Goal: Task Accomplishment & Management: Manage account settings

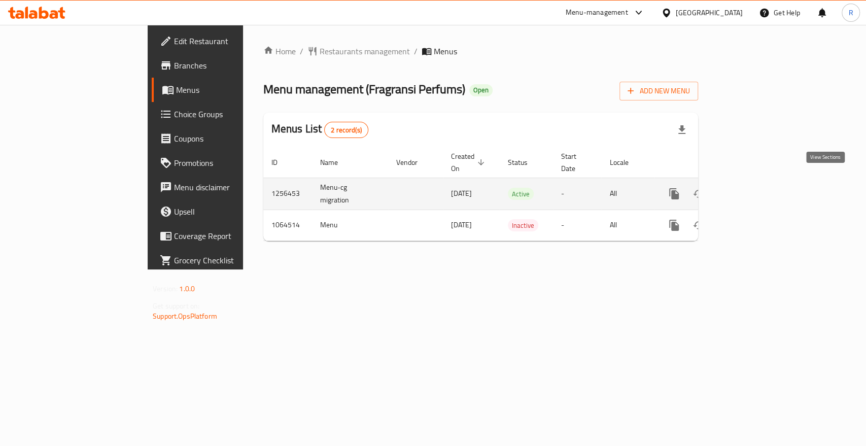
click at [753, 188] on icon "enhanced table" at bounding box center [747, 194] width 12 height 12
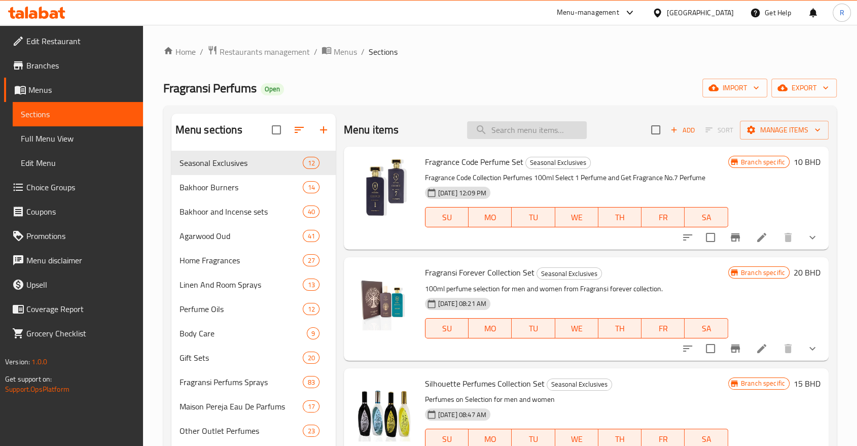
click at [535, 129] on input "search" at bounding box center [527, 130] width 120 height 18
paste input "Bakhoor Fragrant Extreme Duo Set"
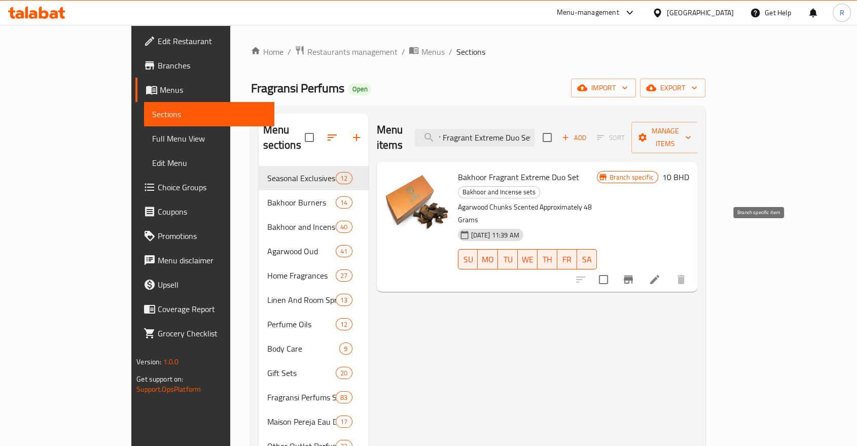
type input "Bakhoor Fragrant Extreme Duo Set"
click at [634, 273] on icon "Branch-specific-item" at bounding box center [628, 279] width 12 height 12
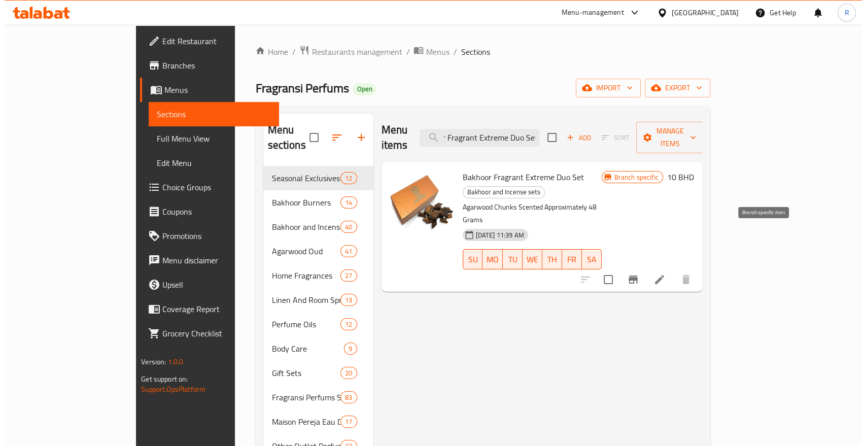
scroll to position [0, 0]
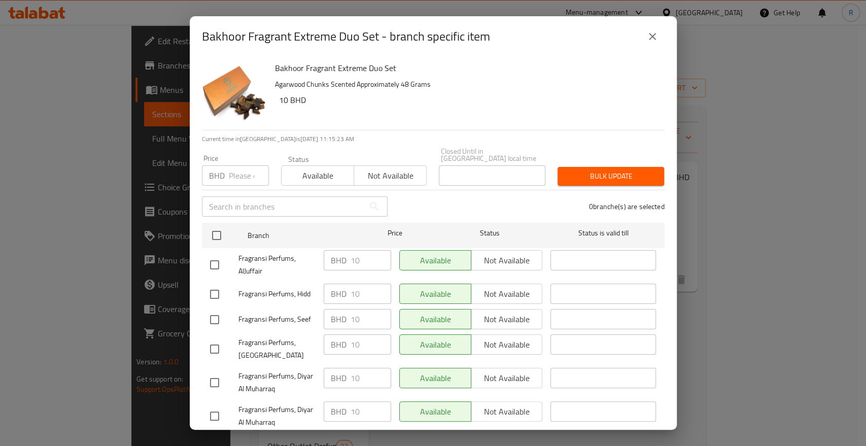
click at [233, 169] on input "number" at bounding box center [249, 175] width 40 height 20
paste input "15.386"
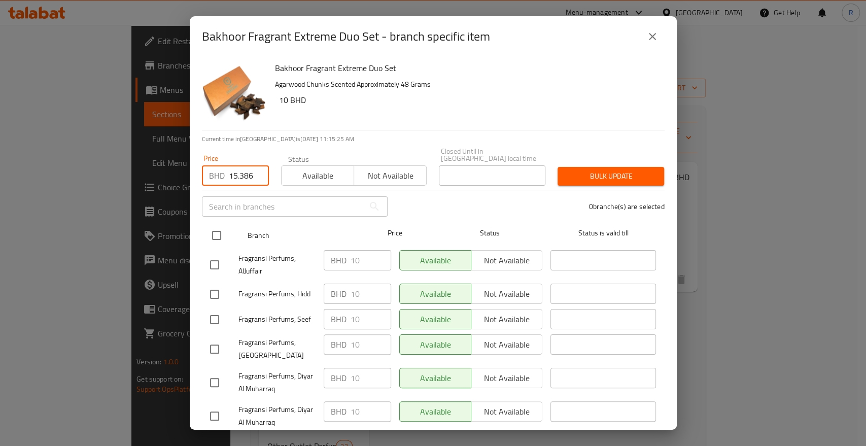
type input "15.386"
click at [216, 230] on input "checkbox" at bounding box center [216, 235] width 21 height 21
checkbox input "true"
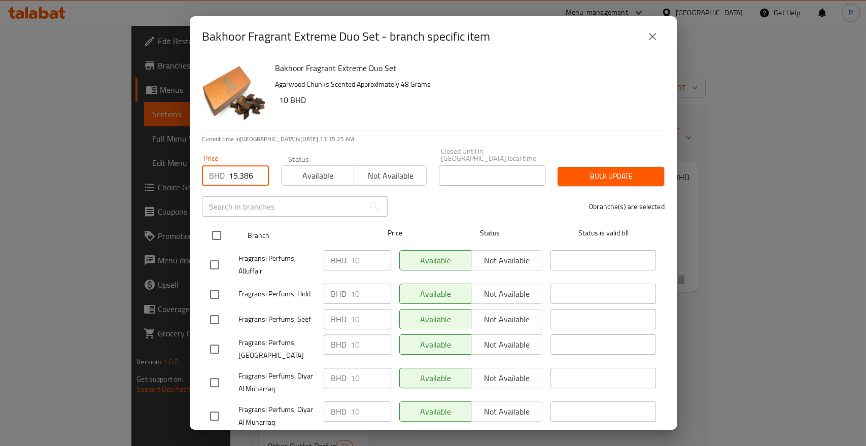
checkbox input "true"
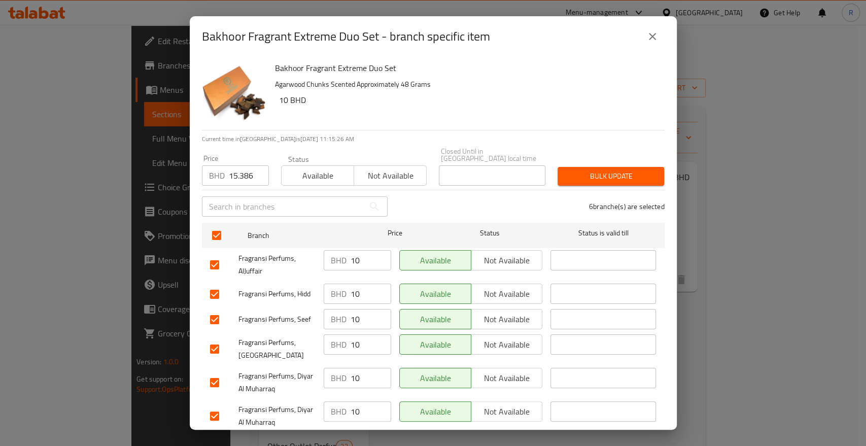
click at [586, 170] on span "Bulk update" at bounding box center [611, 176] width 90 height 13
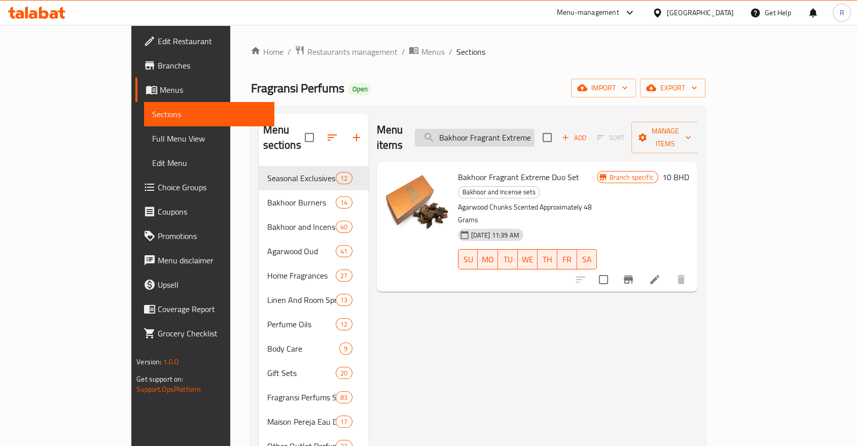
click at [527, 129] on input "Bakhoor Fragrant Extreme Duo Set" at bounding box center [475, 138] width 120 height 18
paste input "Premium"
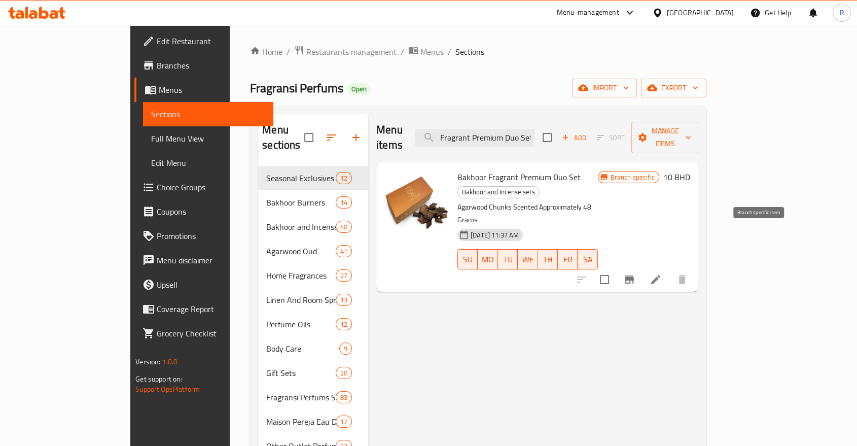
type input "Bakhoor Fragrant Premium Duo Set"
click at [634, 275] on icon "Branch-specific-item" at bounding box center [629, 279] width 9 height 8
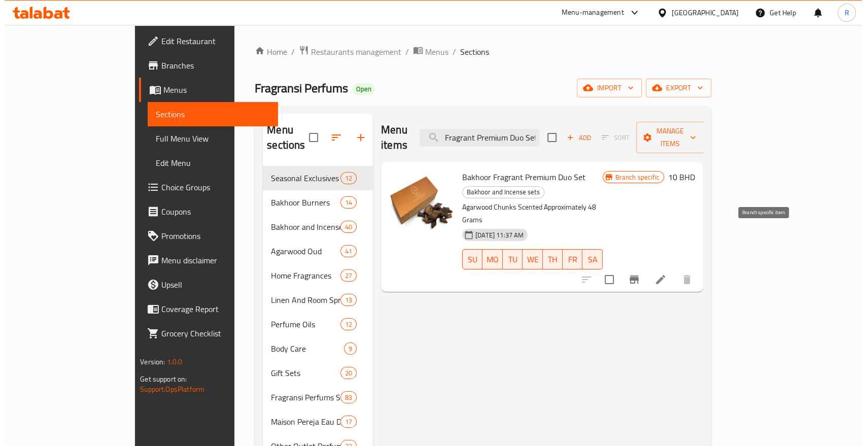
scroll to position [0, 0]
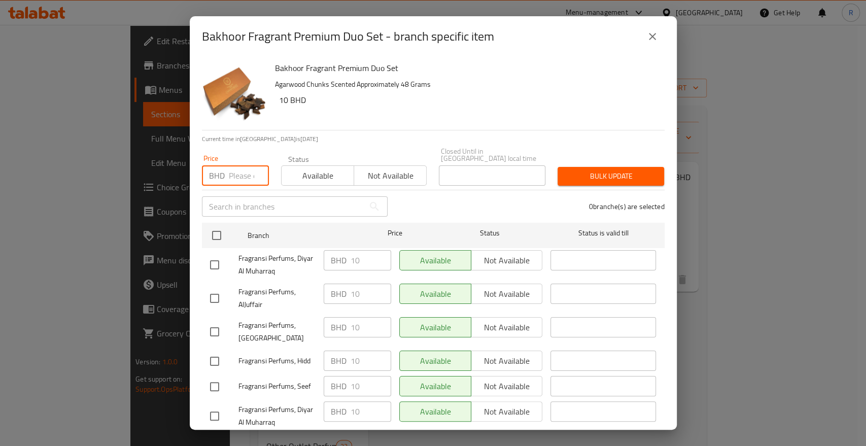
click at [244, 165] on input "number" at bounding box center [249, 175] width 40 height 20
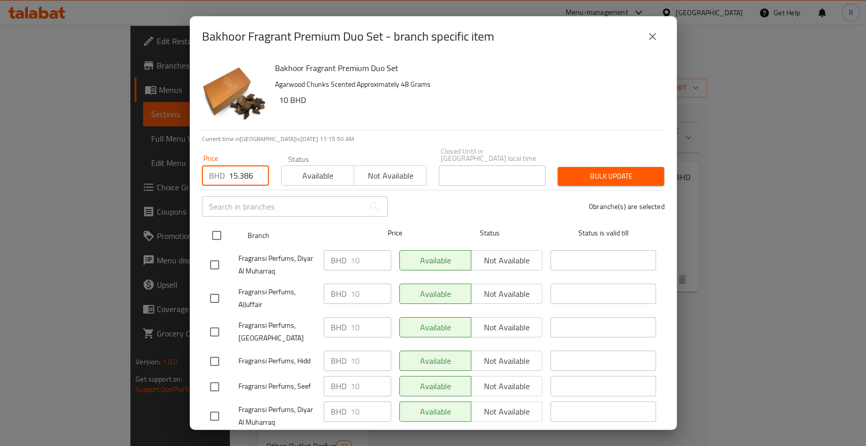
type input "15.386"
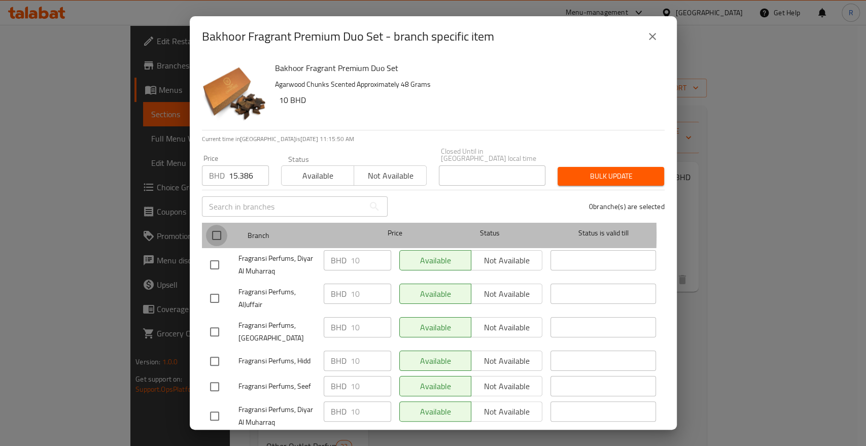
click at [218, 227] on input "checkbox" at bounding box center [216, 235] width 21 height 21
checkbox input "true"
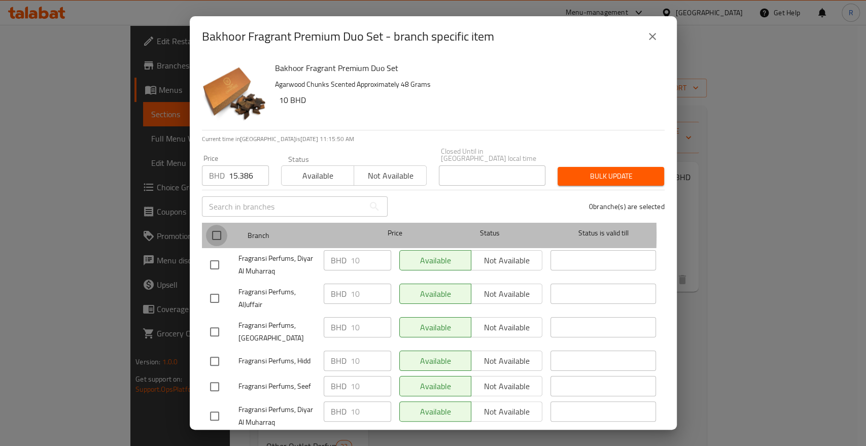
checkbox input "true"
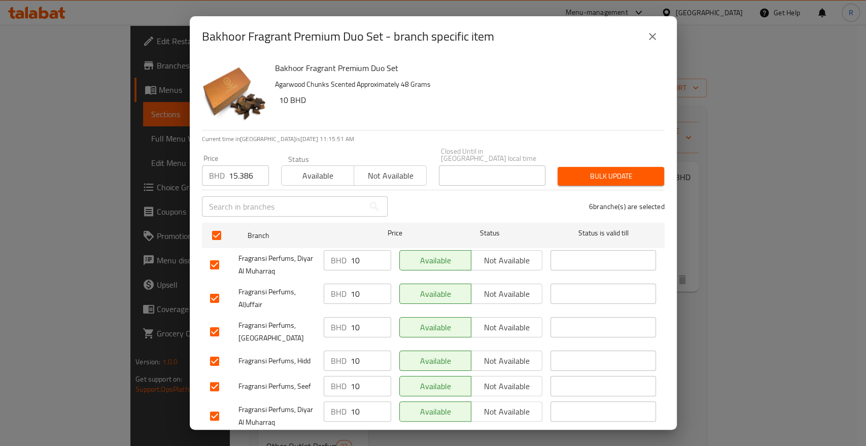
click at [605, 170] on span "Bulk update" at bounding box center [611, 176] width 90 height 13
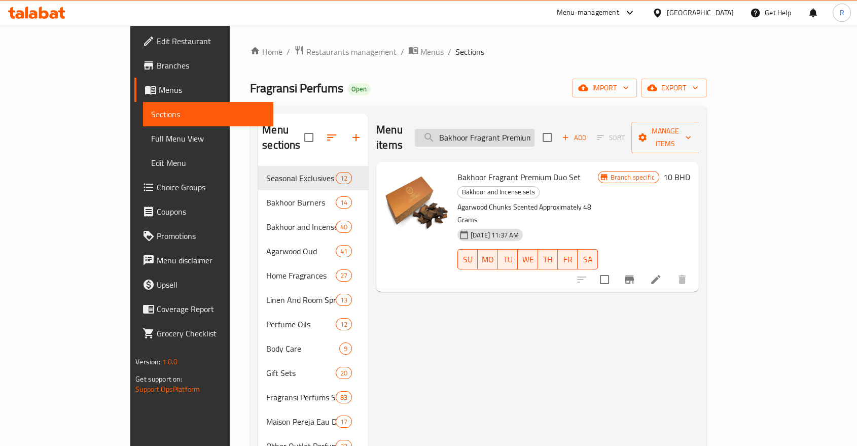
click at [526, 129] on input "Bakhoor Fragrant Premium Duo Set" at bounding box center [475, 138] width 120 height 18
paste input "Noble Smart Oud Gift Set Smart Oud Collection"
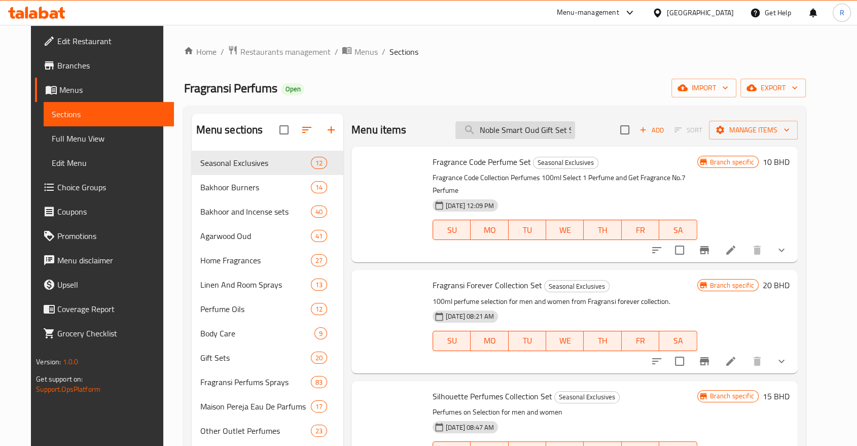
scroll to position [0, 67]
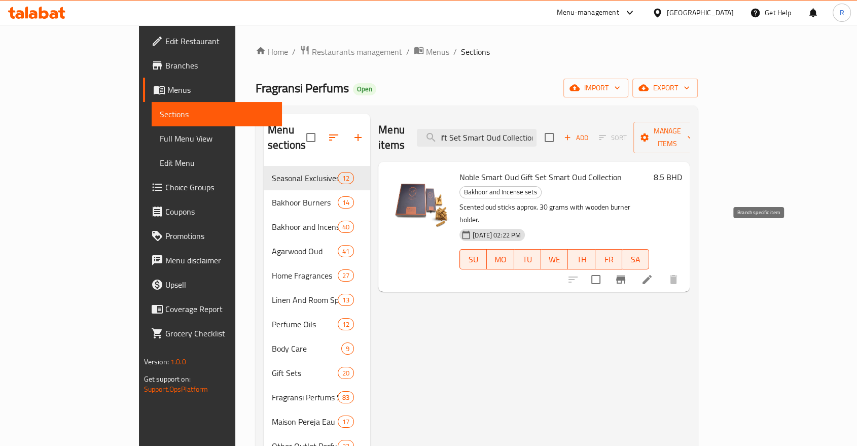
type input "Noble Smart Oud Gift Set Smart Oud Collection"
click at [627, 273] on icon "Branch-specific-item" at bounding box center [621, 279] width 12 height 12
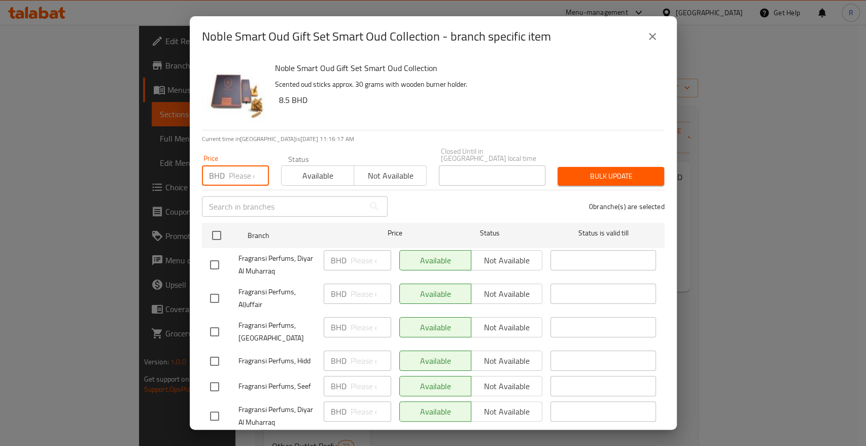
click at [242, 170] on input "number" at bounding box center [249, 175] width 40 height 20
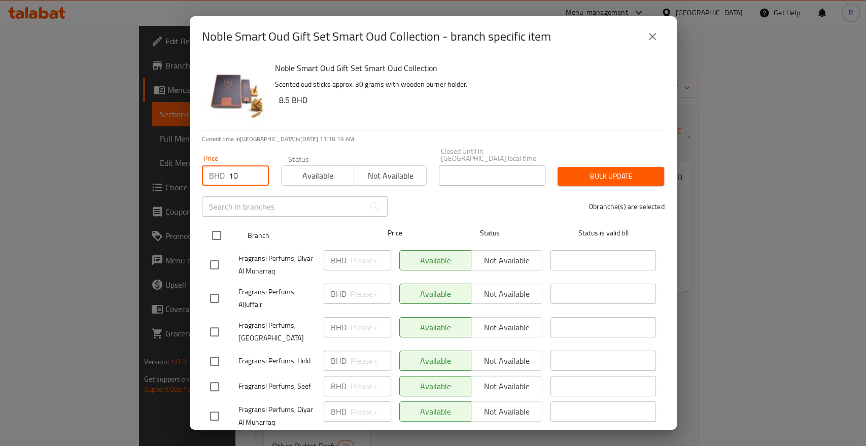
type input "10"
click at [214, 225] on input "checkbox" at bounding box center [216, 235] width 21 height 21
checkbox input "true"
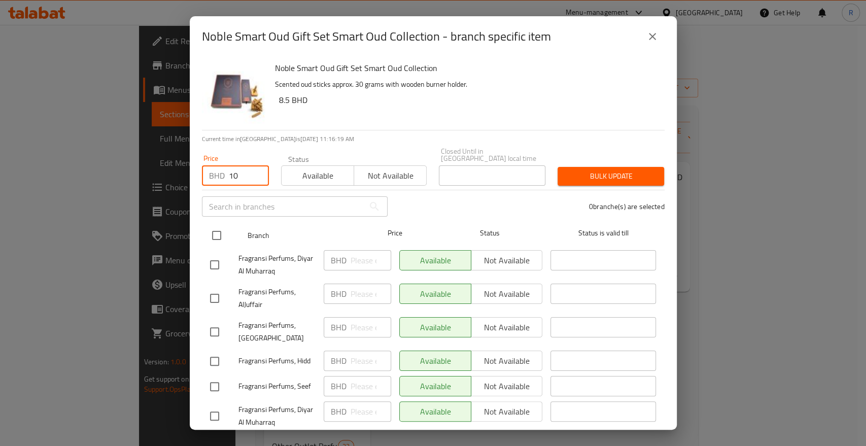
checkbox input "true"
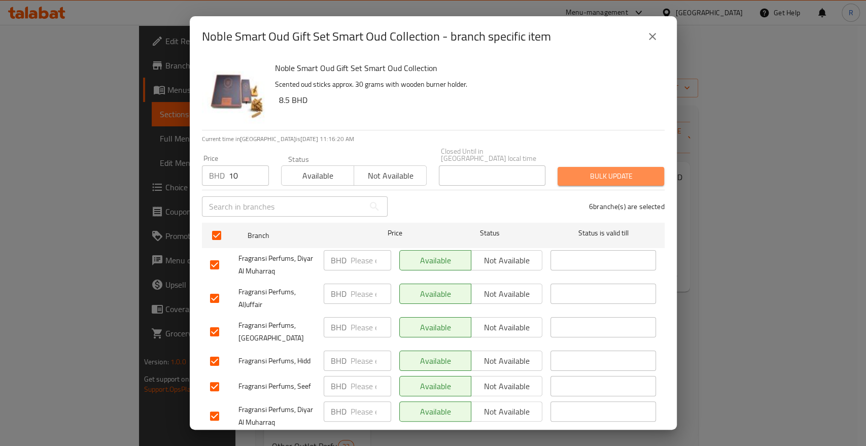
click at [607, 171] on span "Bulk update" at bounding box center [611, 176] width 90 height 13
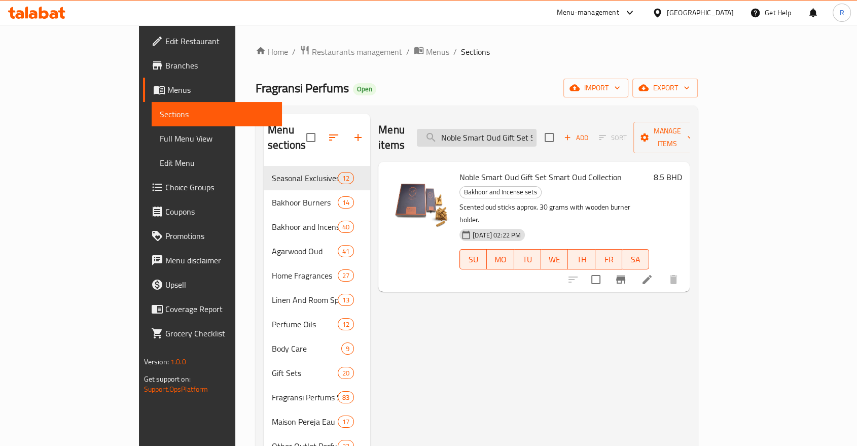
click at [517, 132] on input "Noble Smart Oud Gift Set Smart Oud Collection" at bounding box center [477, 138] width 120 height 18
paste input "Regal Smart Oud"
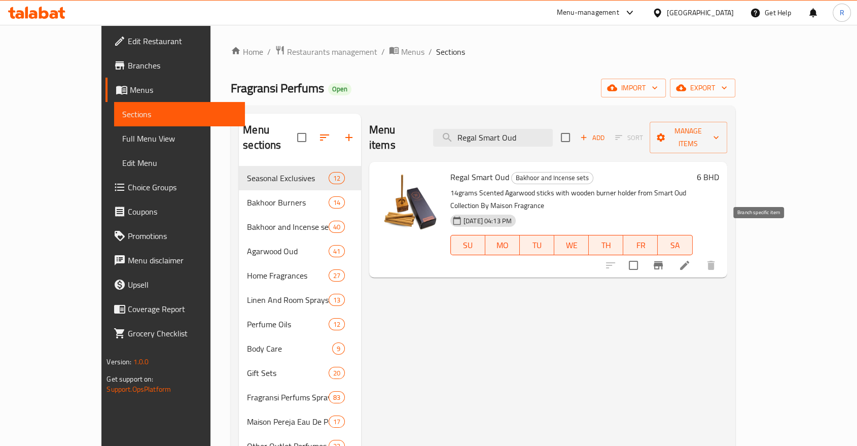
type input "Regal Smart Oud"
click at [664, 259] on icon "Branch-specific-item" at bounding box center [658, 265] width 12 height 12
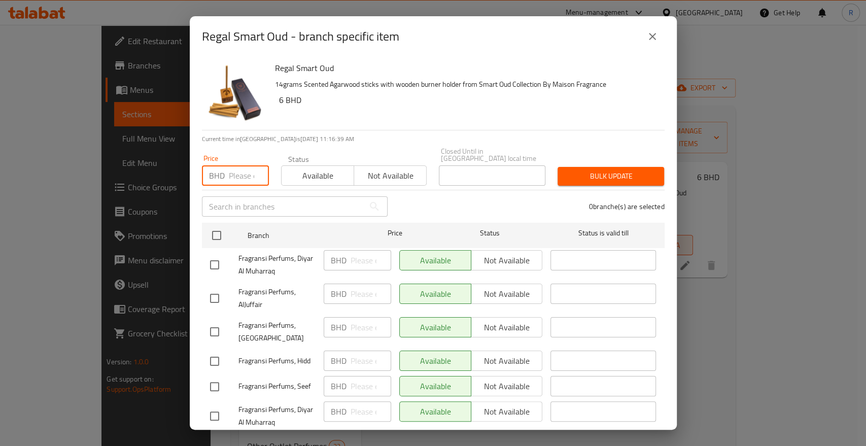
click at [235, 169] on input "number" at bounding box center [249, 175] width 40 height 20
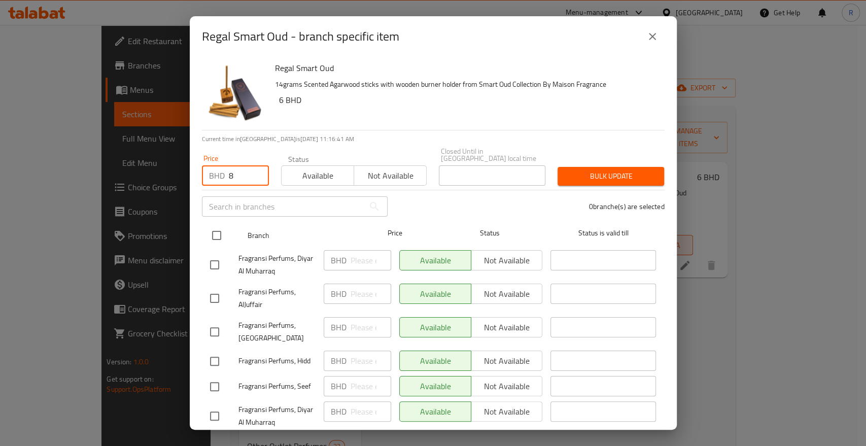
type input "8"
click at [220, 232] on input "checkbox" at bounding box center [216, 235] width 21 height 21
checkbox input "true"
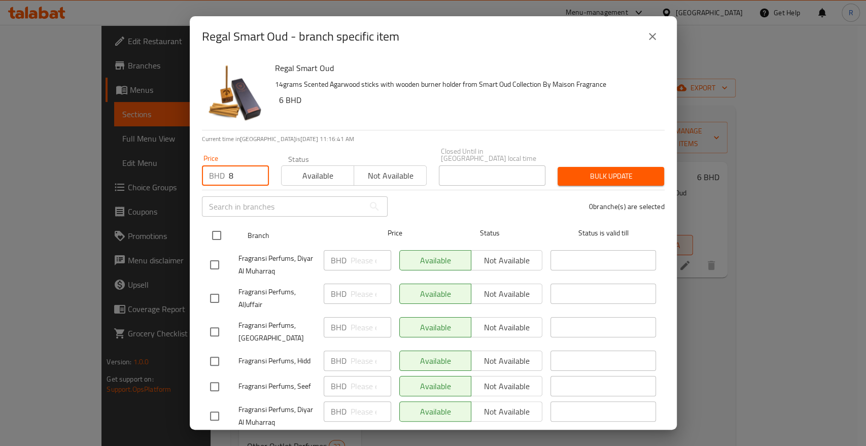
checkbox input "true"
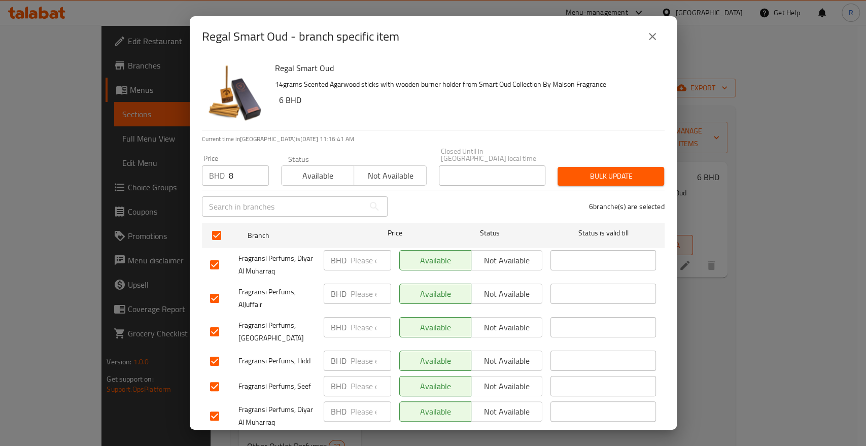
click at [584, 170] on span "Bulk update" at bounding box center [611, 176] width 90 height 13
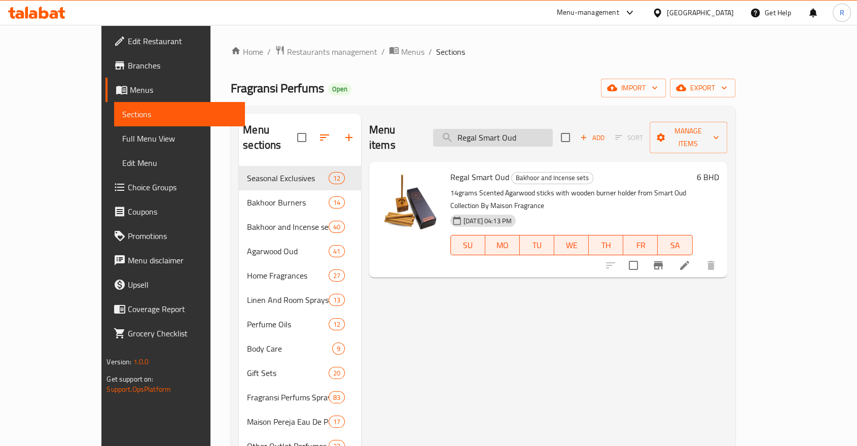
click at [521, 129] on input "Regal Smart Oud" at bounding box center [493, 138] width 120 height 18
paste input "Brown Wood Georgeous Genometric Burner Ff No.X"
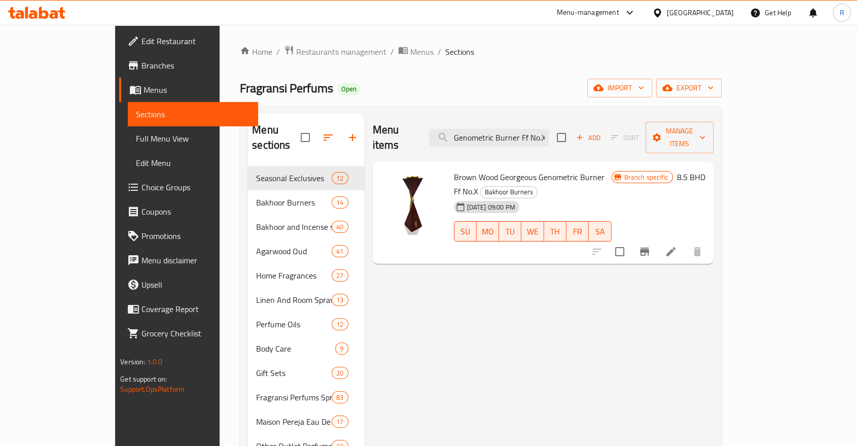
type input "Brown Wood Georgeous Genometric Burner Ff No.X"
click at [649, 248] on icon "Branch-specific-item" at bounding box center [644, 252] width 9 height 8
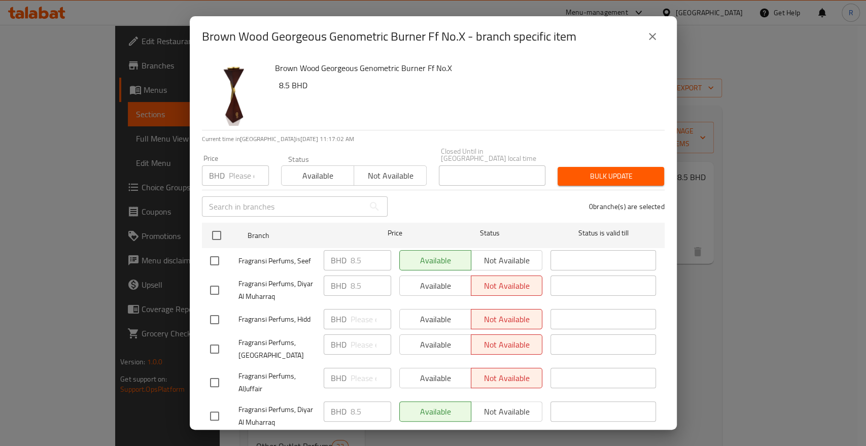
click at [240, 171] on input "number" at bounding box center [249, 175] width 40 height 20
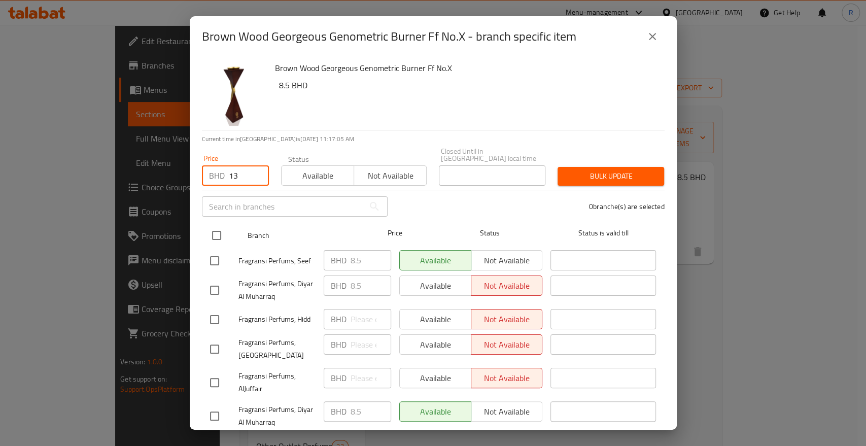
type input "13"
click at [214, 231] on input "checkbox" at bounding box center [216, 235] width 21 height 21
checkbox input "true"
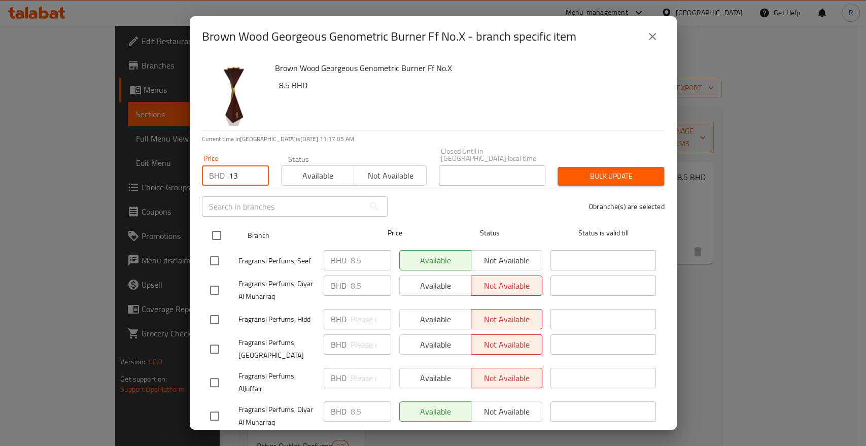
checkbox input "true"
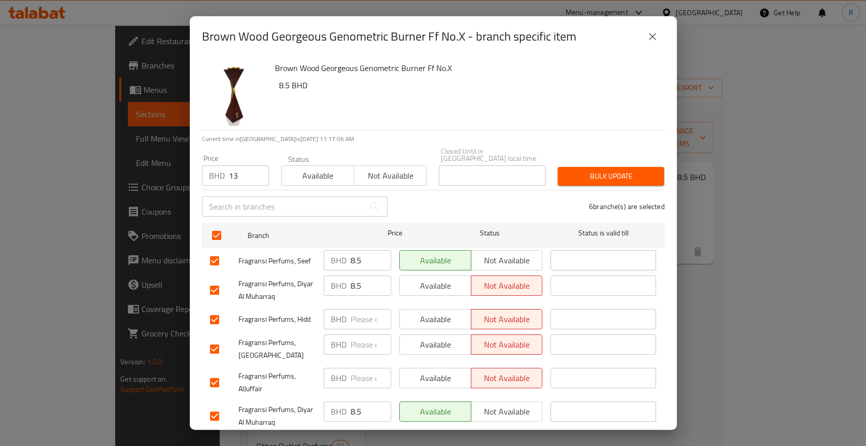
click at [572, 170] on span "Bulk update" at bounding box center [611, 176] width 90 height 13
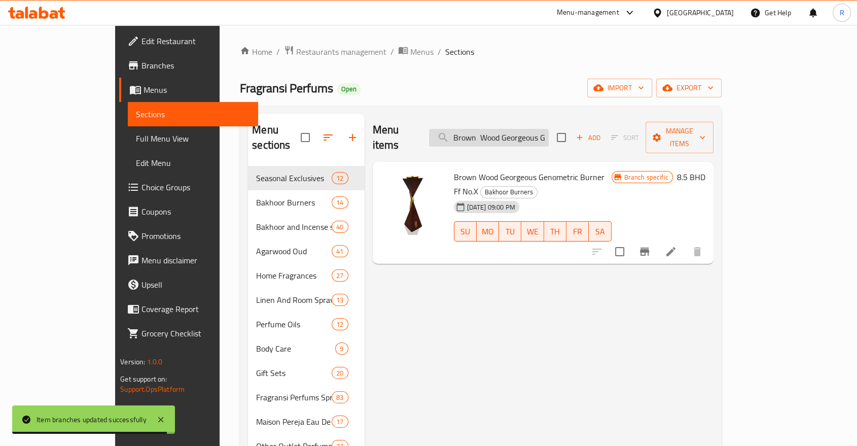
click at [532, 134] on input "Brown Wood Georgeous Genometric Burner Ff No.X" at bounding box center [489, 138] width 120 height 18
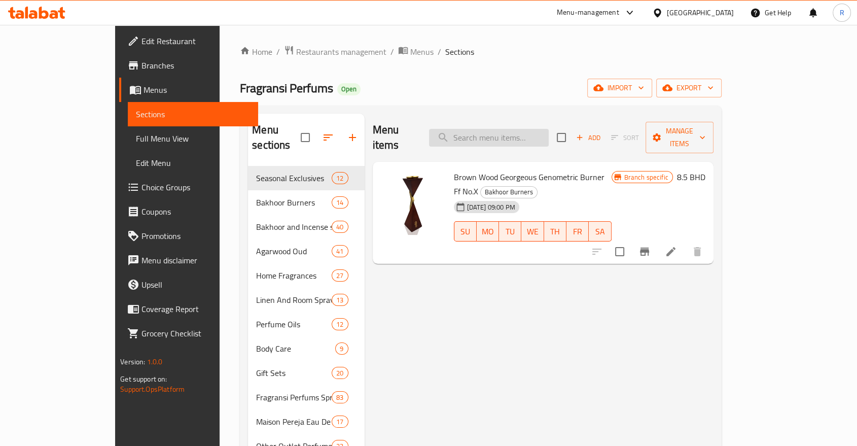
paste input "Diagonal Splicing White Burner Ff No.Vili-w"
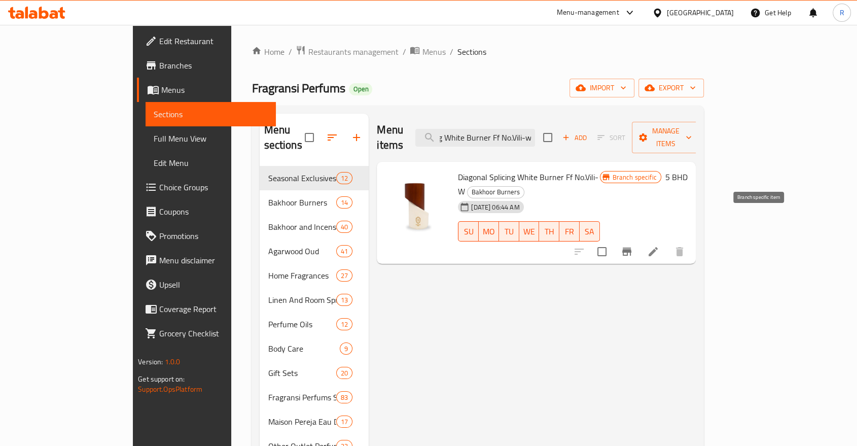
type input "Diagonal Splicing White Burner Ff No.Vili-w"
click at [631, 248] on icon "Branch-specific-item" at bounding box center [626, 252] width 9 height 8
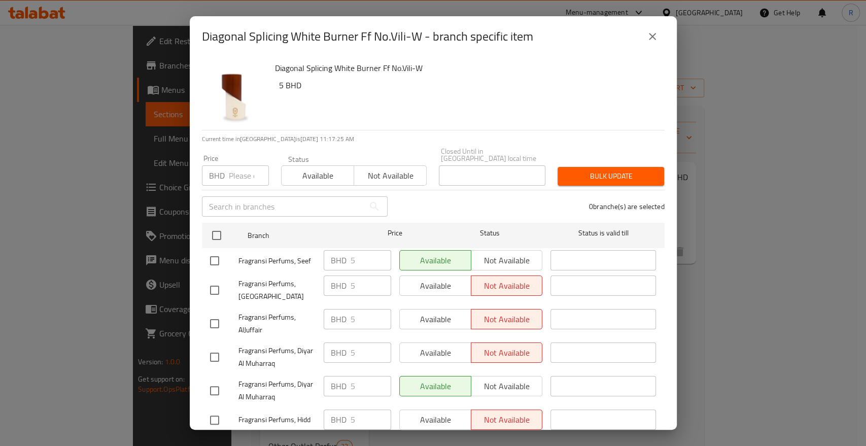
click at [232, 166] on input "number" at bounding box center [249, 175] width 40 height 20
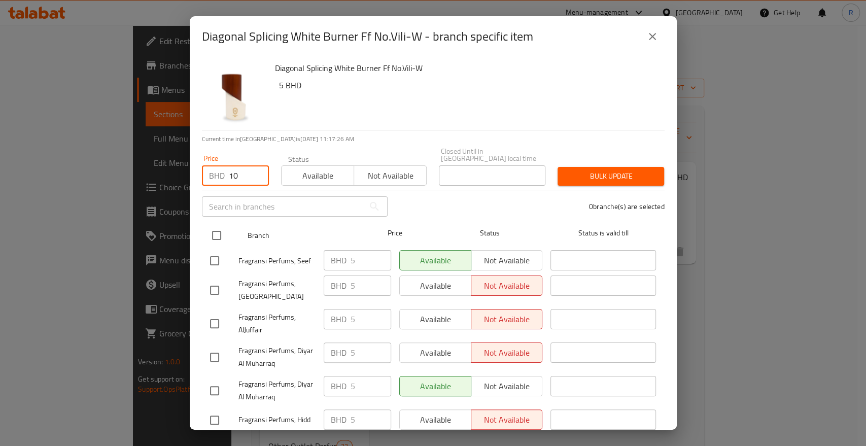
type input "10"
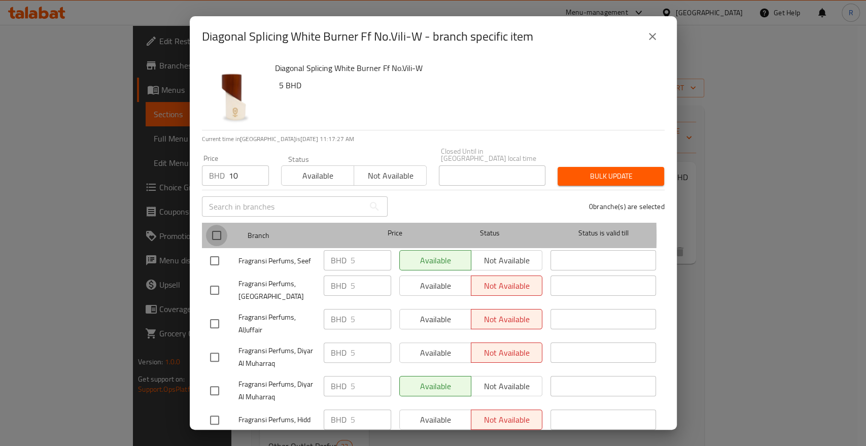
click at [220, 229] on input "checkbox" at bounding box center [216, 235] width 21 height 21
checkbox input "true"
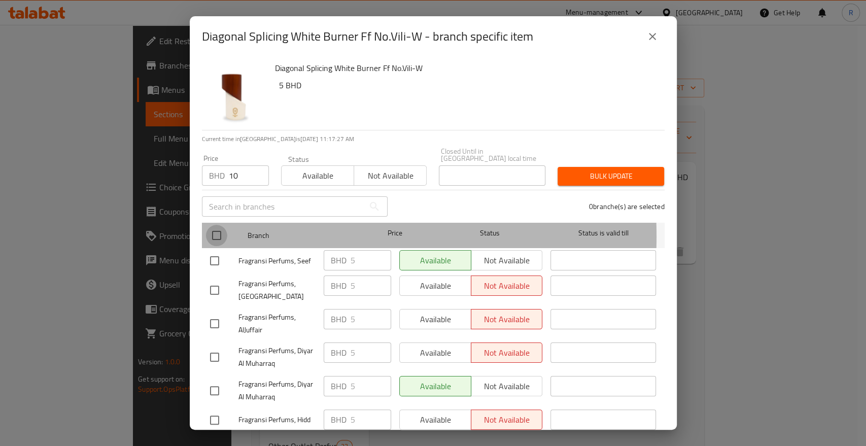
checkbox input "true"
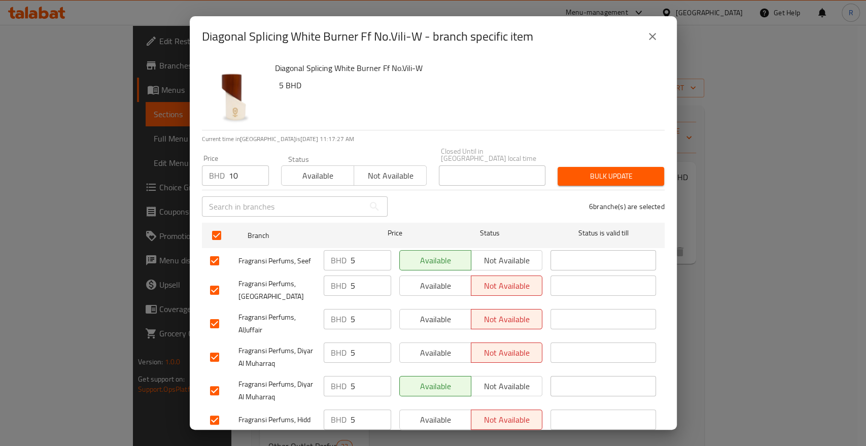
click at [607, 170] on span "Bulk update" at bounding box center [611, 176] width 90 height 13
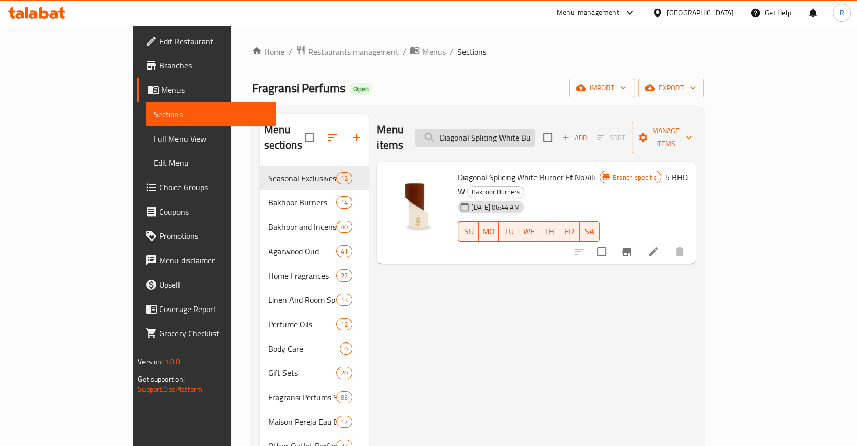
click at [508, 134] on input "Diagonal Splicing White Burner Ff No.Vili-w" at bounding box center [475, 138] width 120 height 18
paste input "Gold Wood Rotating Burner Ff No.v"
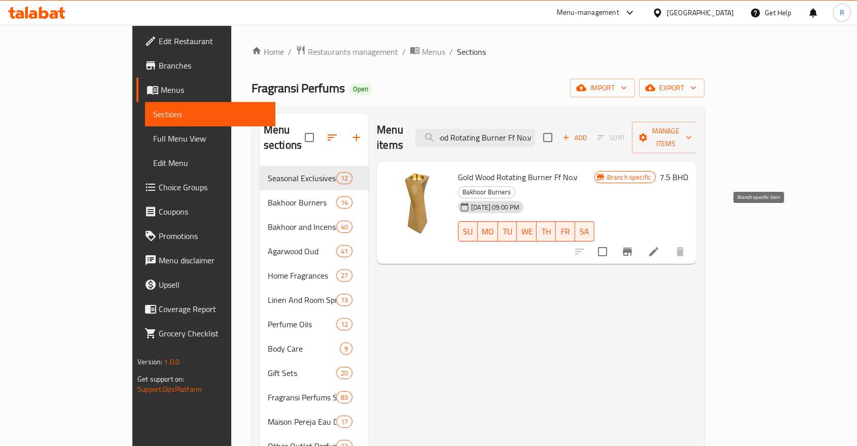
type input "Gold Wood Rotating Burner Ff No.v"
click at [633, 245] on icon "Branch-specific-item" at bounding box center [627, 251] width 12 height 12
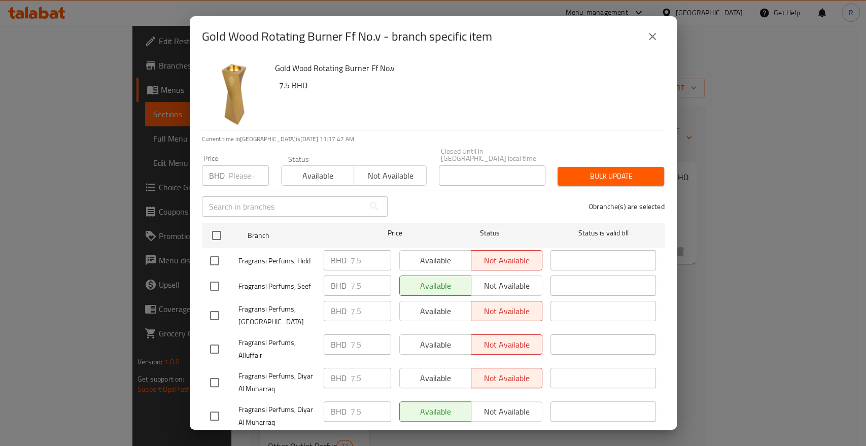
click at [241, 168] on input "number" at bounding box center [249, 175] width 40 height 20
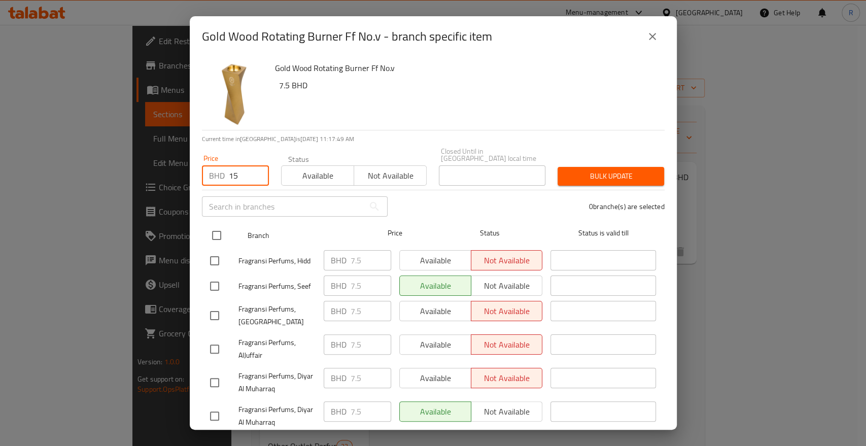
type input "15"
click at [219, 225] on input "checkbox" at bounding box center [216, 235] width 21 height 21
checkbox input "true"
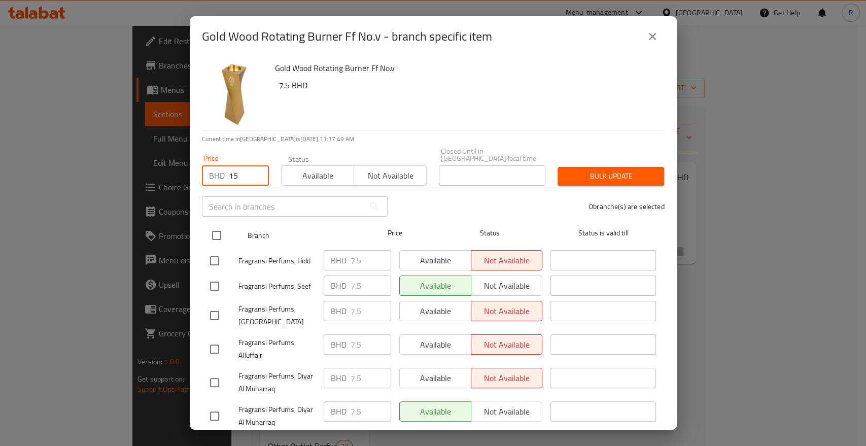
checkbox input "true"
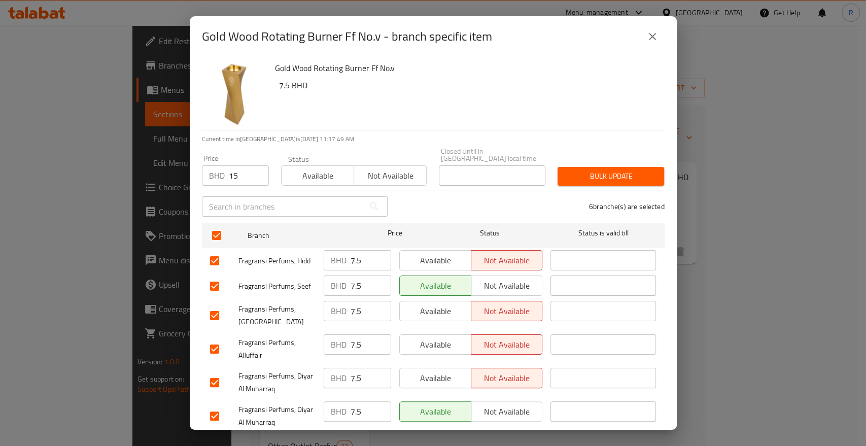
click at [587, 170] on span "Bulk update" at bounding box center [611, 176] width 90 height 13
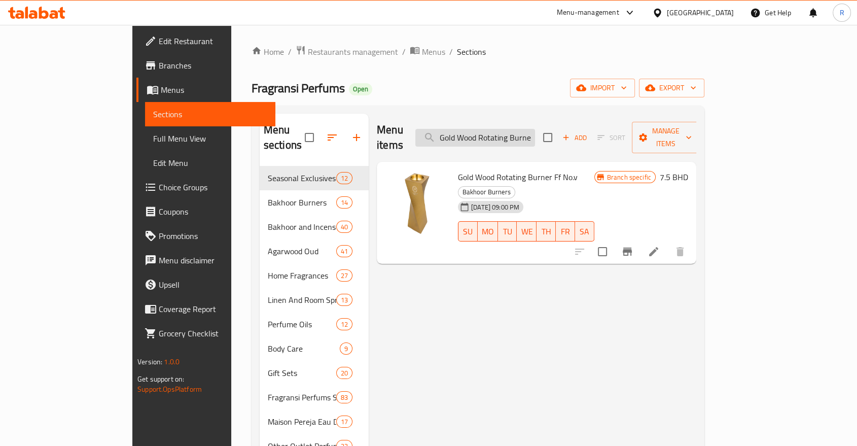
click at [535, 133] on input "Gold Wood Rotating Burner Ff No.v" at bounding box center [475, 138] width 120 height 18
paste input "Square Mirror Brown Wood Burner Ff No.I"
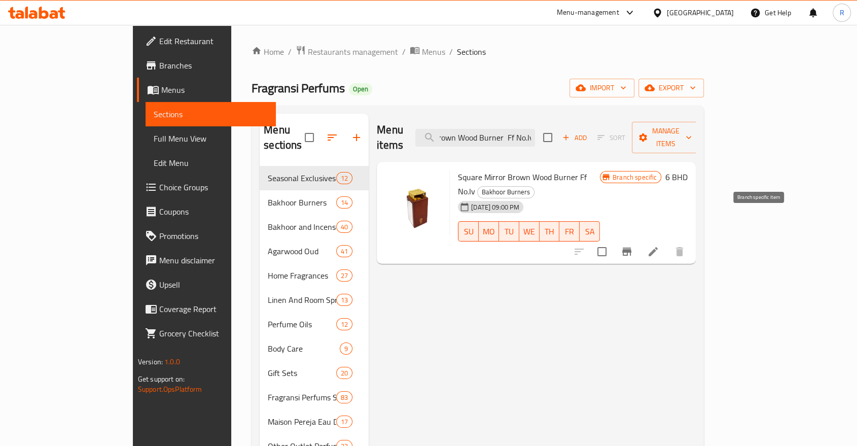
type input "Square Mirror Brown Wood Burner Ff No.Iv"
click at [633, 245] on icon "Branch-specific-item" at bounding box center [627, 251] width 12 height 12
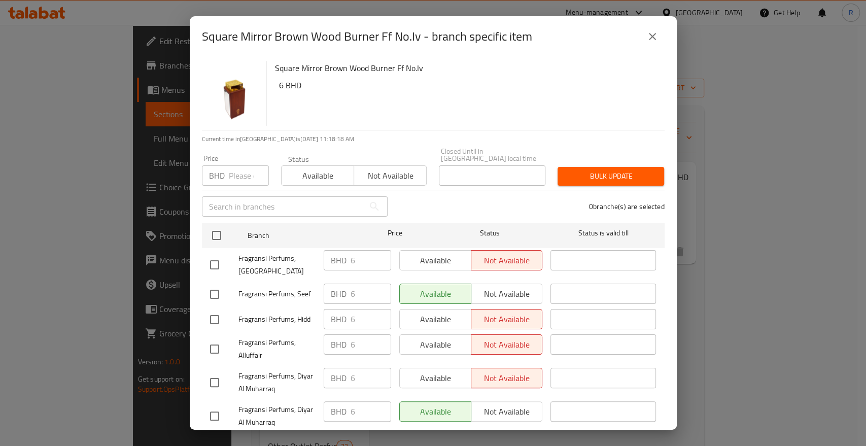
click at [240, 166] on input "number" at bounding box center [249, 175] width 40 height 20
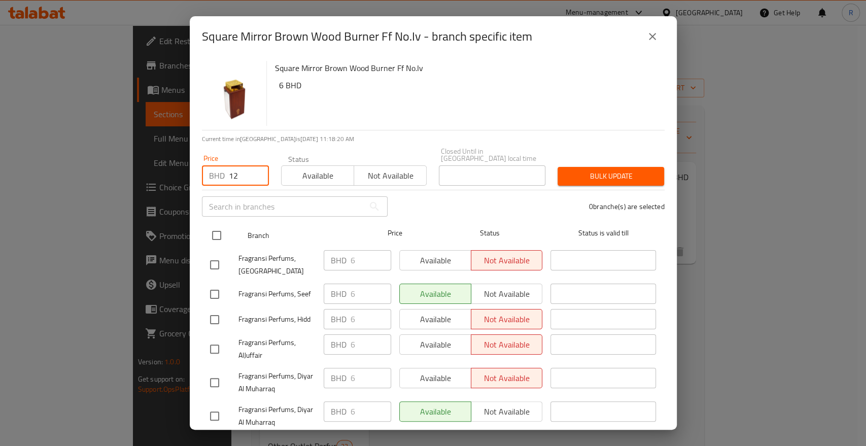
type input "12"
click at [211, 225] on input "checkbox" at bounding box center [216, 235] width 21 height 21
checkbox input "true"
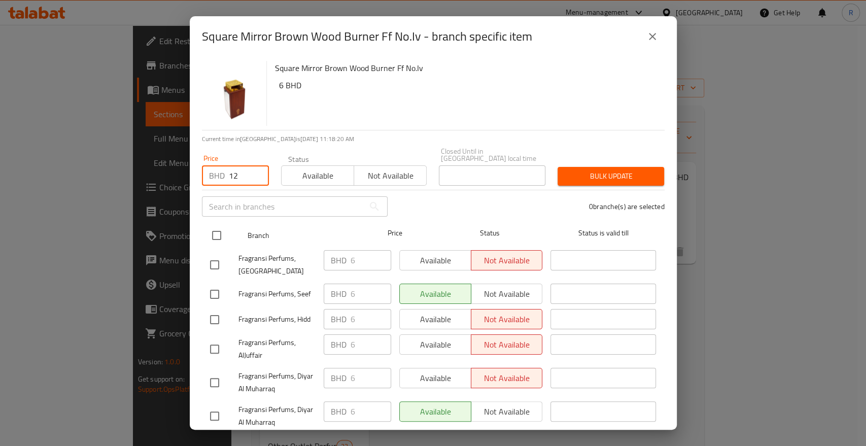
checkbox input "true"
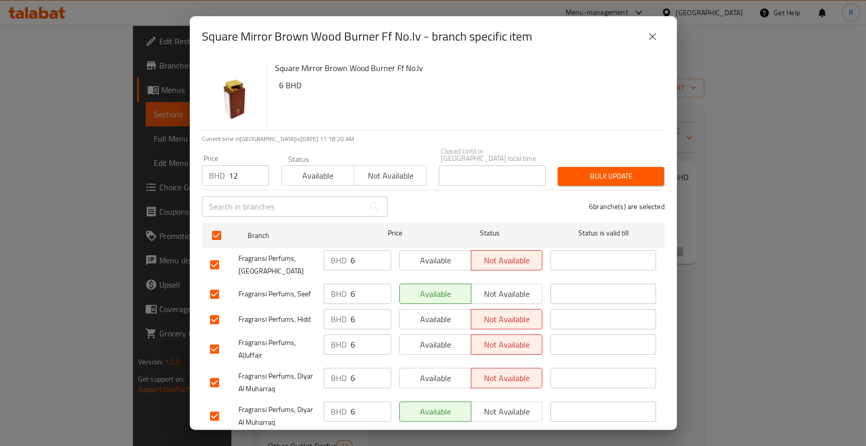
click at [621, 170] on span "Bulk update" at bounding box center [611, 176] width 90 height 13
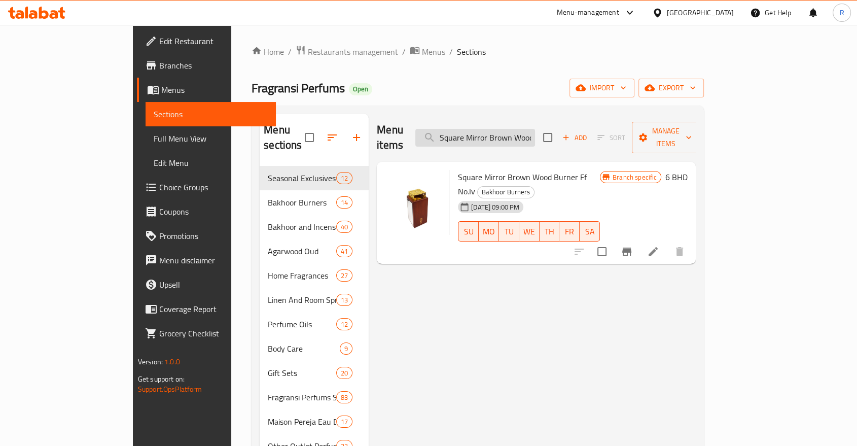
click at [535, 131] on input "Square Mirror Brown Wood Burner Ff No.Iv" at bounding box center [475, 138] width 120 height 18
paste input "Discovery Set No.2 Perfumes"
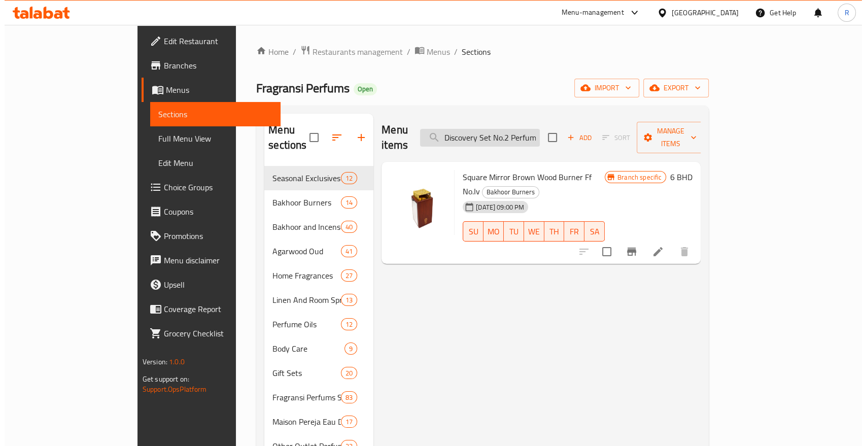
scroll to position [0, 8]
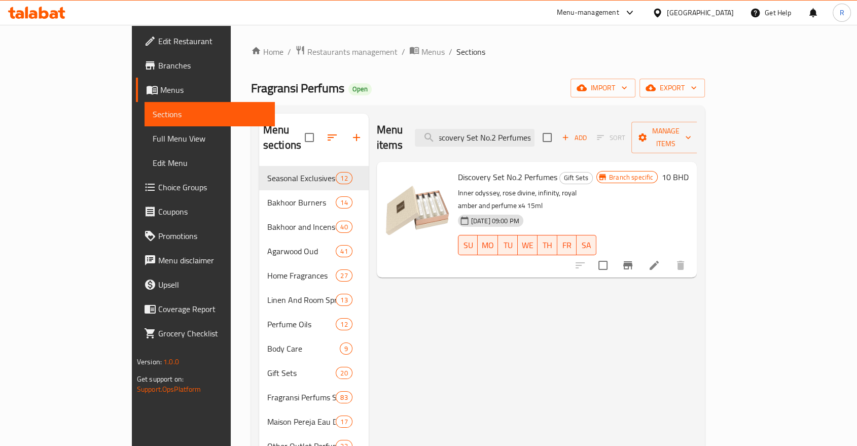
type input "Discovery Set No.2 Perfumes"
click at [632, 261] on icon "Branch-specific-item" at bounding box center [627, 265] width 9 height 8
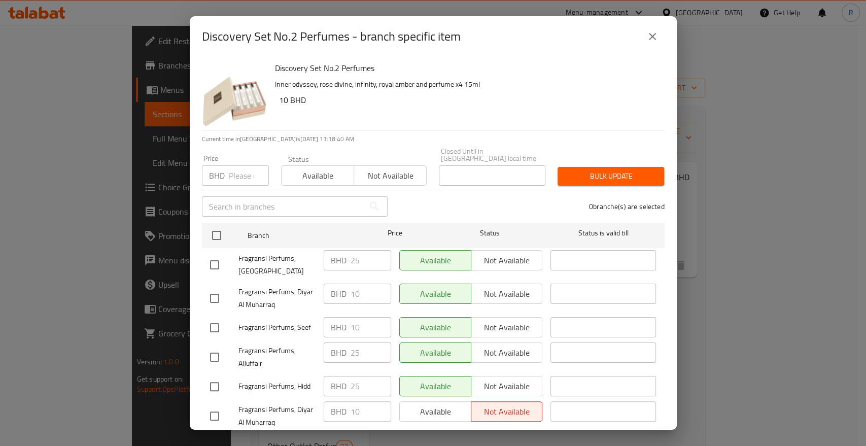
click at [237, 169] on input "number" at bounding box center [249, 175] width 40 height 20
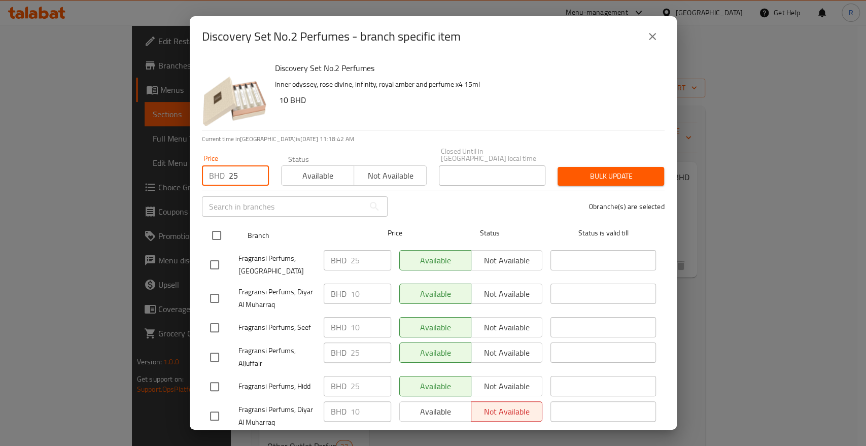
type input "25"
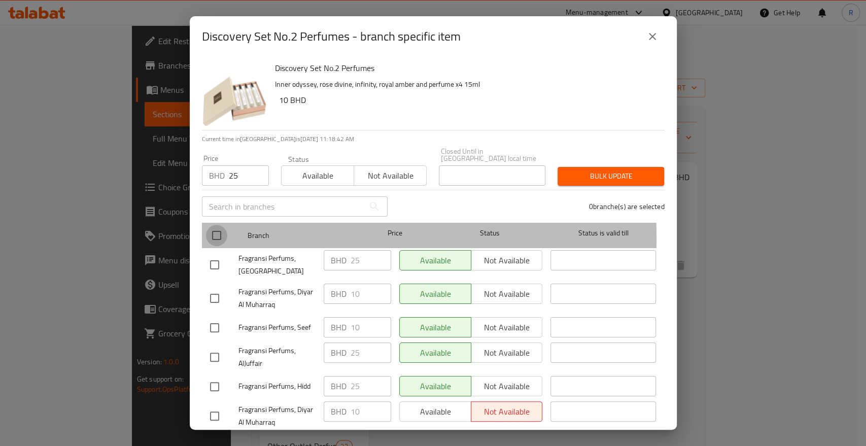
click at [219, 231] on input "checkbox" at bounding box center [216, 235] width 21 height 21
checkbox input "true"
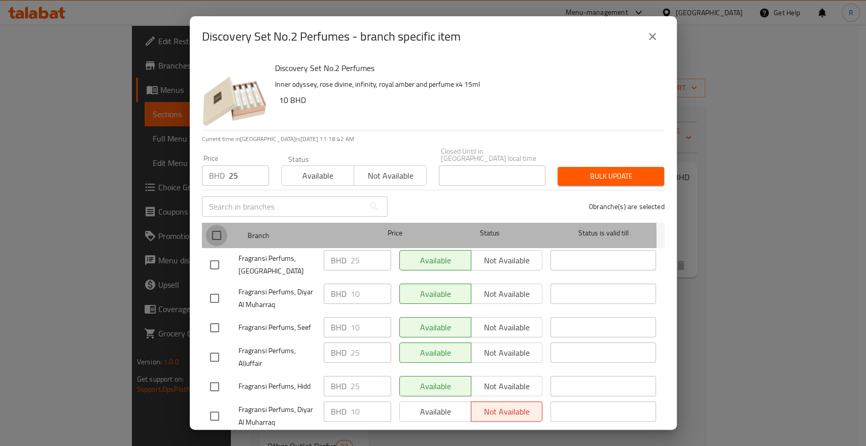
checkbox input "true"
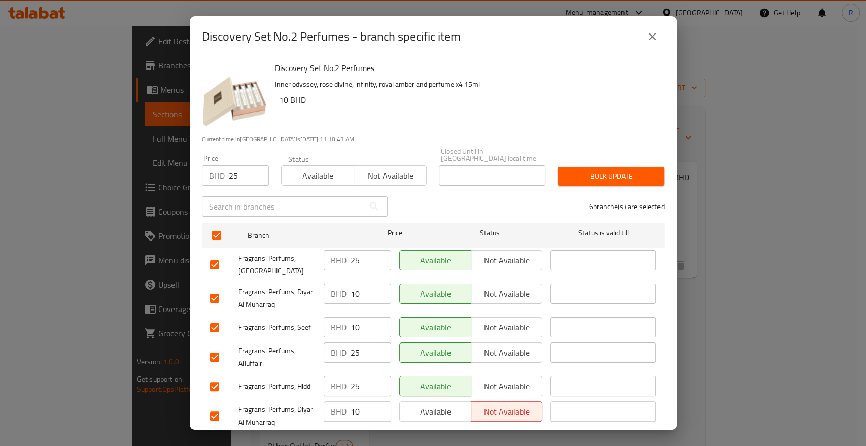
click at [604, 161] on div "Bulk update" at bounding box center [610, 176] width 119 height 31
click at [596, 170] on span "Bulk update" at bounding box center [611, 176] width 90 height 13
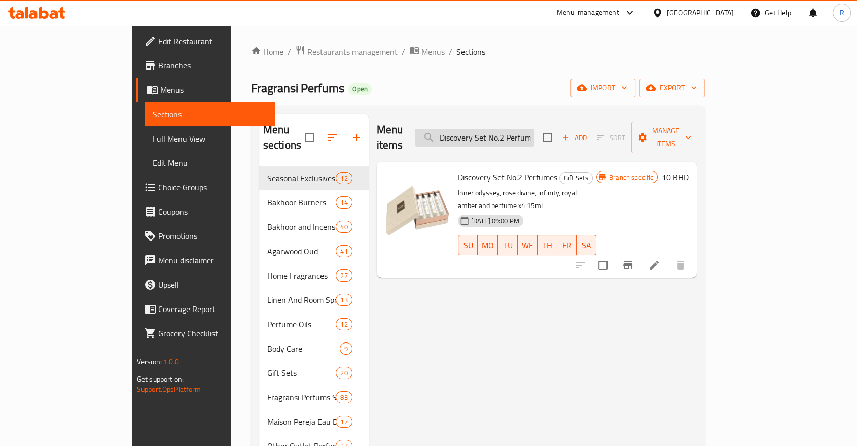
click at [532, 130] on input "Discovery Set No.2 Perfumes" at bounding box center [475, 138] width 120 height 18
paste input "3"
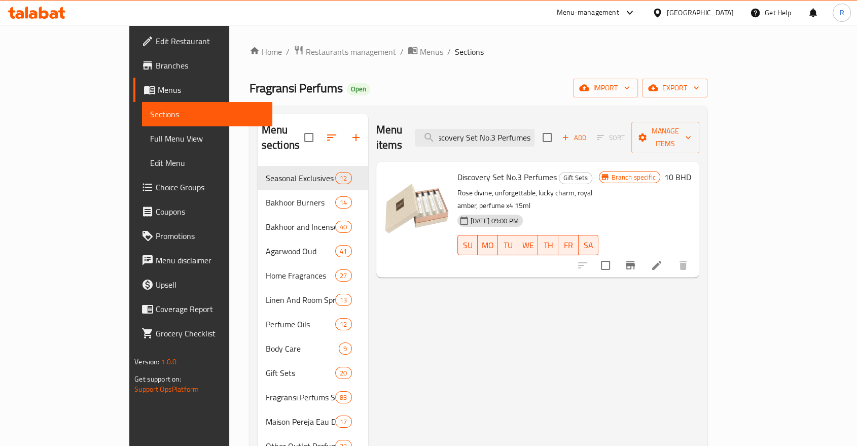
type input "Discovery Set No.3 Perfumes"
click at [635, 261] on icon "Branch-specific-item" at bounding box center [630, 265] width 9 height 8
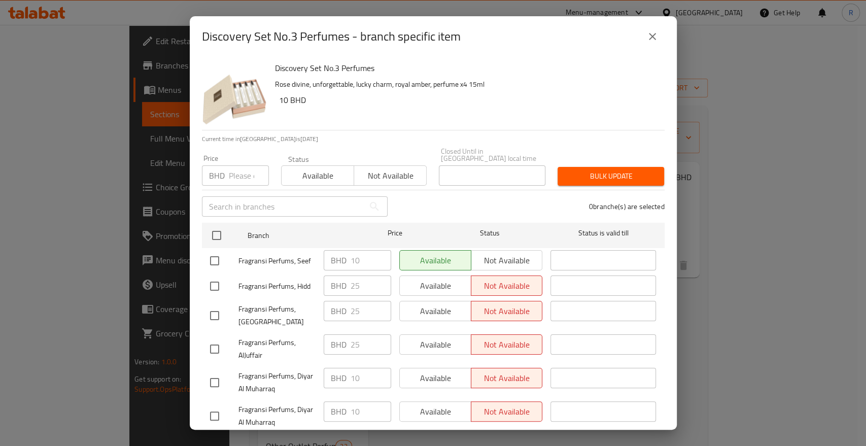
click at [235, 169] on input "number" at bounding box center [249, 175] width 40 height 20
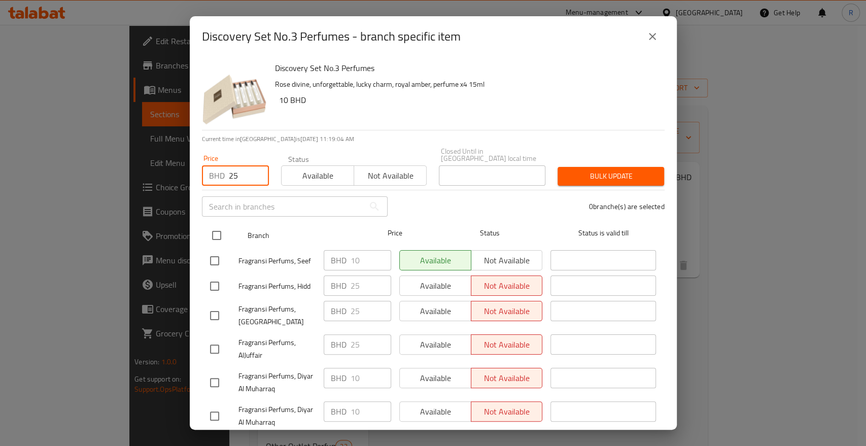
type input "25"
click at [219, 225] on input "checkbox" at bounding box center [216, 235] width 21 height 21
checkbox input "true"
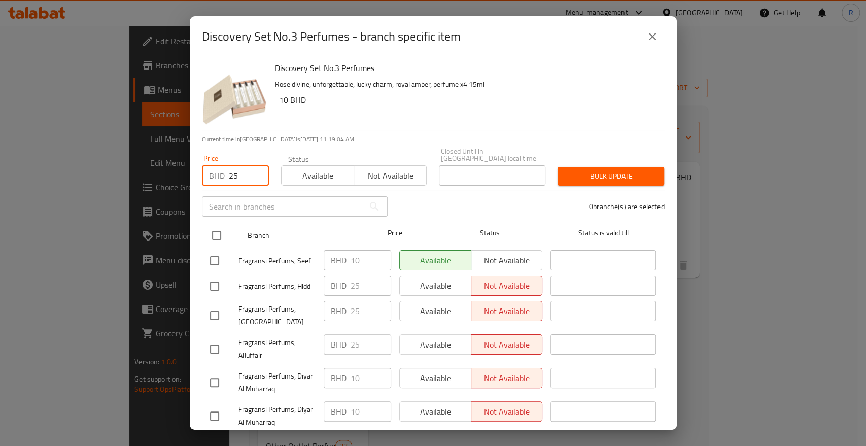
checkbox input "true"
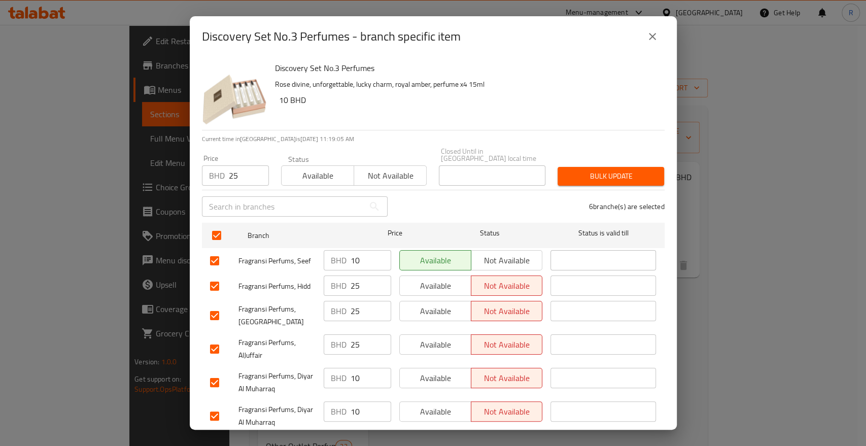
click at [625, 167] on button "Bulk update" at bounding box center [610, 176] width 107 height 19
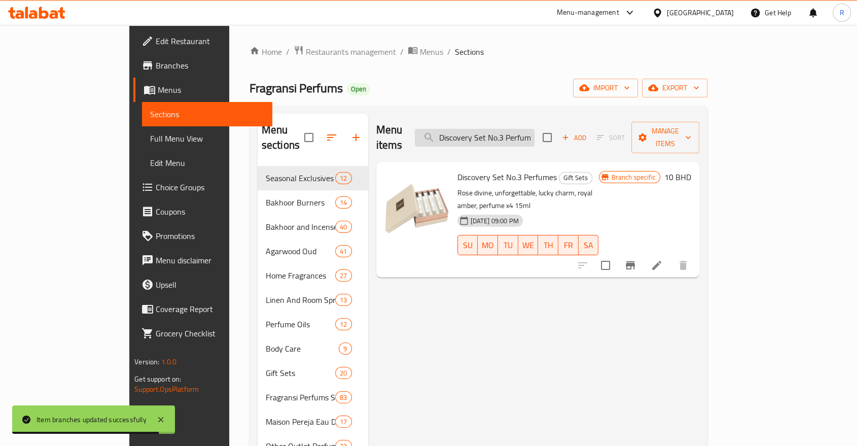
click at [535, 133] on input "Discovery Set No.3 Perfumes" at bounding box center [475, 138] width 120 height 18
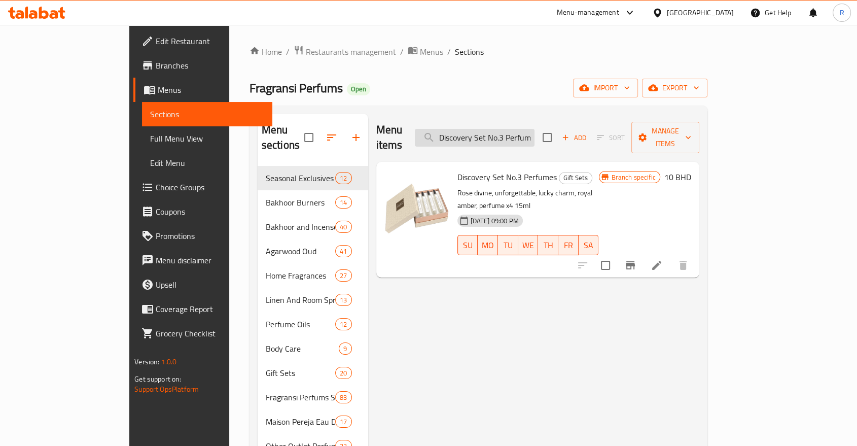
paste input "Majestic Collection Giftset Davana Divine"
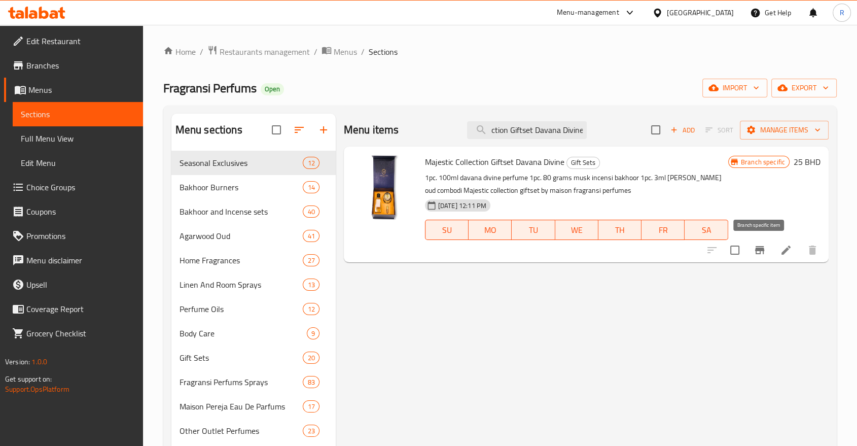
type input "Majestic Collection Giftset Davana Divine"
click at [752, 253] on button "Branch-specific-item" at bounding box center [760, 250] width 24 height 24
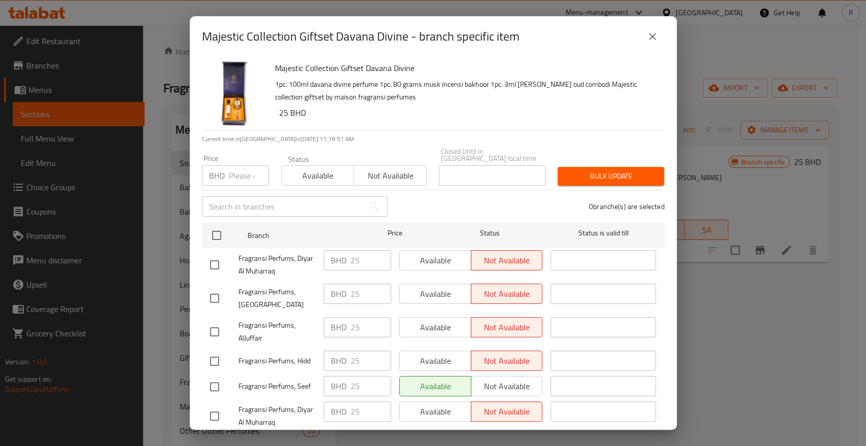
click at [242, 174] on input "number" at bounding box center [249, 175] width 40 height 20
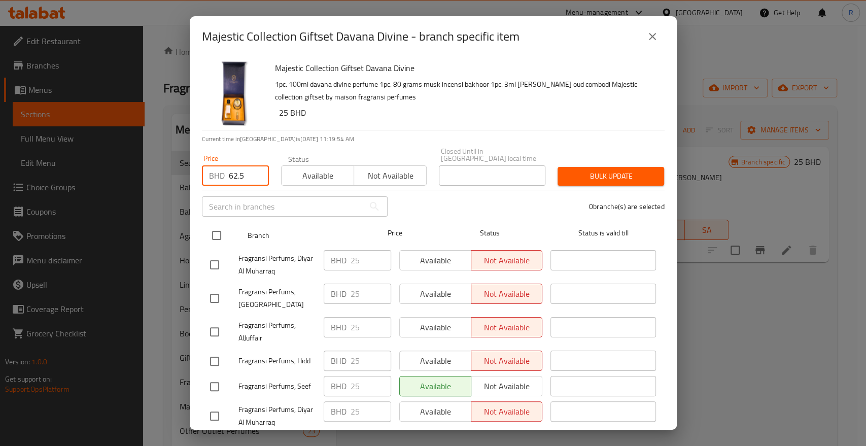
type input "62.5"
click at [223, 225] on input "checkbox" at bounding box center [216, 235] width 21 height 21
checkbox input "true"
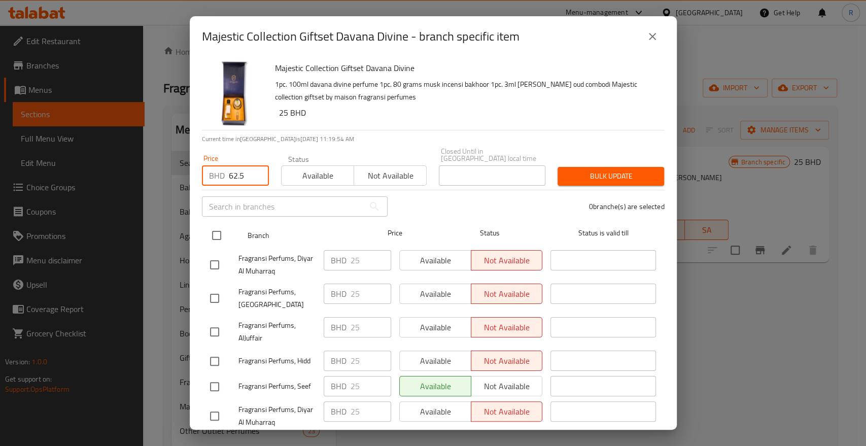
checkbox input "true"
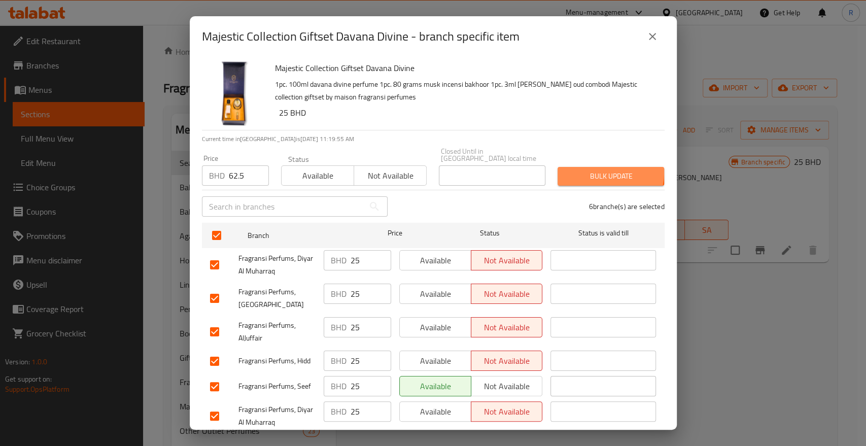
click at [584, 170] on span "Bulk update" at bounding box center [611, 176] width 90 height 13
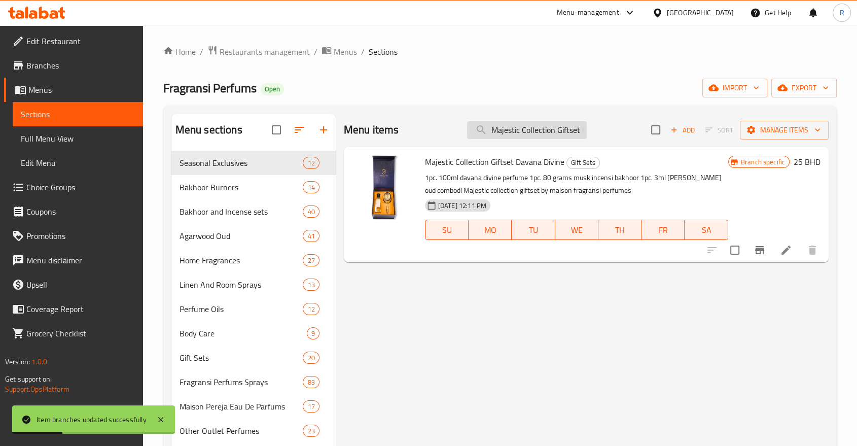
click at [517, 135] on input "Majestic Collection Giftset Davana Divine" at bounding box center [527, 130] width 120 height 18
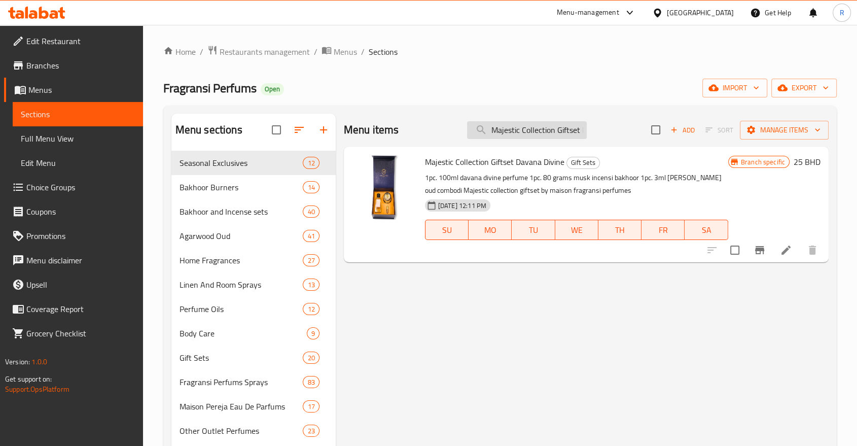
paste input "Rose Divine Collection Giftset Set Of 2"
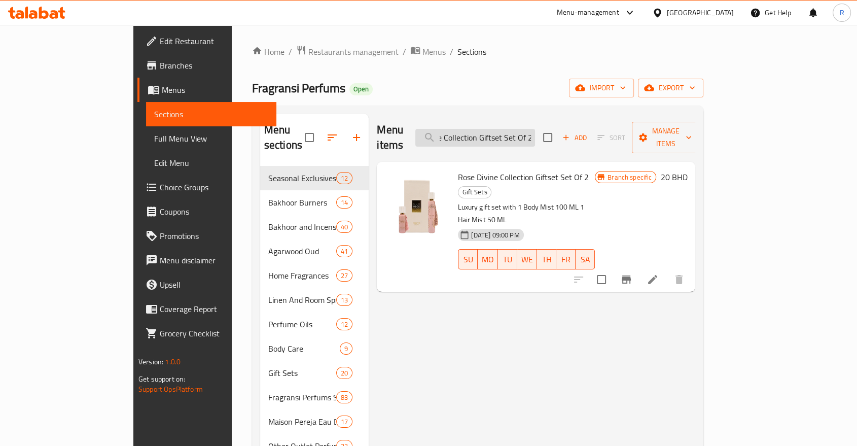
type input "Rose Divine Collection Giftset Set Of 2"
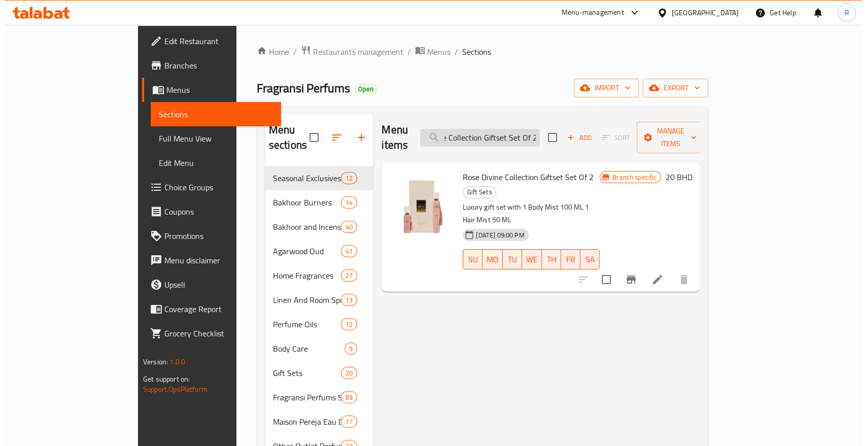
scroll to position [0, 0]
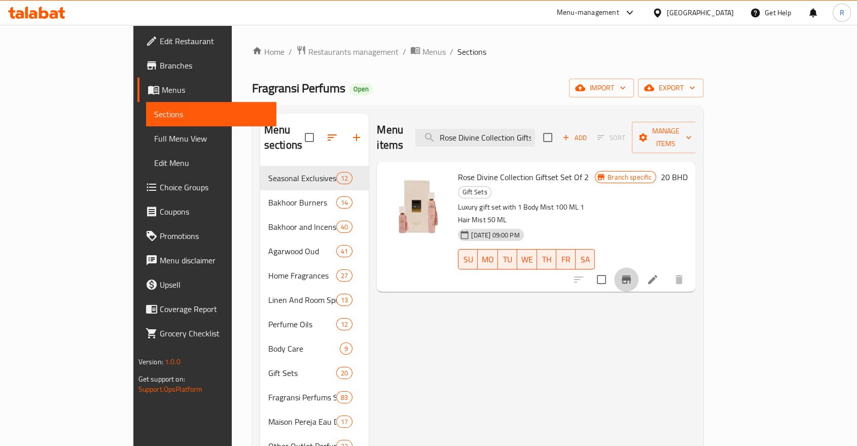
click at [631, 275] on icon "Branch-specific-item" at bounding box center [626, 279] width 9 height 8
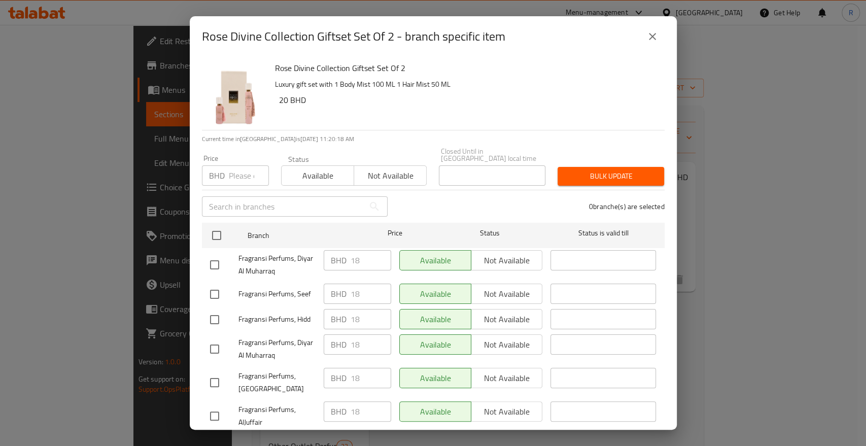
click at [235, 172] on input "number" at bounding box center [249, 175] width 40 height 20
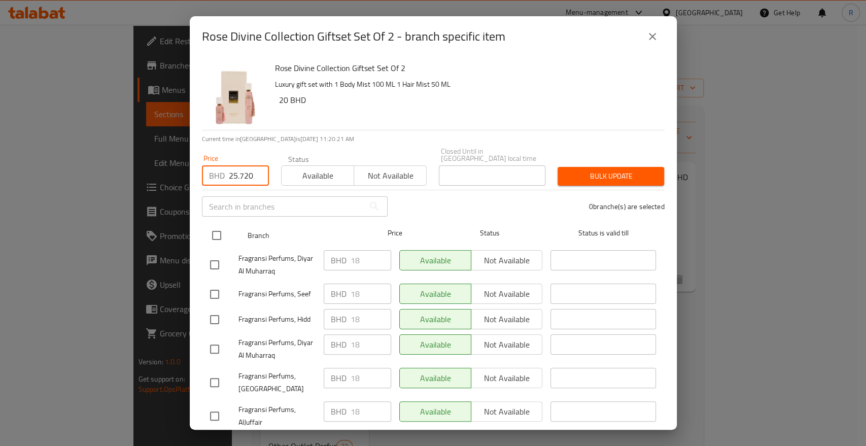
type input "25.720"
click at [212, 229] on input "checkbox" at bounding box center [216, 235] width 21 height 21
checkbox input "true"
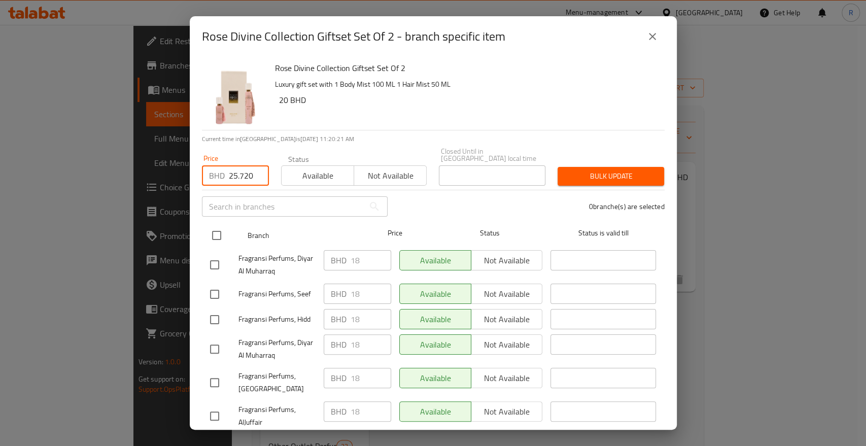
checkbox input "true"
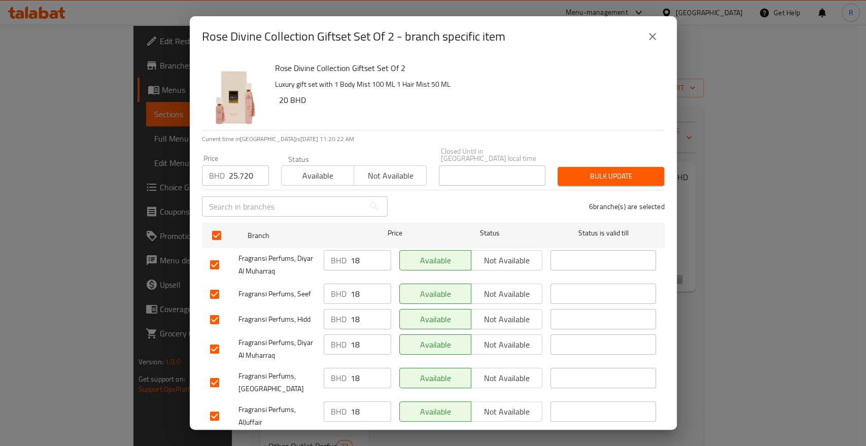
click at [596, 174] on span "Bulk update" at bounding box center [611, 176] width 90 height 13
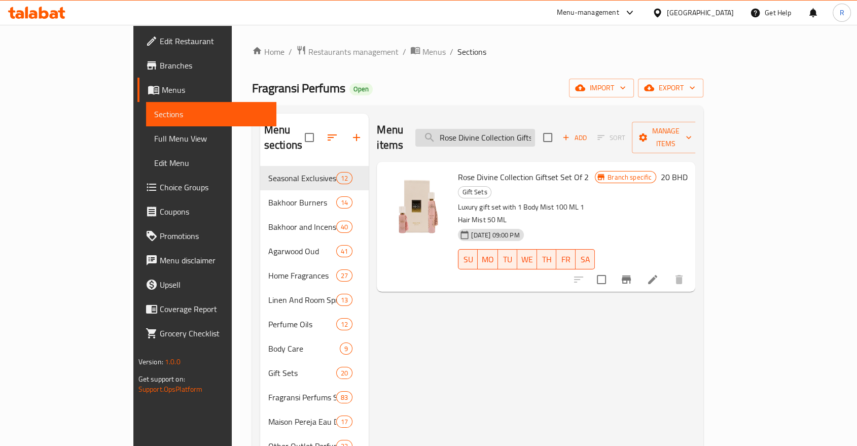
click at [535, 129] on input "Rose Divine Collection Giftset Set Of 2" at bounding box center [475, 138] width 120 height 18
paste input "3"
type input "Rose Divine Collection Giftset Set Of 3"
click at [687, 225] on div "Branch specific 30 BHD" at bounding box center [641, 227] width 92 height 114
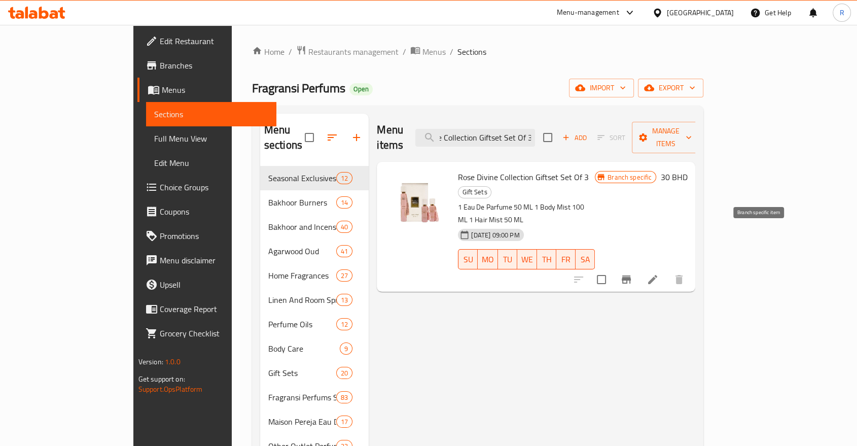
scroll to position [0, 0]
click at [631, 275] on icon "Branch-specific-item" at bounding box center [626, 279] width 9 height 8
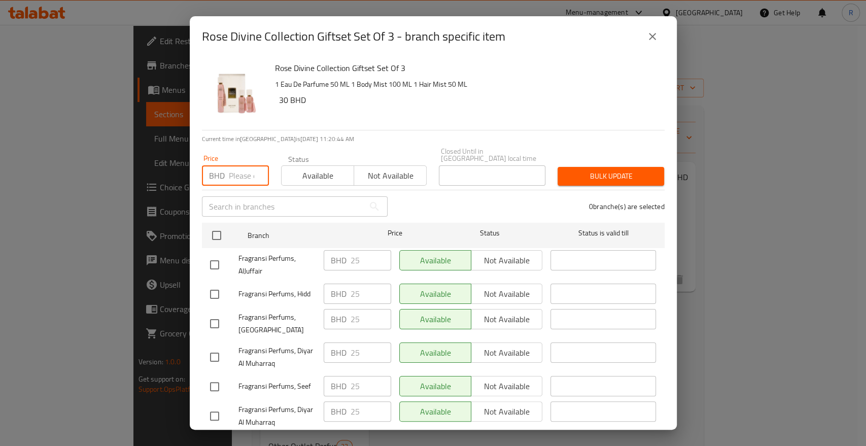
click at [231, 169] on input "number" at bounding box center [249, 175] width 40 height 20
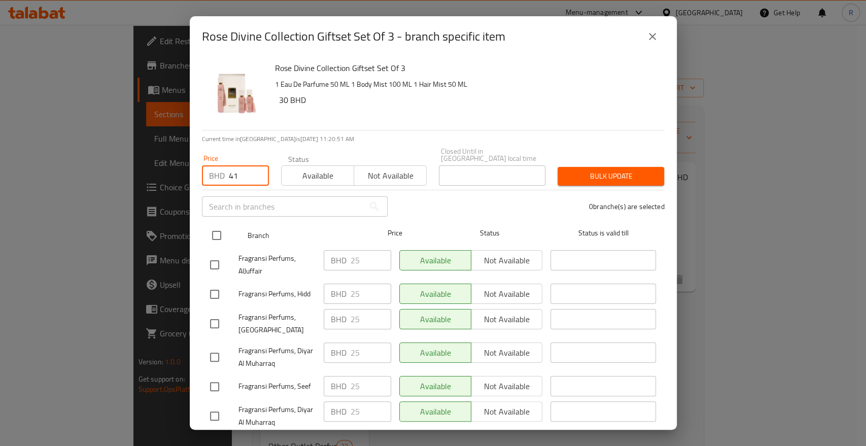
type input "41"
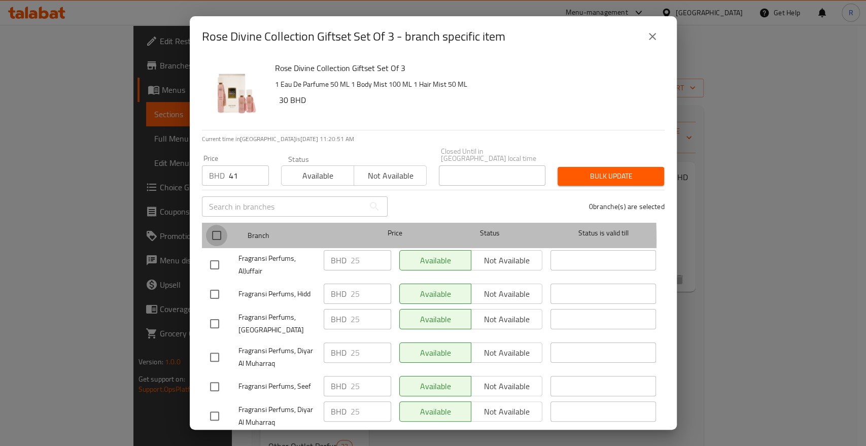
click at [218, 233] on input "checkbox" at bounding box center [216, 235] width 21 height 21
checkbox input "true"
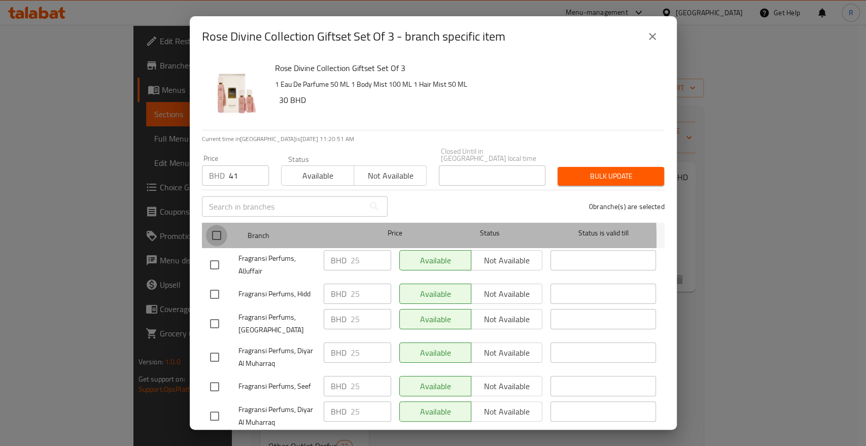
checkbox input "true"
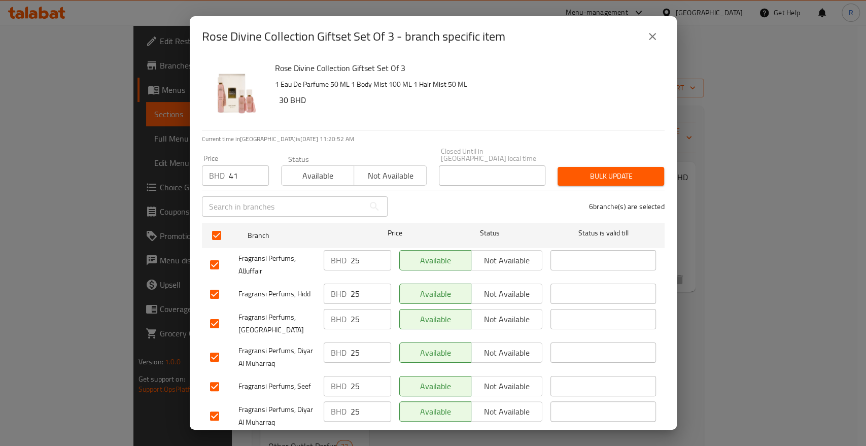
click at [627, 170] on span "Bulk update" at bounding box center [611, 176] width 90 height 13
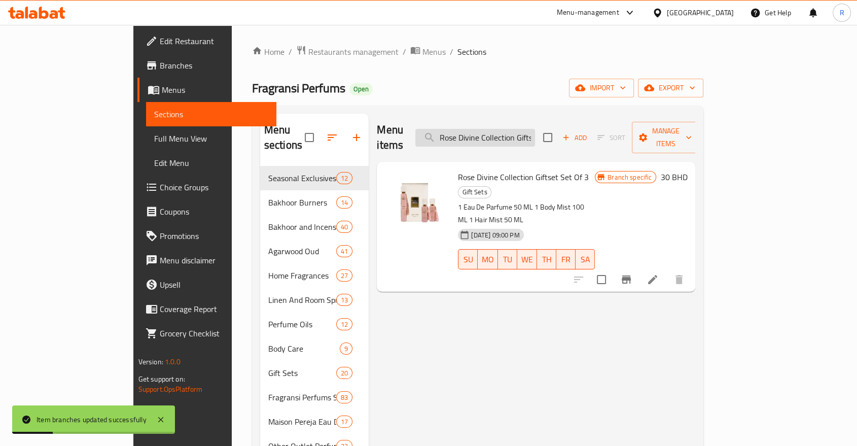
click at [535, 130] on input "Rose Divine Collection Giftset Set Of 3" at bounding box center [475, 138] width 120 height 18
paste input "5"
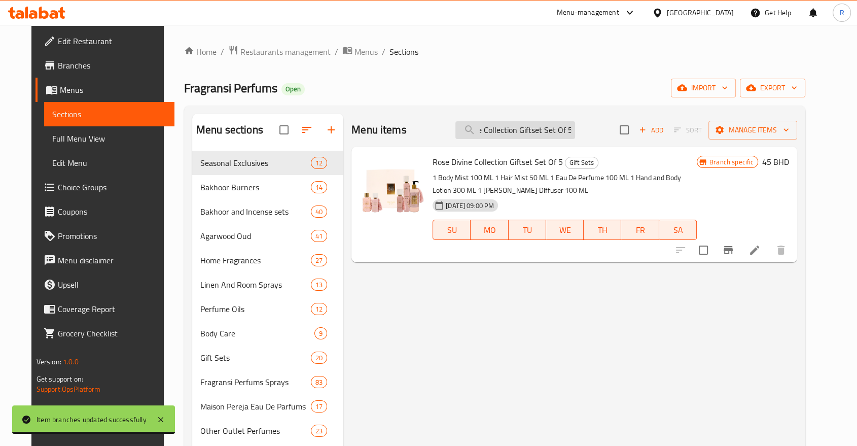
type input "Rose Divine Collection Giftset Set Of 5"
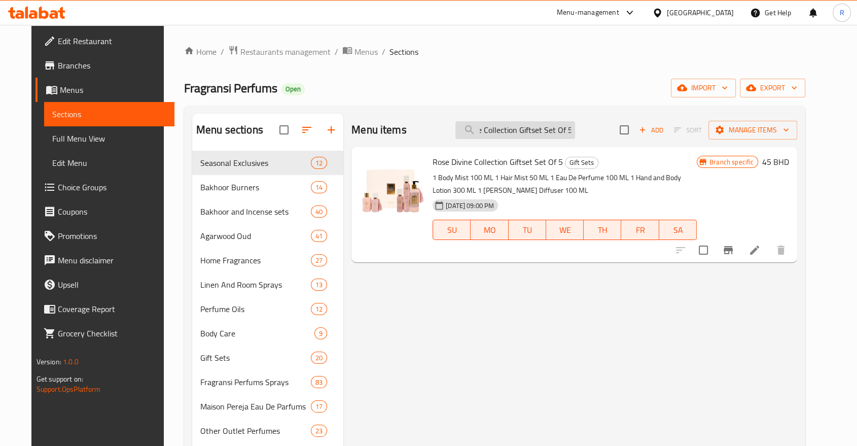
scroll to position [0, 0]
click at [734, 255] on icon "Branch-specific-item" at bounding box center [728, 250] width 12 height 12
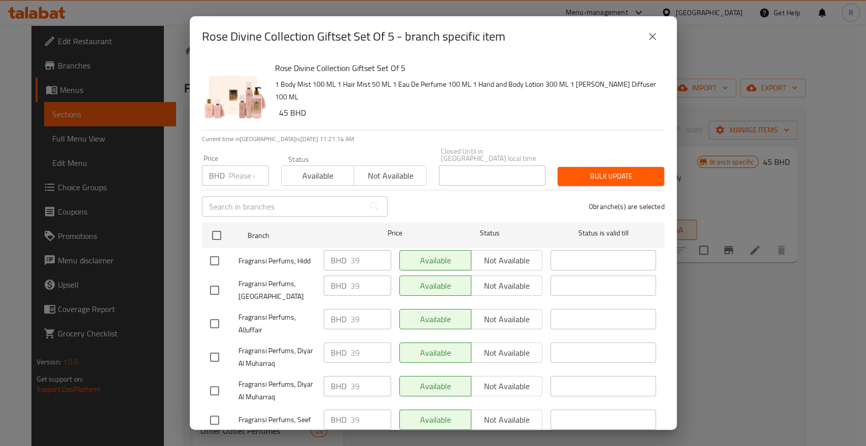
click at [231, 169] on input "number" at bounding box center [249, 175] width 40 height 20
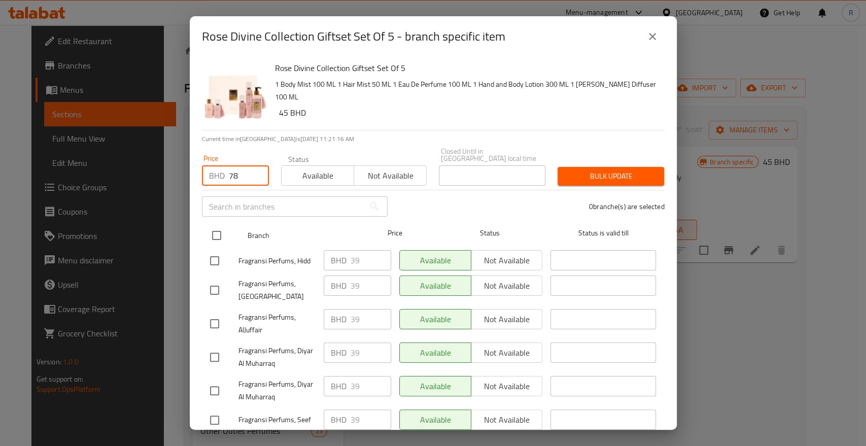
type input "78"
click at [215, 232] on input "checkbox" at bounding box center [216, 235] width 21 height 21
checkbox input "true"
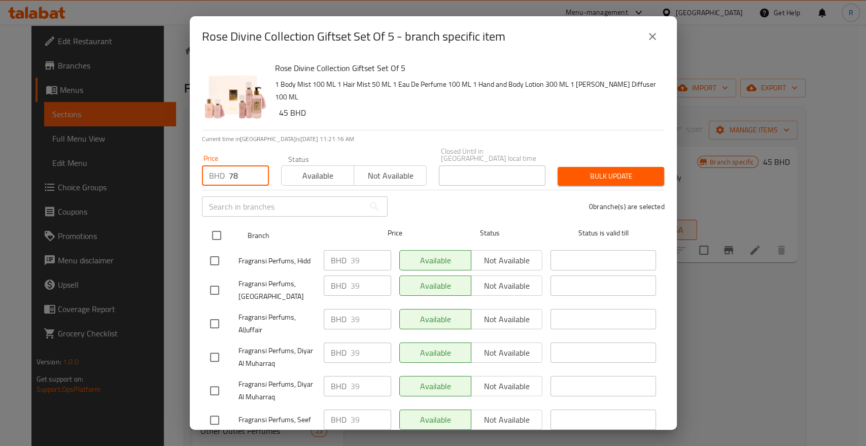
checkbox input "true"
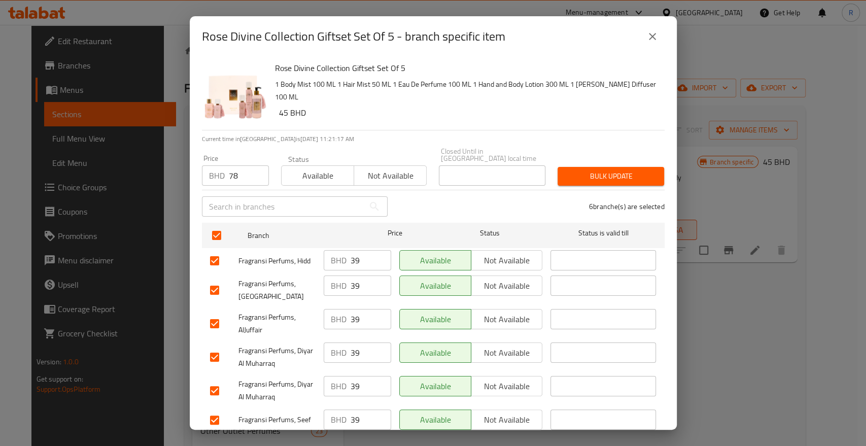
click at [619, 170] on span "Bulk update" at bounding box center [611, 176] width 90 height 13
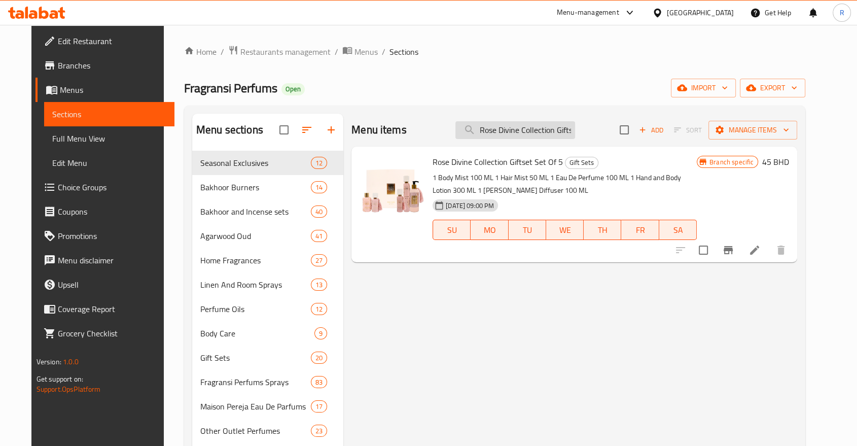
click at [531, 129] on input "Rose Divine Collection Giftset Set Of 5" at bounding box center [515, 130] width 120 height 18
paste input "Aegean Waters Eau De Perfum 100 Ml"
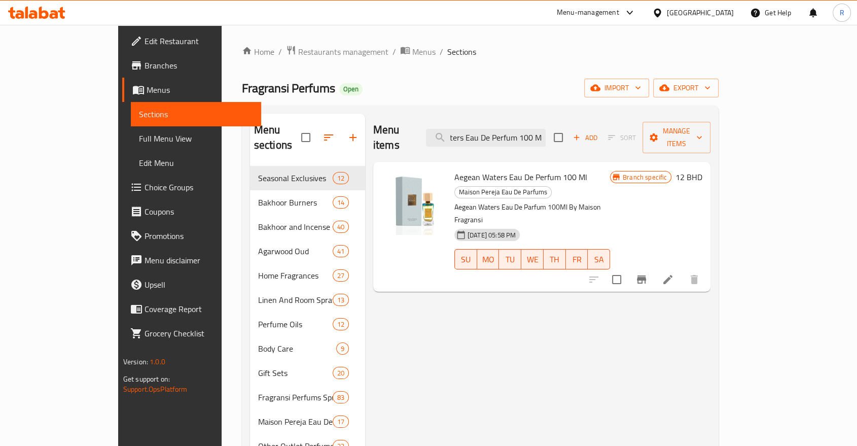
type input "Aegean Waters Eau De Perfum 100 Ml"
click at [646, 275] on icon "Branch-specific-item" at bounding box center [641, 279] width 9 height 8
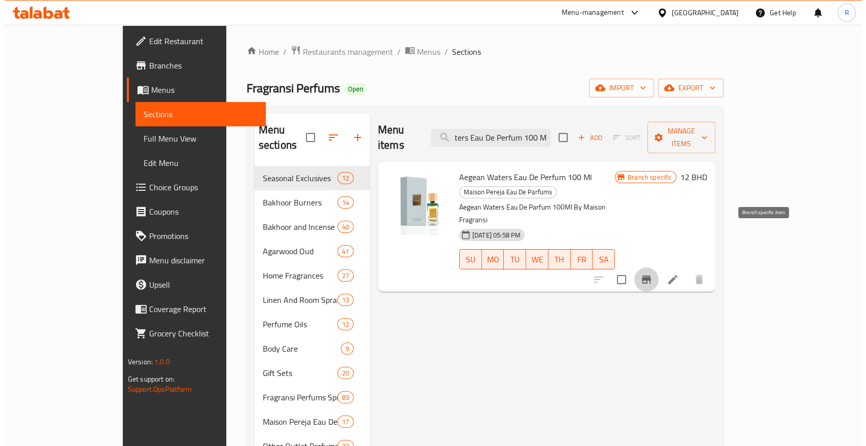
scroll to position [0, 0]
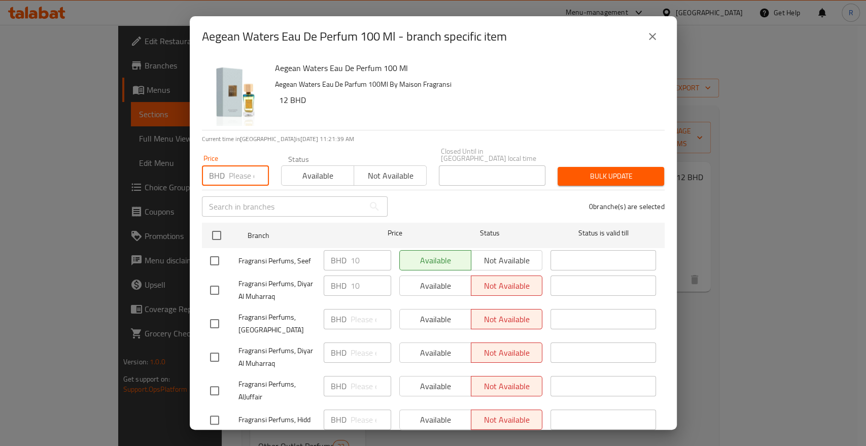
click at [235, 172] on input "number" at bounding box center [249, 175] width 40 height 20
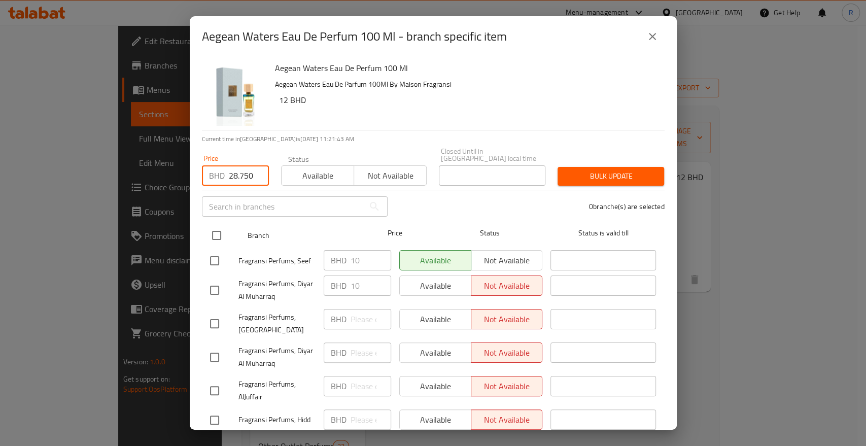
type input "28.750"
click at [219, 232] on input "checkbox" at bounding box center [216, 235] width 21 height 21
checkbox input "true"
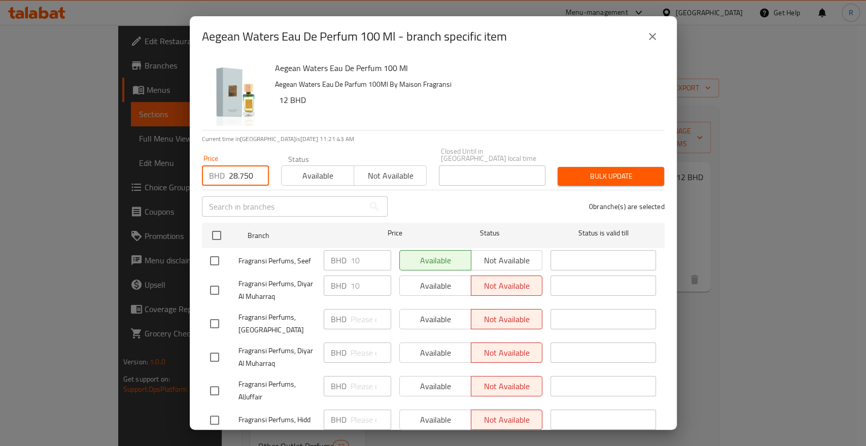
checkbox input "true"
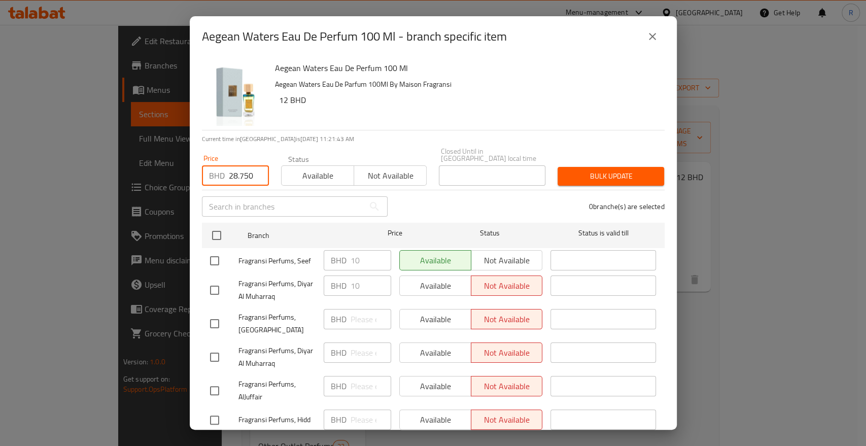
checkbox input "true"
click at [633, 170] on span "Bulk update" at bounding box center [611, 176] width 90 height 13
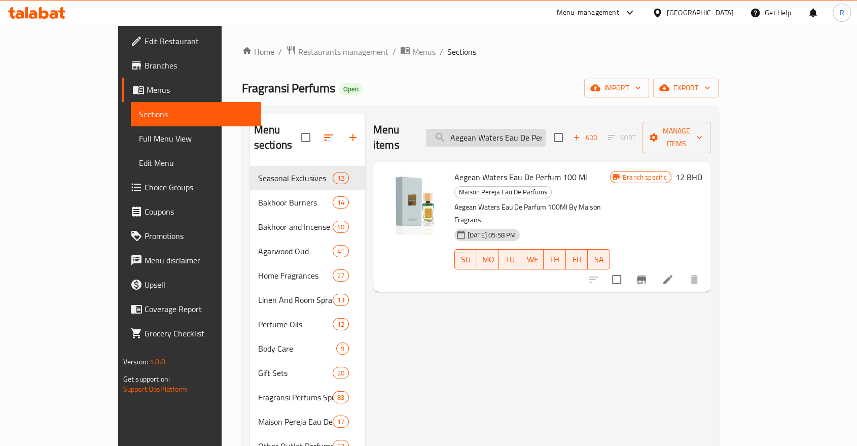
click at [542, 130] on input "Aegean Waters Eau De Perfum 100 Ml" at bounding box center [486, 138] width 120 height 18
paste input "Femme Rebel Eau De Pa"
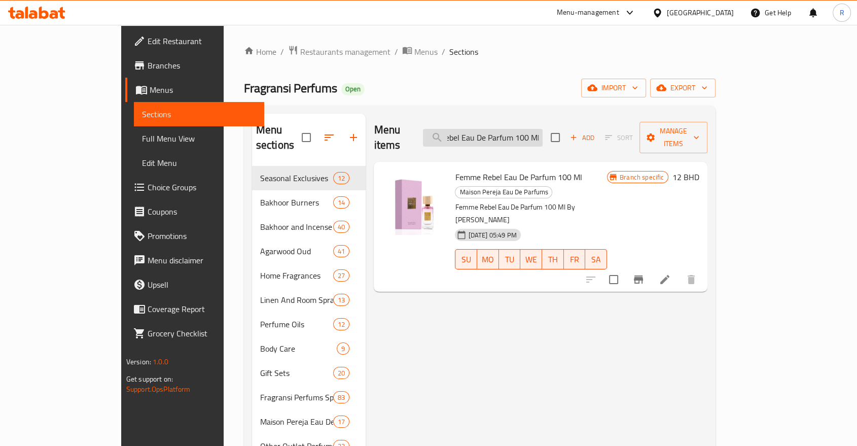
type input "Femme Rebel Eau De Parfum 100 Ml"
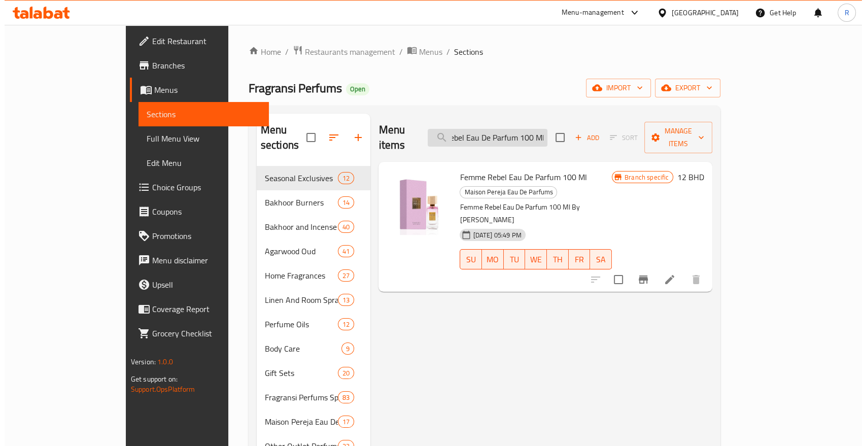
scroll to position [0, 0]
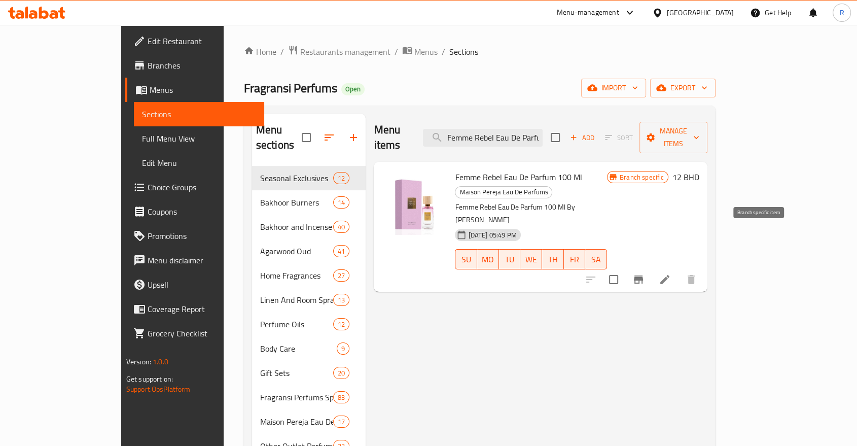
click at [643, 275] on icon "Branch-specific-item" at bounding box center [638, 279] width 9 height 8
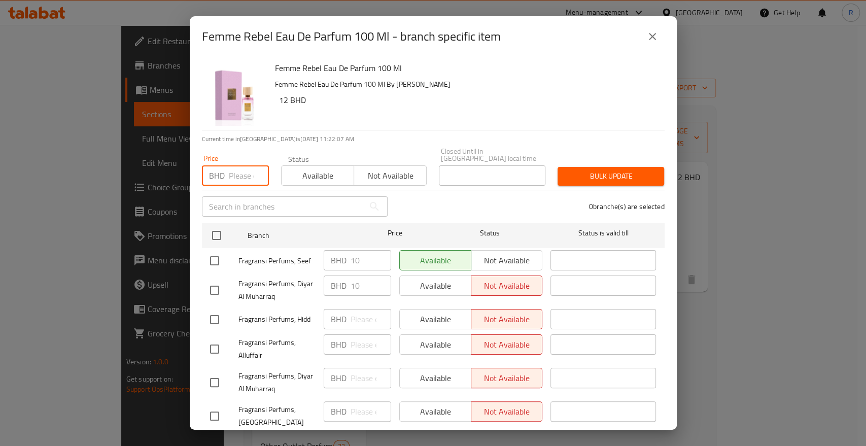
click at [236, 166] on input "number" at bounding box center [249, 175] width 40 height 20
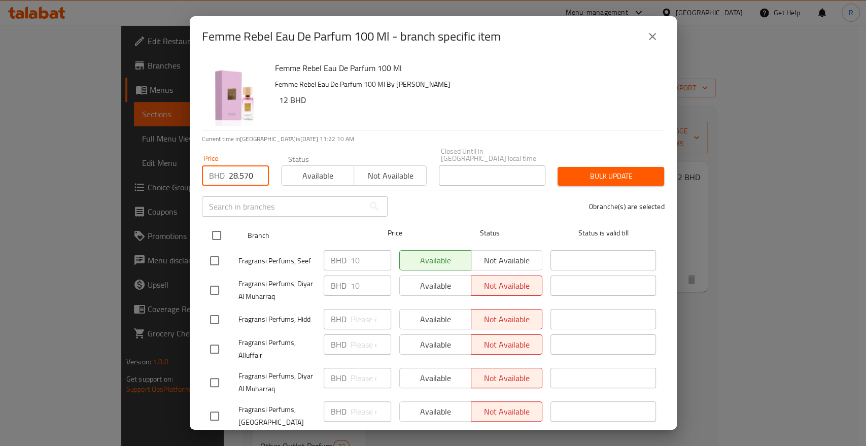
type input "28.570"
drag, startPoint x: 208, startPoint y: 230, endPoint x: 229, endPoint y: 222, distance: 22.3
click at [211, 228] on input "checkbox" at bounding box center [216, 235] width 21 height 21
checkbox input "true"
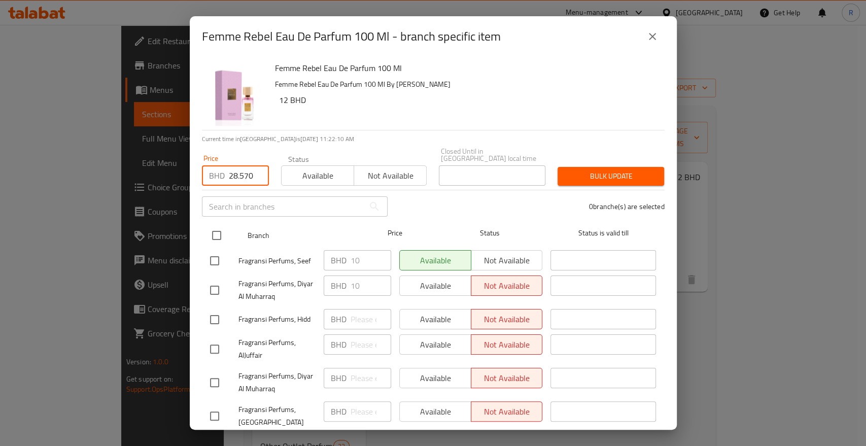
checkbox input "true"
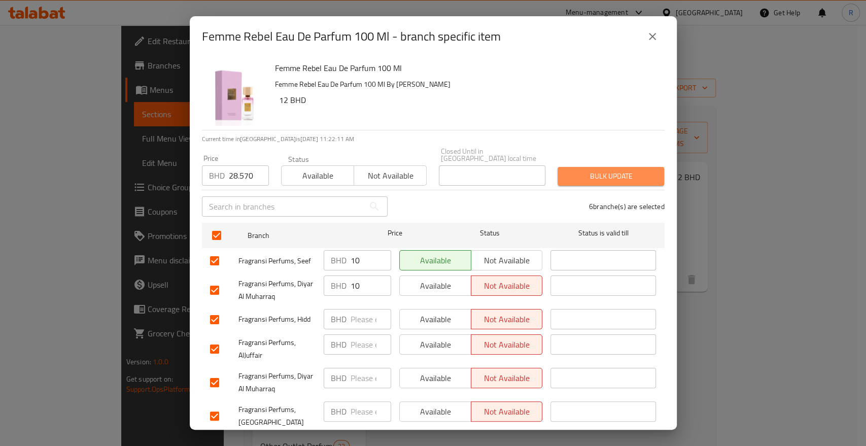
click at [606, 173] on span "Bulk update" at bounding box center [611, 176] width 90 height 13
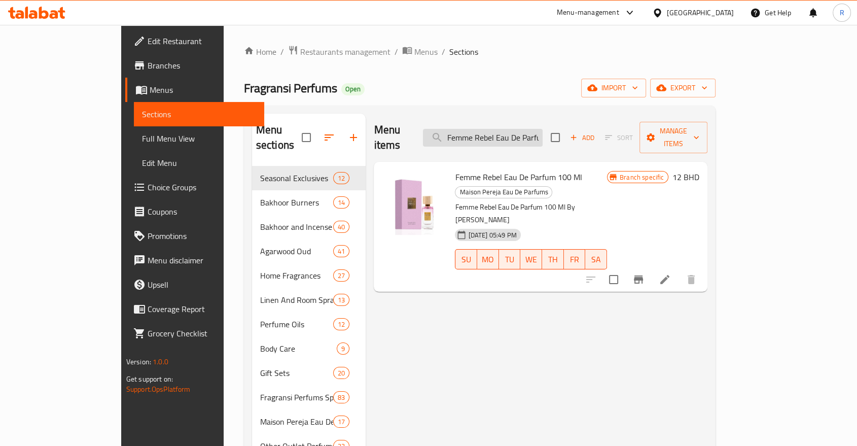
click at [531, 131] on input "Femme Rebel Eau De Parfum 100 Ml" at bounding box center [483, 138] width 120 height 18
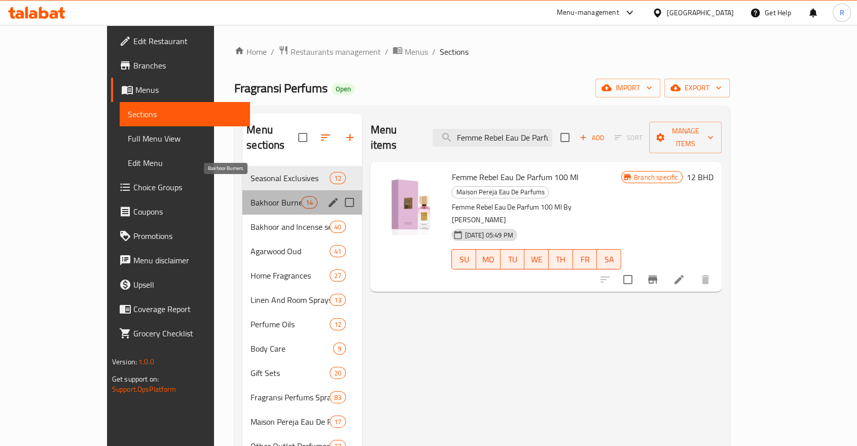
drag, startPoint x: 232, startPoint y: 188, endPoint x: 242, endPoint y: 182, distance: 12.1
click at [251, 196] on span "Bakhoor Burners" at bounding box center [276, 202] width 51 height 12
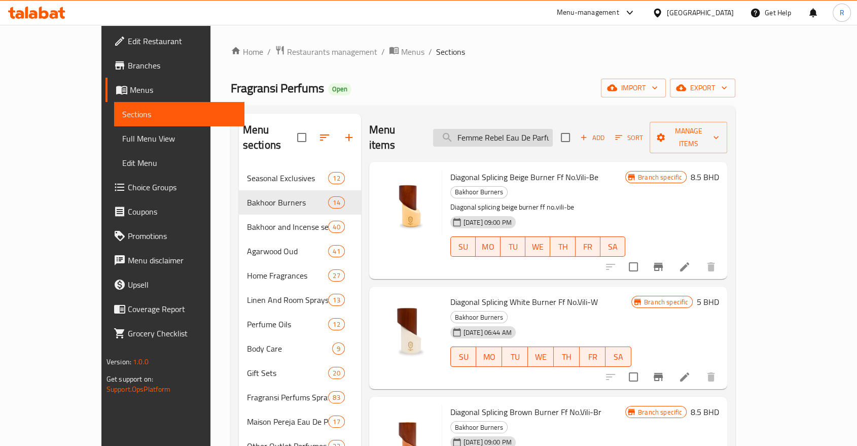
click at [513, 133] on input "Femme Rebel Eau De Parfum 100 Ml" at bounding box center [493, 138] width 120 height 18
paste input "Femme Rebel Eau De Parfum 100 Ml"
type input "Femme Rebel Eau De Parfum 100 Ml"
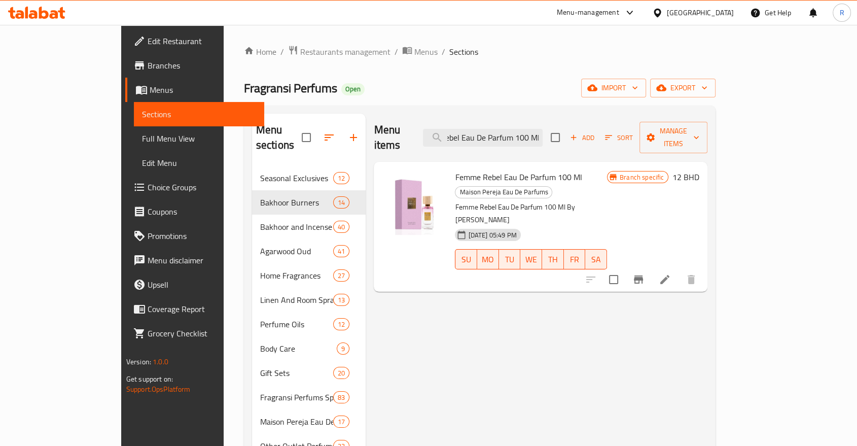
click at [645, 273] on icon "Branch-specific-item" at bounding box center [638, 279] width 12 height 12
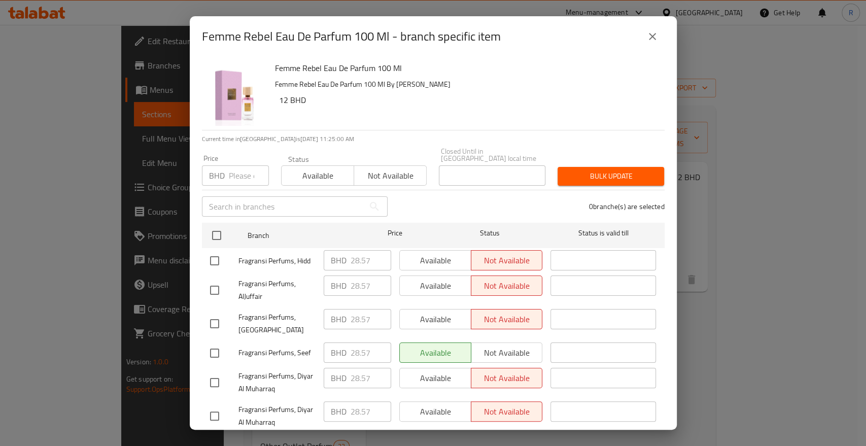
click at [649, 36] on icon "close" at bounding box center [652, 36] width 12 height 12
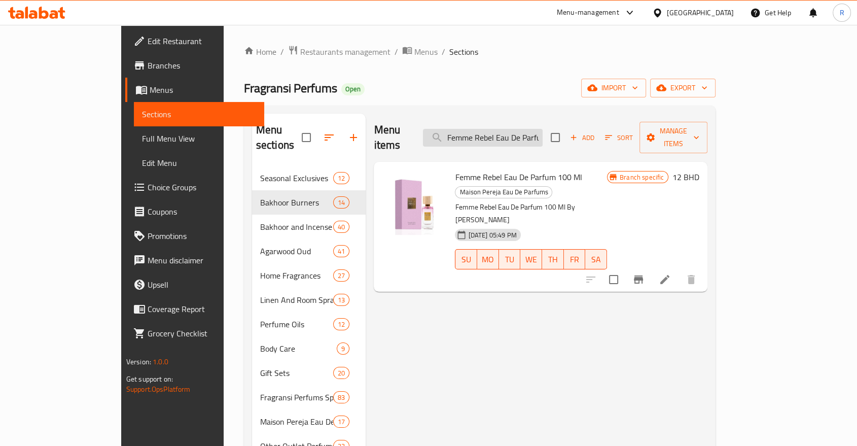
click at [525, 132] on input "Femme Rebel Eau De Parfum 100 Ml" at bounding box center [483, 138] width 120 height 18
paste input "ragrance No.1 Perfume"
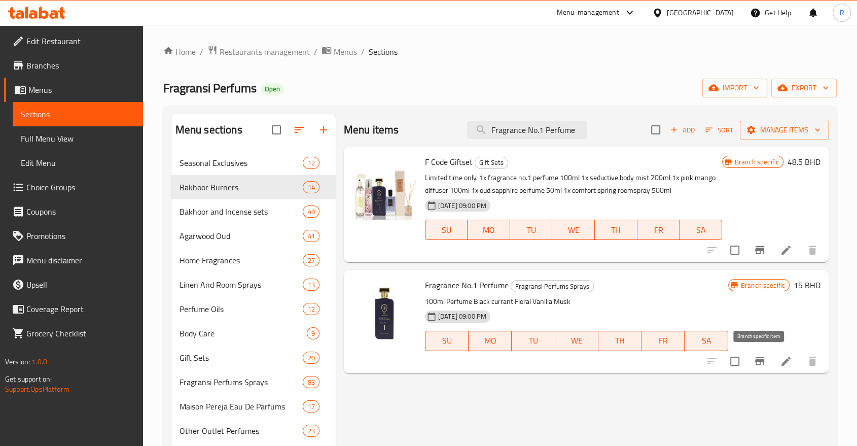
type input "Fragrance No.1 Perfume"
click at [755, 356] on icon "Branch-specific-item" at bounding box center [760, 361] width 12 height 12
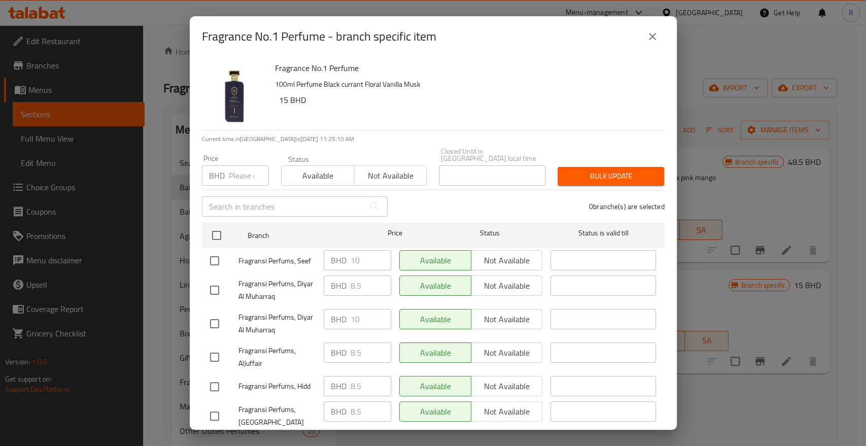
drag, startPoint x: 237, startPoint y: 171, endPoint x: 235, endPoint y: 180, distance: 8.8
click at [237, 170] on input "number" at bounding box center [249, 175] width 40 height 20
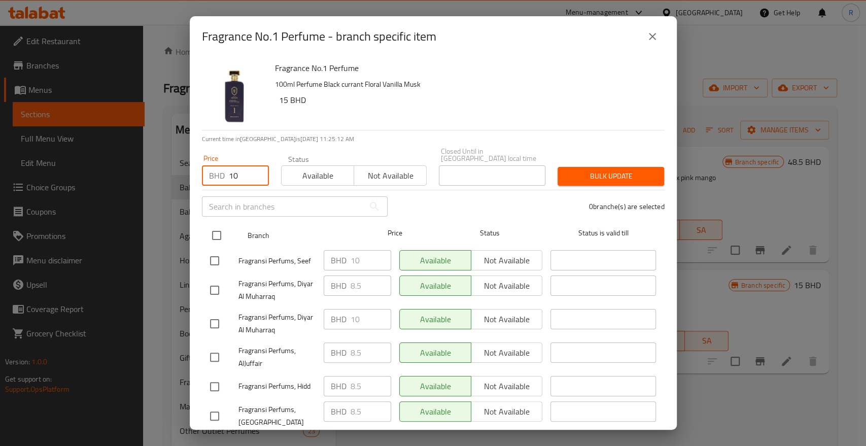
type input "10"
click at [218, 225] on input "checkbox" at bounding box center [216, 235] width 21 height 21
checkbox input "true"
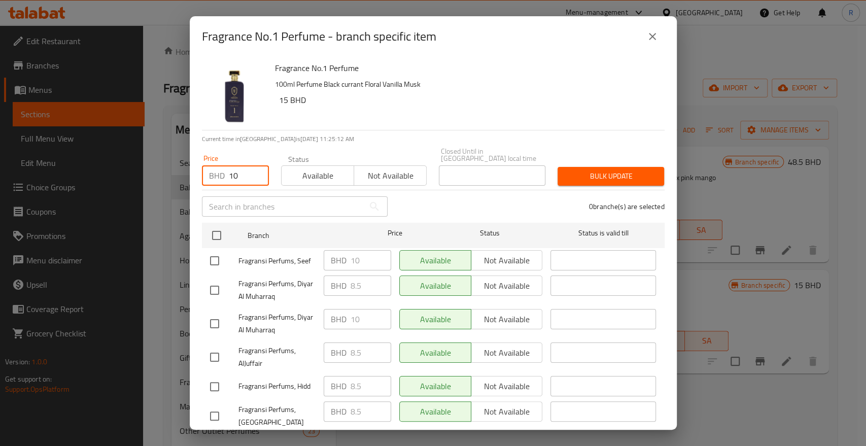
checkbox input "true"
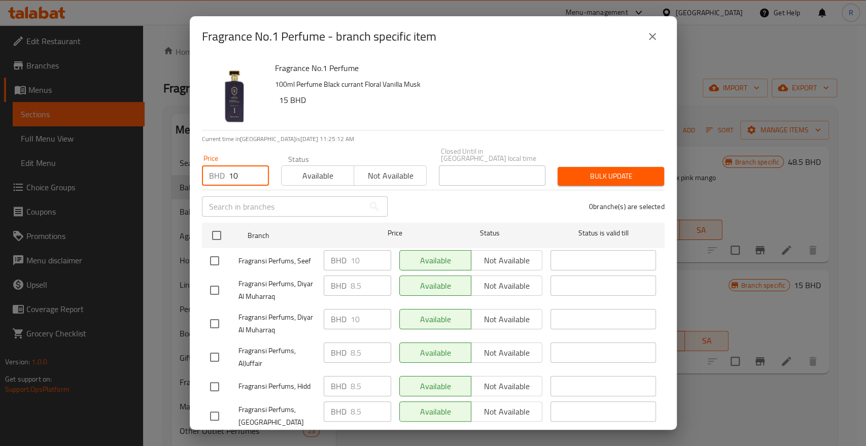
checkbox input "true"
click at [627, 172] on span "Bulk update" at bounding box center [611, 176] width 90 height 13
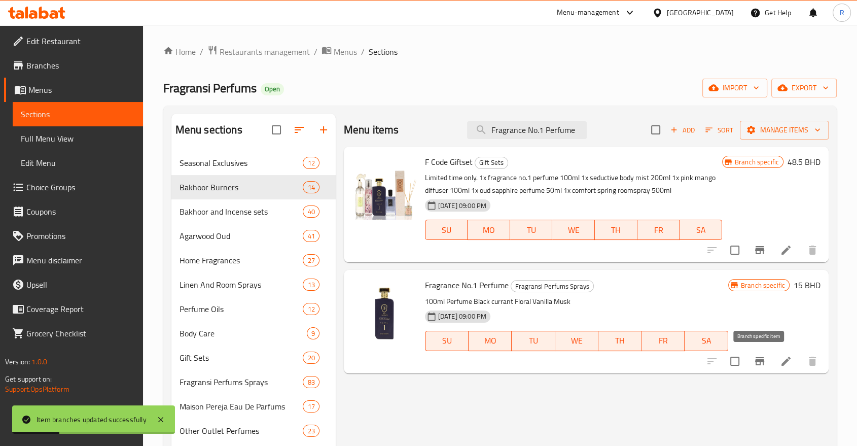
click at [761, 360] on icon "Branch-specific-item" at bounding box center [759, 361] width 9 height 8
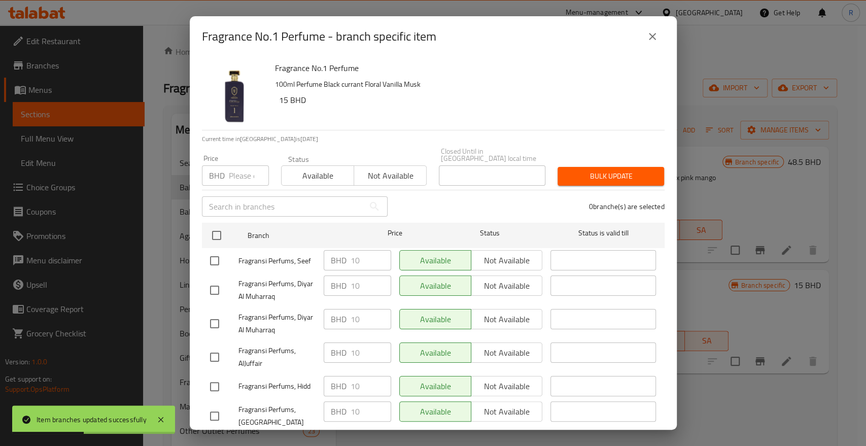
click at [238, 167] on input "number" at bounding box center [249, 175] width 40 height 20
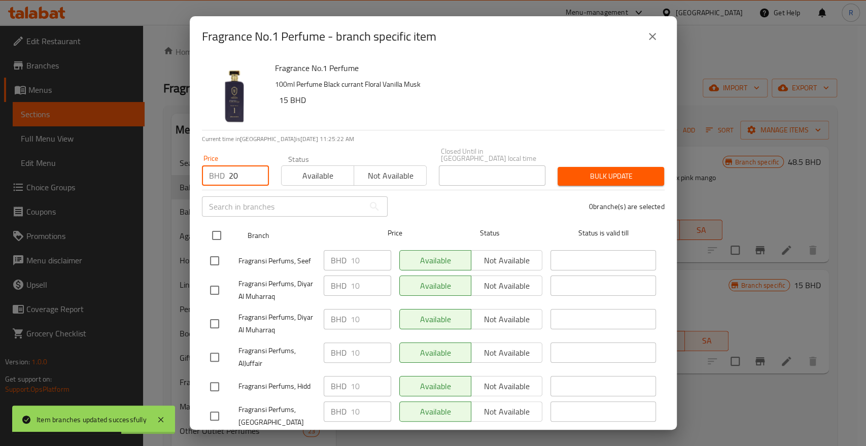
type input "20"
click at [218, 227] on input "checkbox" at bounding box center [216, 235] width 21 height 21
checkbox input "true"
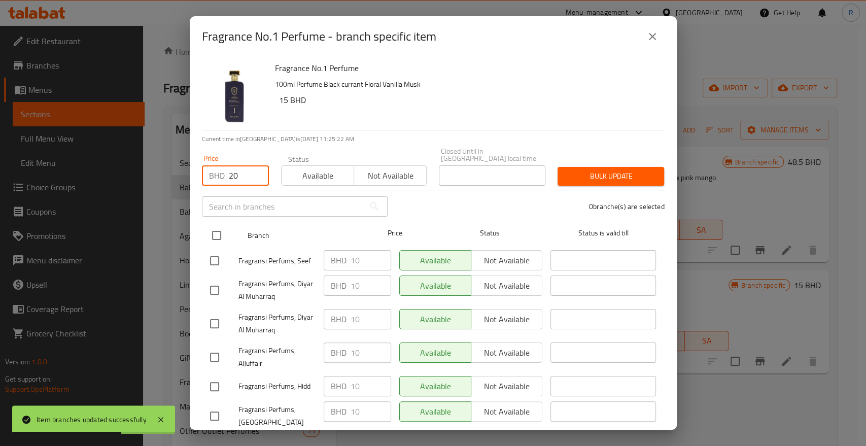
checkbox input "true"
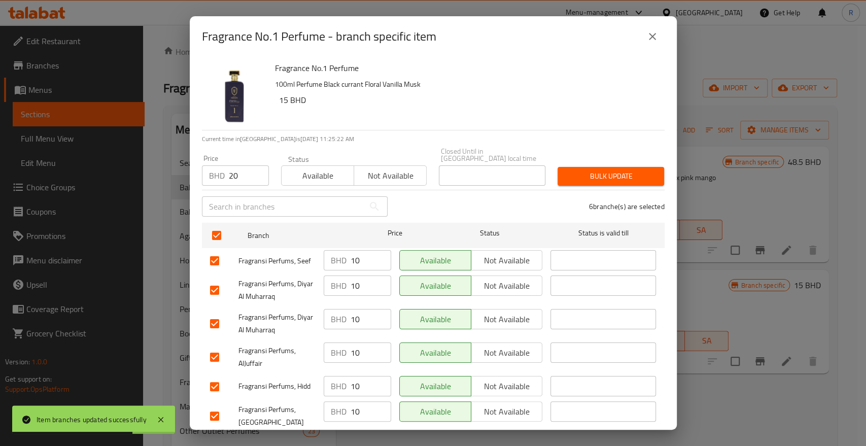
click at [629, 170] on span "Bulk update" at bounding box center [611, 176] width 90 height 13
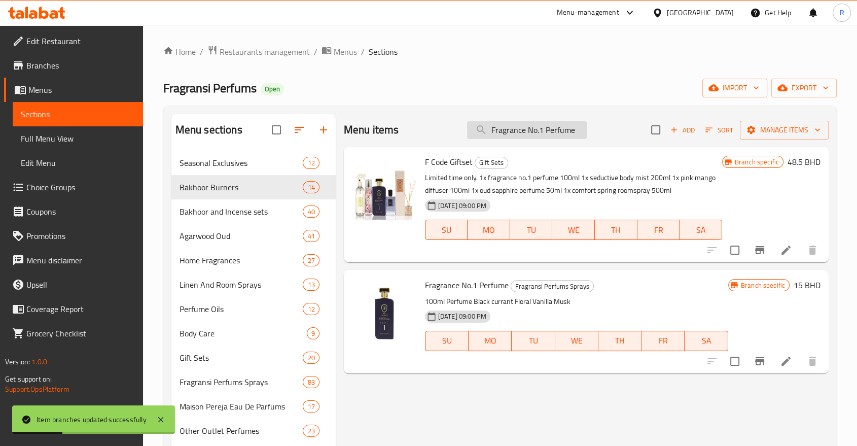
click at [545, 133] on input "Fragrance No.1 Perfume" at bounding box center [527, 130] width 120 height 18
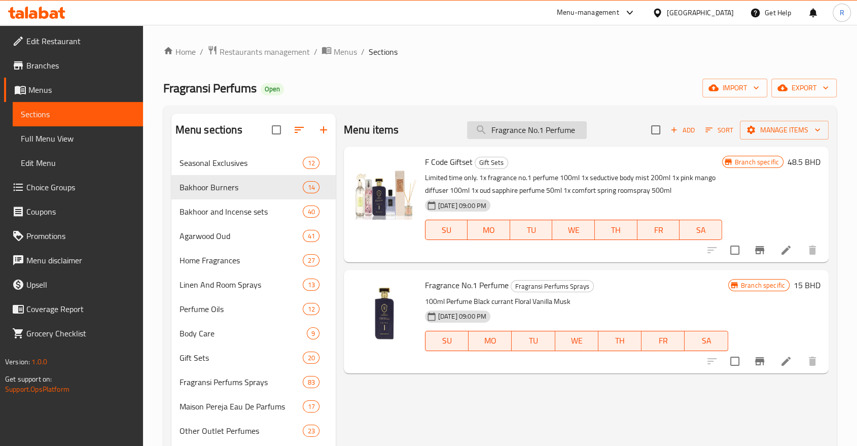
paste input "0"
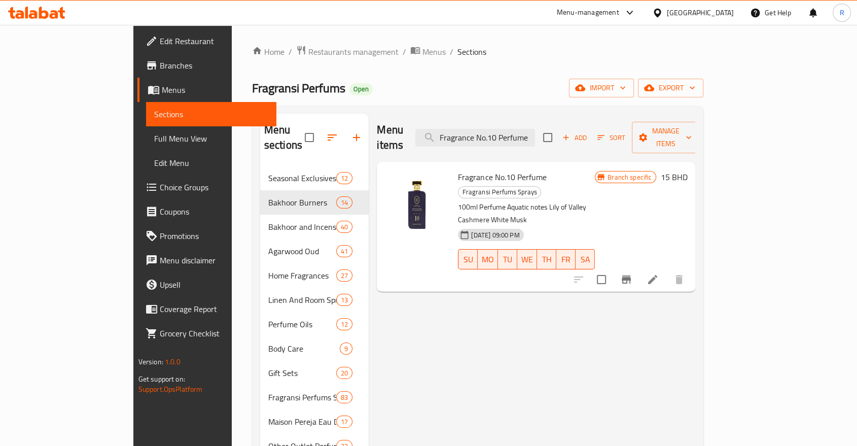
type input "Fragrance No.10 Perfume"
click at [631, 275] on icon "Branch-specific-item" at bounding box center [626, 279] width 9 height 8
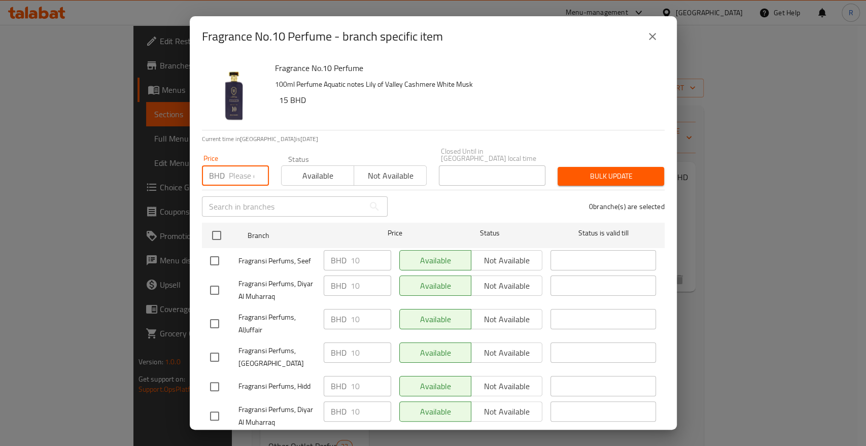
click at [231, 175] on input "number" at bounding box center [249, 175] width 40 height 20
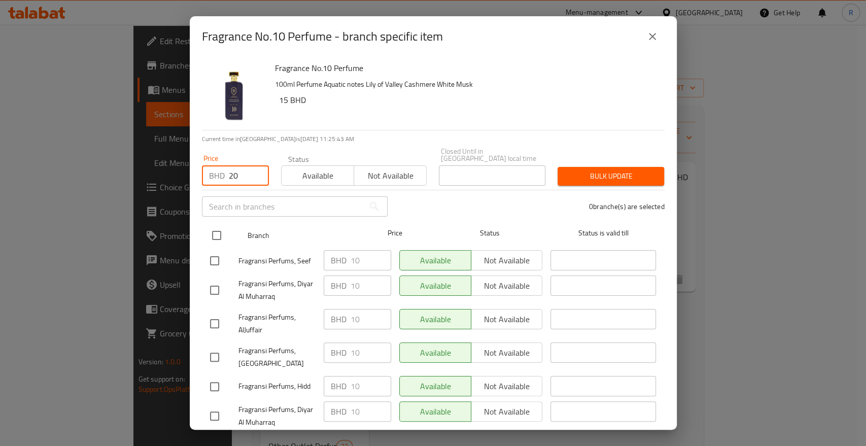
type input "20"
click at [213, 226] on input "checkbox" at bounding box center [216, 235] width 21 height 21
checkbox input "true"
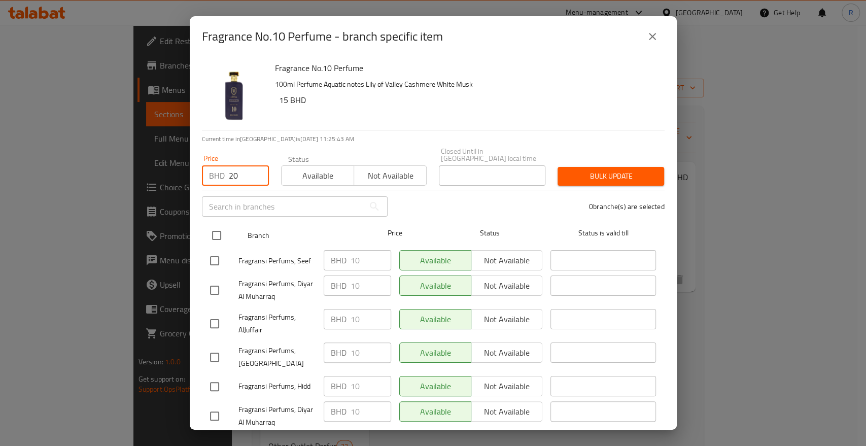
checkbox input "true"
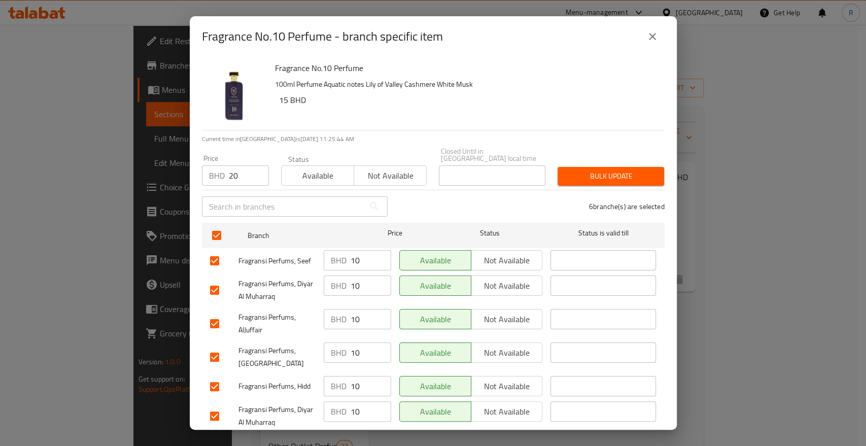
click at [591, 172] on span "Bulk update" at bounding box center [611, 176] width 90 height 13
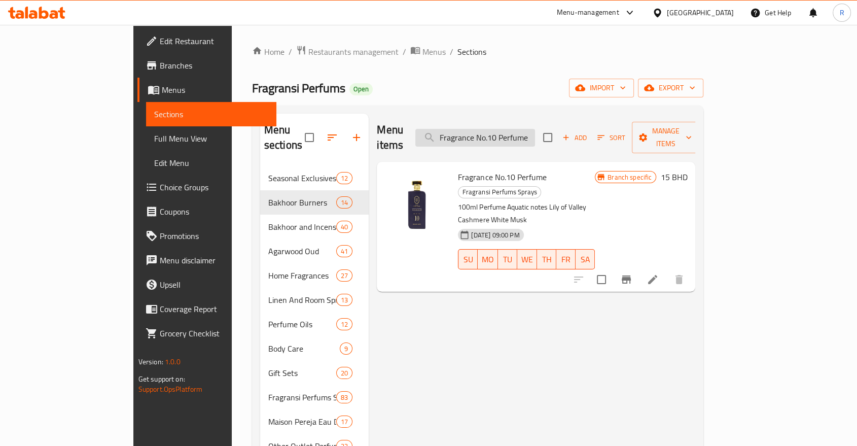
click at [535, 133] on input "Fragrance No.10 Perfume" at bounding box center [475, 138] width 120 height 18
paste input "9"
type input "Fragrance No.9 Perfume"
click at [631, 275] on icon "Branch-specific-item" at bounding box center [626, 279] width 9 height 8
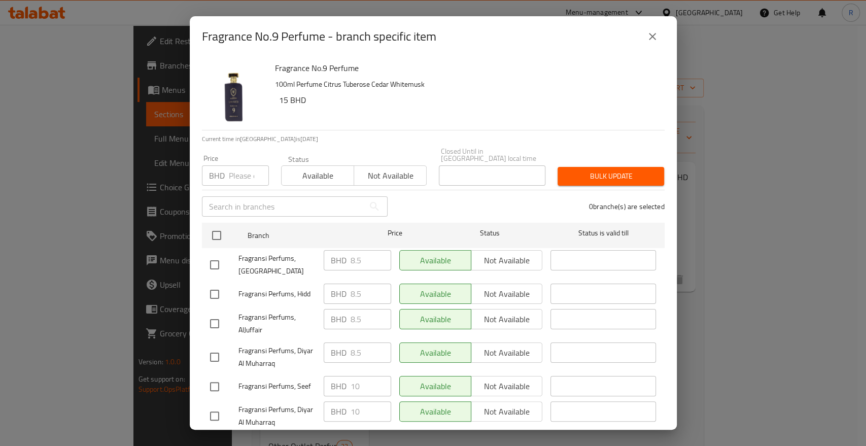
click at [240, 167] on input "number" at bounding box center [249, 175] width 40 height 20
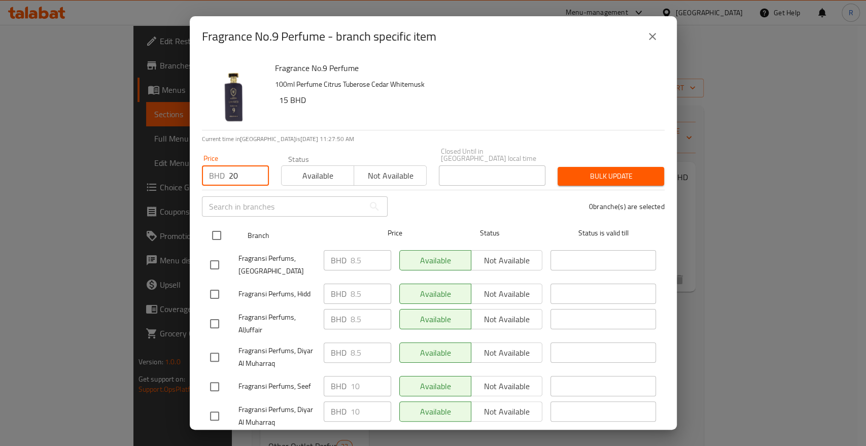
type input "20"
click at [220, 225] on input "checkbox" at bounding box center [216, 235] width 21 height 21
checkbox input "true"
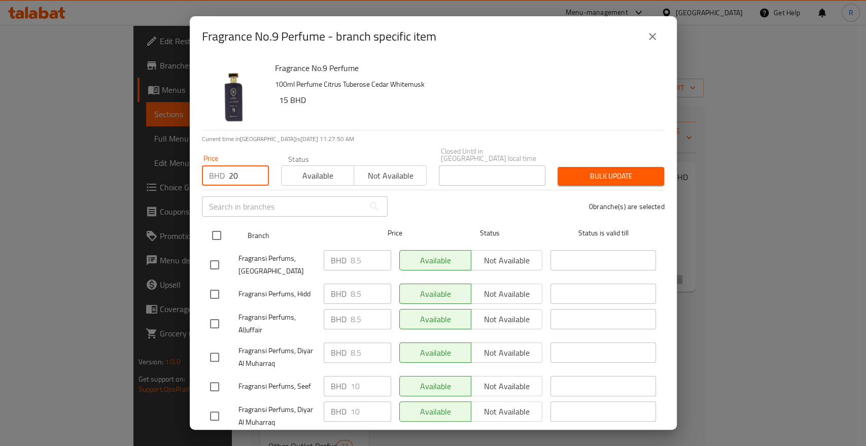
checkbox input "true"
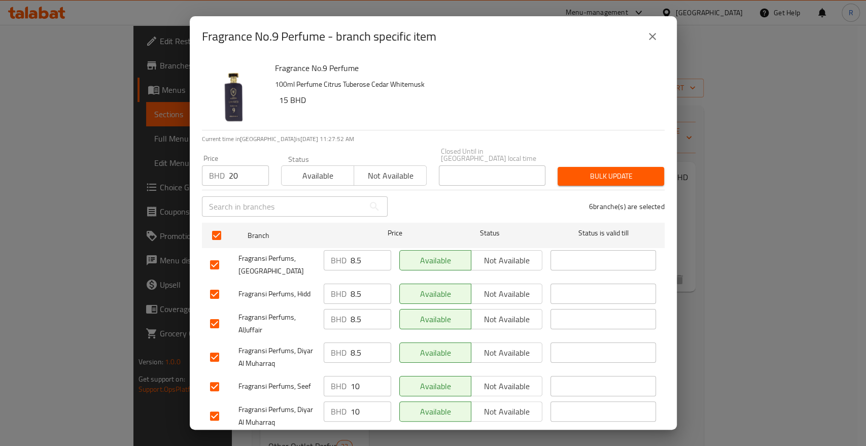
drag, startPoint x: 622, startPoint y: 173, endPoint x: 617, endPoint y: 171, distance: 5.5
click at [624, 173] on span "Bulk update" at bounding box center [611, 176] width 90 height 13
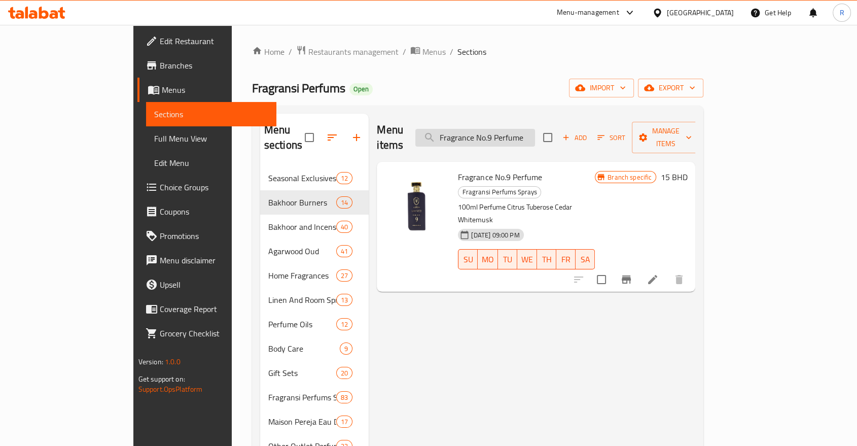
click at [534, 129] on input "Fragrance No.9 Perfume" at bounding box center [475, 138] width 120 height 18
paste input "Infinity Perfume 15ml"
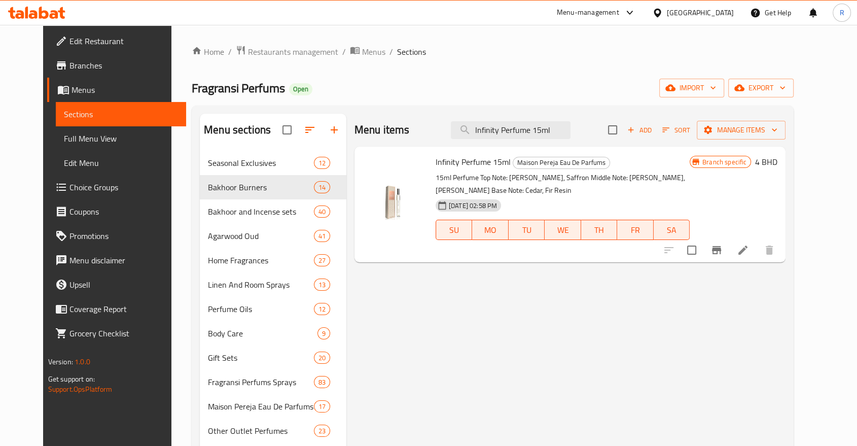
type input "Infinity Perfume 15ml"
click at [723, 255] on icon "Branch-specific-item" at bounding box center [717, 250] width 12 height 12
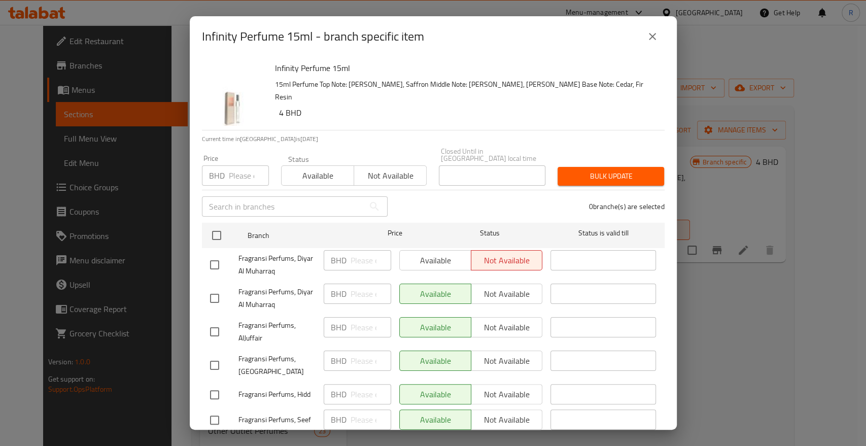
click at [231, 165] on input "number" at bounding box center [249, 175] width 40 height 20
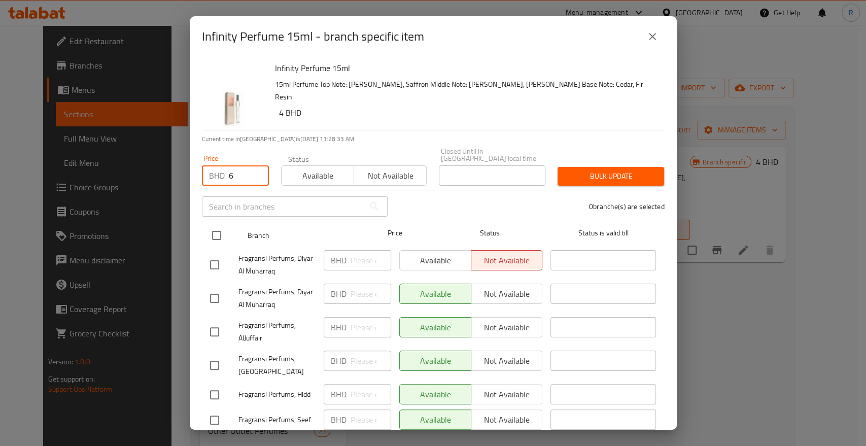
type input "6"
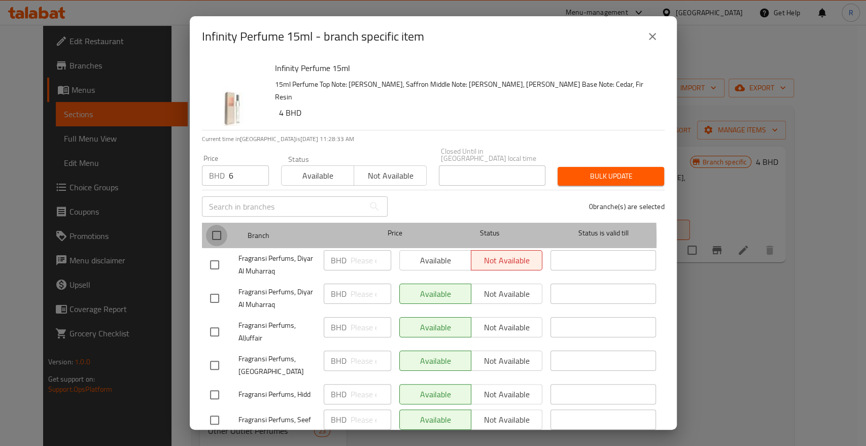
click at [215, 231] on input "checkbox" at bounding box center [216, 235] width 21 height 21
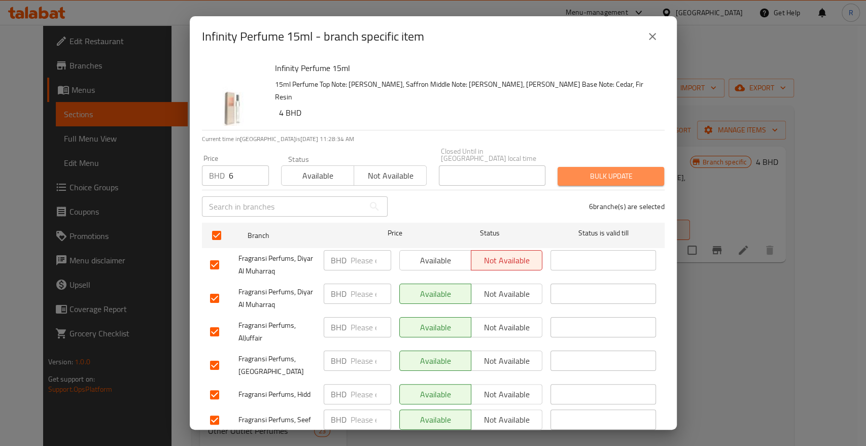
click at [620, 170] on span "Bulk update" at bounding box center [611, 176] width 90 height 13
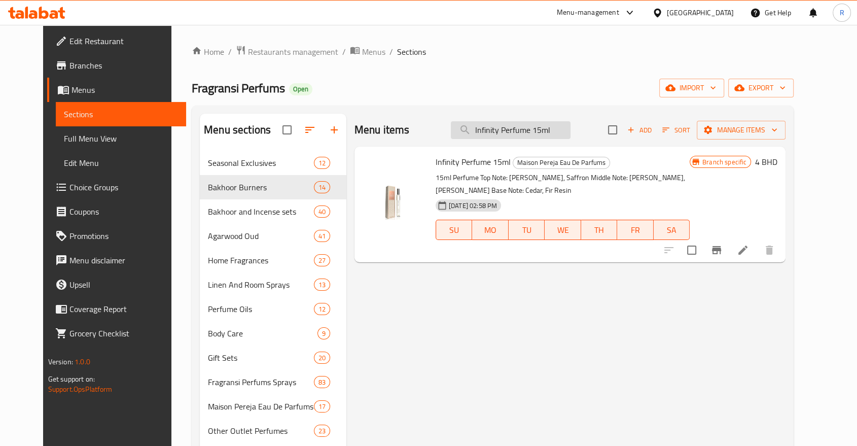
click at [532, 132] on input "Infinity Perfume 15ml" at bounding box center [511, 130] width 120 height 18
paste input "ner Odysse"
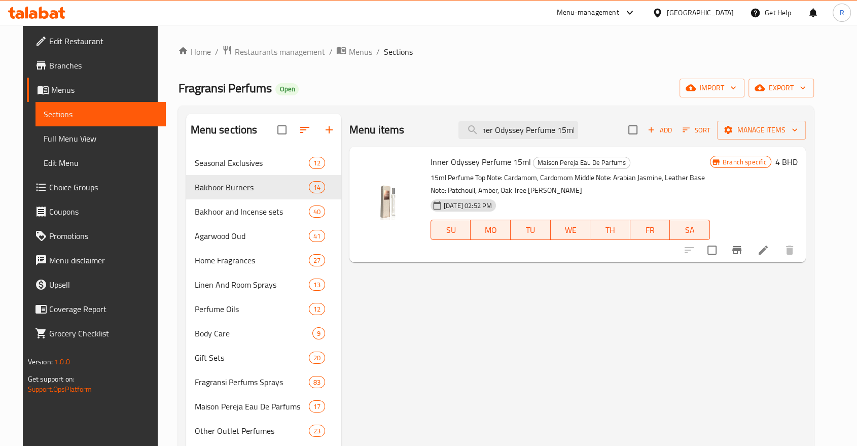
click at [743, 252] on icon "Branch-specific-item" at bounding box center [737, 250] width 12 height 12
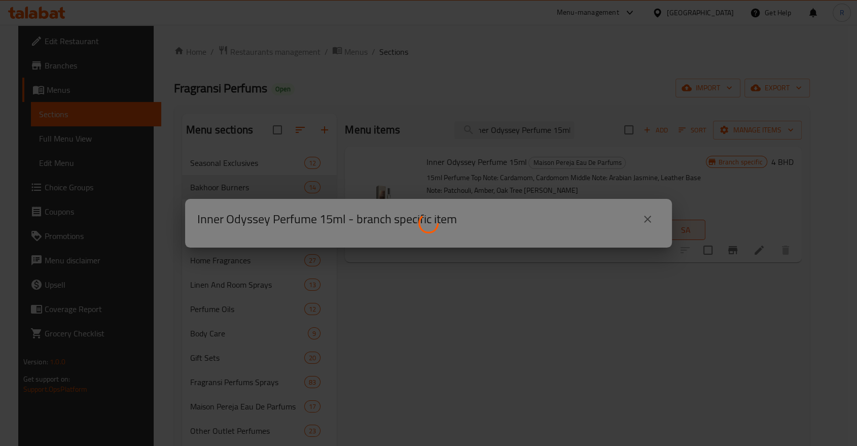
scroll to position [0, 0]
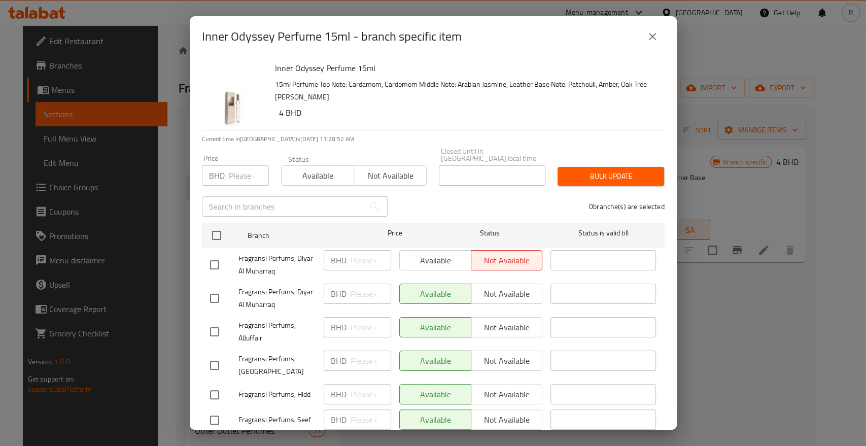
click at [232, 170] on input "number" at bounding box center [249, 175] width 40 height 20
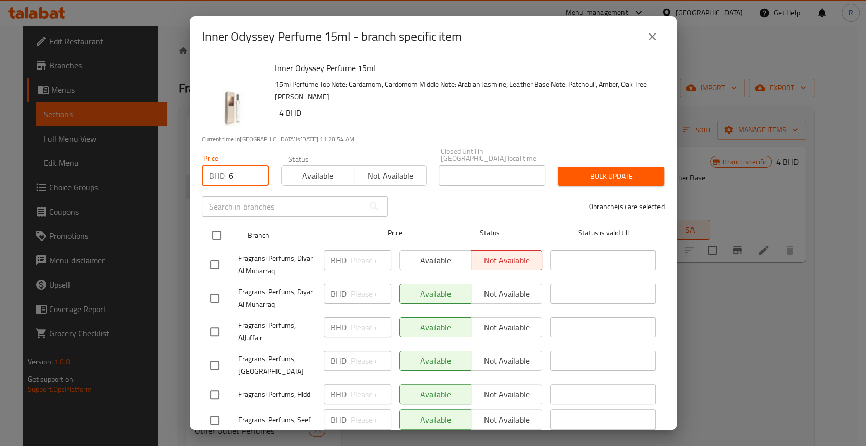
click at [211, 225] on input "checkbox" at bounding box center [216, 235] width 21 height 21
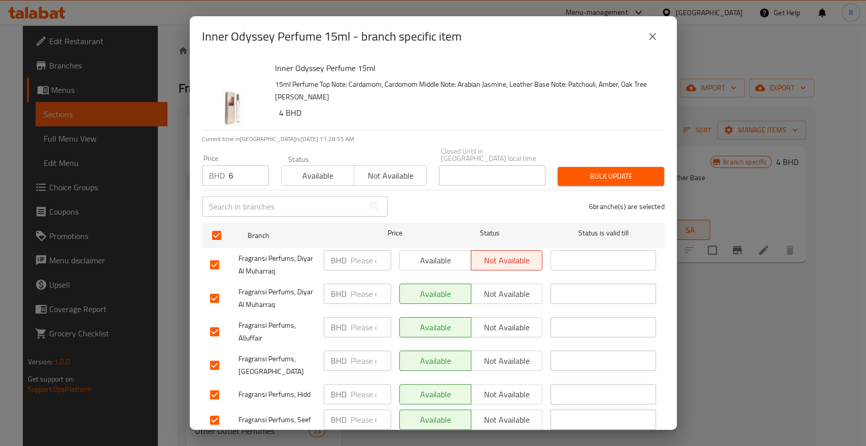
click at [599, 188] on div "6 branche(s) are selected" at bounding box center [532, 206] width 277 height 37
click at [601, 170] on span "Bulk update" at bounding box center [611, 176] width 90 height 13
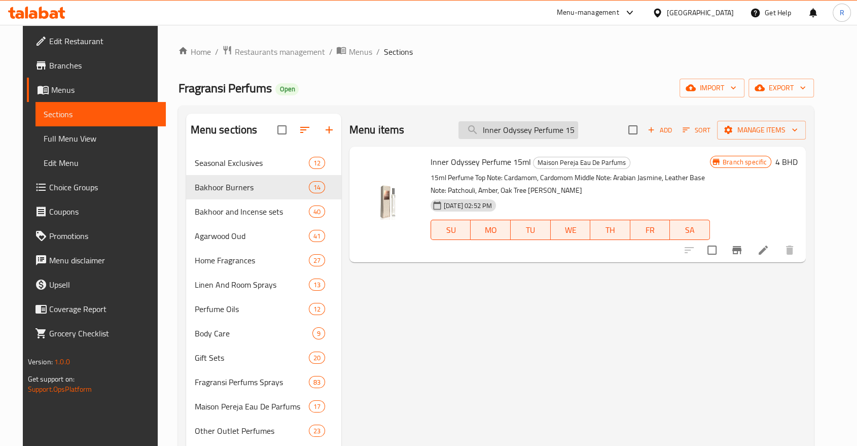
click at [511, 130] on input "Inner Odyssey Perfume 15ml" at bounding box center [518, 130] width 120 height 18
paste input "[PERSON_NAME] Eau De Perfum 100 M"
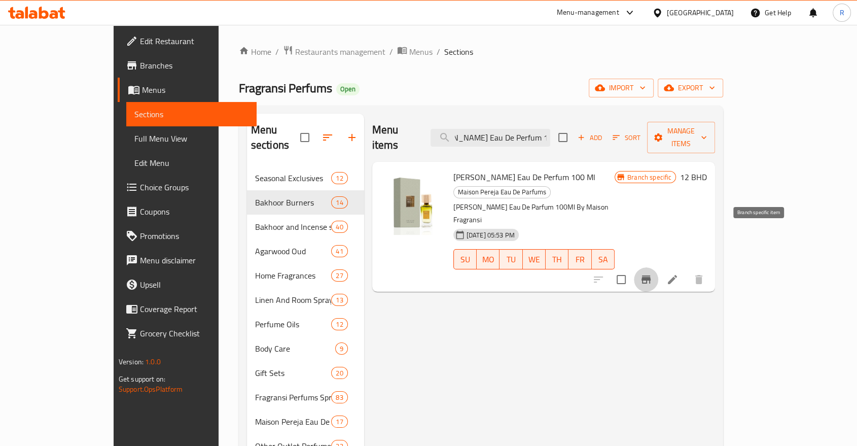
click at [651, 275] on icon "Branch-specific-item" at bounding box center [646, 279] width 9 height 8
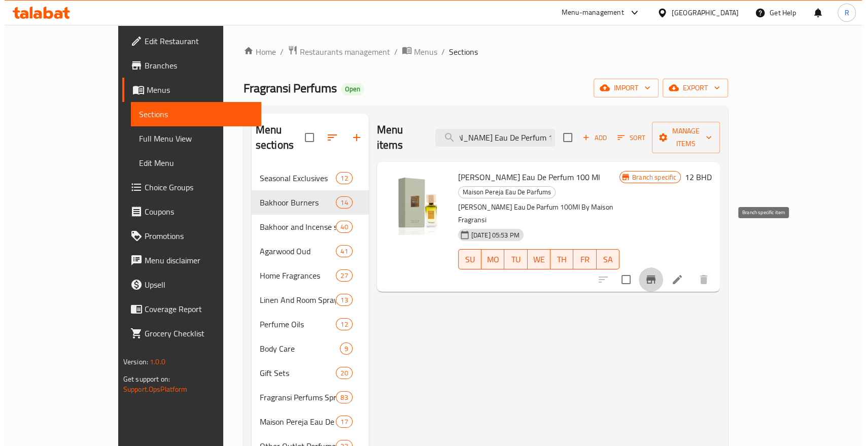
scroll to position [0, 0]
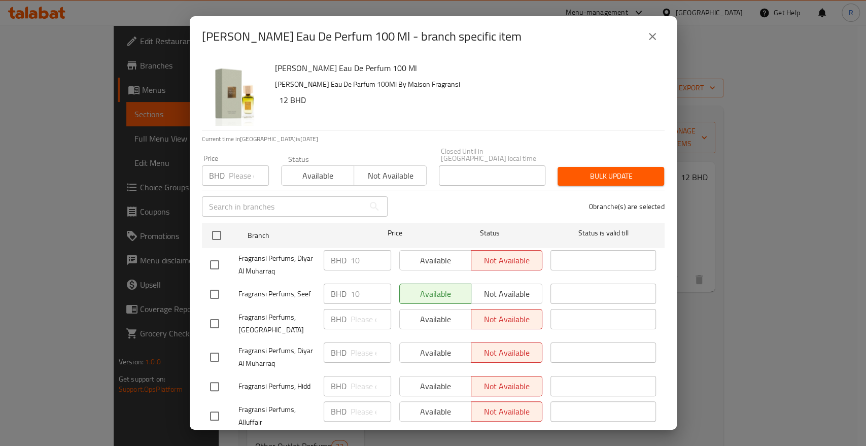
click at [238, 167] on input "number" at bounding box center [249, 175] width 40 height 20
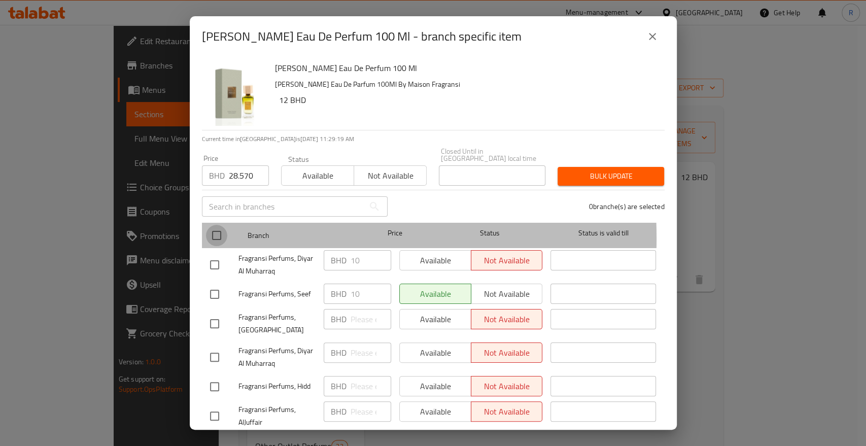
click at [215, 231] on input "checkbox" at bounding box center [216, 235] width 21 height 21
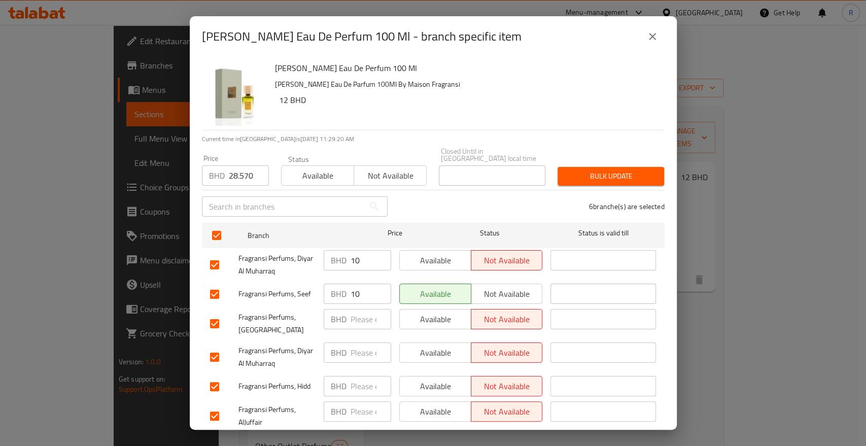
click at [597, 170] on span "Bulk update" at bounding box center [611, 176] width 90 height 13
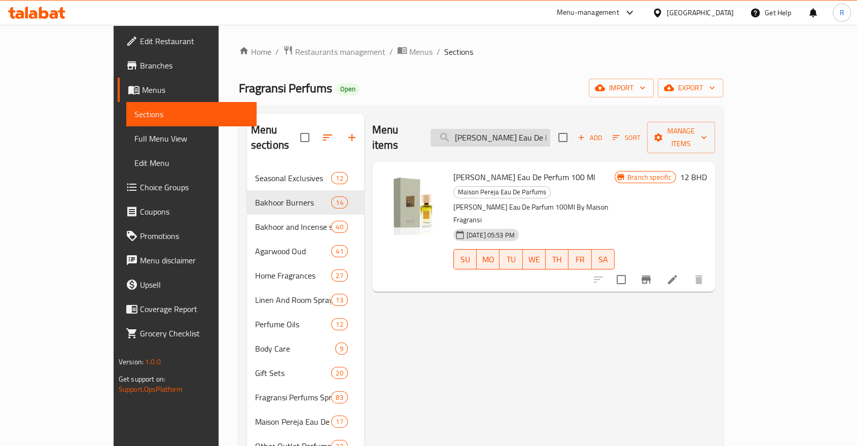
click at [513, 129] on input "[PERSON_NAME] Eau De Perfum 100 Ml" at bounding box center [491, 138] width 120 height 18
paste input "Perfume 15m"
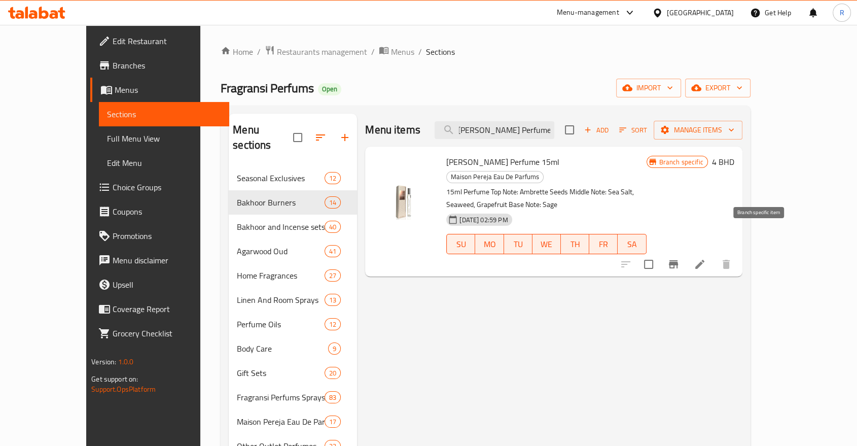
click at [678, 260] on icon "Branch-specific-item" at bounding box center [673, 264] width 9 height 8
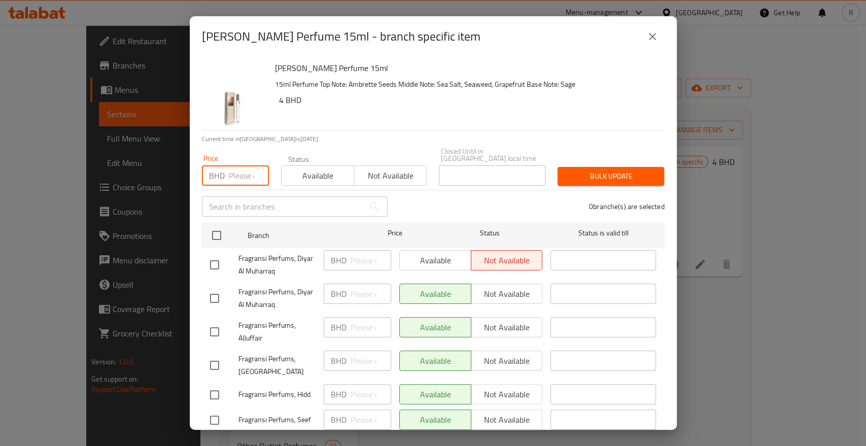
click at [236, 170] on input "number" at bounding box center [249, 175] width 40 height 20
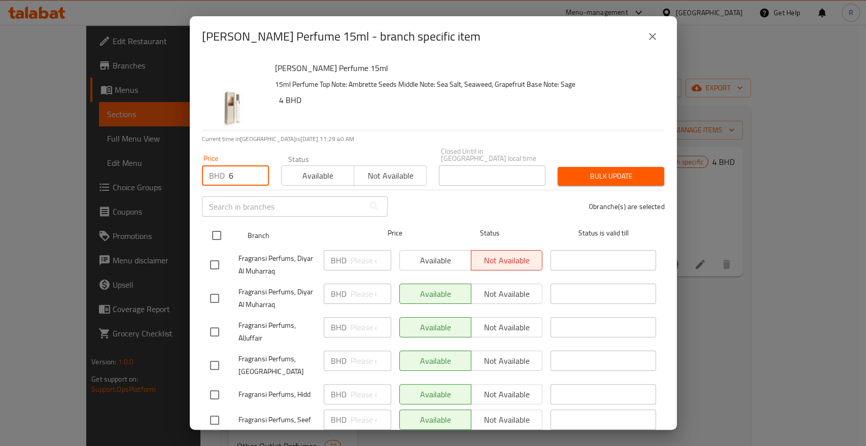
click at [208, 230] on input "checkbox" at bounding box center [216, 235] width 21 height 21
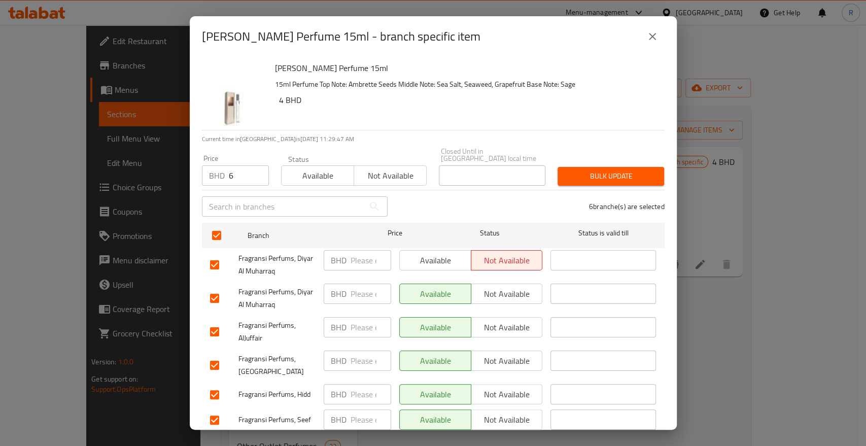
click at [594, 167] on button "Bulk update" at bounding box center [610, 176] width 107 height 19
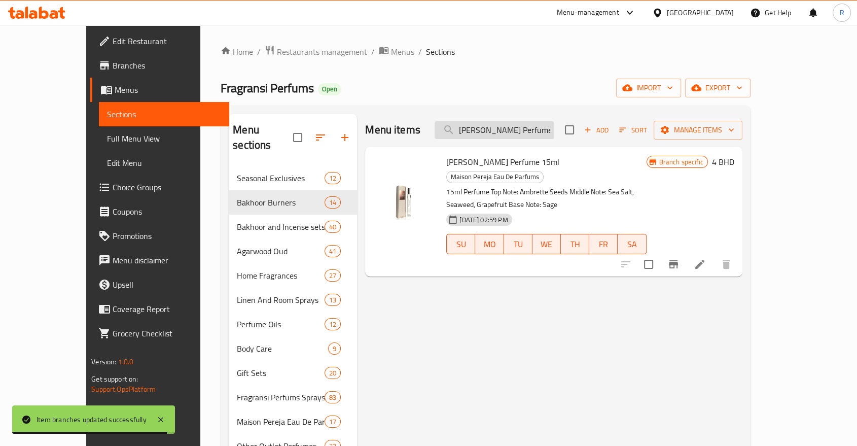
click at [540, 131] on input "[PERSON_NAME] Perfume 15ml" at bounding box center [495, 130] width 120 height 18
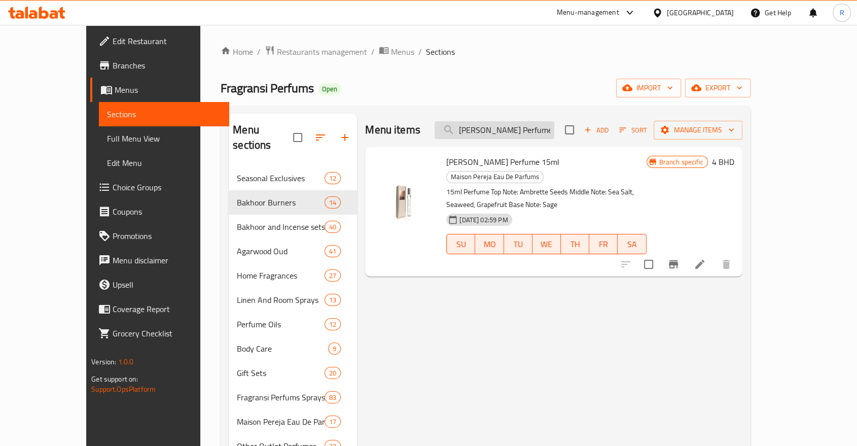
paste input "Ottoman Eau De Parfum 100 M"
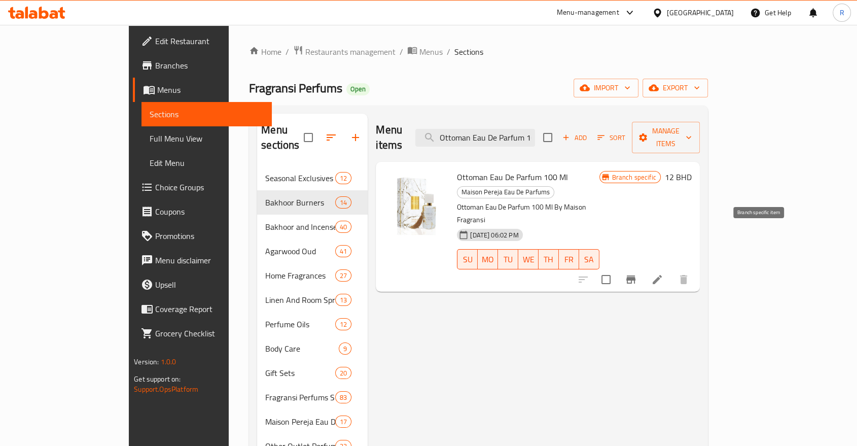
click at [636, 275] on icon "Branch-specific-item" at bounding box center [630, 279] width 9 height 8
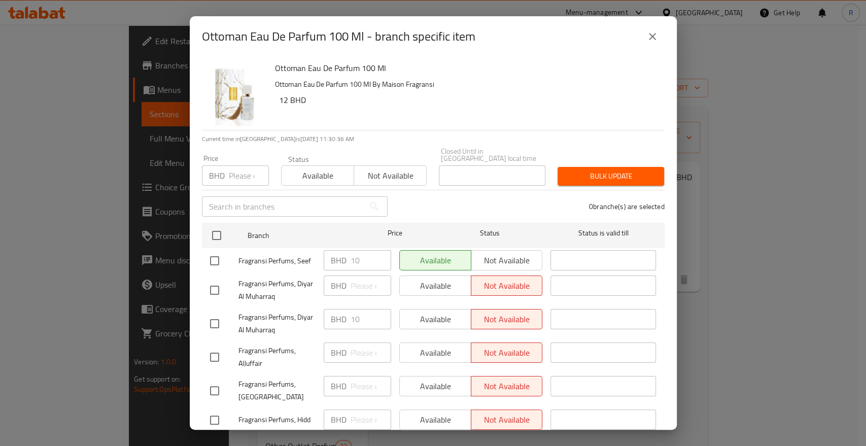
click at [231, 171] on input "number" at bounding box center [249, 175] width 40 height 20
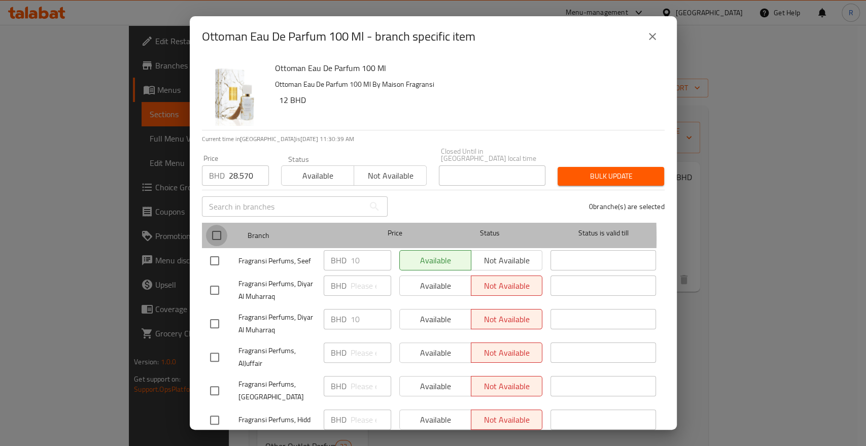
click at [219, 230] on input "checkbox" at bounding box center [216, 235] width 21 height 21
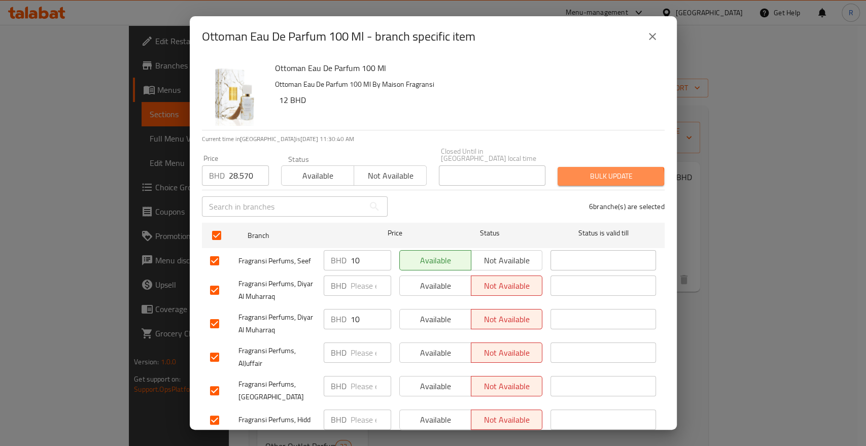
click at [593, 170] on span "Bulk update" at bounding box center [611, 176] width 90 height 13
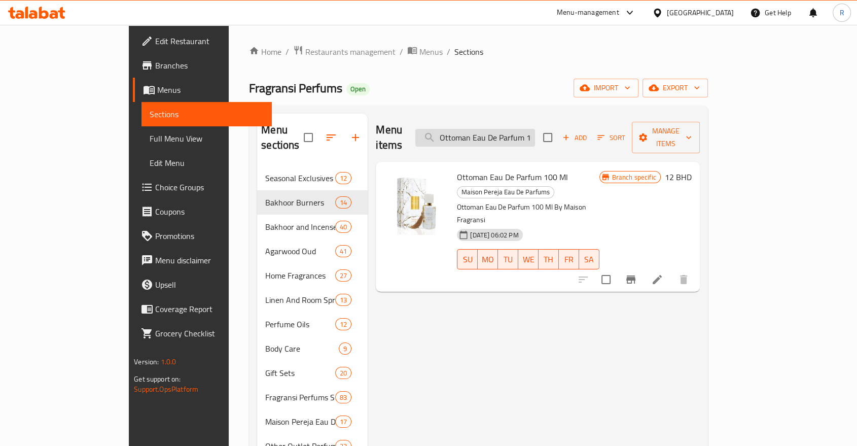
click at [535, 129] on input "Ottoman Eau De Parfum 100 Ml" at bounding box center [475, 138] width 120 height 18
paste input "ut Of Heave"
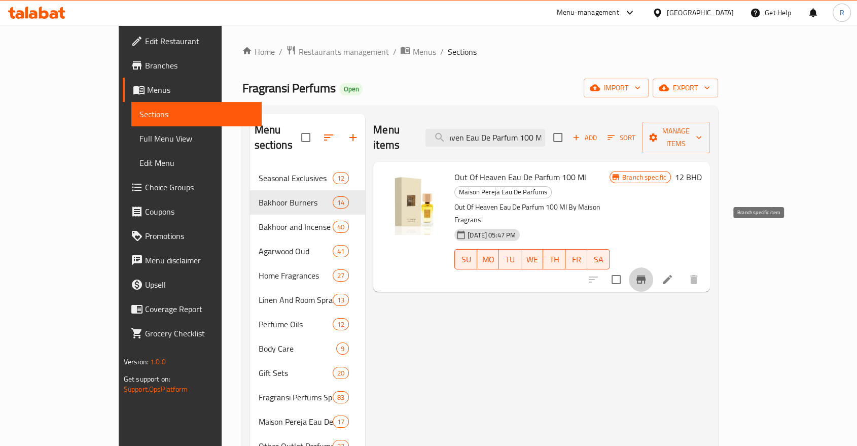
click at [646, 275] on icon "Branch-specific-item" at bounding box center [641, 279] width 9 height 8
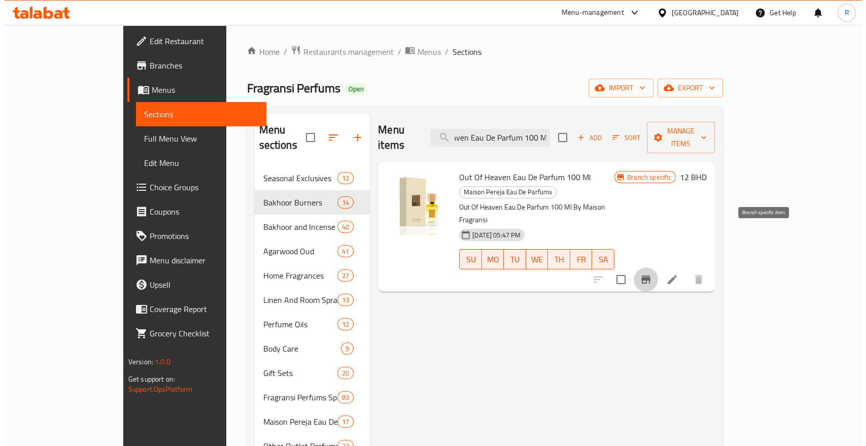
scroll to position [0, 0]
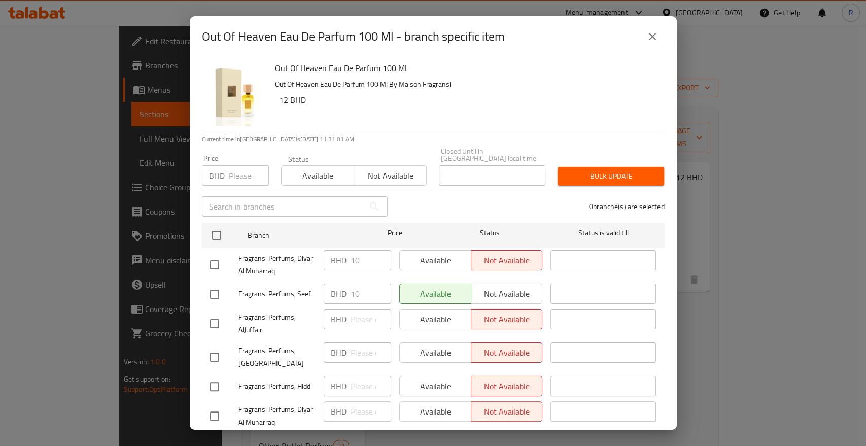
click at [239, 168] on input "number" at bounding box center [249, 175] width 40 height 20
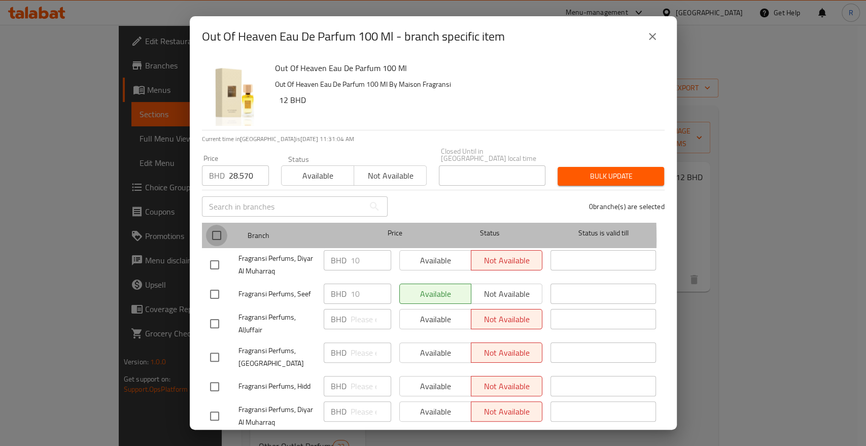
click at [216, 232] on input "checkbox" at bounding box center [216, 235] width 21 height 21
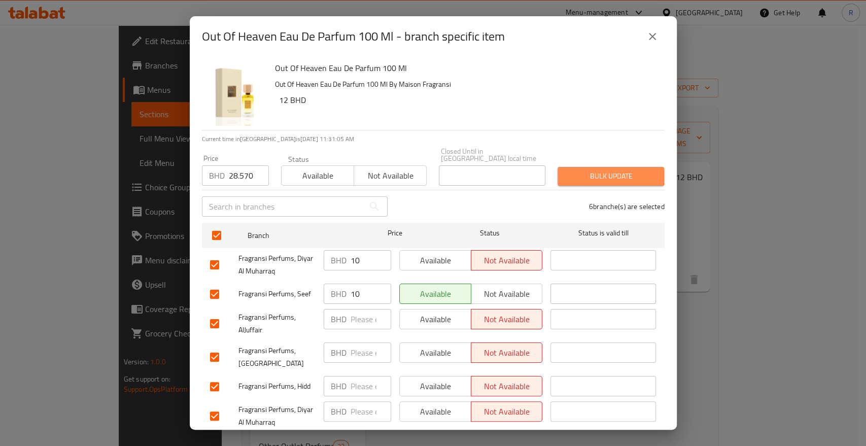
click at [603, 170] on span "Bulk update" at bounding box center [611, 176] width 90 height 13
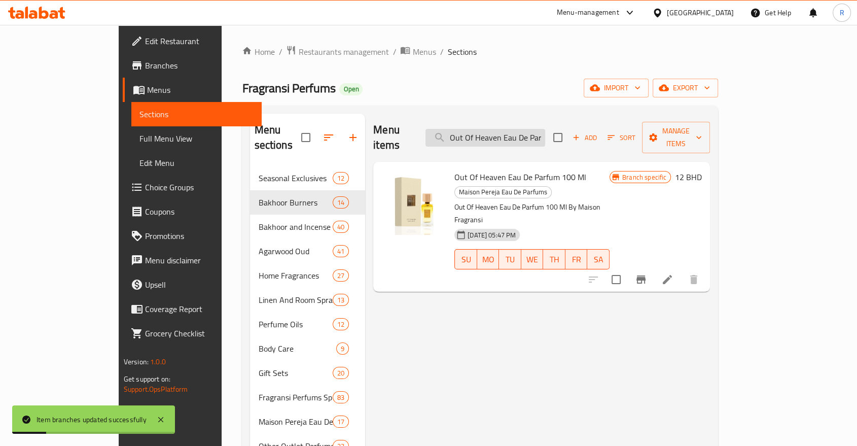
click at [545, 134] on input "Out Of Heaven Eau De Parfum 100 Ml" at bounding box center [486, 138] width 120 height 18
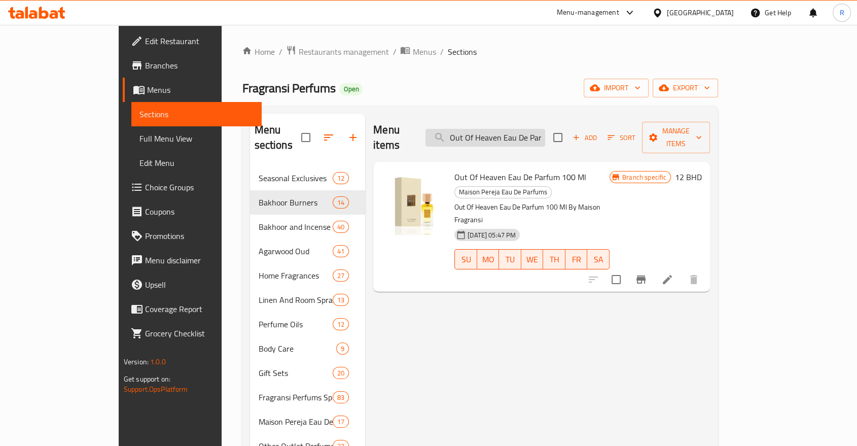
paste input "Royal Amber Eau De Parfum 100"
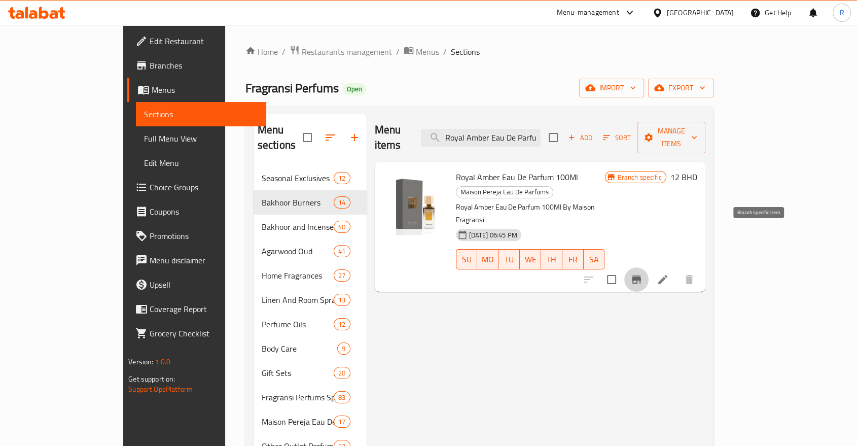
click at [641, 275] on icon "Branch-specific-item" at bounding box center [636, 279] width 9 height 8
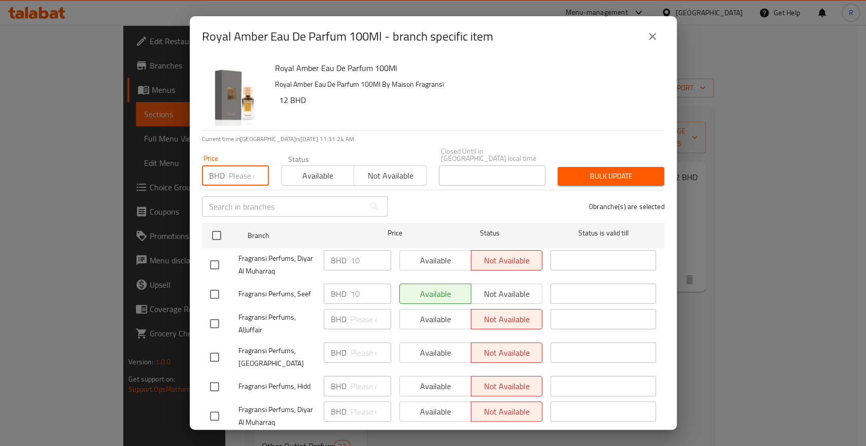
click at [238, 167] on input "number" at bounding box center [249, 175] width 40 height 20
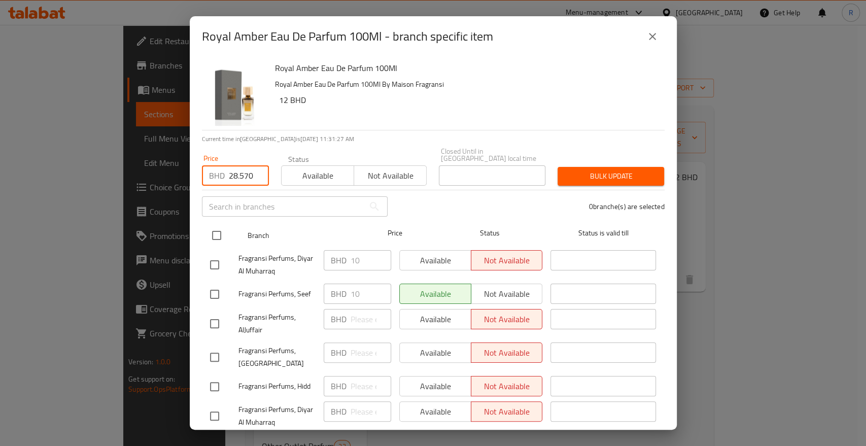
click at [218, 227] on input "checkbox" at bounding box center [216, 235] width 21 height 21
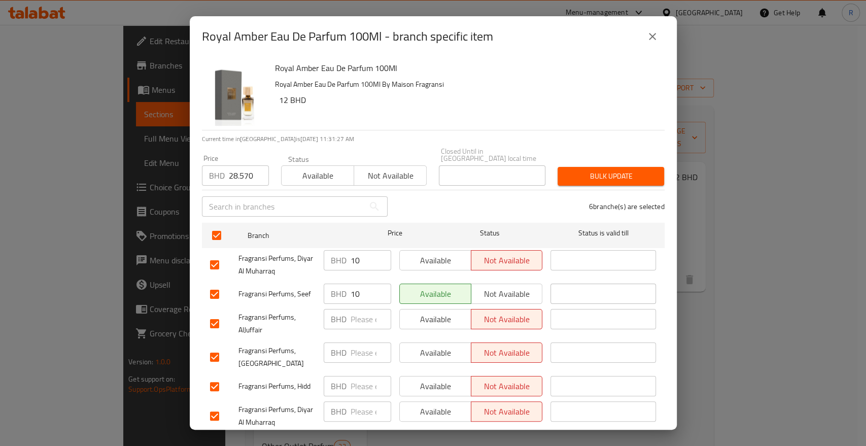
click at [629, 170] on span "Bulk update" at bounding box center [611, 176] width 90 height 13
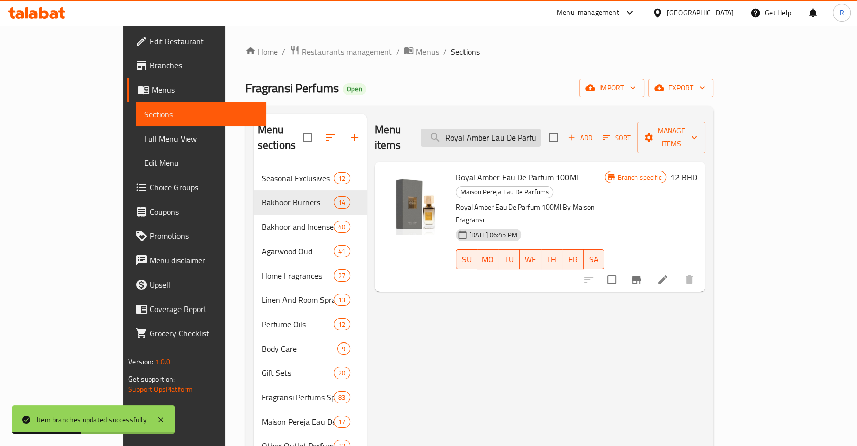
click at [541, 129] on input "Royal Amber Eau De Parfum 100Ml" at bounding box center [481, 138] width 120 height 18
paste input "Unforgettable Perfume 15m"
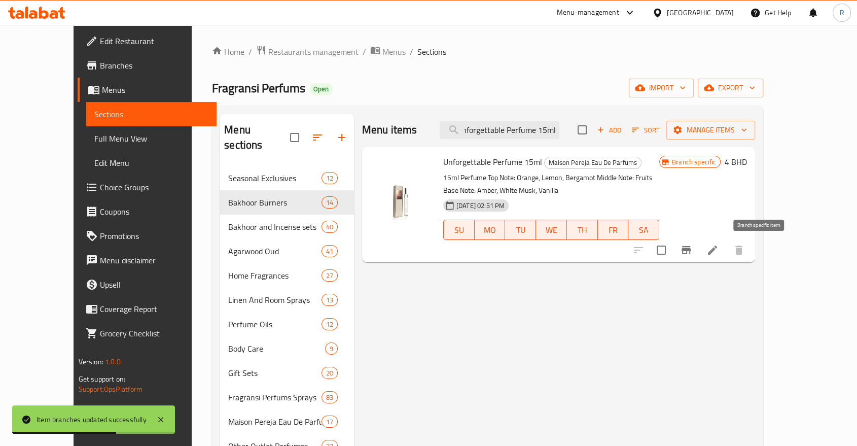
click at [692, 254] on icon "Branch-specific-item" at bounding box center [686, 250] width 12 height 12
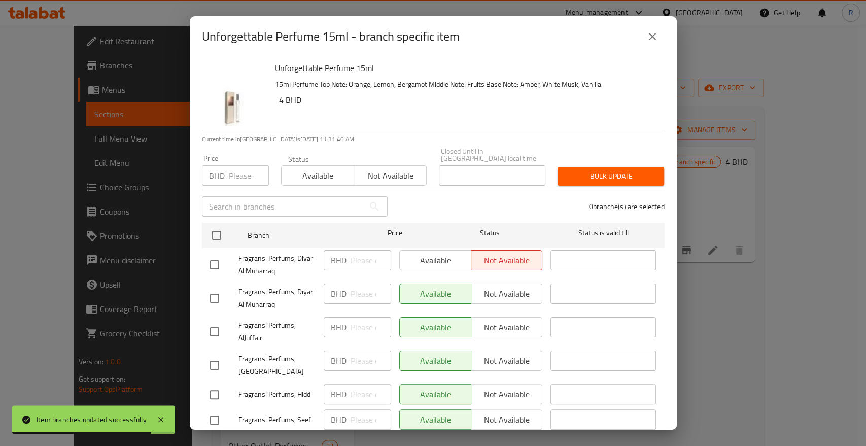
click at [233, 166] on input "number" at bounding box center [249, 175] width 40 height 20
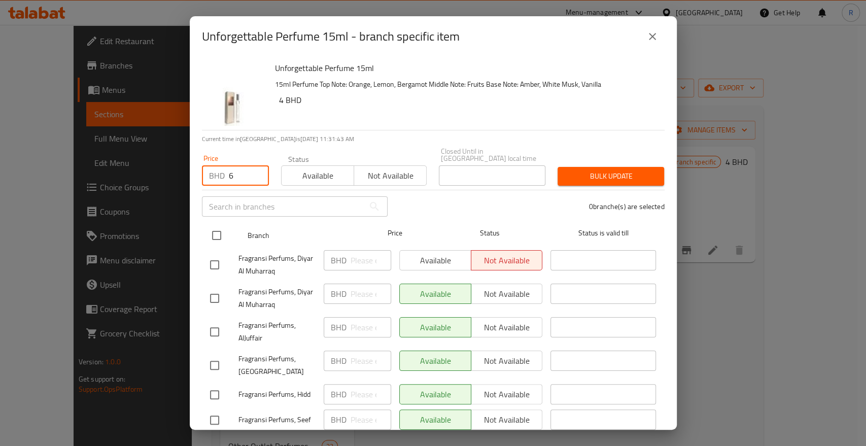
click at [219, 232] on input "checkbox" at bounding box center [216, 235] width 21 height 21
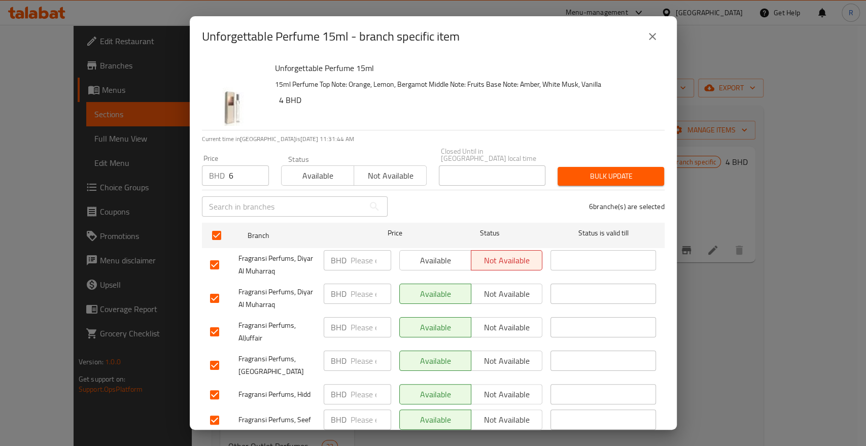
click at [596, 170] on span "Bulk update" at bounding box center [611, 176] width 90 height 13
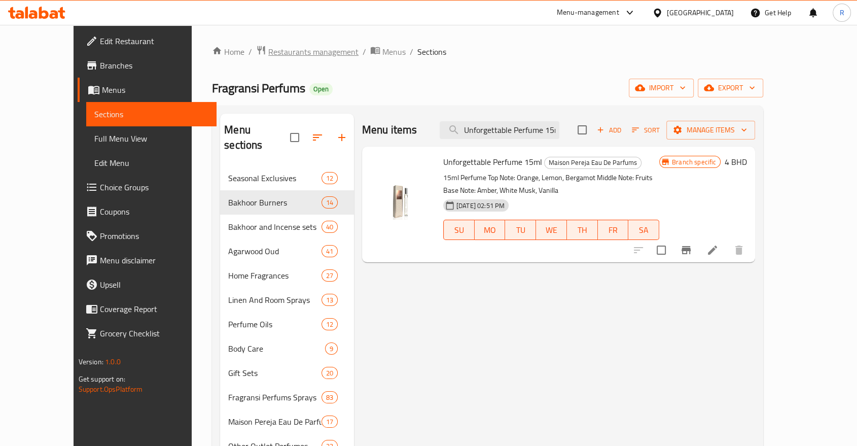
click at [273, 54] on span "Restaurants management" at bounding box center [313, 52] width 90 height 12
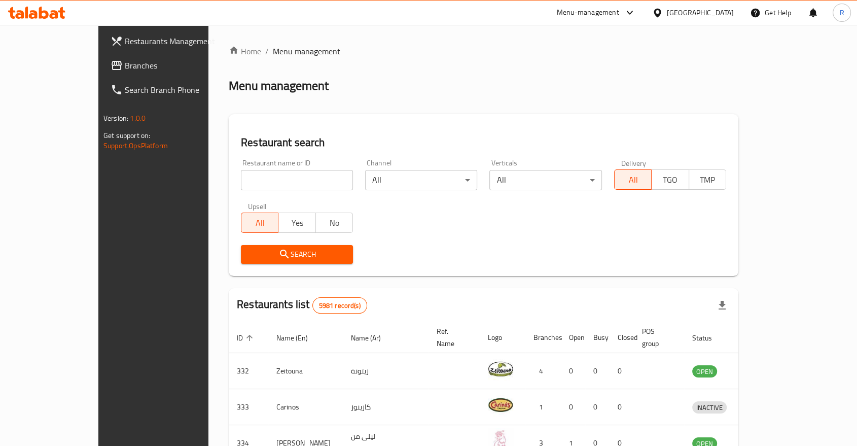
click at [241, 184] on input "search" at bounding box center [297, 180] width 112 height 20
click button "Search" at bounding box center [297, 254] width 112 height 19
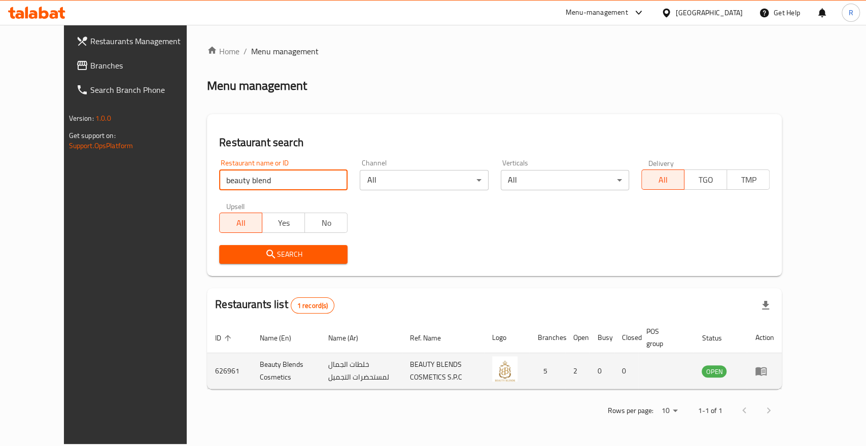
click at [765, 372] on icon "enhanced table" at bounding box center [763, 371] width 4 height 4
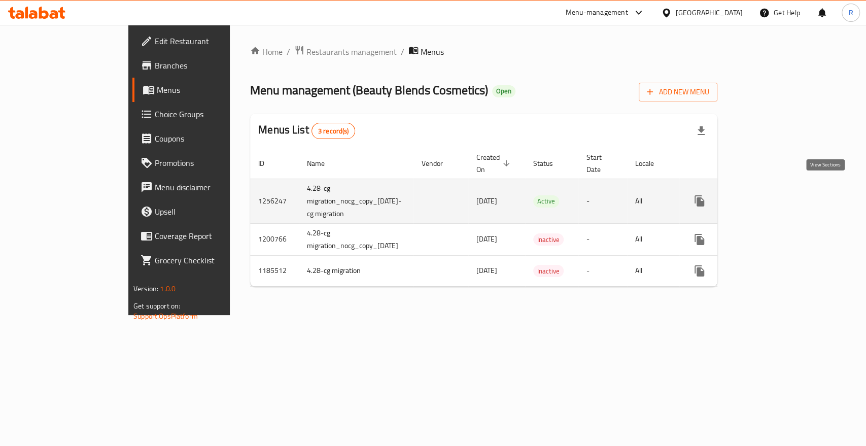
click at [779, 195] on icon "enhanced table" at bounding box center [772, 201] width 12 height 12
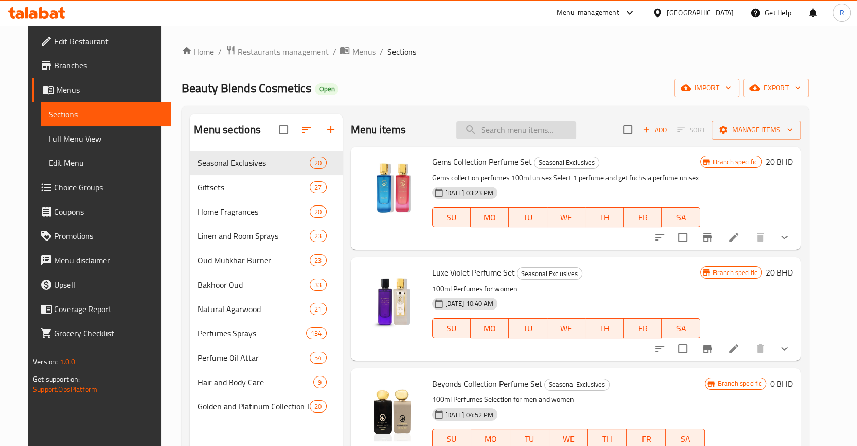
click at [536, 131] on input "search" at bounding box center [516, 130] width 120 height 18
paste input "Malaky Oud Tablet"
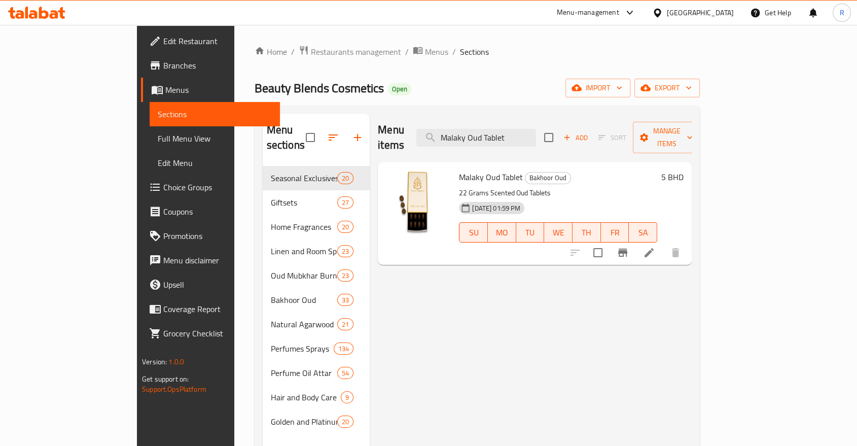
click at [627, 249] on icon "Branch-specific-item" at bounding box center [622, 253] width 9 height 8
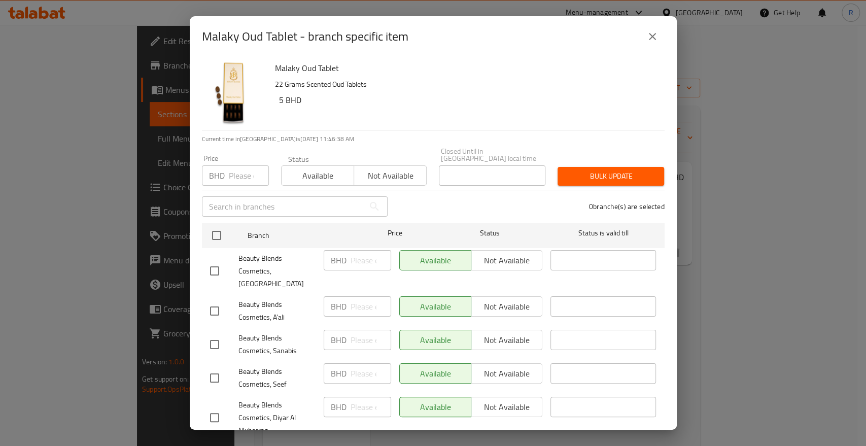
click at [235, 171] on input "number" at bounding box center [249, 175] width 40 height 20
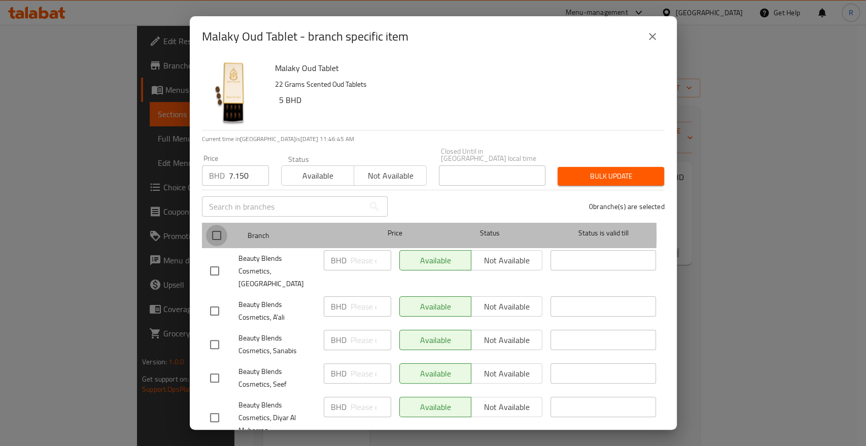
click at [214, 227] on input "checkbox" at bounding box center [216, 235] width 21 height 21
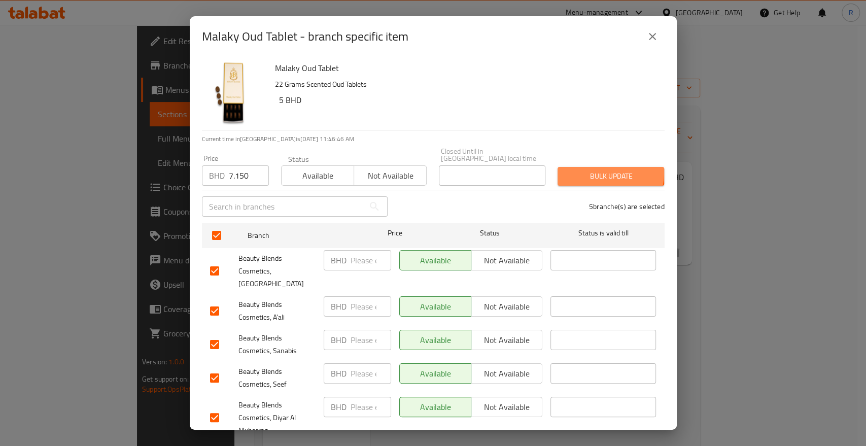
drag, startPoint x: 584, startPoint y: 164, endPoint x: 574, endPoint y: 164, distance: 9.6
click at [583, 170] on span "Bulk update" at bounding box center [611, 176] width 90 height 13
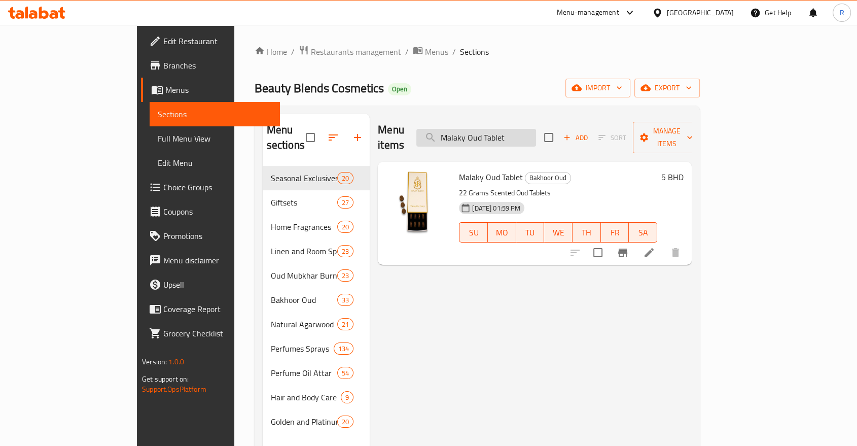
click at [536, 132] on input "Malaky Oud Tablet" at bounding box center [476, 138] width 120 height 18
paste input "oattar Blends Il"
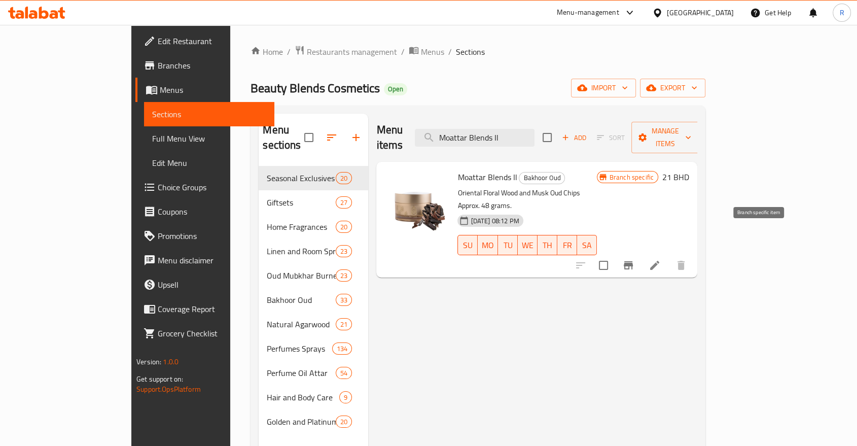
click at [634, 259] on icon "Branch-specific-item" at bounding box center [628, 265] width 12 height 12
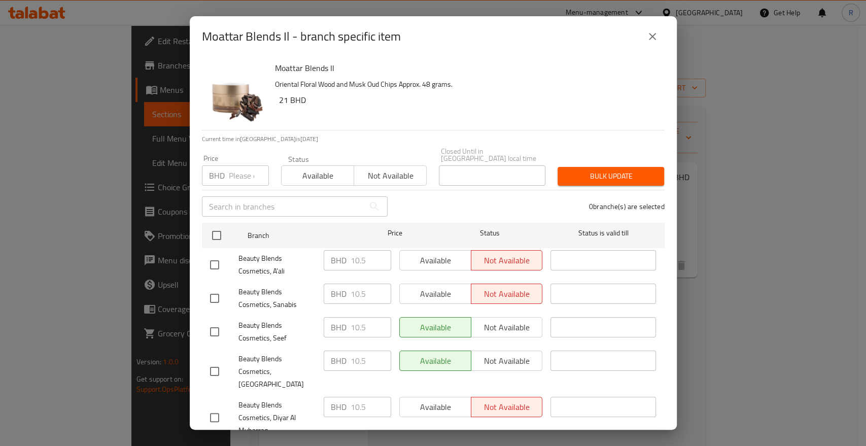
click at [228, 169] on div "BHD Price" at bounding box center [235, 175] width 67 height 20
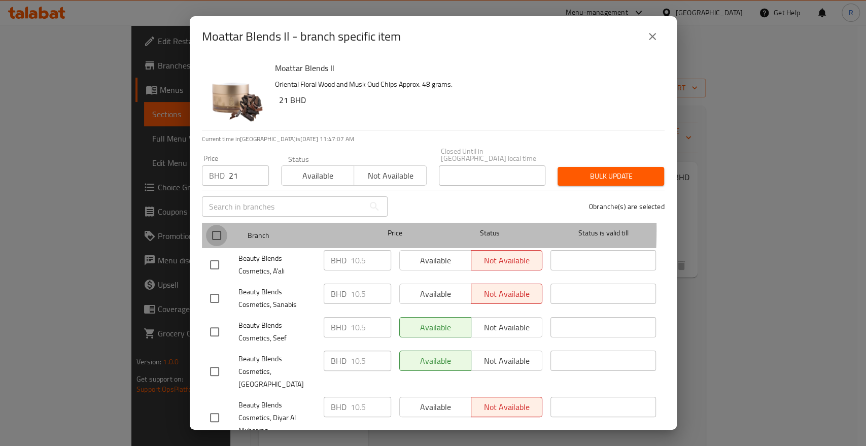
click at [214, 225] on input "checkbox" at bounding box center [216, 235] width 21 height 21
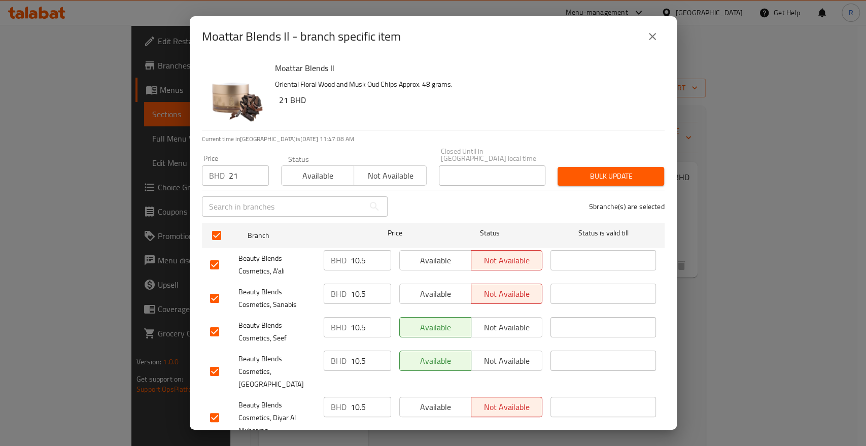
click at [611, 170] on span "Bulk update" at bounding box center [611, 176] width 90 height 13
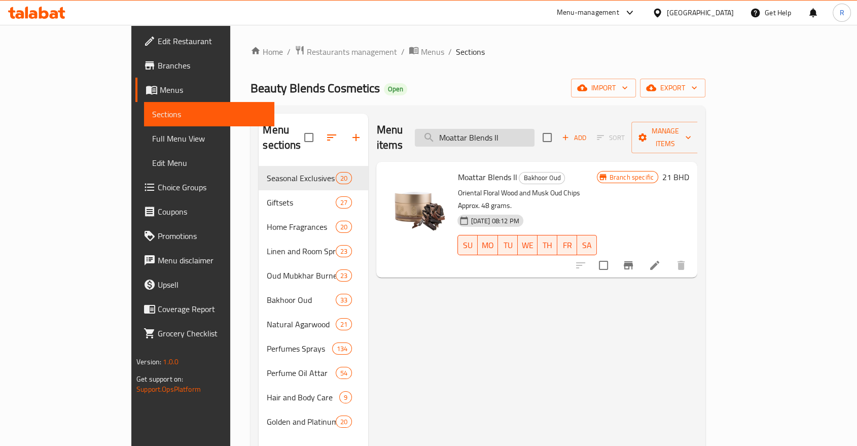
click at [535, 131] on input "Moattar Blends Il" at bounding box center [475, 138] width 120 height 18
paste input "Premium Aromatic Agarwood Giftset"
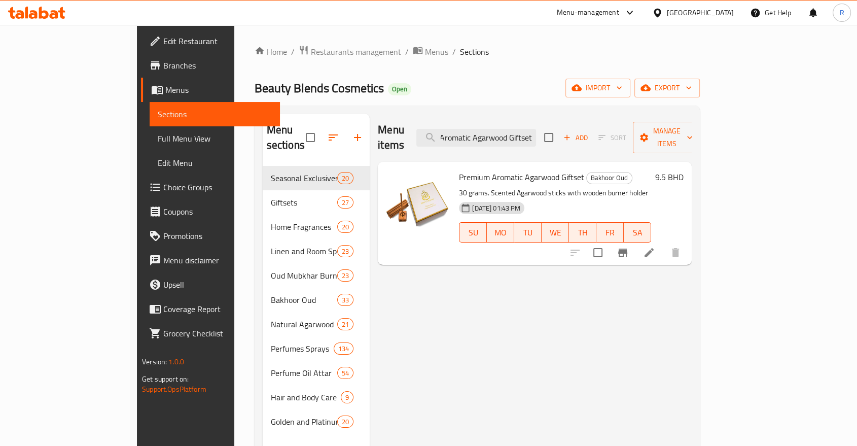
click at [635, 240] on button "Branch-specific-item" at bounding box center [623, 252] width 24 height 24
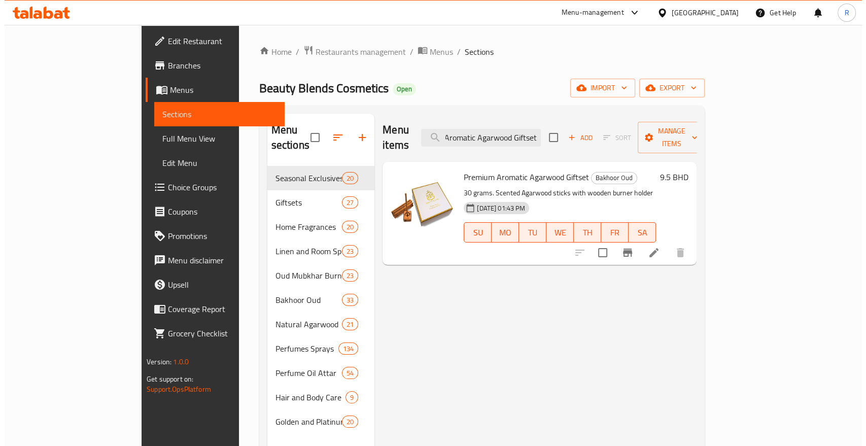
scroll to position [0, 0]
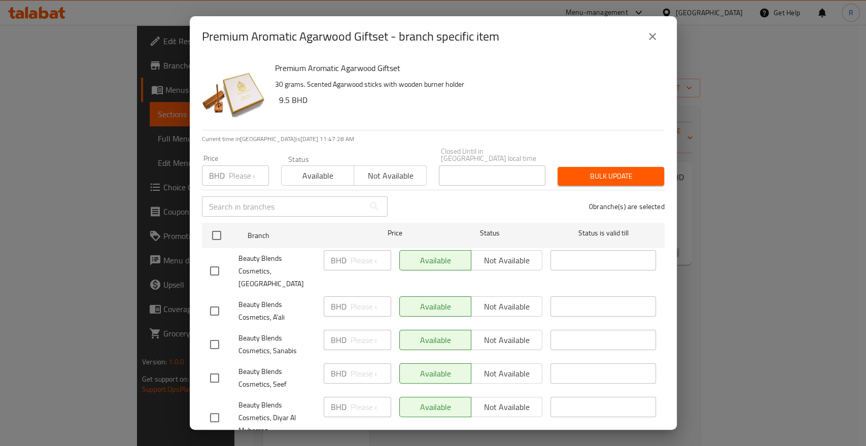
click at [230, 168] on input "number" at bounding box center [249, 175] width 40 height 20
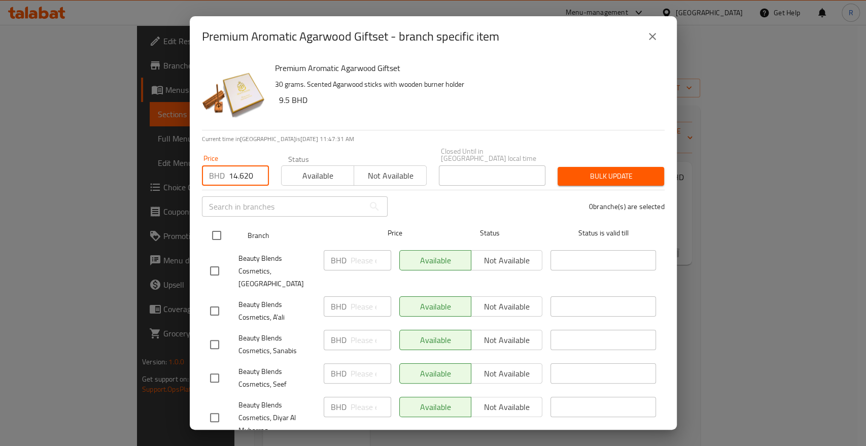
click at [211, 227] on input "checkbox" at bounding box center [216, 235] width 21 height 21
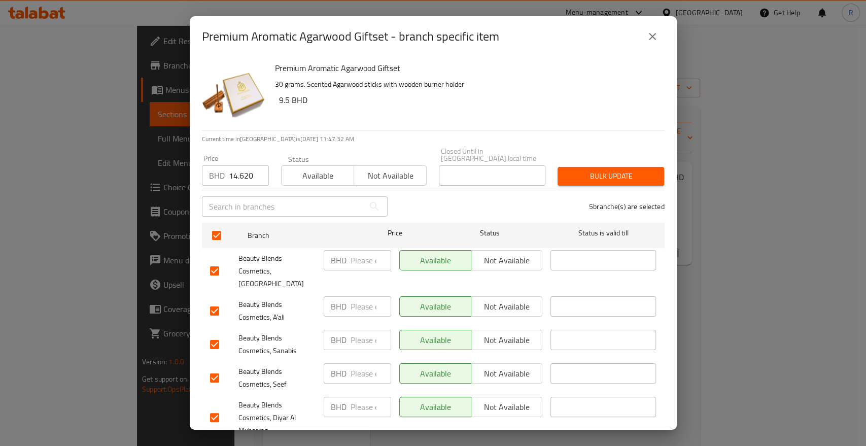
click at [601, 171] on span "Bulk update" at bounding box center [611, 176] width 90 height 13
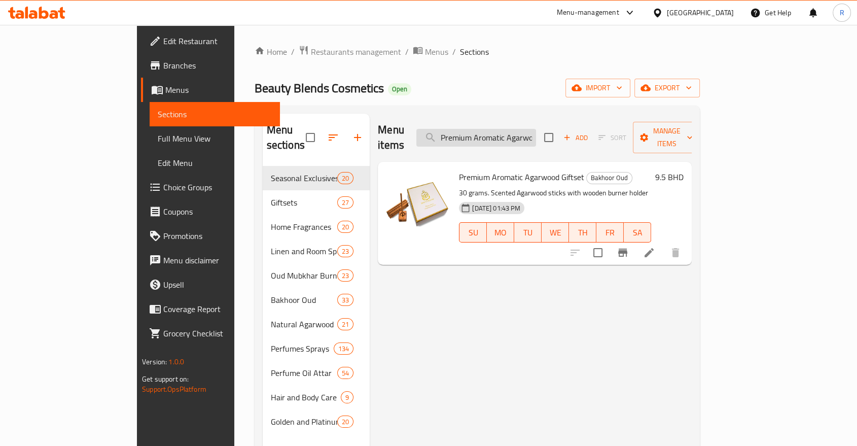
click at [536, 129] on input "Premium Aromatic Agarwood Giftset" at bounding box center [476, 138] width 120 height 18
paste input "Solo"
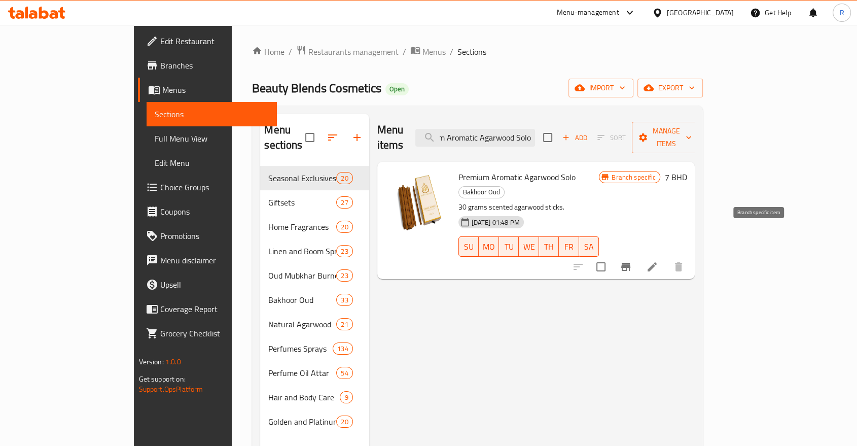
click at [630, 263] on icon "Branch-specific-item" at bounding box center [625, 267] width 9 height 8
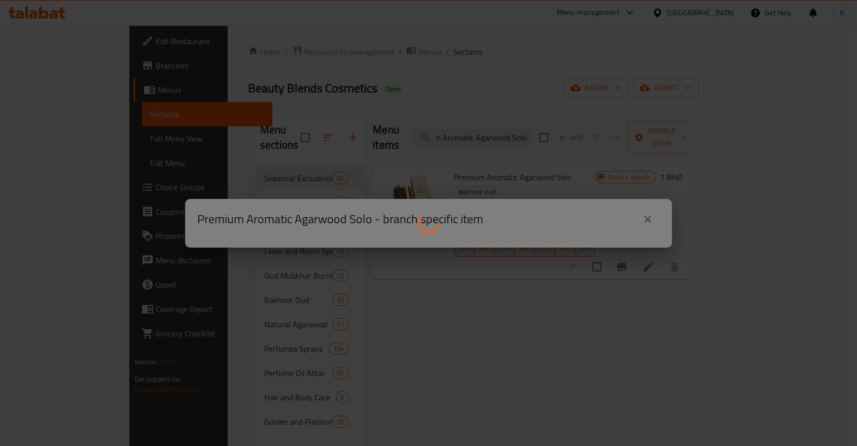
scroll to position [0, 0]
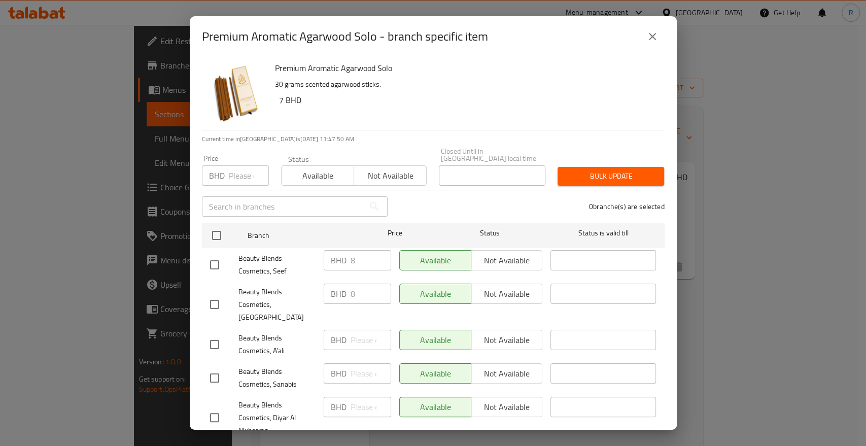
click at [235, 165] on input "number" at bounding box center [249, 175] width 40 height 20
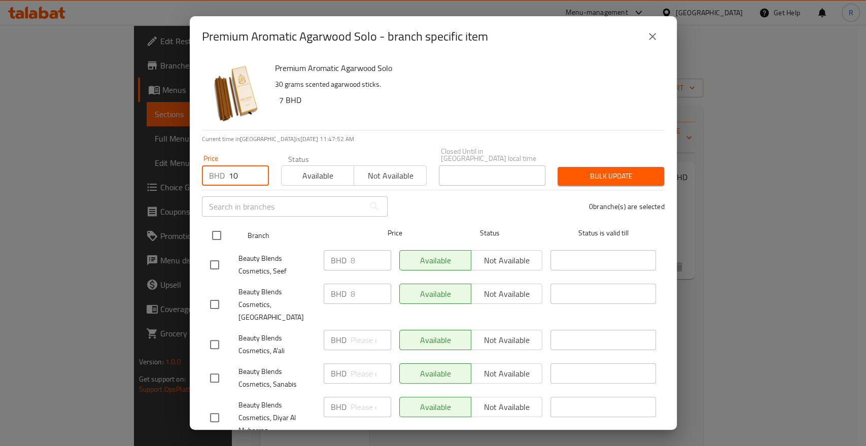
drag, startPoint x: 212, startPoint y: 225, endPoint x: 219, endPoint y: 224, distance: 7.1
click at [214, 225] on input "checkbox" at bounding box center [216, 235] width 21 height 21
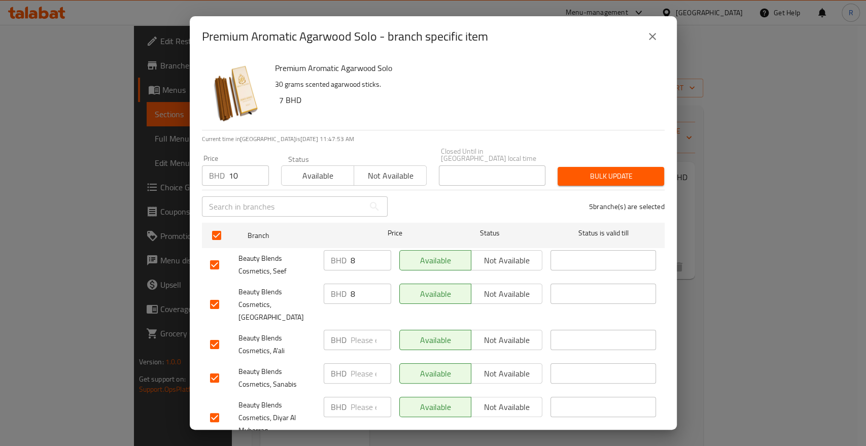
click at [614, 188] on div "5 branche(s) are selected" at bounding box center [532, 206] width 277 height 37
click at [615, 172] on span "Bulk update" at bounding box center [611, 176] width 90 height 13
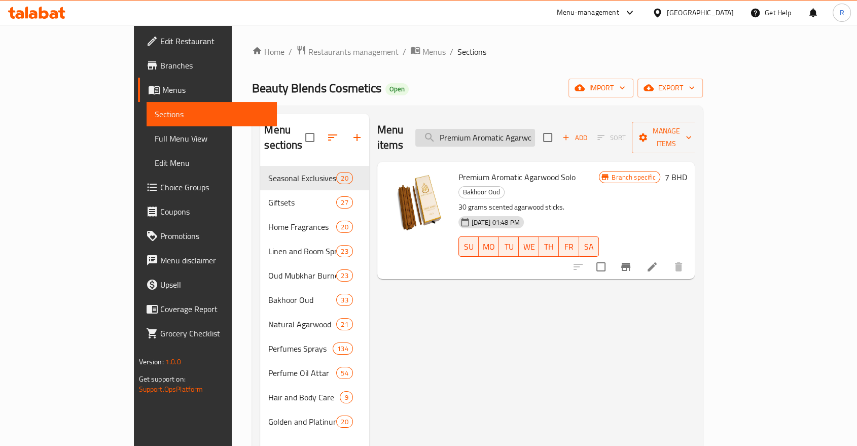
click at [535, 130] on input "Premium Aromatic Agarwood Solo" at bounding box center [475, 138] width 120 height 18
paste input "Special Smart Agarwood Gift Set"
click at [632, 261] on icon "Branch-specific-item" at bounding box center [626, 267] width 12 height 12
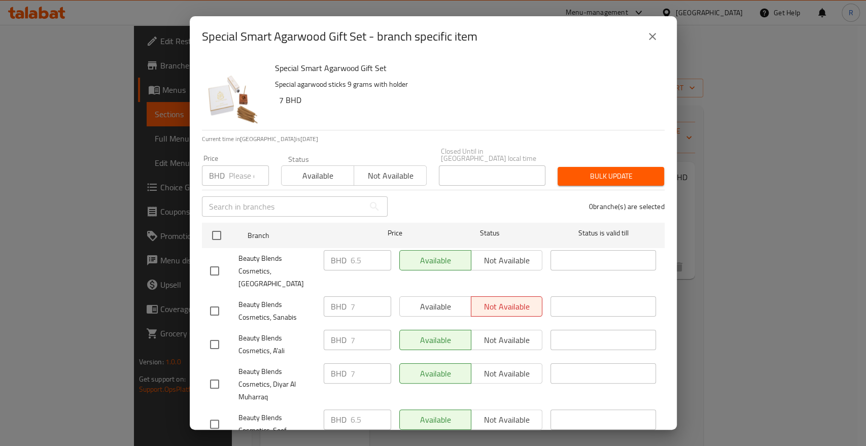
click at [227, 165] on div "BHD Price" at bounding box center [235, 175] width 67 height 20
drag, startPoint x: 216, startPoint y: 226, endPoint x: 313, endPoint y: 190, distance: 104.3
click at [217, 225] on input "checkbox" at bounding box center [216, 235] width 21 height 21
click at [616, 170] on span "Bulk update" at bounding box center [611, 176] width 90 height 13
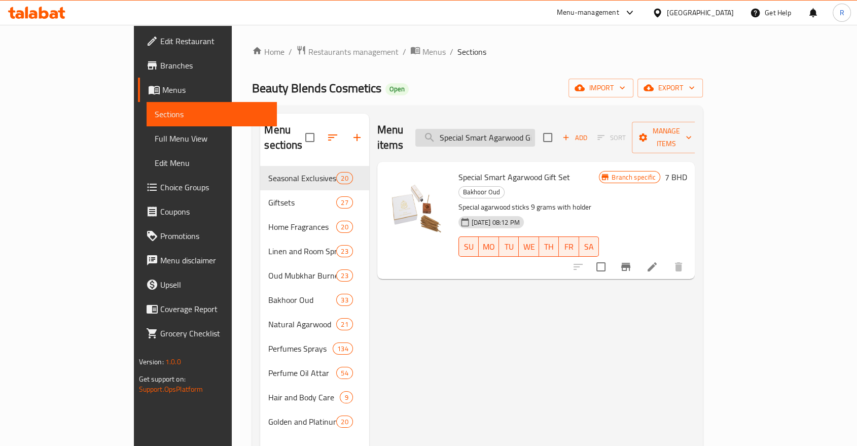
click at [535, 129] on input "Special Smart Agarwood Gift Set" at bounding box center [475, 138] width 120 height 18
paste input "Solo - Refill Pack"
click at [632, 261] on icon "Branch-specific-item" at bounding box center [626, 267] width 12 height 12
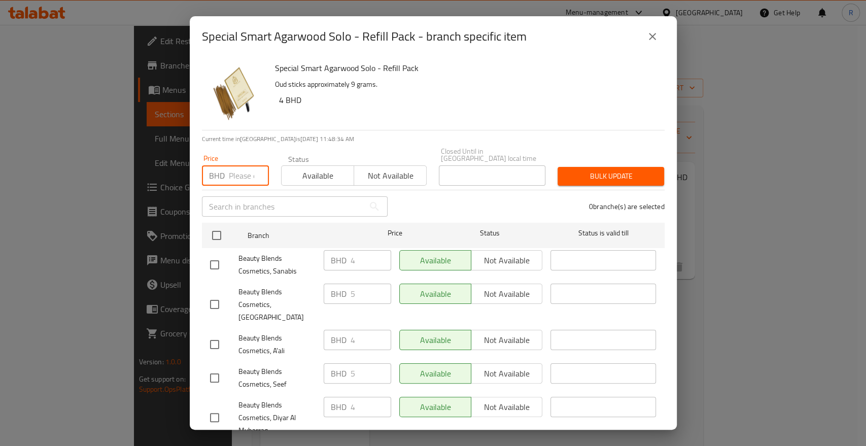
click at [243, 167] on input "number" at bounding box center [249, 175] width 40 height 20
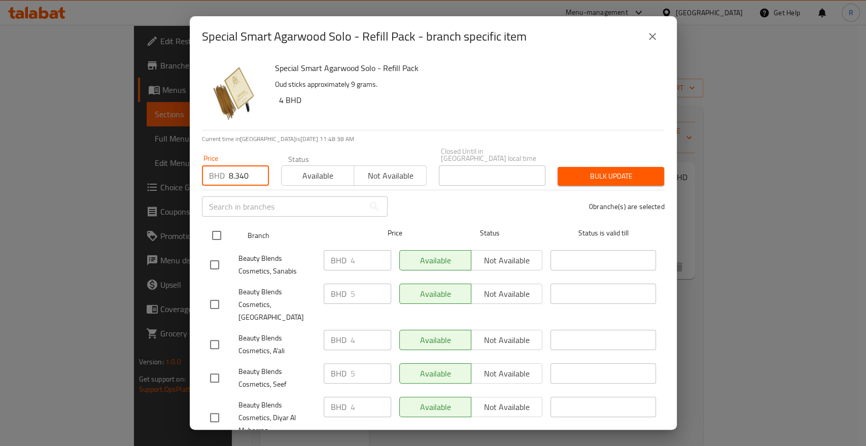
click at [219, 233] on input "checkbox" at bounding box center [216, 235] width 21 height 21
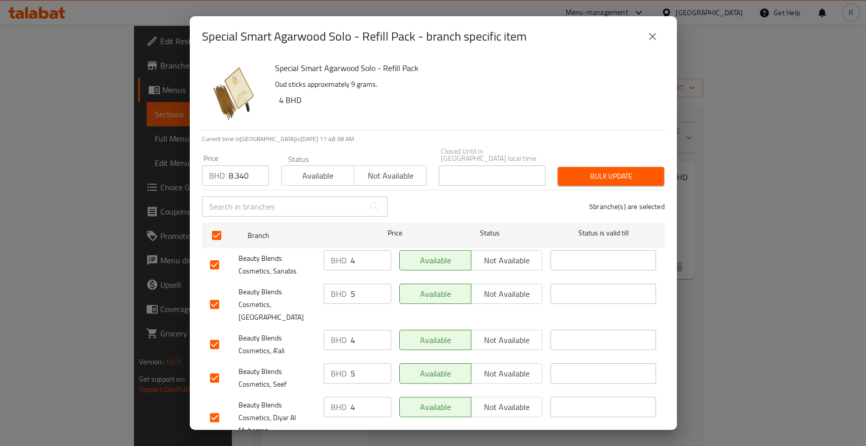
click at [594, 170] on span "Bulk update" at bounding box center [611, 176] width 90 height 13
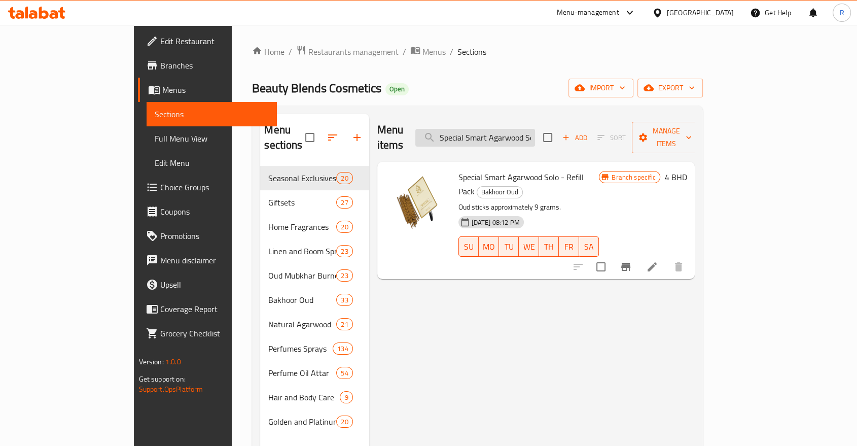
click at [535, 129] on input "Special Smart Agarwood Solo - Refill Pack" at bounding box center [475, 138] width 120 height 18
paste input "Modern Geometric Crimson Wood Burner No.v-cr"
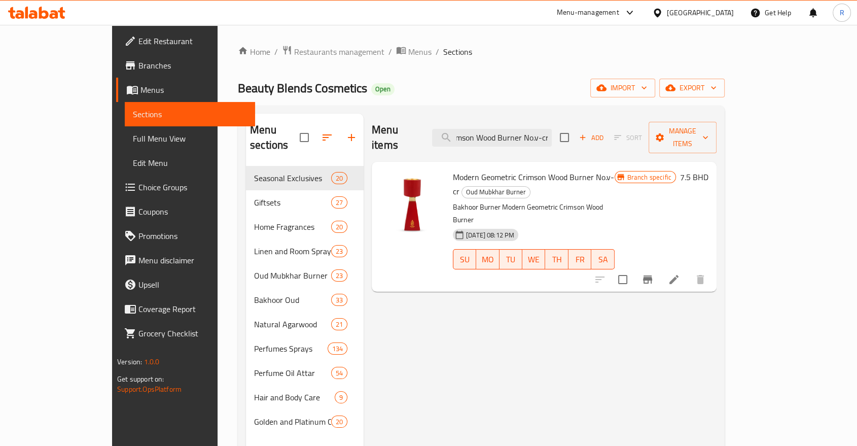
click at [654, 273] on icon "Branch-specific-item" at bounding box center [648, 279] width 12 height 12
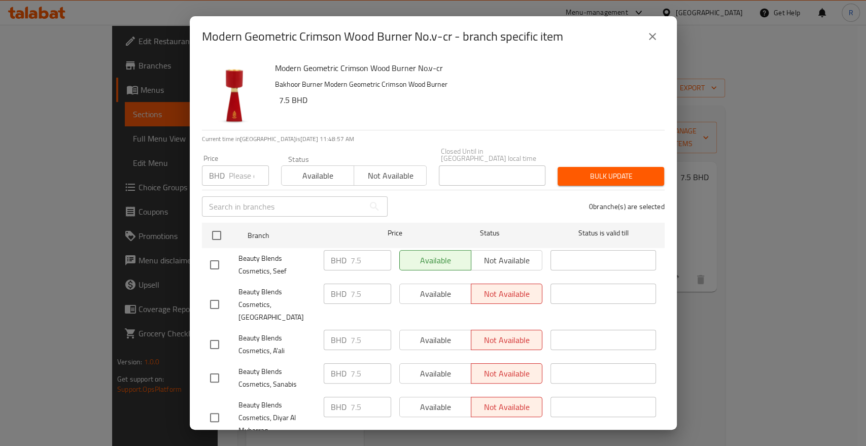
click at [235, 169] on input "number" at bounding box center [249, 175] width 40 height 20
click at [198, 226] on div "Modern Geometric Crimson Wood Burner No.v-cr Bakhoor Burner Modern Geometric Cr…" at bounding box center [433, 243] width 487 height 373
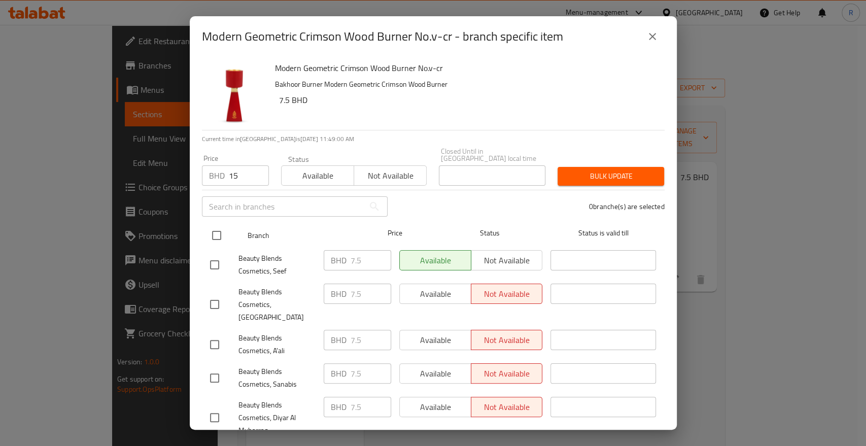
click at [218, 231] on input "checkbox" at bounding box center [216, 235] width 21 height 21
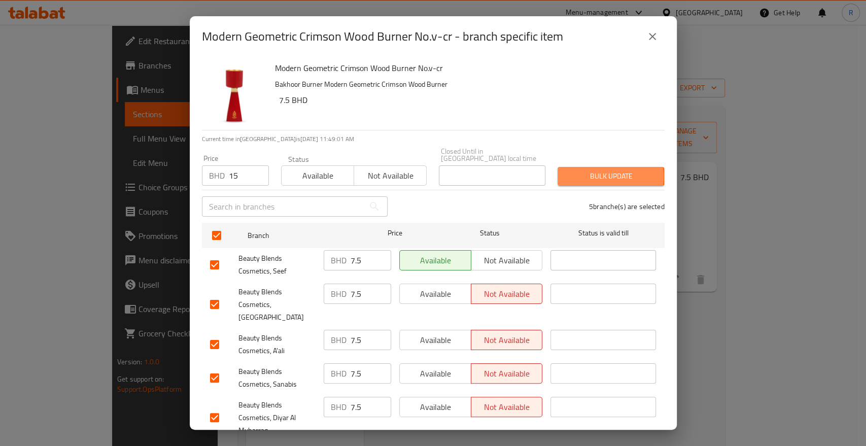
click at [584, 170] on span "Bulk update" at bounding box center [611, 176] width 90 height 13
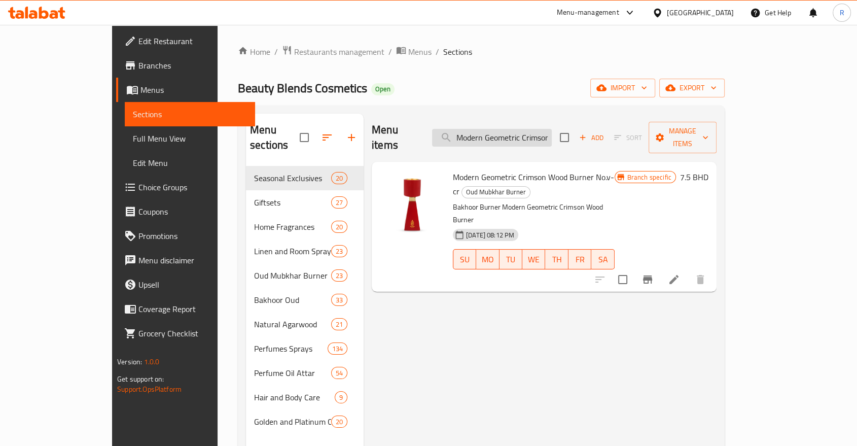
click at [552, 130] on input "Modern Geometric Crimson Wood Burner No.v-cr" at bounding box center [492, 138] width 120 height 18
paste input "U Shaped Brown Burner B&B No.Iii-B"
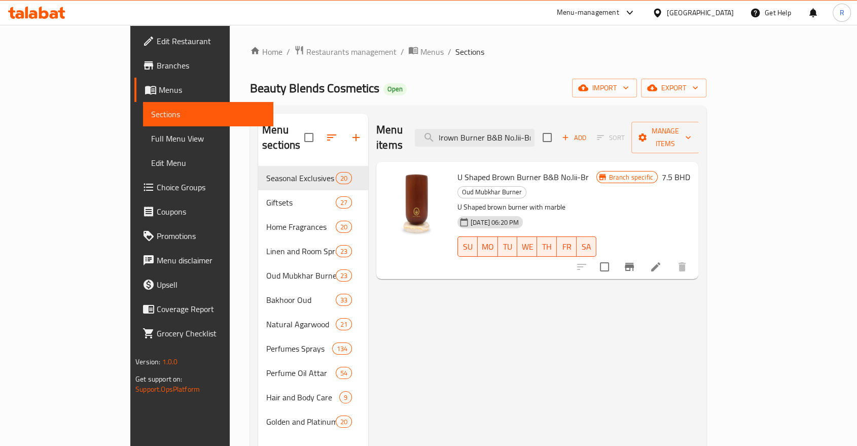
click at [634, 263] on icon "Branch-specific-item" at bounding box center [629, 267] width 9 height 8
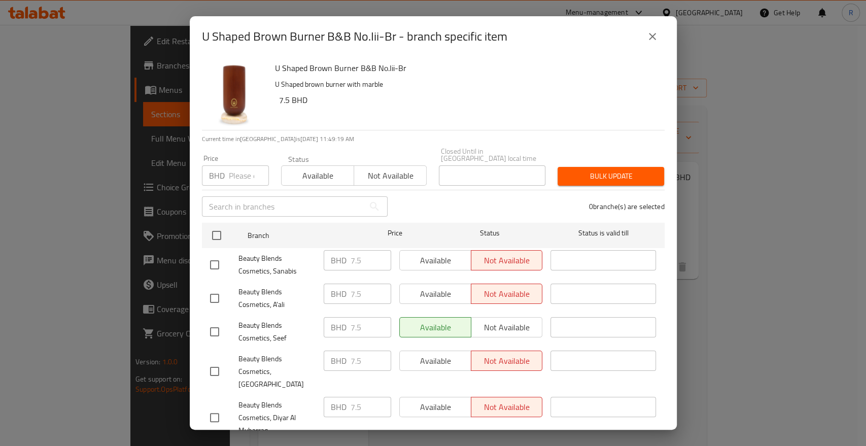
click at [231, 170] on input "number" at bounding box center [249, 175] width 40 height 20
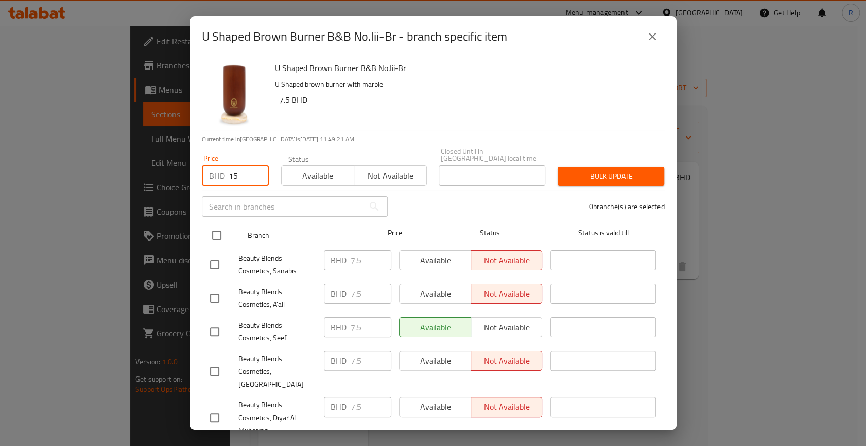
click at [219, 226] on input "checkbox" at bounding box center [216, 235] width 21 height 21
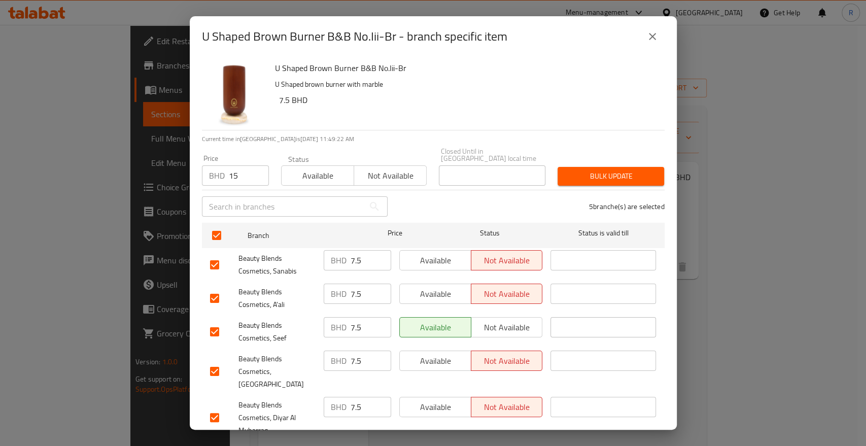
click at [588, 170] on span "Bulk update" at bounding box center [611, 176] width 90 height 13
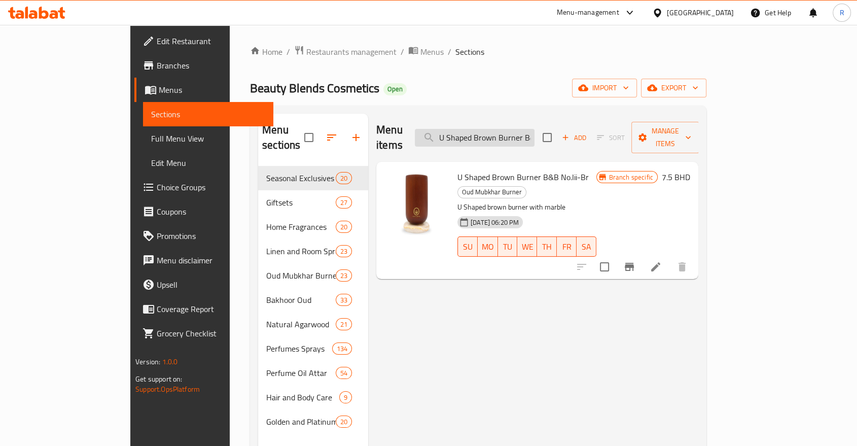
click at [535, 129] on input "U Shaped Brown Burner B&B No.Iii-Br" at bounding box center [475, 138] width 120 height 18
paste input "BB Exclusive Giftset"
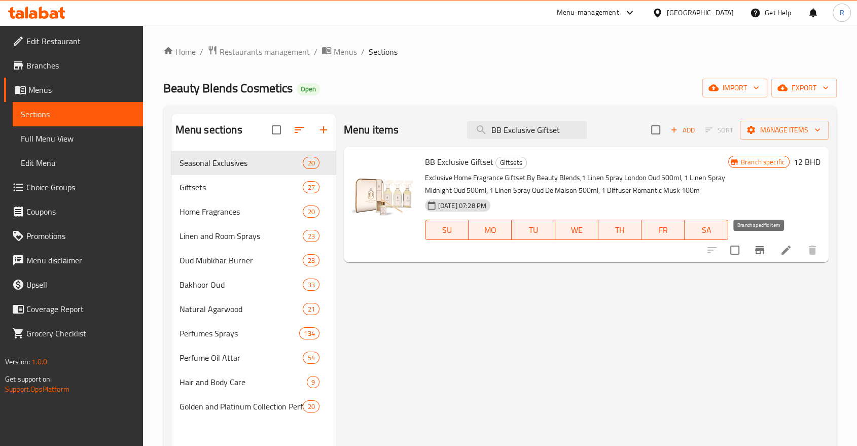
click at [758, 251] on icon "Branch-specific-item" at bounding box center [760, 250] width 12 height 12
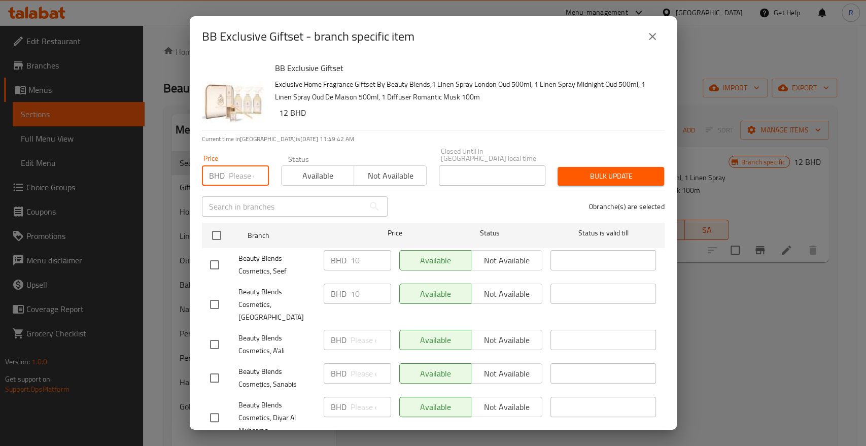
click at [239, 168] on input "number" at bounding box center [249, 175] width 40 height 20
drag, startPoint x: 218, startPoint y: 225, endPoint x: 267, endPoint y: 213, distance: 50.8
click at [222, 225] on input "checkbox" at bounding box center [216, 235] width 21 height 21
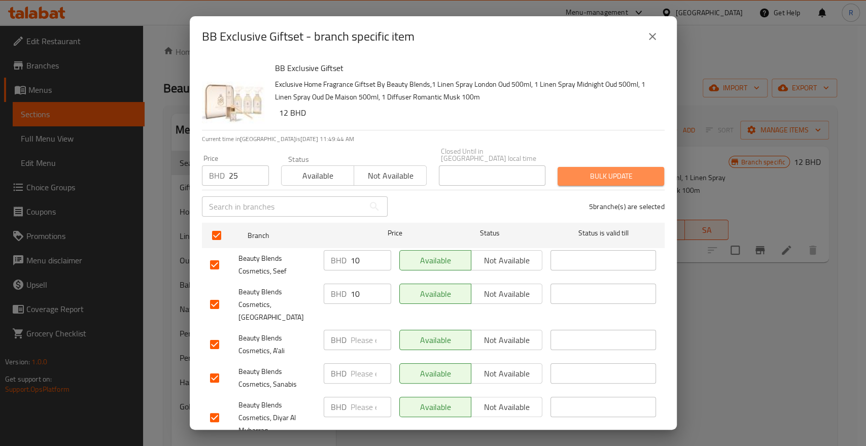
click at [624, 170] on span "Bulk update" at bounding box center [611, 176] width 90 height 13
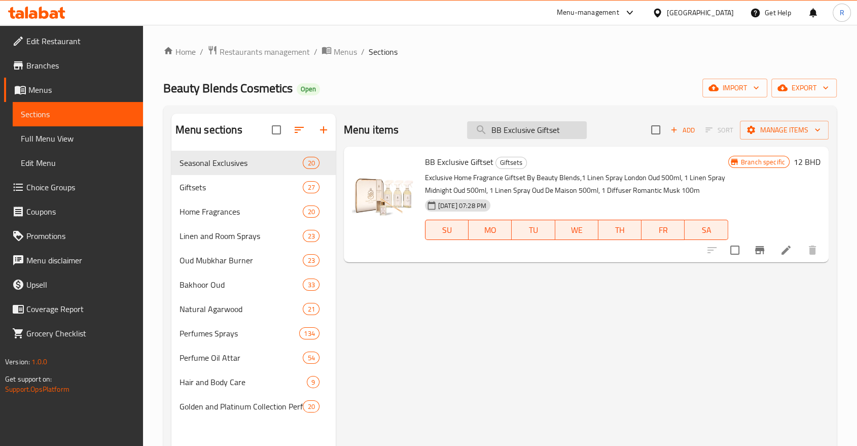
click at [546, 130] on input "BB Exclusive Giftset" at bounding box center [527, 130] width 120 height 18
paste input "Assorted Aromas Gift S"
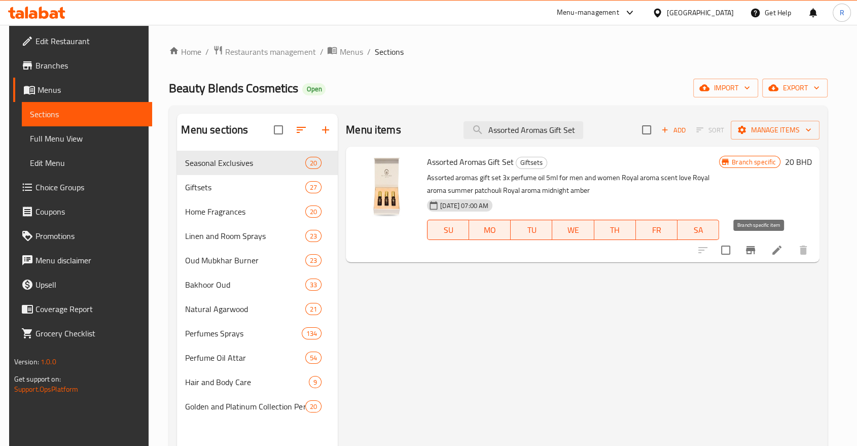
click at [755, 249] on icon "Branch-specific-item" at bounding box center [751, 250] width 12 height 12
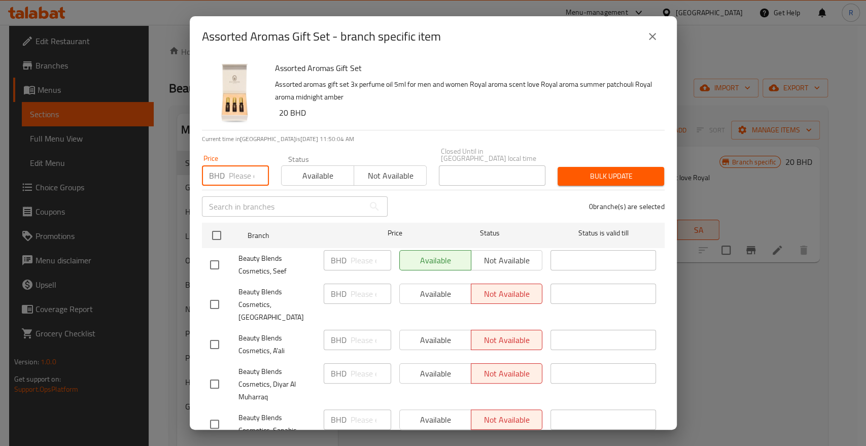
click at [239, 169] on input "number" at bounding box center [249, 175] width 40 height 20
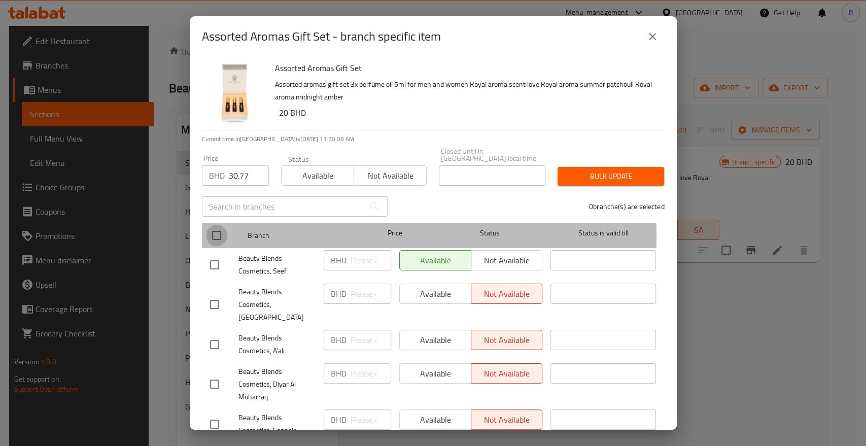
click at [215, 229] on input "checkbox" at bounding box center [216, 235] width 21 height 21
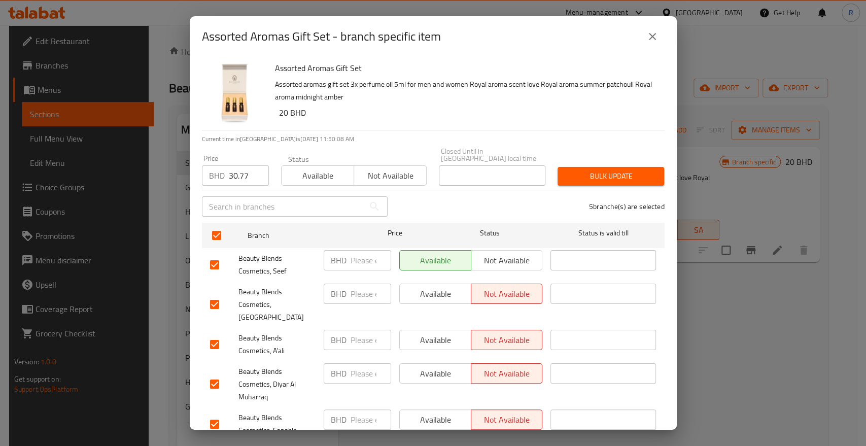
click at [601, 170] on span "Bulk update" at bounding box center [611, 176] width 90 height 13
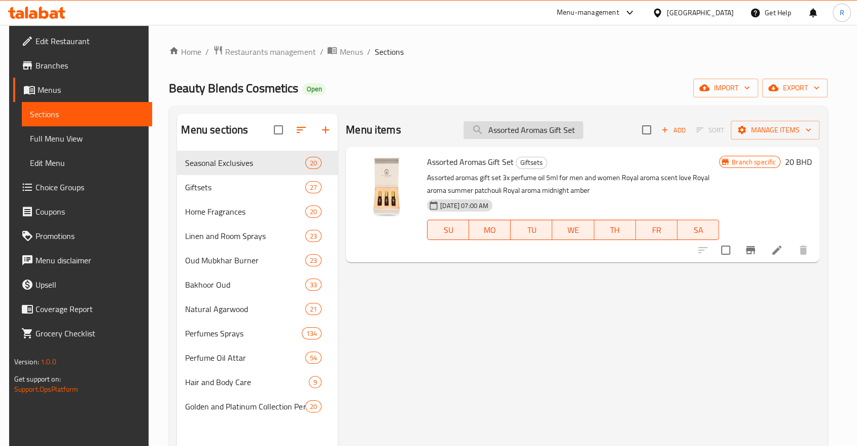
click at [521, 131] on input "Assorted Aromas Gift Set" at bounding box center [524, 130] width 120 height 18
paste input "Beyond Blend Collection (Set Of 2)"
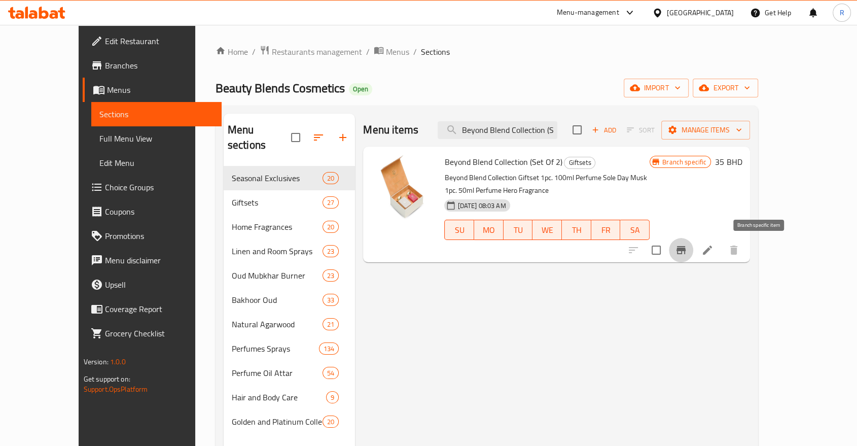
click at [686, 254] on icon "Branch-specific-item" at bounding box center [681, 250] width 9 height 8
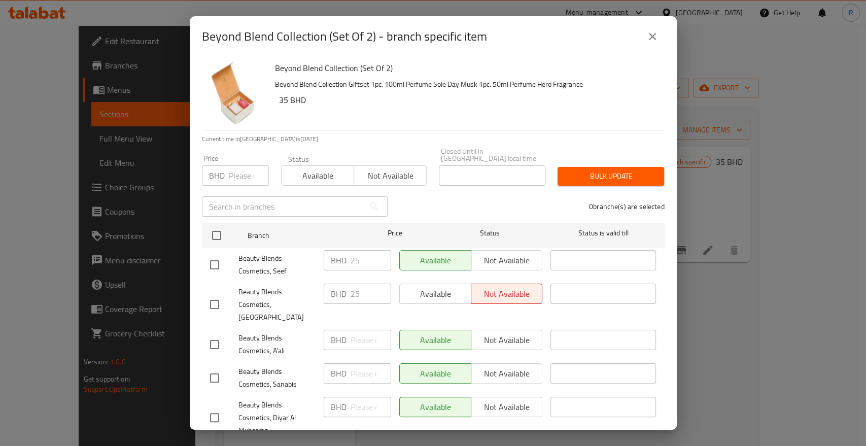
click at [240, 168] on input "number" at bounding box center [249, 175] width 40 height 20
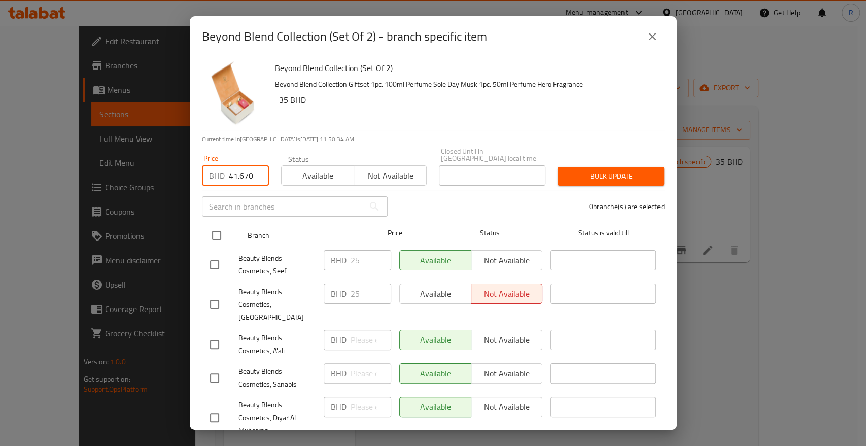
click at [214, 230] on input "checkbox" at bounding box center [216, 235] width 21 height 21
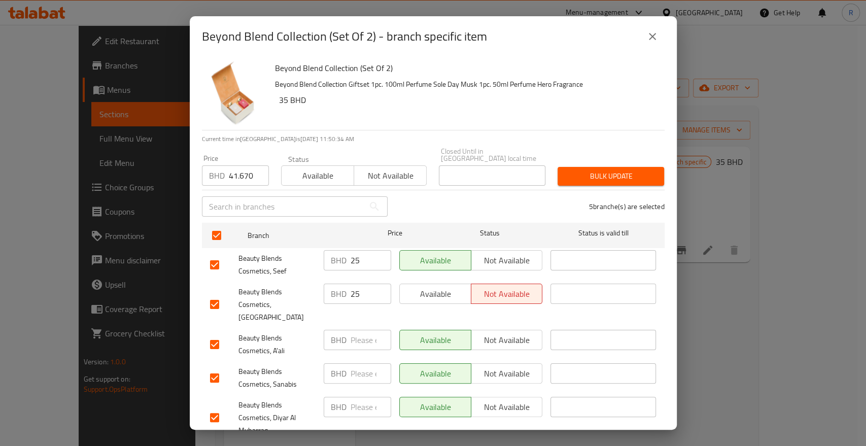
click at [596, 170] on span "Bulk update" at bounding box center [611, 176] width 90 height 13
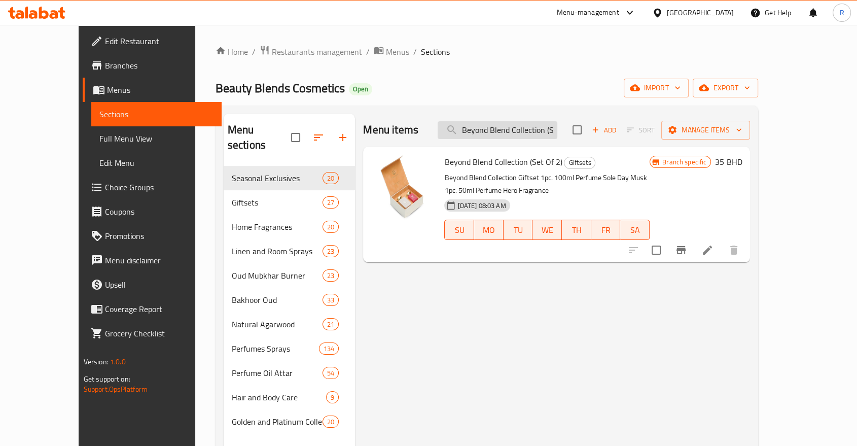
click at [517, 126] on input "Beyond Blend Collection (Set Of 2)" at bounding box center [498, 130] width 120 height 18
paste input "5"
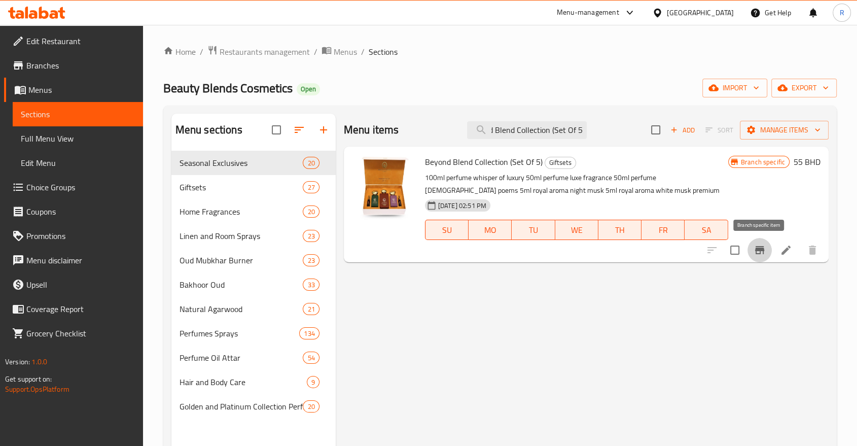
click at [758, 249] on icon "Branch-specific-item" at bounding box center [759, 250] width 9 height 8
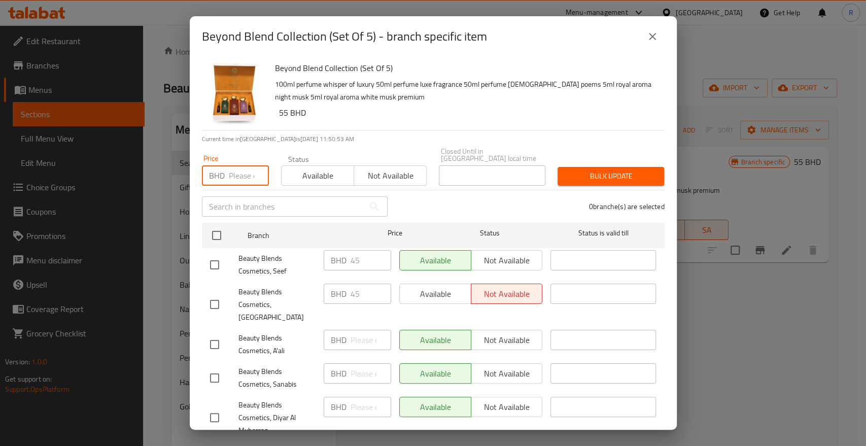
click at [234, 170] on input "number" at bounding box center [249, 175] width 40 height 20
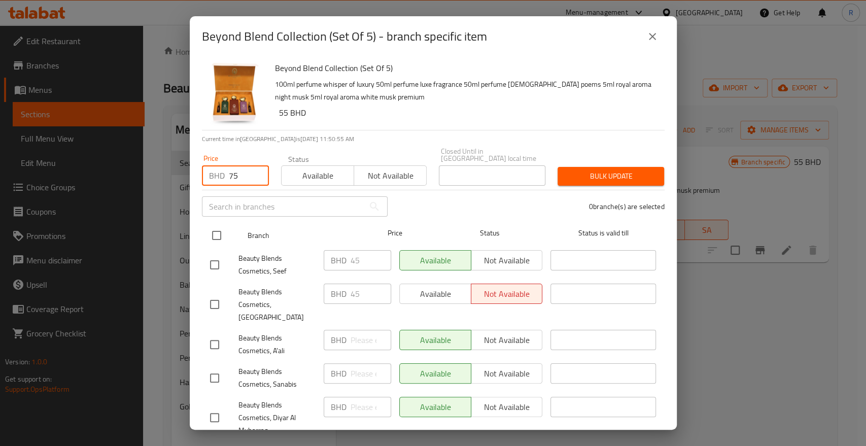
click at [215, 229] on input "checkbox" at bounding box center [216, 235] width 21 height 21
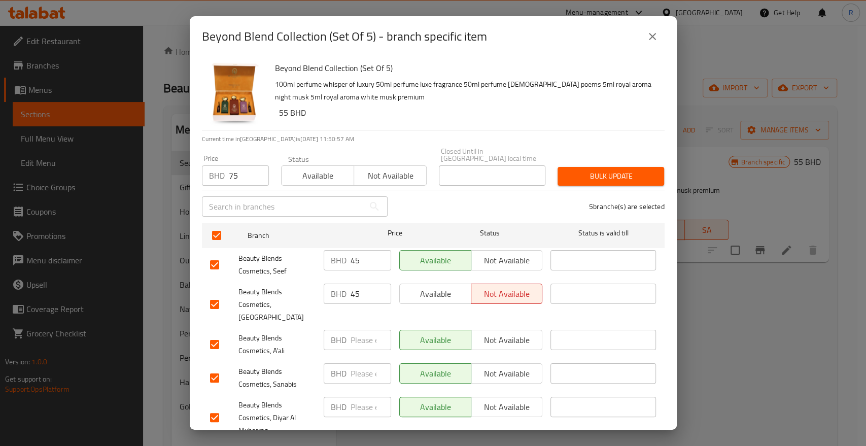
click at [604, 161] on div "Bulk update" at bounding box center [610, 176] width 119 height 31
click at [606, 173] on span "Bulk update" at bounding box center [611, 176] width 90 height 13
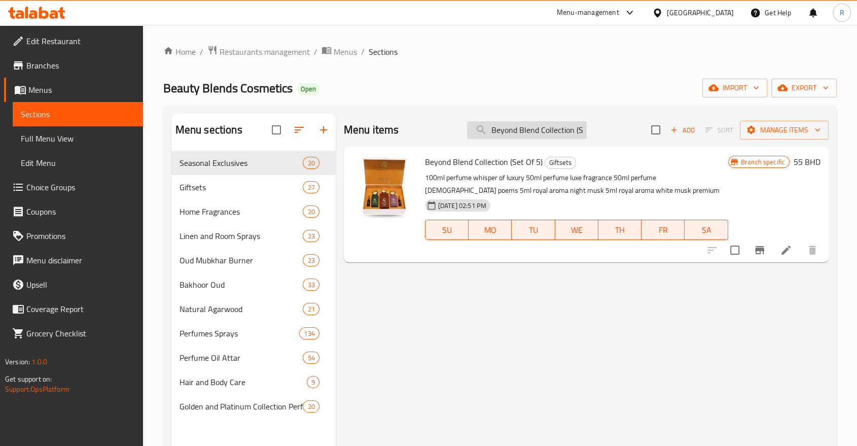
click at [540, 126] on input "Beyond Blend Collection (Set Of 5)" at bounding box center [527, 130] width 120 height 18
paste input "Fragrance Majestic Gift Set"
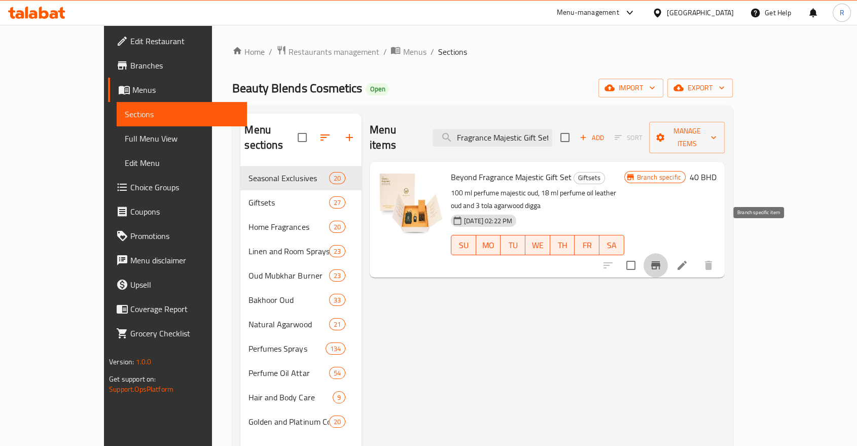
click at [662, 259] on icon "Branch-specific-item" at bounding box center [656, 265] width 12 height 12
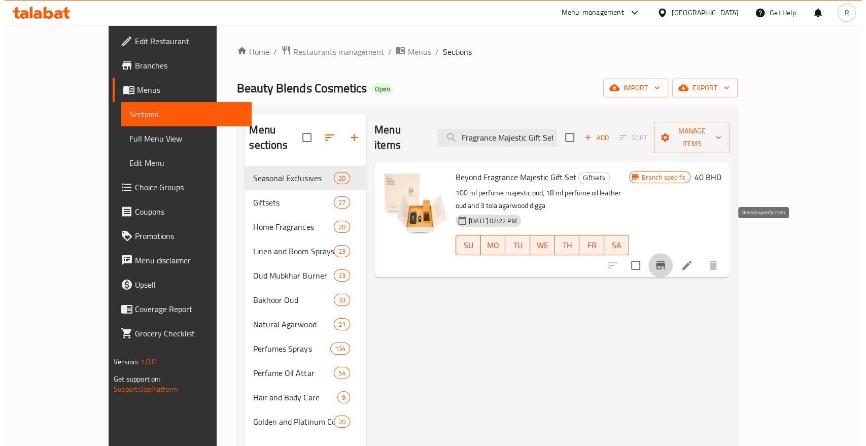
scroll to position [0, 0]
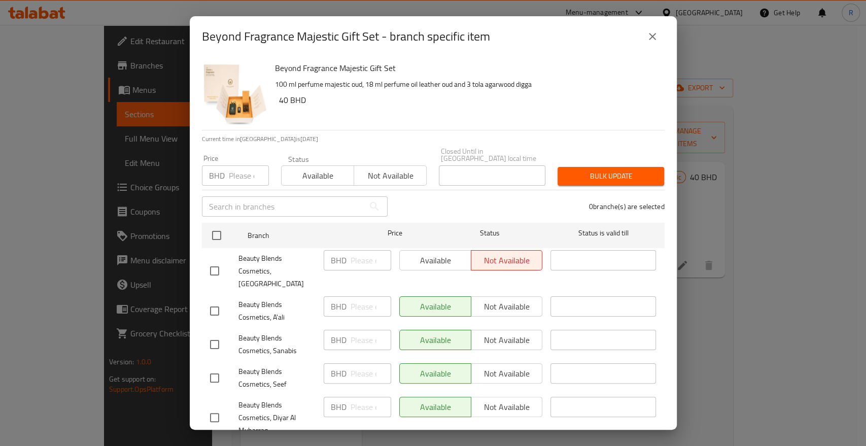
click at [243, 168] on input "number" at bounding box center [249, 175] width 40 height 20
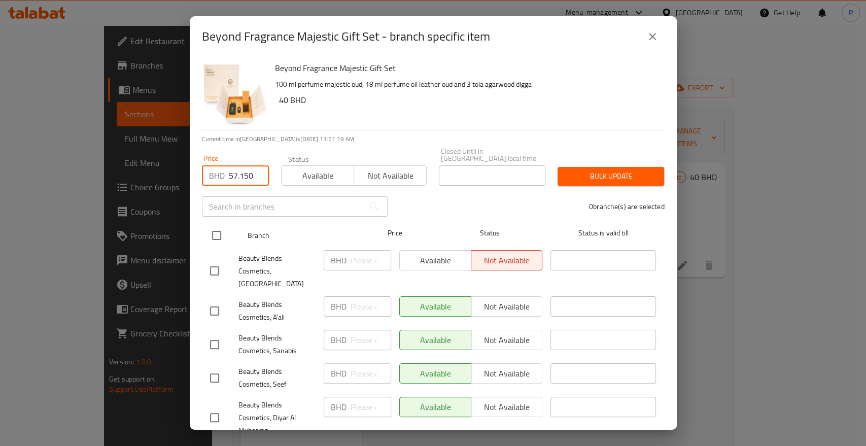
click at [216, 227] on input "checkbox" at bounding box center [216, 235] width 21 height 21
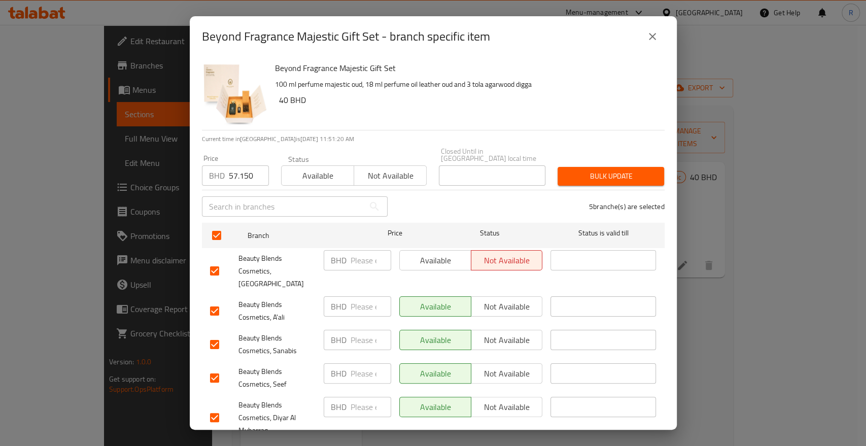
click at [613, 170] on span "Bulk update" at bounding box center [611, 176] width 90 height 13
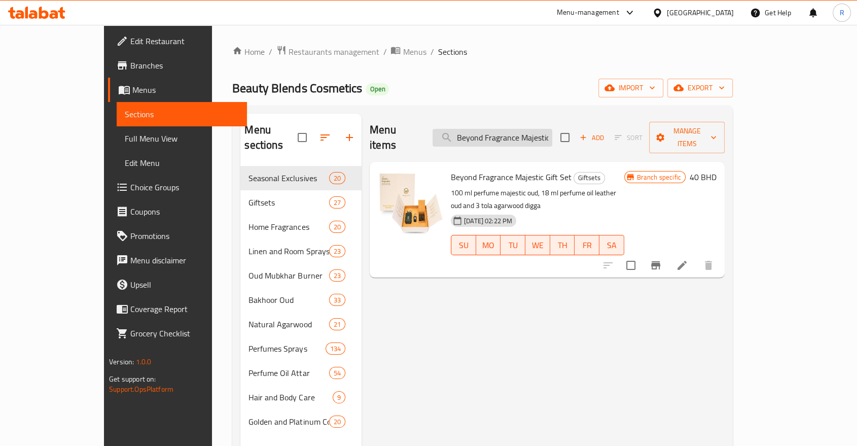
click at [552, 129] on input "Beyond Fragrance Majestic Gift Set" at bounding box center [493, 138] width 120 height 18
paste input "Glorious Diamond"
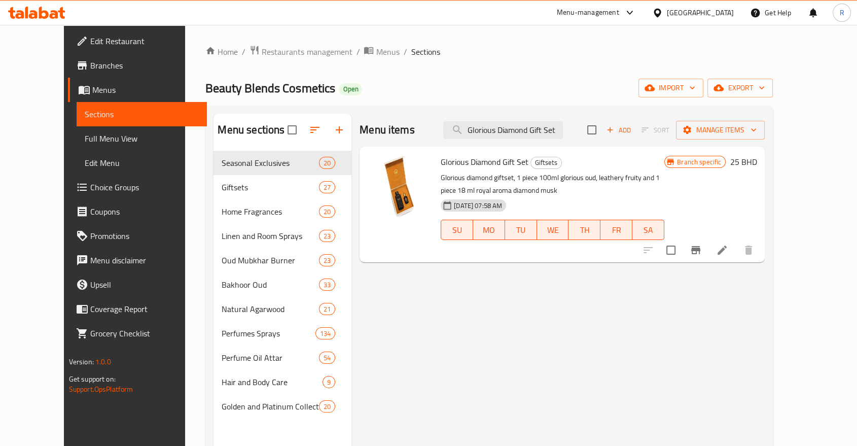
click at [702, 252] on icon "Branch-specific-item" at bounding box center [696, 250] width 12 height 12
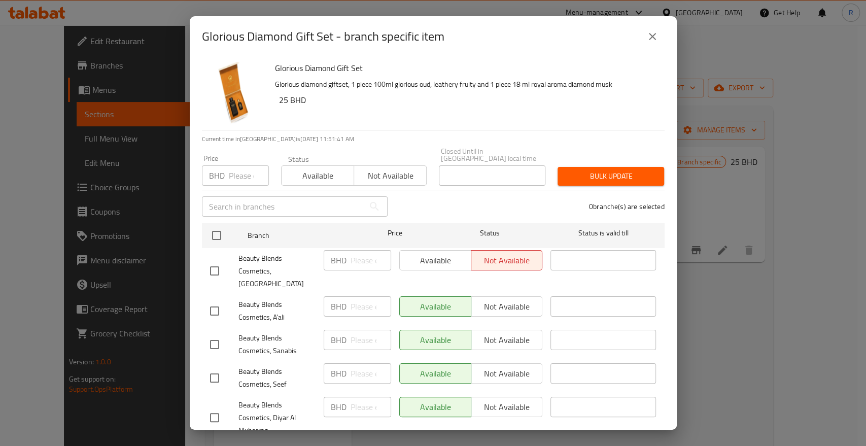
click at [229, 169] on input "number" at bounding box center [249, 175] width 40 height 20
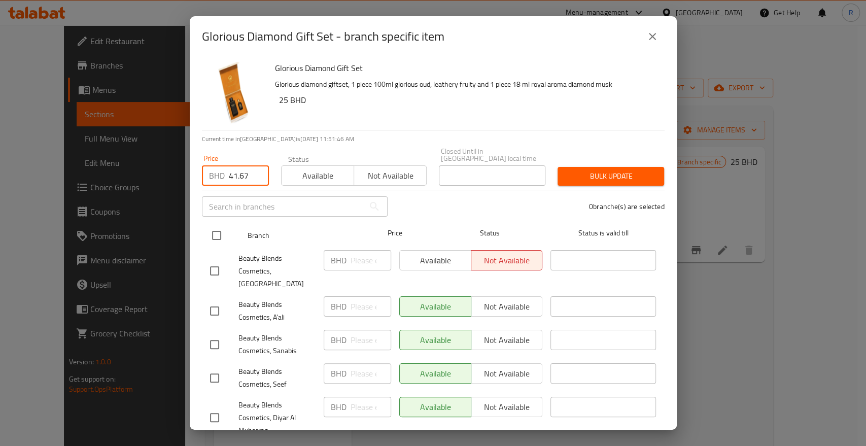
click at [217, 230] on input "checkbox" at bounding box center [216, 235] width 21 height 21
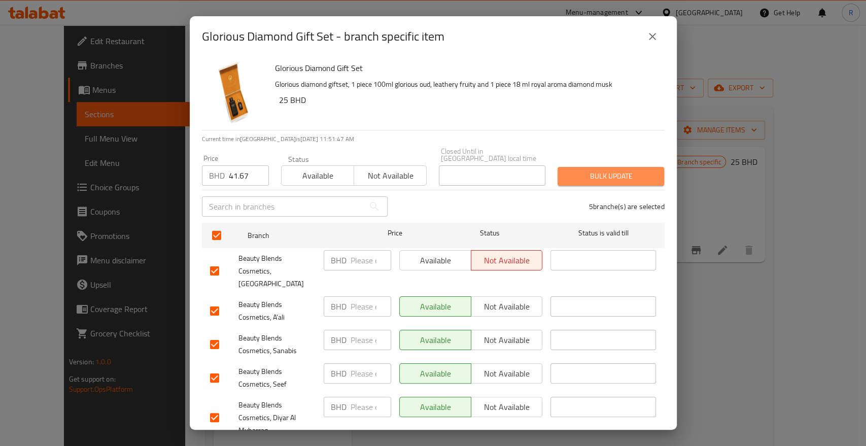
click at [623, 170] on span "Bulk update" at bounding box center [611, 176] width 90 height 13
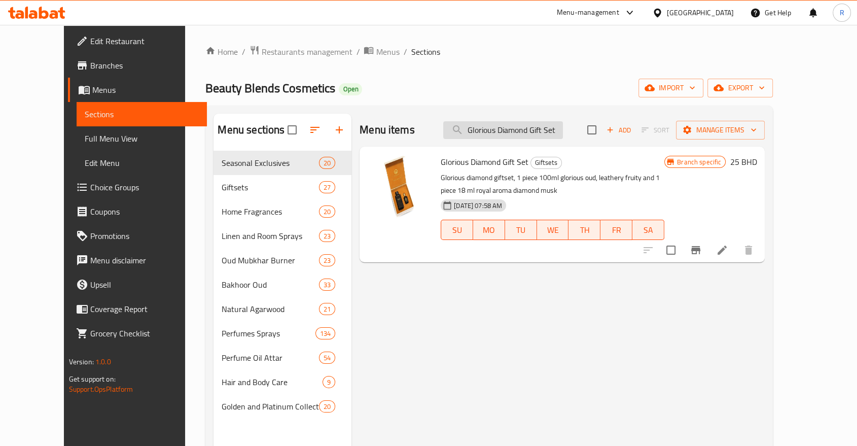
click at [532, 128] on input "Glorious Diamond Gift Set" at bounding box center [503, 130] width 120 height 18
paste input "Private Collection"
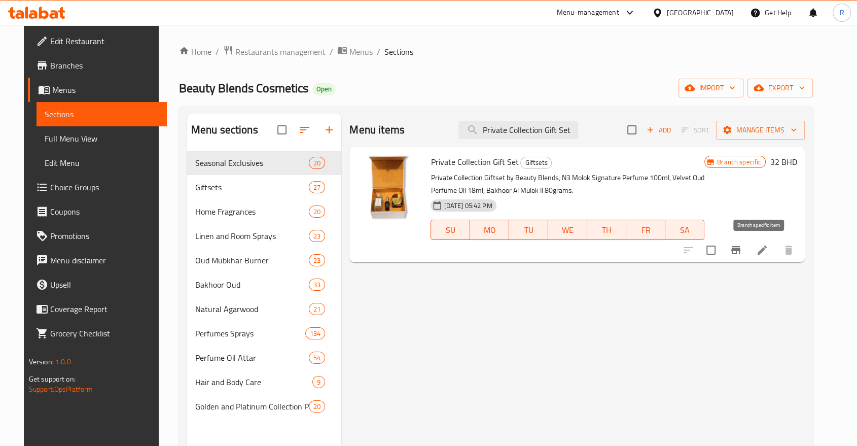
click at [740, 250] on icon "Branch-specific-item" at bounding box center [735, 250] width 9 height 8
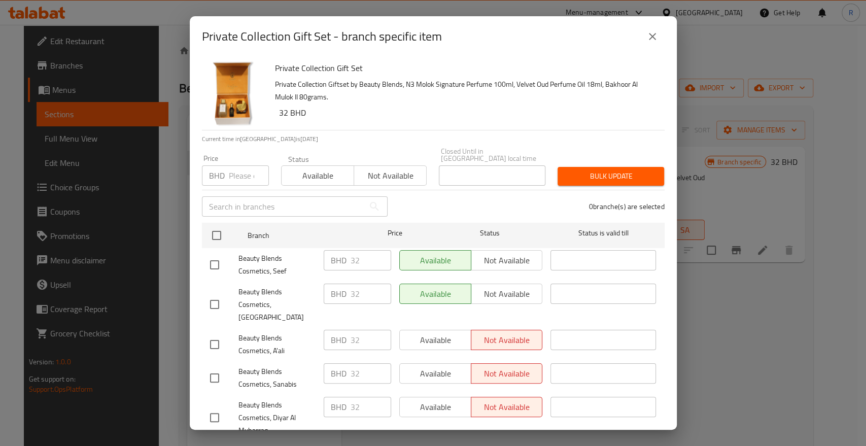
click at [240, 168] on input "number" at bounding box center [249, 175] width 40 height 20
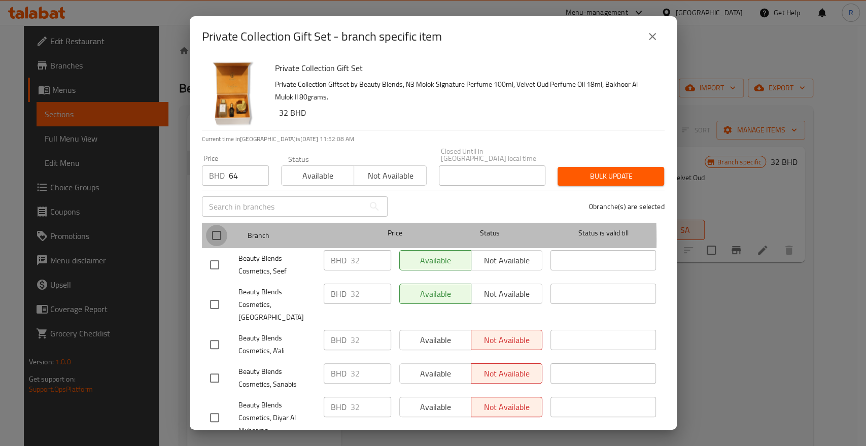
click at [219, 232] on input "checkbox" at bounding box center [216, 235] width 21 height 21
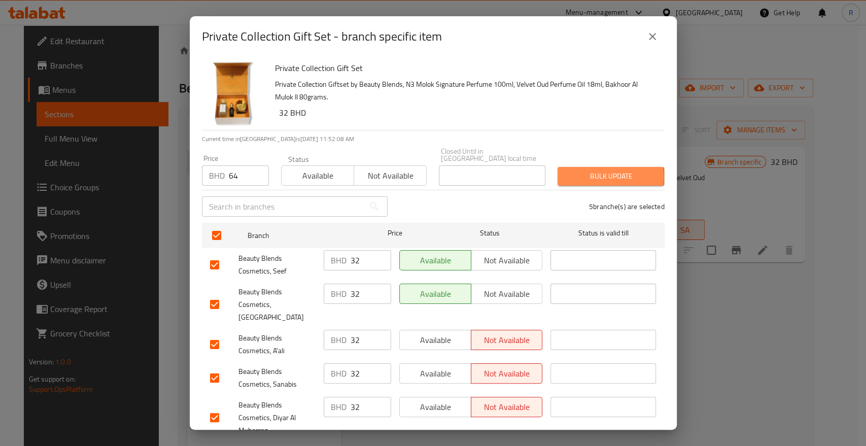
click at [577, 170] on span "Bulk update" at bounding box center [611, 176] width 90 height 13
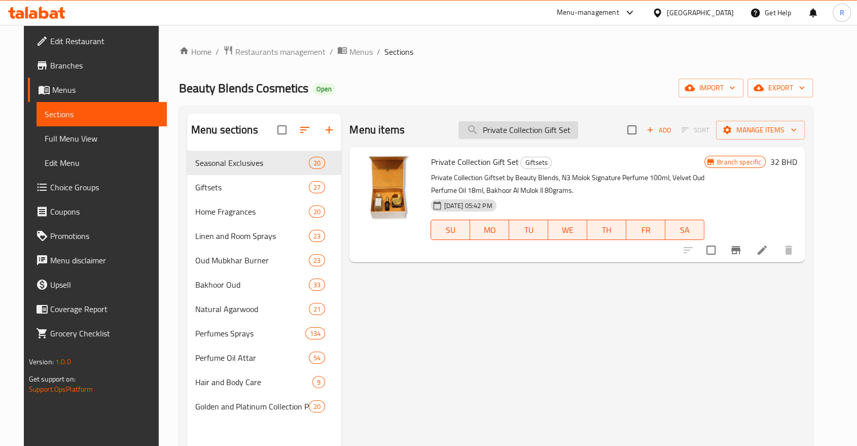
click at [516, 132] on input "Private Collection Gift Set" at bounding box center [518, 130] width 120 height 18
paste input "The Emblem Collect Perfume Gifts"
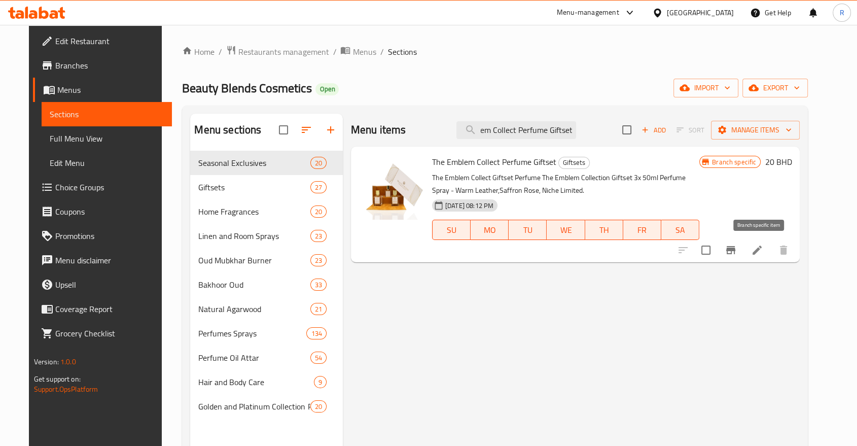
click at [737, 252] on icon "Branch-specific-item" at bounding box center [731, 250] width 12 height 12
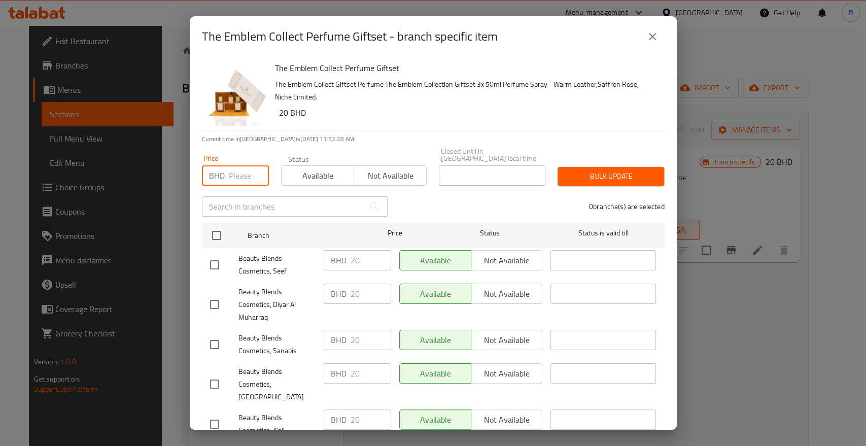
click at [242, 168] on input "number" at bounding box center [249, 175] width 40 height 20
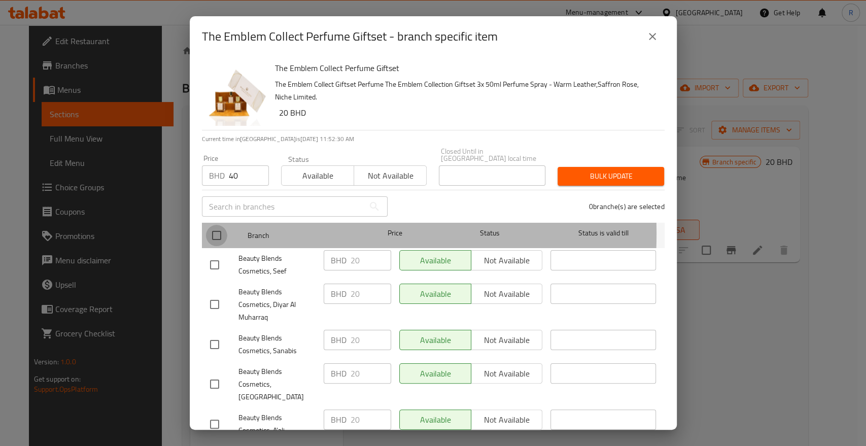
drag, startPoint x: 217, startPoint y: 226, endPoint x: 380, endPoint y: 203, distance: 165.0
click at [216, 226] on input "checkbox" at bounding box center [216, 235] width 21 height 21
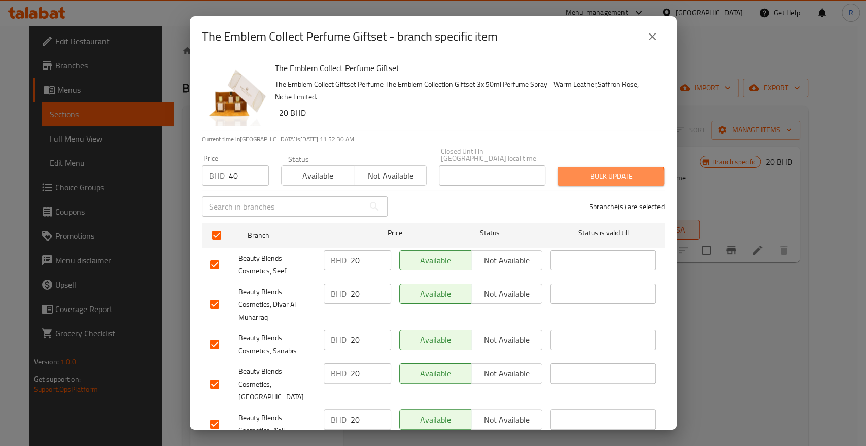
click at [582, 173] on span "Bulk update" at bounding box center [611, 176] width 90 height 13
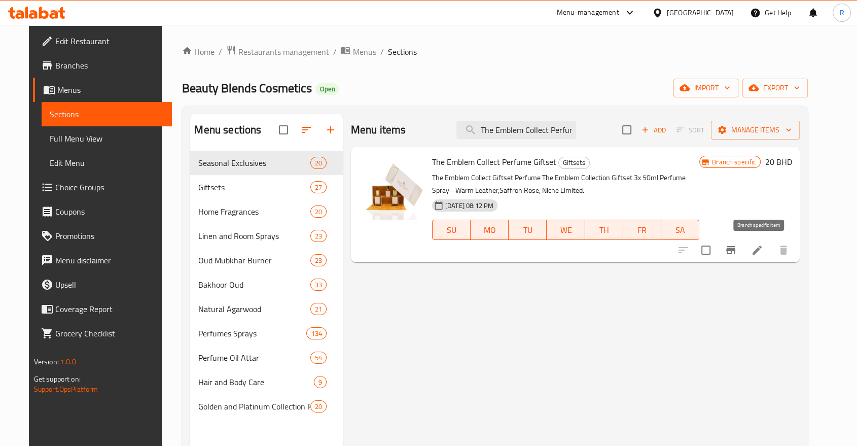
click at [743, 255] on button "Branch-specific-item" at bounding box center [731, 250] width 24 height 24
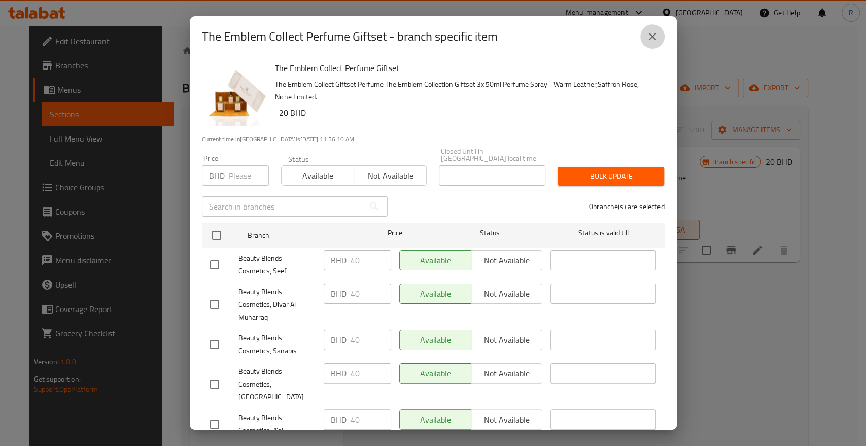
click at [650, 39] on icon "close" at bounding box center [652, 36] width 12 height 12
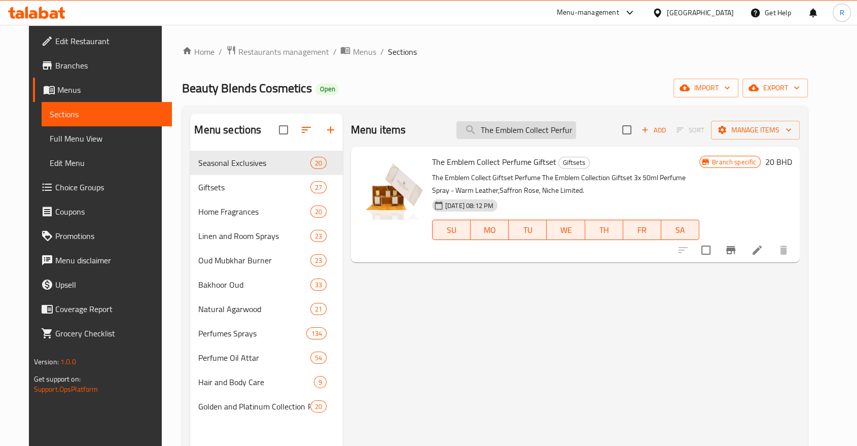
click at [548, 126] on input "The Emblem Collect Perfume Giftset" at bounding box center [516, 130] width 120 height 18
paste input "Beyond Amber 1920 Perfume Luxe Collection"
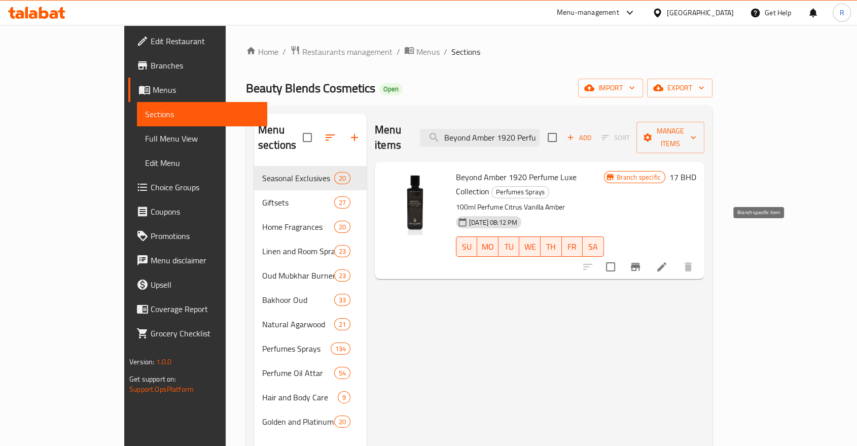
click at [640, 263] on icon "Branch-specific-item" at bounding box center [635, 267] width 9 height 8
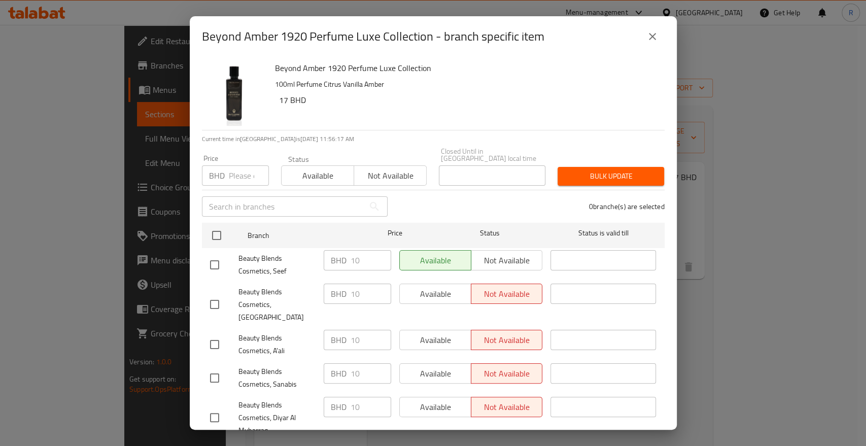
click at [238, 165] on input "number" at bounding box center [249, 175] width 40 height 20
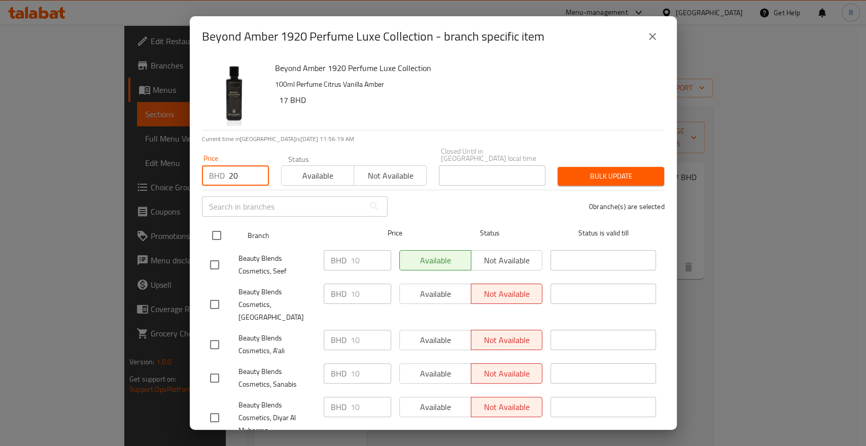
click at [216, 228] on input "checkbox" at bounding box center [216, 235] width 21 height 21
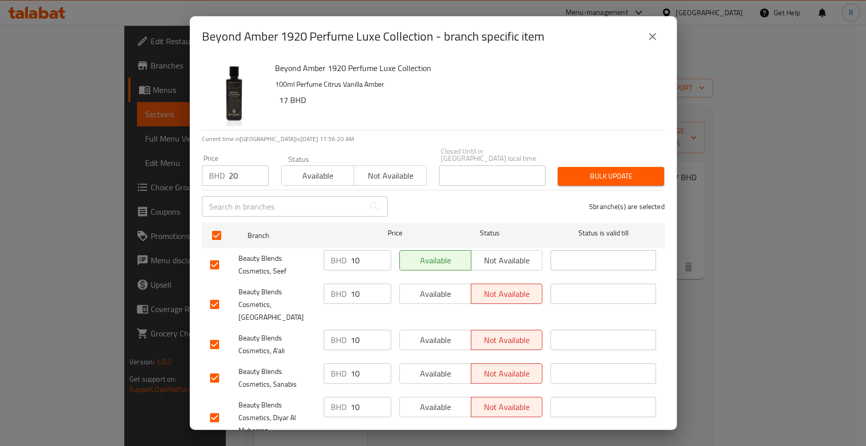
click at [628, 172] on span "Bulk update" at bounding box center [611, 176] width 90 height 13
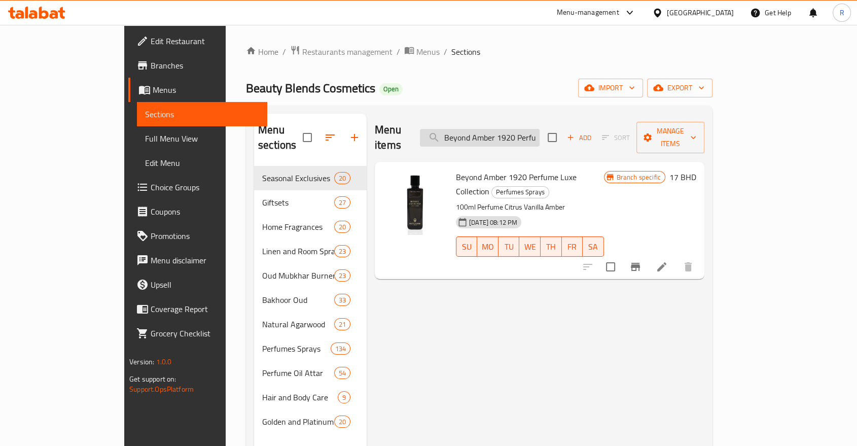
click at [540, 130] on input "Beyond Amber 1920 Perfume Luxe Collection" at bounding box center [480, 138] width 120 height 18
paste input "Dazzling Oud"
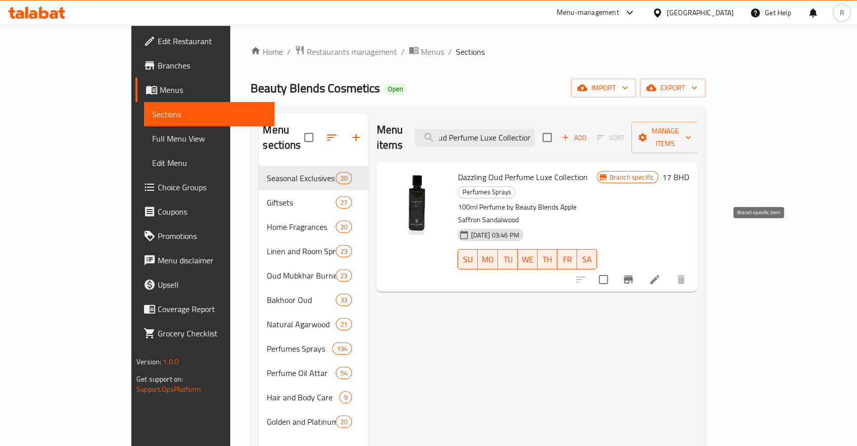
click at [634, 273] on icon "Branch-specific-item" at bounding box center [628, 279] width 12 height 12
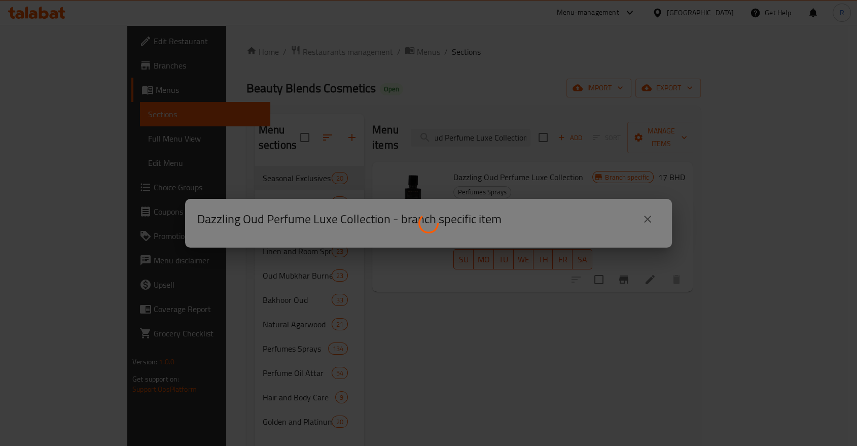
scroll to position [0, 0]
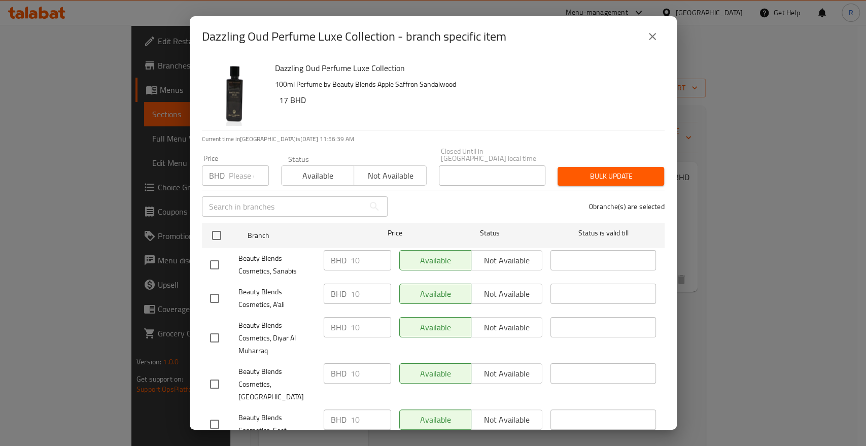
click at [244, 169] on input "number" at bounding box center [249, 175] width 40 height 20
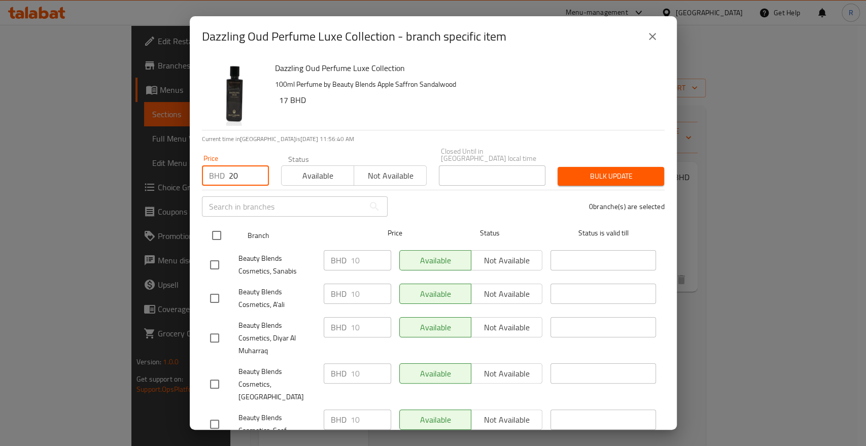
drag, startPoint x: 215, startPoint y: 223, endPoint x: 420, endPoint y: 192, distance: 207.7
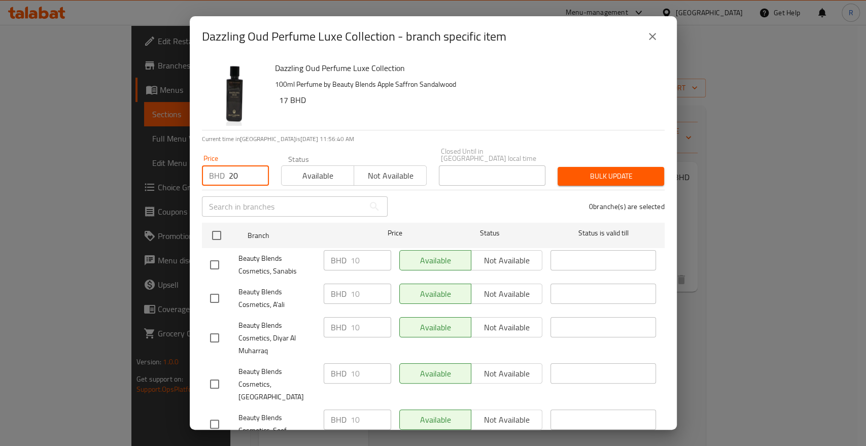
click at [217, 225] on input "checkbox" at bounding box center [216, 235] width 21 height 21
click at [623, 167] on button "Bulk update" at bounding box center [610, 176] width 107 height 19
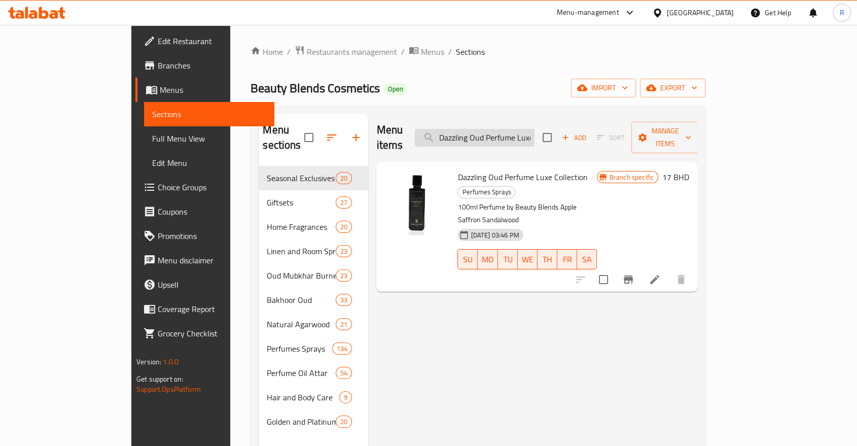
click at [523, 131] on input "Dazzling Oud Perfume Luxe Collection" at bounding box center [475, 138] width 120 height 18
paste input "Gentleman In Lov"
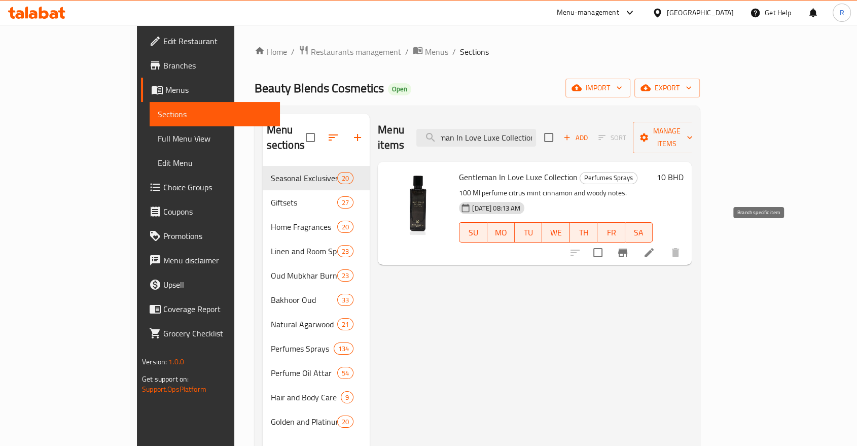
click at [629, 246] on icon "Branch-specific-item" at bounding box center [623, 252] width 12 height 12
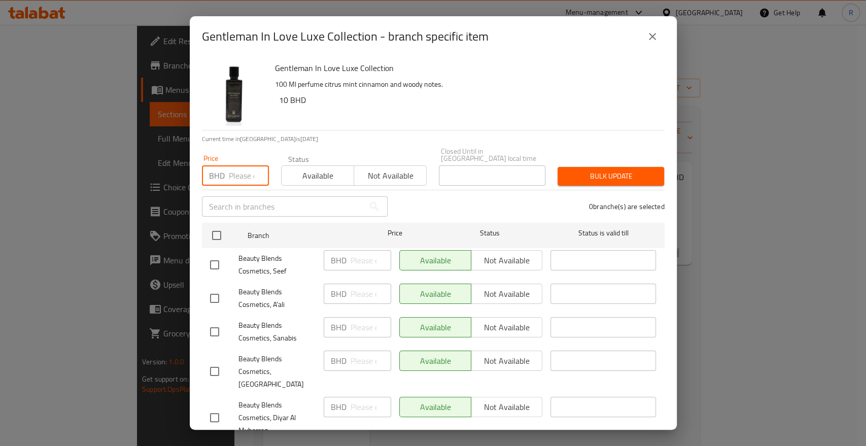
click at [246, 167] on input "number" at bounding box center [249, 175] width 40 height 20
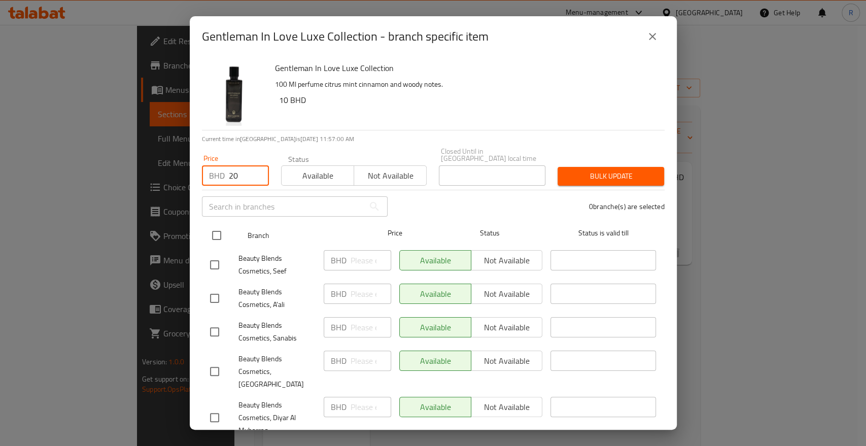
click at [215, 230] on input "checkbox" at bounding box center [216, 235] width 21 height 21
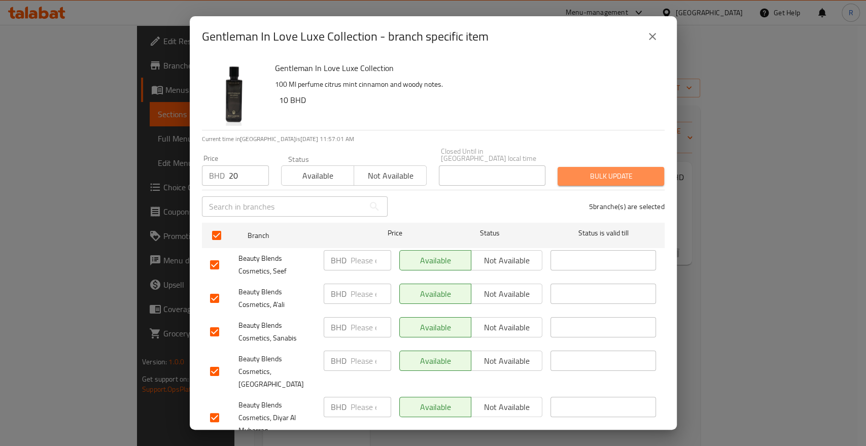
click at [642, 174] on span "Bulk update" at bounding box center [611, 176] width 90 height 13
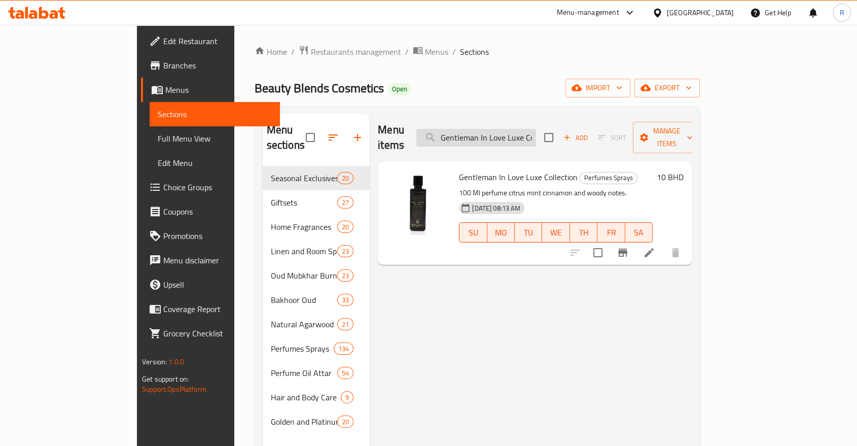
click at [536, 129] on input "Gentleman In Love Luxe Collection" at bounding box center [476, 138] width 120 height 18
paste input "olden Caval Perfum"
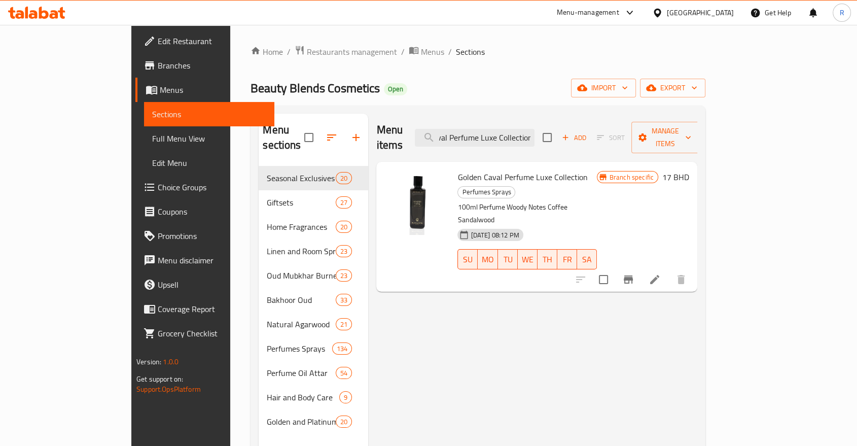
click at [634, 273] on icon "Branch-specific-item" at bounding box center [628, 279] width 12 height 12
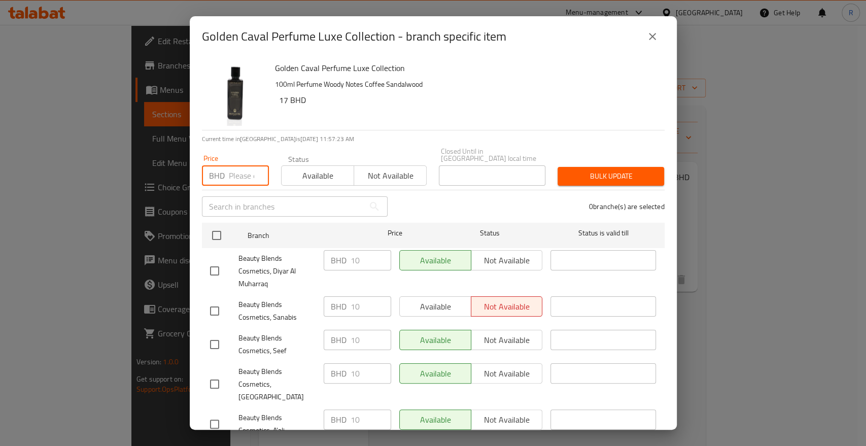
click at [239, 168] on input "number" at bounding box center [249, 175] width 40 height 20
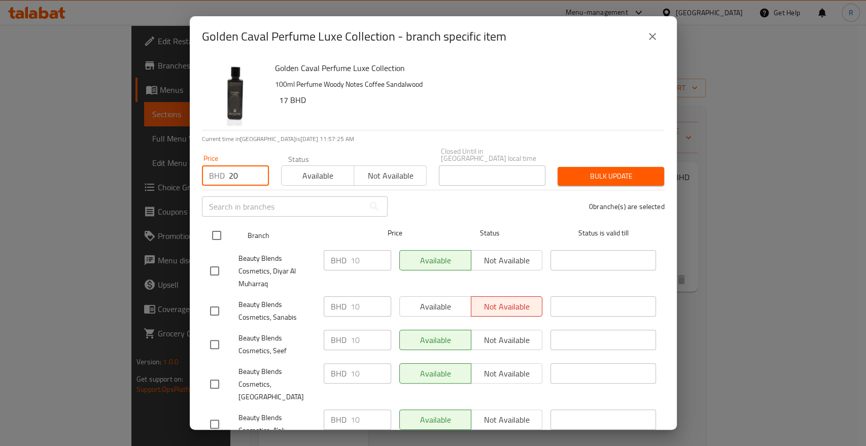
click at [218, 226] on input "checkbox" at bounding box center [216, 235] width 21 height 21
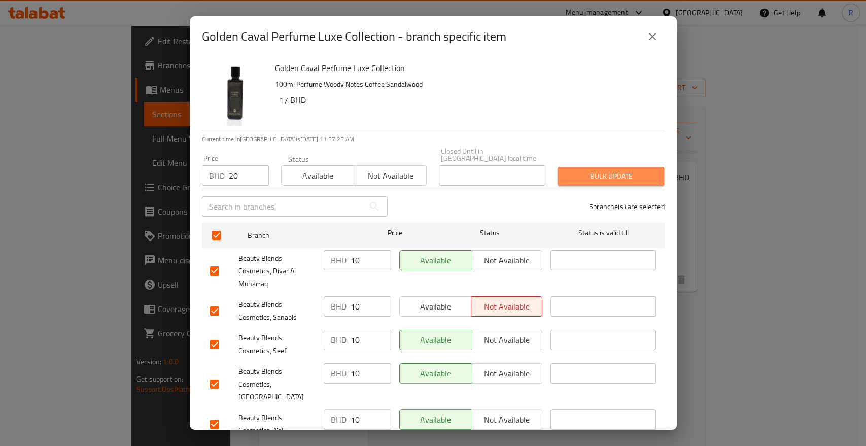
click at [603, 177] on button "Bulk update" at bounding box center [610, 176] width 107 height 19
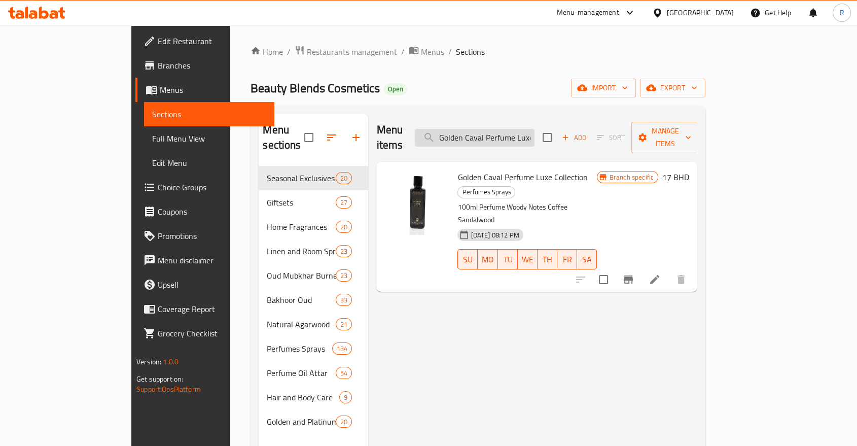
click at [535, 130] on input "Golden Caval Perfume Luxe Collection" at bounding box center [475, 138] width 120 height 18
paste input "Indigo Blue"
click at [634, 273] on icon "Branch-specific-item" at bounding box center [628, 279] width 12 height 12
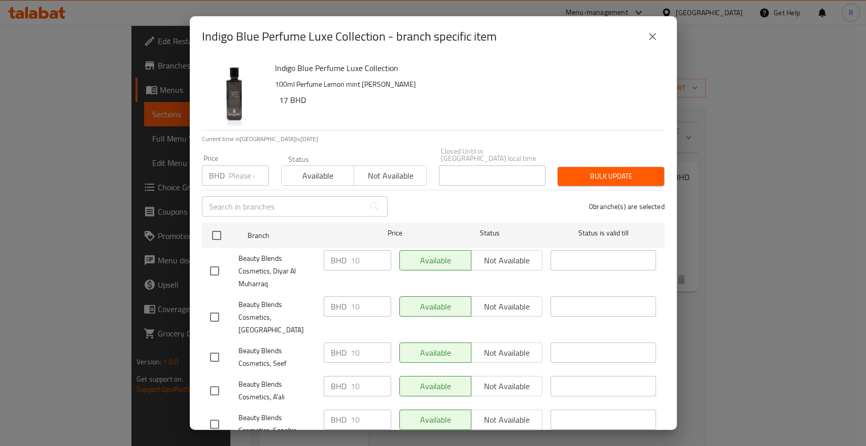
click at [238, 178] on input "number" at bounding box center [249, 175] width 40 height 20
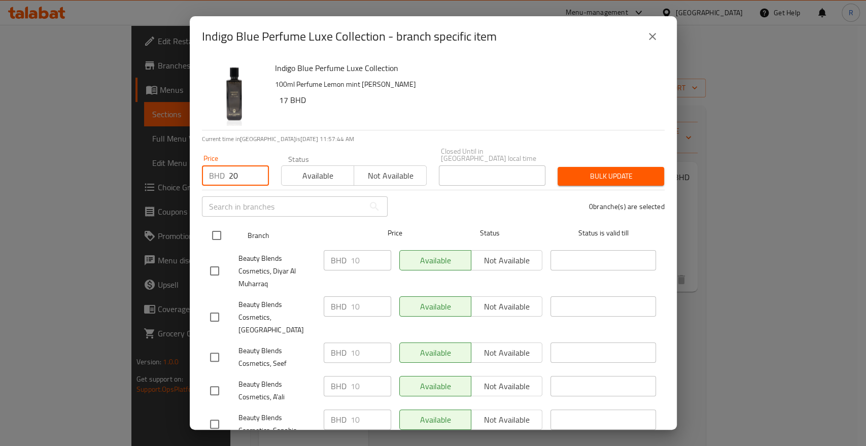
drag, startPoint x: 216, startPoint y: 228, endPoint x: 233, endPoint y: 221, distance: 18.6
click at [217, 228] on input "checkbox" at bounding box center [216, 235] width 21 height 21
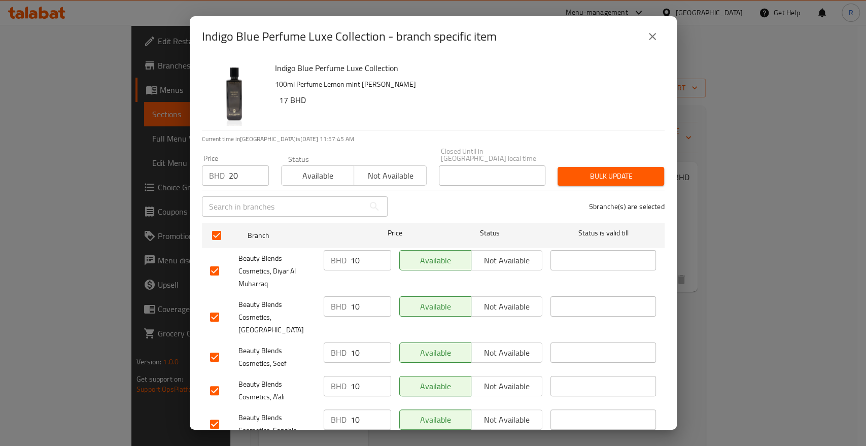
click at [601, 170] on span "Bulk update" at bounding box center [611, 176] width 90 height 13
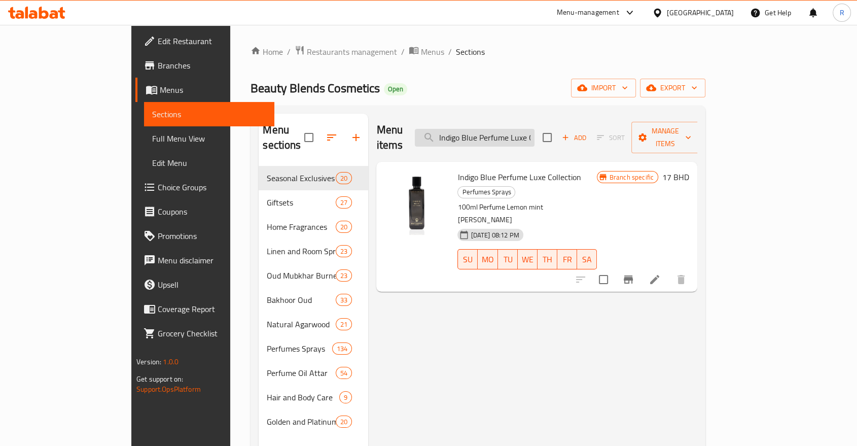
click at [535, 131] on input "Indigo Blue Perfume Luxe Collection" at bounding box center [475, 138] width 120 height 18
paste input "Luxe Diamond Perfum"
click at [633, 275] on icon "Branch-specific-item" at bounding box center [628, 279] width 9 height 8
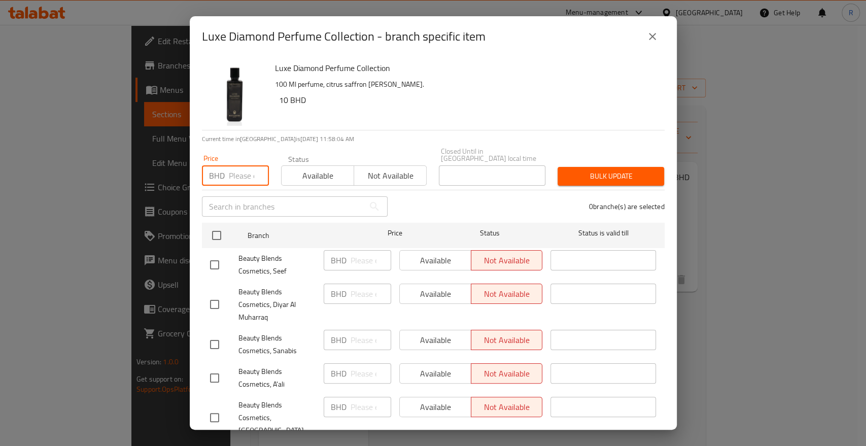
click at [238, 168] on input "number" at bounding box center [249, 175] width 40 height 20
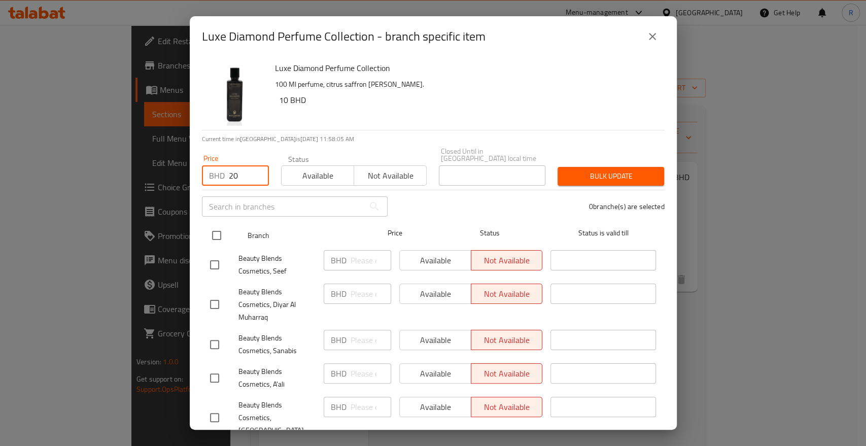
click at [211, 226] on input "checkbox" at bounding box center [216, 235] width 21 height 21
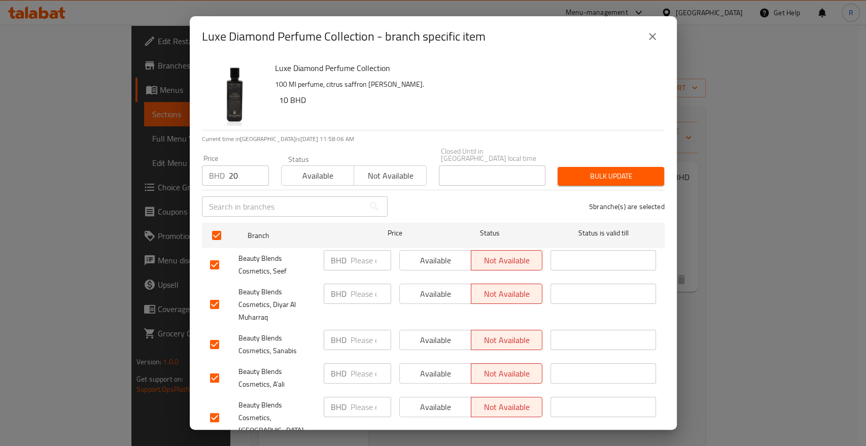
click at [593, 161] on div "Bulk update" at bounding box center [610, 176] width 119 height 31
click at [592, 170] on span "Bulk update" at bounding box center [611, 176] width 90 height 13
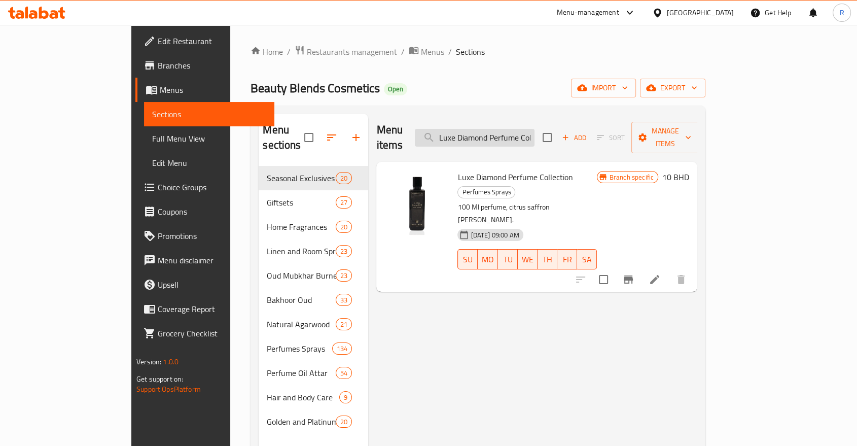
click at [517, 129] on input "Luxe Diamond Perfume Collection" at bounding box center [475, 138] width 120 height 18
paste input "Floral Secret Perfume Lux"
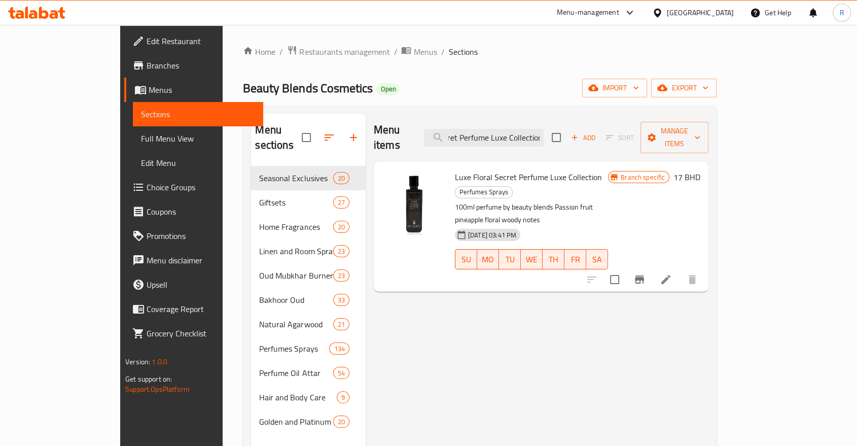
click at [646, 273] on icon "Branch-specific-item" at bounding box center [639, 279] width 12 height 12
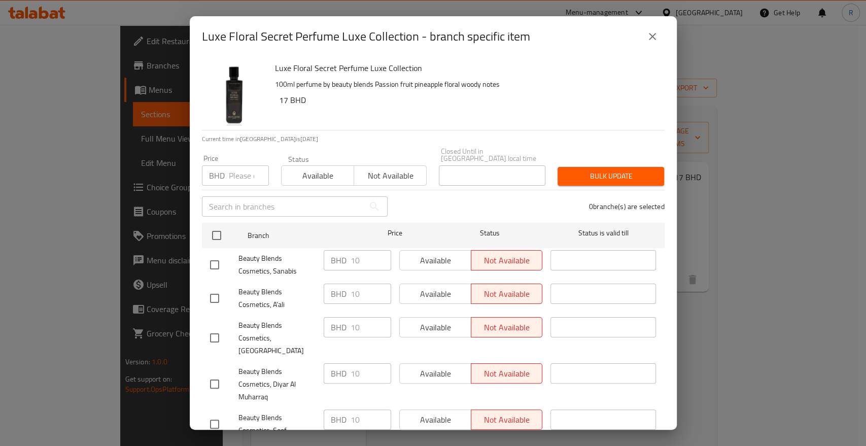
click at [240, 172] on input "number" at bounding box center [249, 175] width 40 height 20
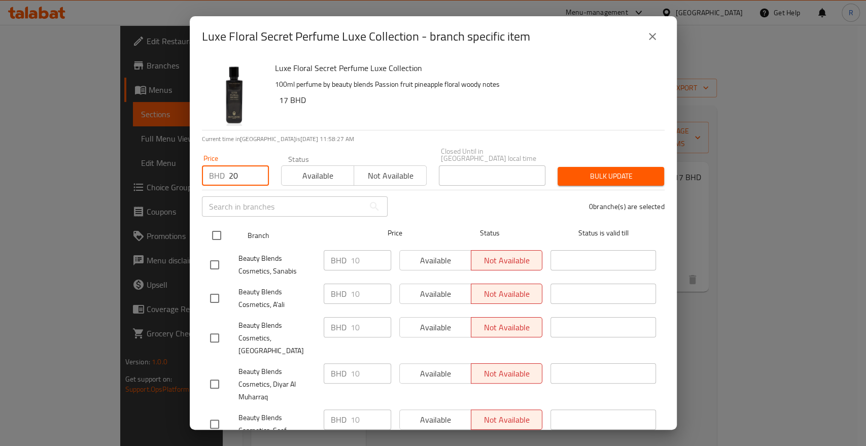
click at [221, 230] on input "checkbox" at bounding box center [216, 235] width 21 height 21
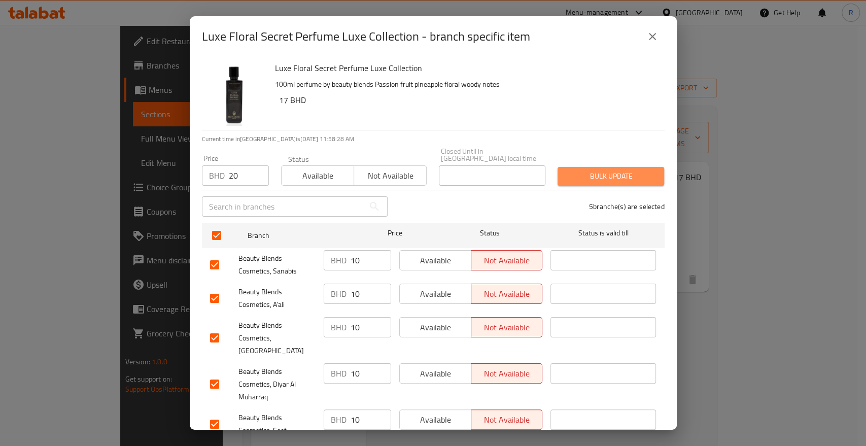
click at [608, 170] on span "Bulk update" at bounding box center [611, 176] width 90 height 13
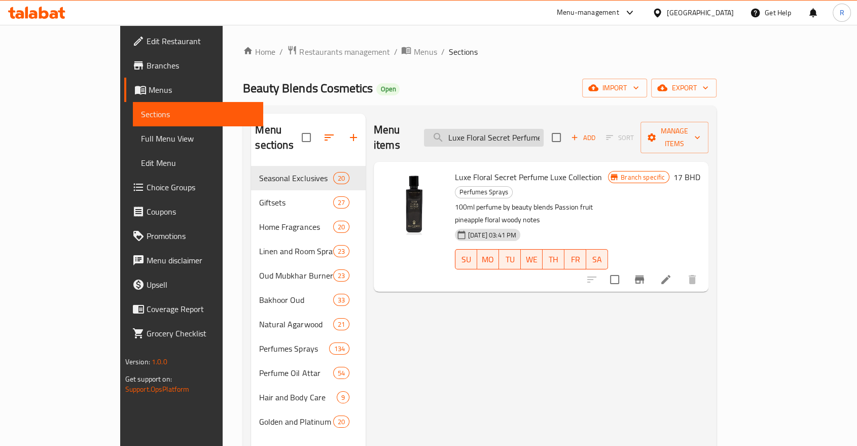
click at [544, 129] on input "Luxe Floral Secret Perfume Luxe Collection" at bounding box center [484, 138] width 120 height 18
paste input "Midnight Moon"
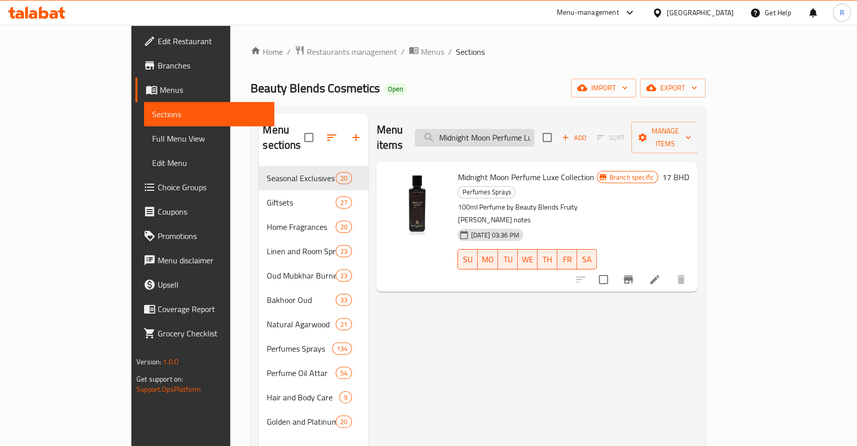
click at [535, 132] on input "Midnight Moon Perfume Luxe Collection" at bounding box center [475, 138] width 120 height 18
paste input "20.000"
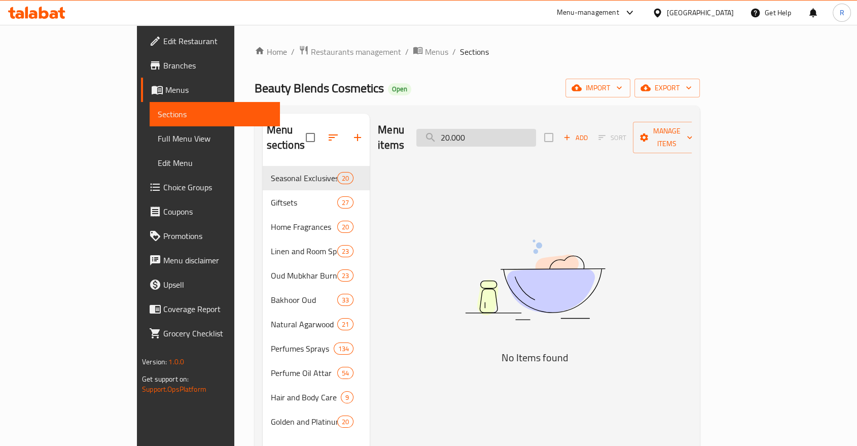
click at [532, 129] on input "20.000" at bounding box center [476, 138] width 120 height 18
paste input "Midnight Moon Perfume Luxe Collection"
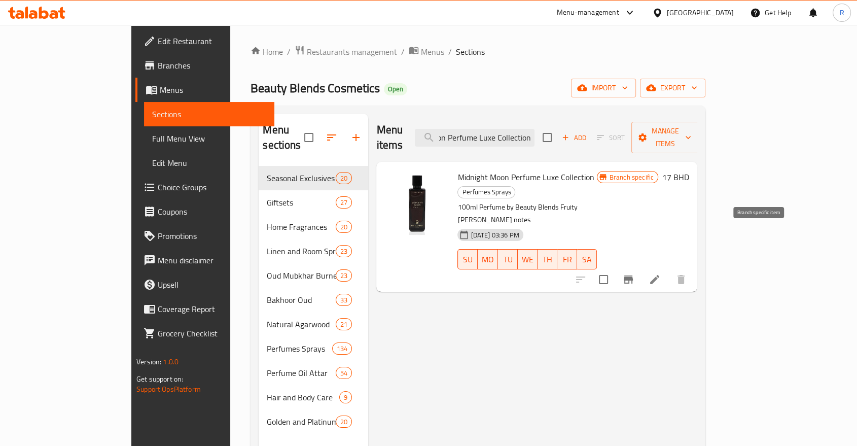
click at [633, 275] on icon "Branch-specific-item" at bounding box center [628, 279] width 9 height 8
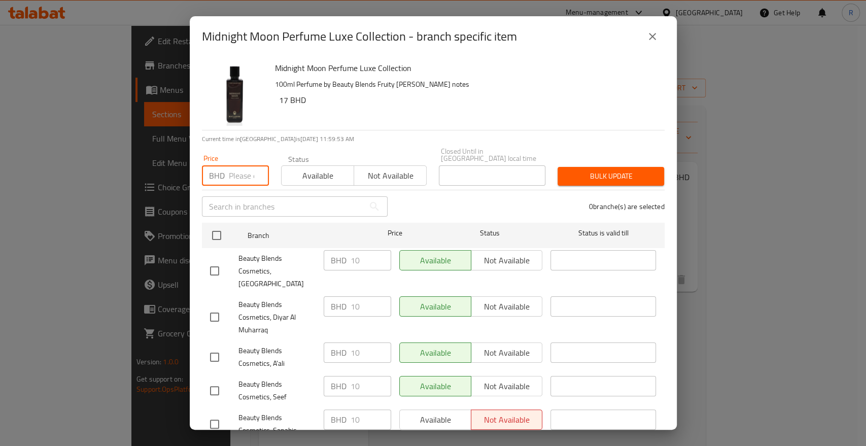
click at [230, 168] on input "number" at bounding box center [249, 175] width 40 height 20
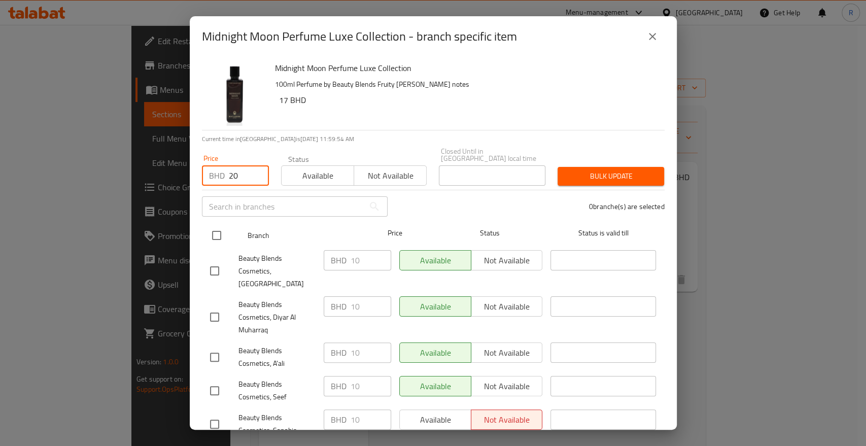
click at [220, 228] on input "checkbox" at bounding box center [216, 235] width 21 height 21
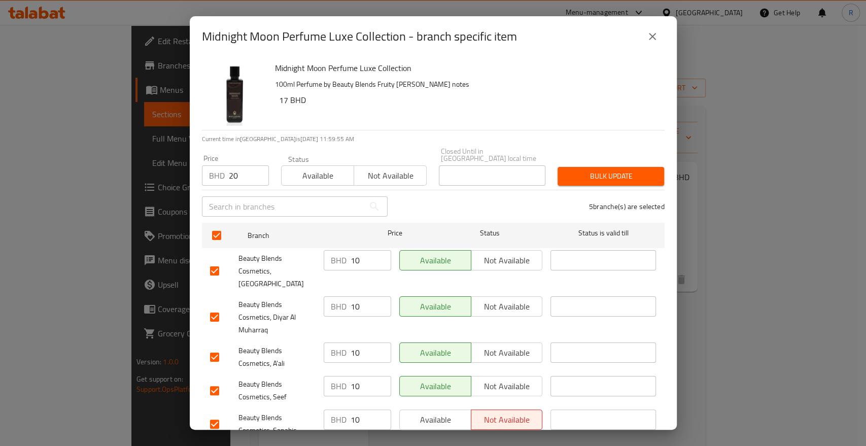
click at [637, 178] on button "Bulk update" at bounding box center [610, 176] width 107 height 19
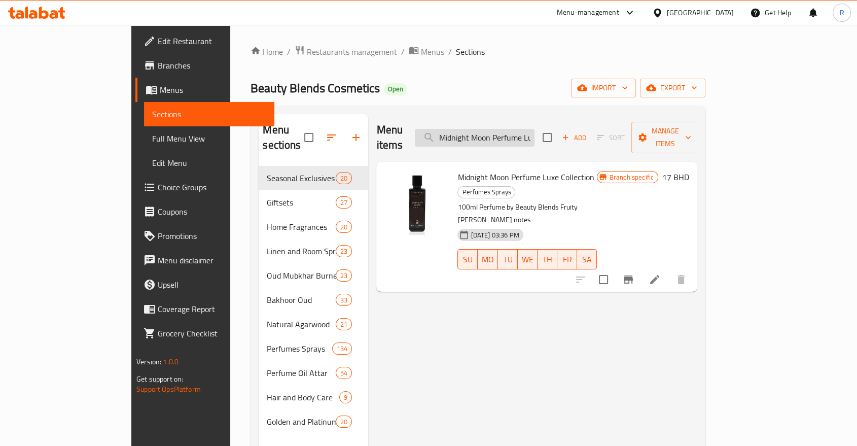
click at [535, 131] on input "Midnight Moon Perfume Luxe Collection" at bounding box center [475, 138] width 120 height 18
paste input "odern Blend"
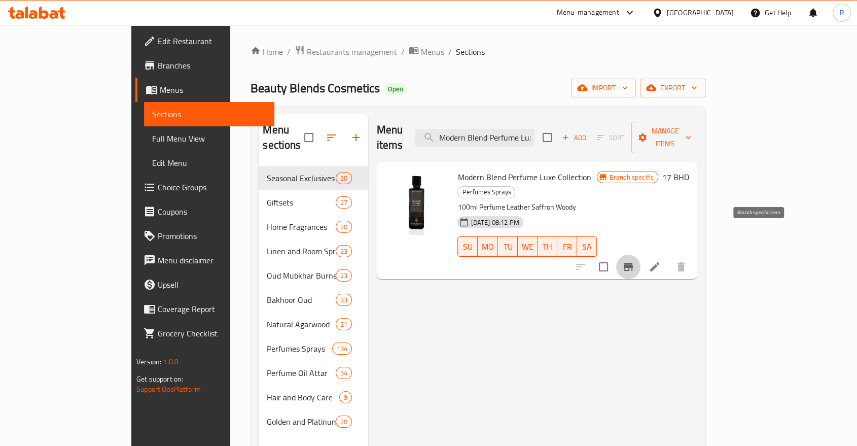
click at [633, 263] on icon "Branch-specific-item" at bounding box center [628, 267] width 9 height 8
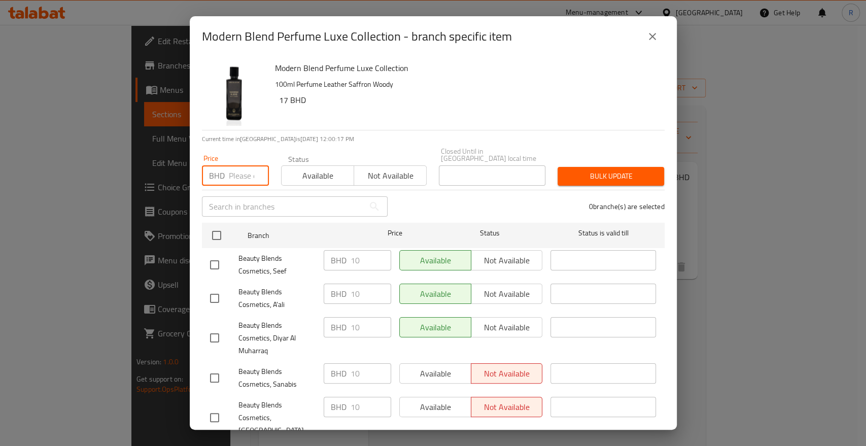
click at [237, 168] on input "number" at bounding box center [249, 175] width 40 height 20
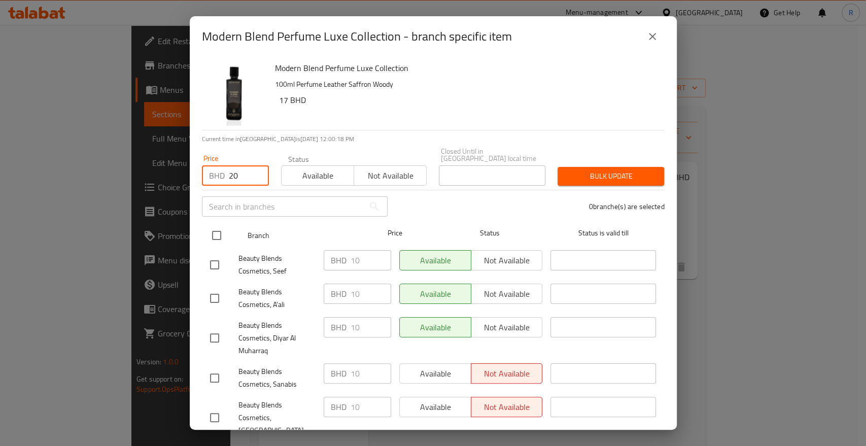
click at [224, 225] on input "checkbox" at bounding box center [216, 235] width 21 height 21
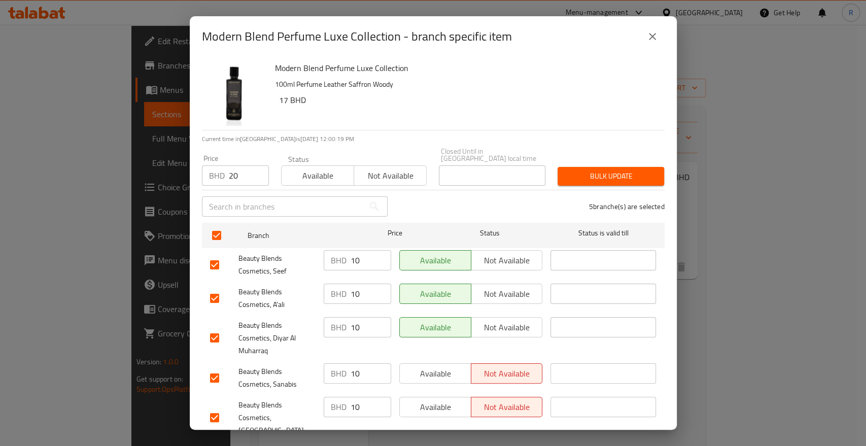
click at [625, 170] on span "Bulk update" at bounding box center [611, 176] width 90 height 13
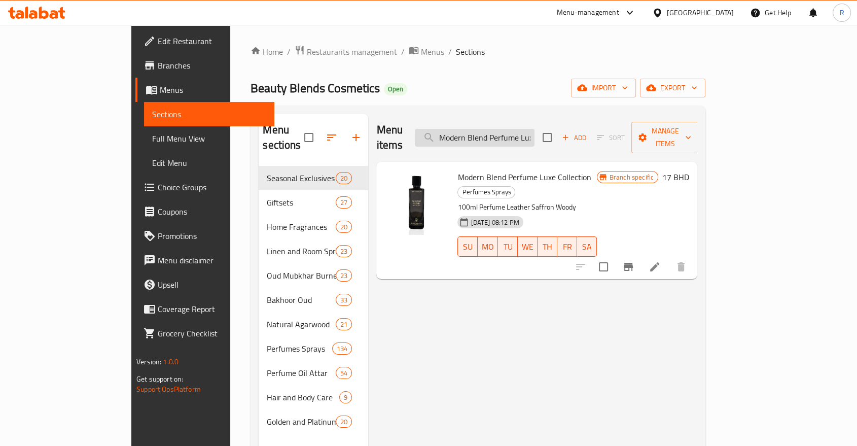
click at [534, 130] on input "Modern Blend Perfume Luxe Collection" at bounding box center [475, 138] width 120 height 18
paste input "Rose De Arabia Limite"
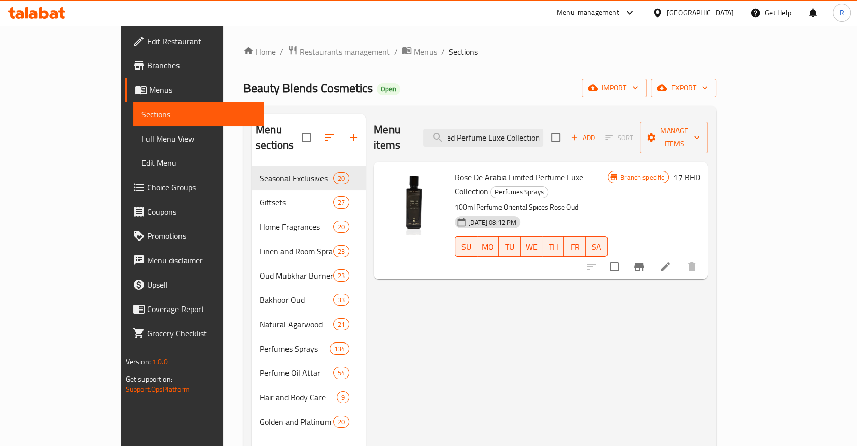
click at [651, 255] on button "Branch-specific-item" at bounding box center [639, 267] width 24 height 24
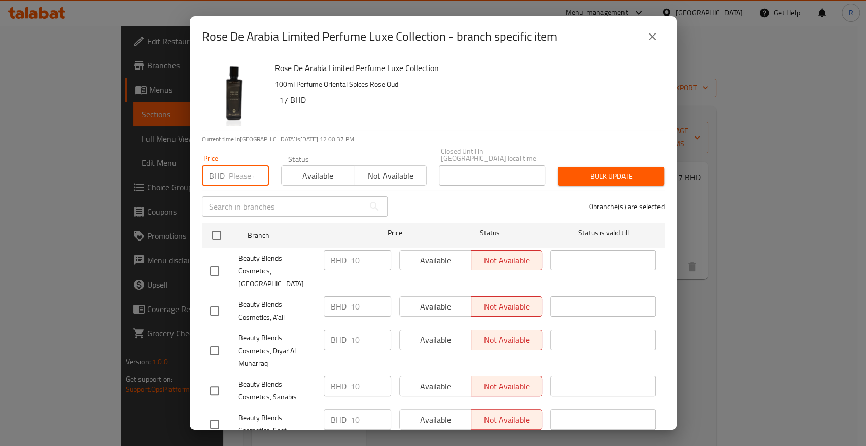
click at [235, 173] on input "number" at bounding box center [249, 175] width 40 height 20
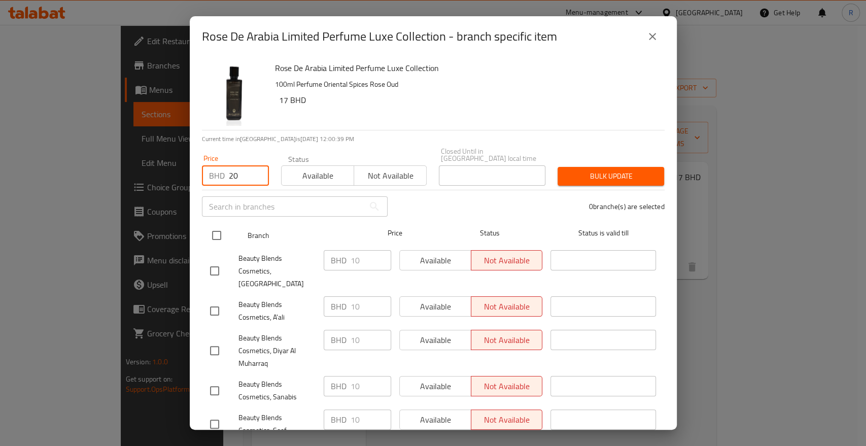
click at [215, 230] on input "checkbox" at bounding box center [216, 235] width 21 height 21
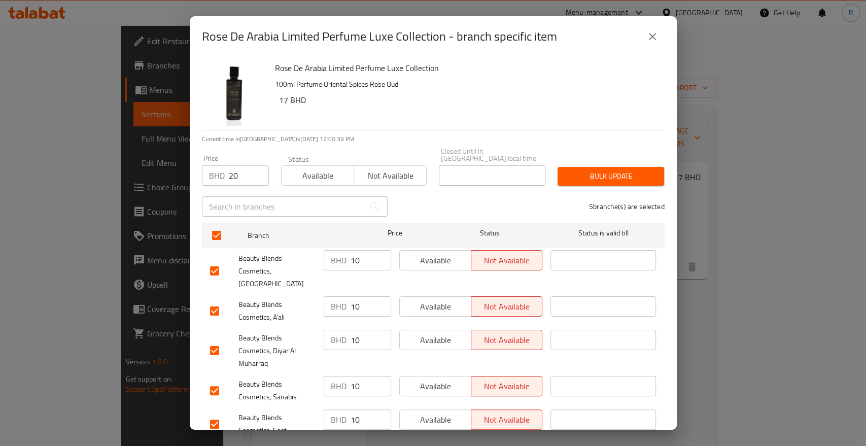
click at [597, 170] on span "Bulk update" at bounding box center [611, 176] width 90 height 13
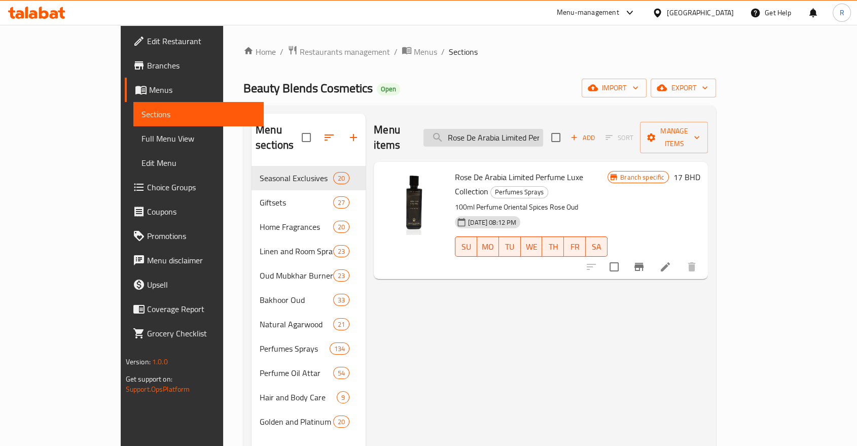
click at [543, 129] on input "Rose De Arabia Limited Perfume Luxe Collection" at bounding box center [483, 138] width 120 height 18
paste input "yal Aroma - Cherry Musk"
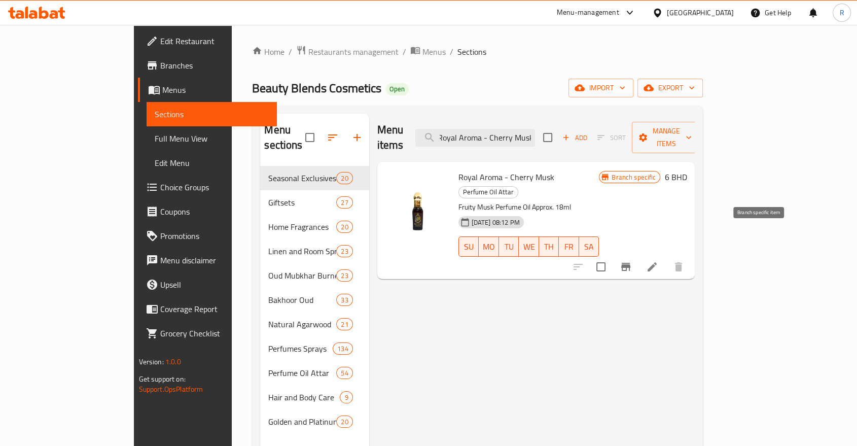
click at [632, 261] on icon "Branch-specific-item" at bounding box center [626, 267] width 12 height 12
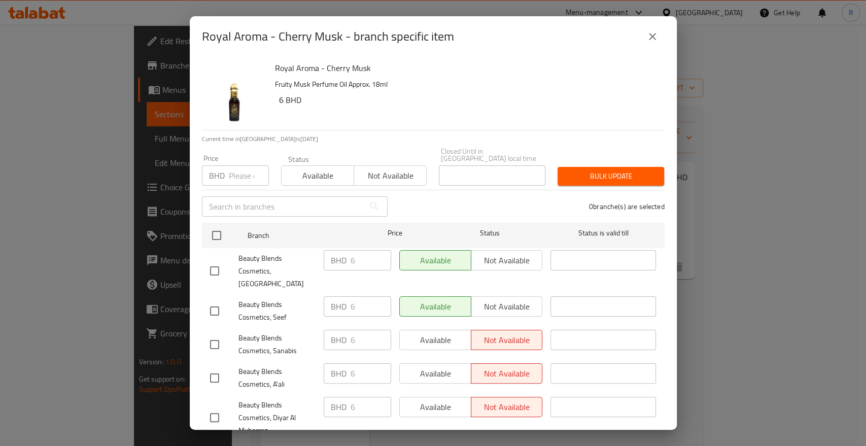
click at [247, 171] on input "number" at bounding box center [249, 175] width 40 height 20
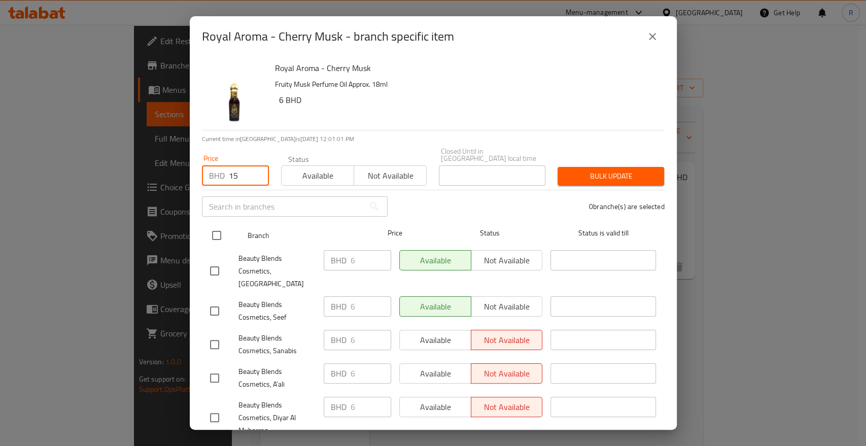
click at [220, 230] on input "checkbox" at bounding box center [216, 235] width 21 height 21
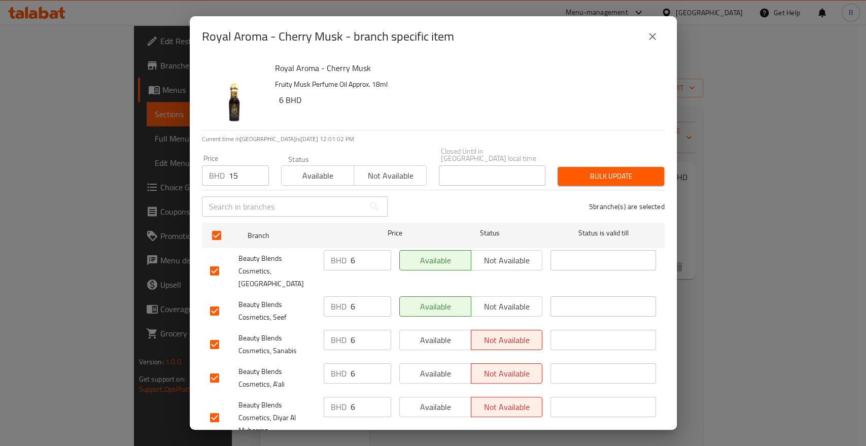
click at [618, 170] on span "Bulk update" at bounding box center [611, 176] width 90 height 13
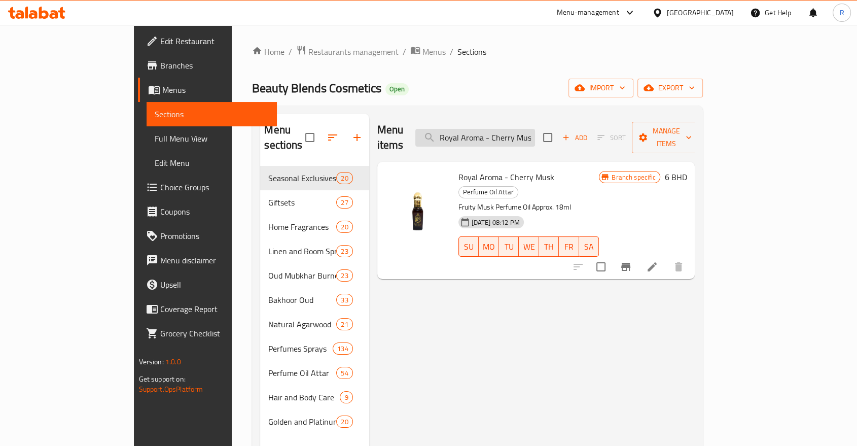
click at [531, 134] on input "Royal Aroma - Cherry Musk" at bounding box center [475, 138] width 120 height 18
paste input "Musk Blends Exotic"
click at [630, 263] on icon "Branch-specific-item" at bounding box center [625, 267] width 9 height 8
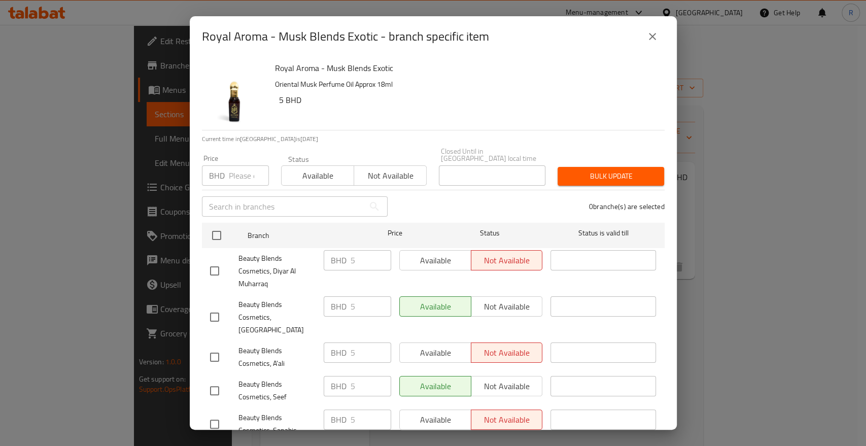
click at [233, 167] on input "number" at bounding box center [249, 175] width 40 height 20
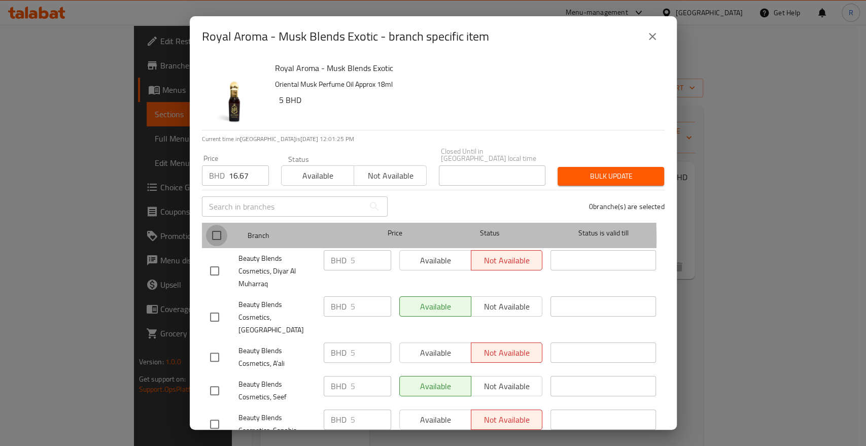
click at [220, 231] on input "checkbox" at bounding box center [216, 235] width 21 height 21
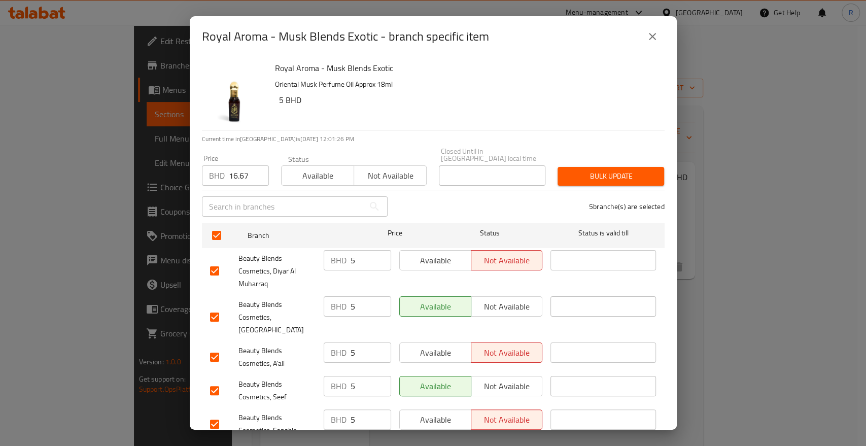
click at [596, 170] on span "Bulk update" at bounding box center [611, 176] width 90 height 13
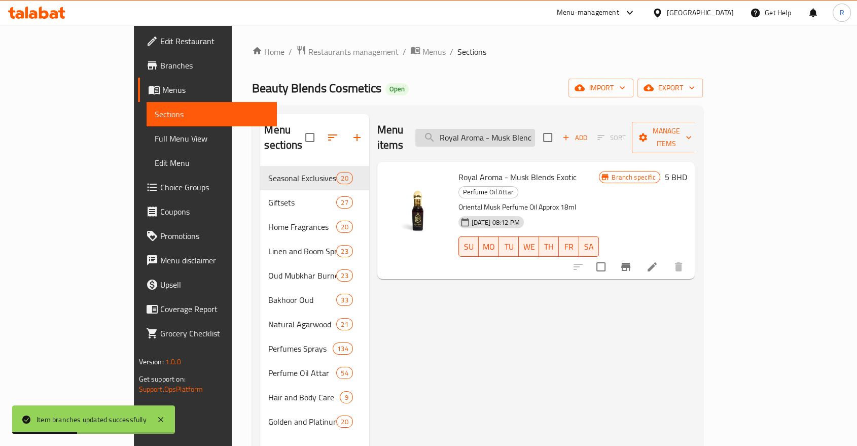
click at [528, 129] on input "Royal Aroma - Musk Blends Exotic" at bounding box center [475, 138] width 120 height 18
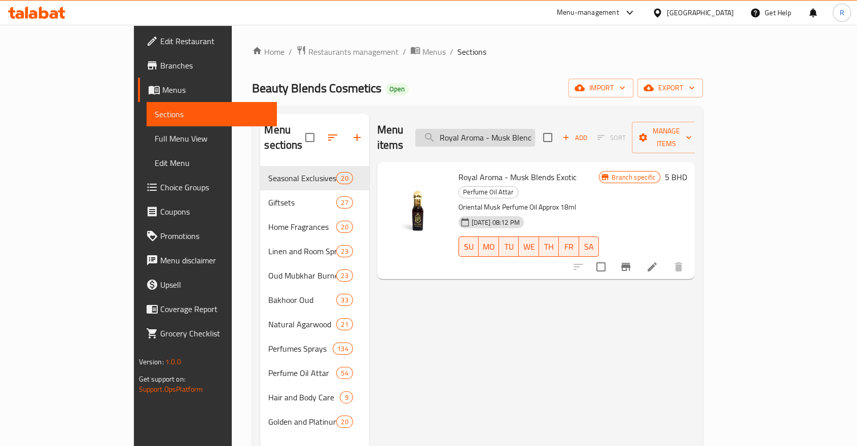
paste input "[PERSON_NAME]"
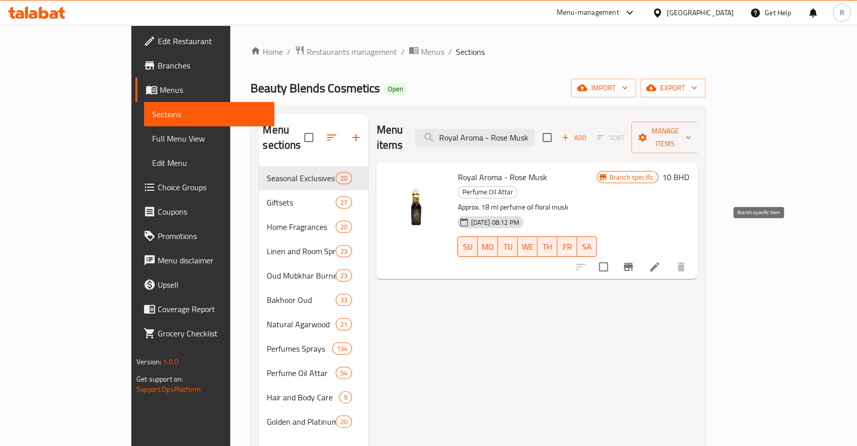
click at [641, 255] on button "Branch-specific-item" at bounding box center [628, 267] width 24 height 24
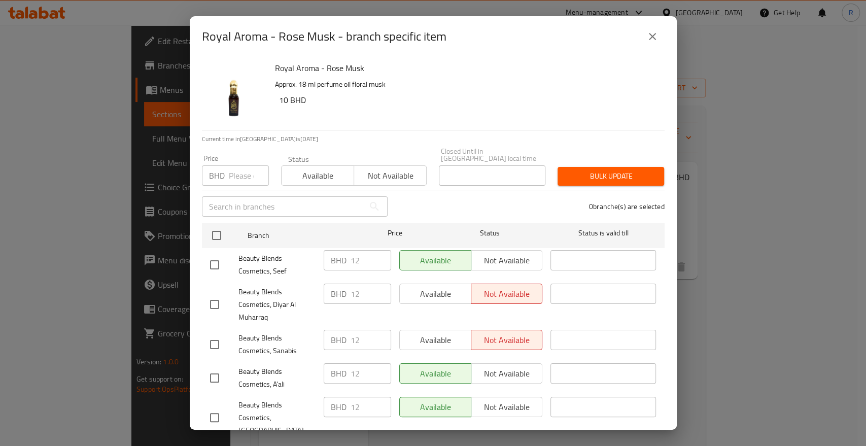
click at [236, 173] on input "number" at bounding box center [249, 175] width 40 height 20
drag, startPoint x: 215, startPoint y: 231, endPoint x: 321, endPoint y: 198, distance: 110.9
click at [215, 230] on input "checkbox" at bounding box center [216, 235] width 21 height 21
click at [614, 170] on span "Bulk update" at bounding box center [611, 176] width 90 height 13
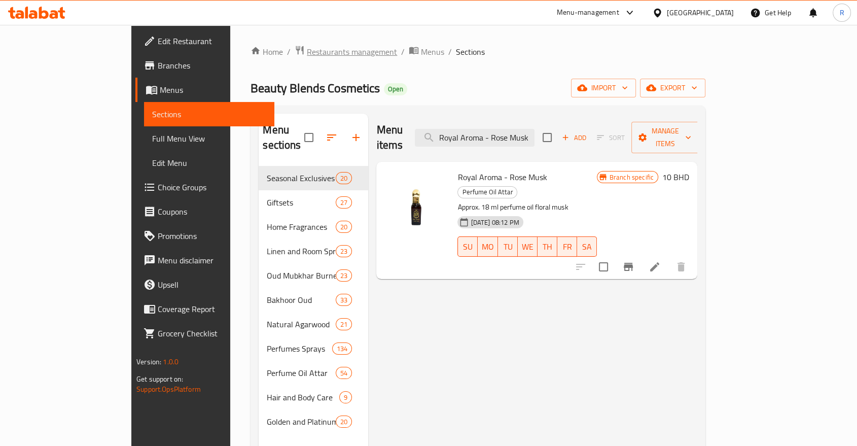
click at [307, 50] on span "Restaurants management" at bounding box center [352, 52] width 90 height 12
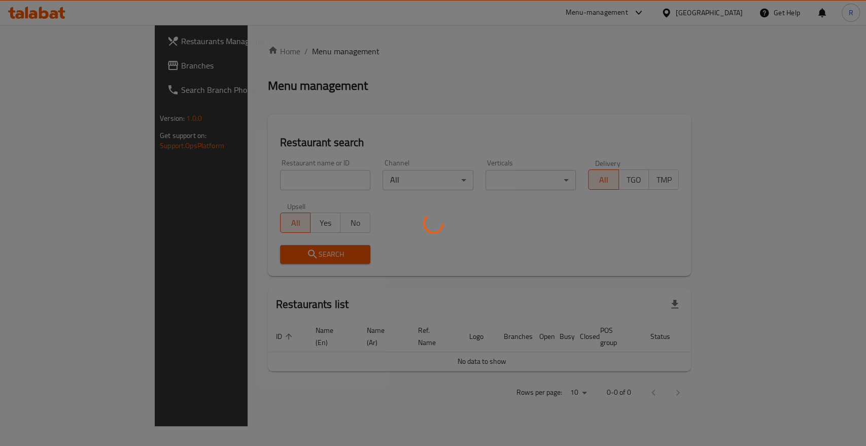
click at [290, 180] on div at bounding box center [433, 223] width 866 height 446
click at [285, 181] on div at bounding box center [433, 223] width 866 height 446
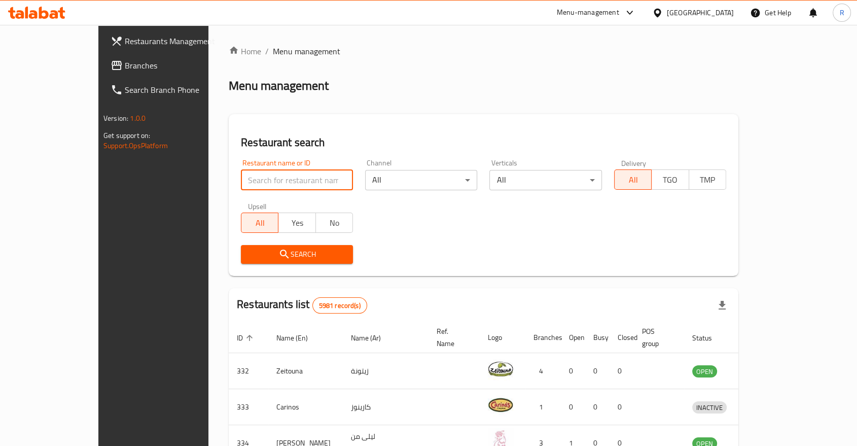
click at [285, 181] on input "search" at bounding box center [297, 180] width 112 height 20
click button "Search" at bounding box center [297, 254] width 112 height 19
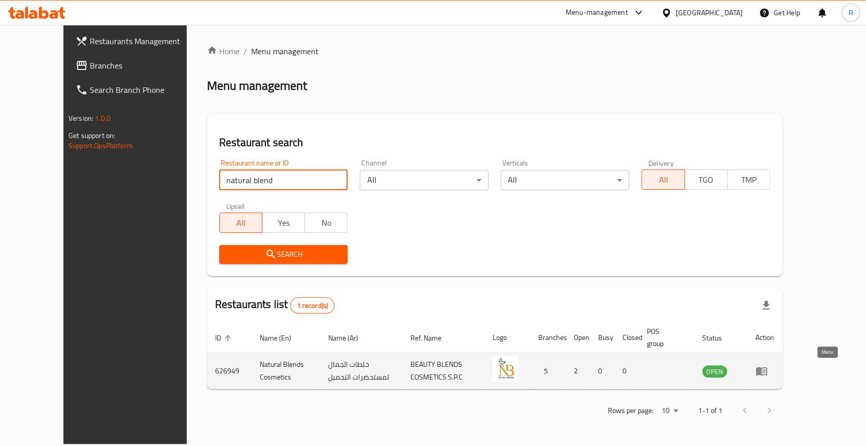
click at [774, 371] on link "enhanced table" at bounding box center [764, 371] width 19 height 12
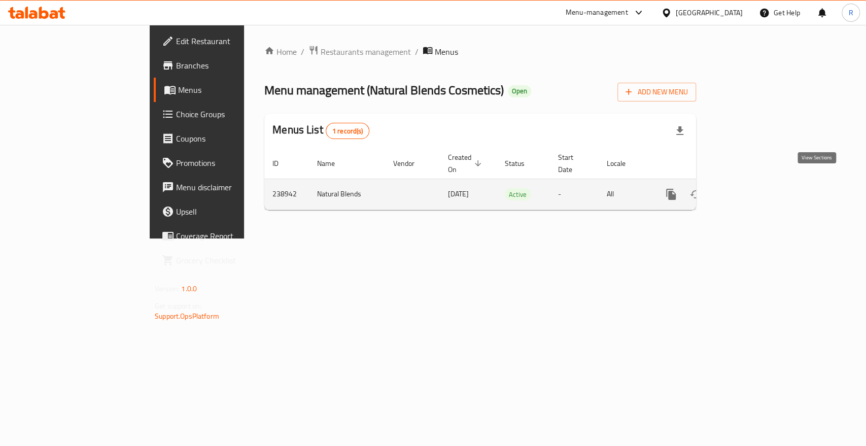
click at [750, 188] on icon "enhanced table" at bounding box center [744, 194] width 12 height 12
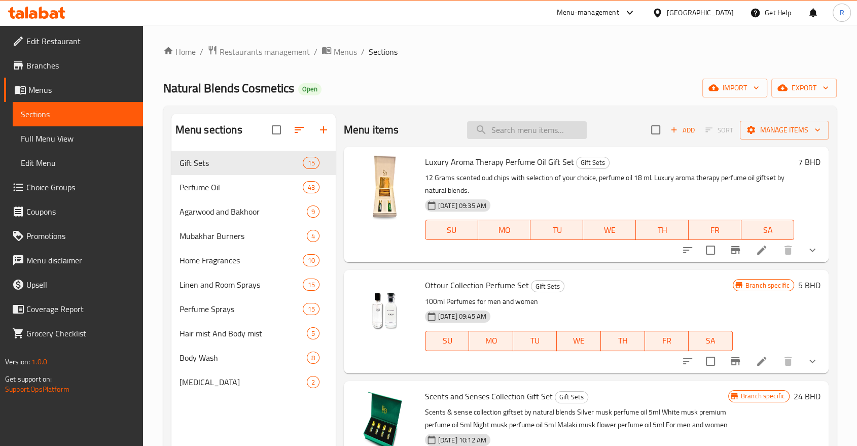
click at [525, 126] on input "search" at bounding box center [527, 130] width 120 height 18
paste input "Bakhoor Bloom Magnificence"
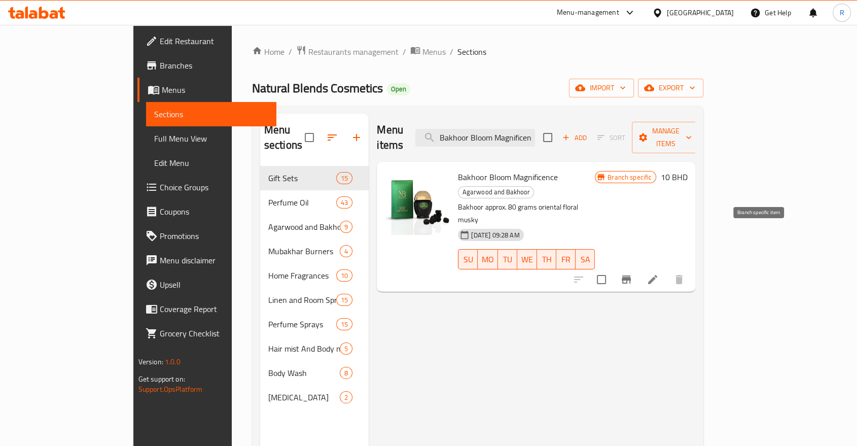
click at [632, 273] on icon "Branch-specific-item" at bounding box center [626, 279] width 12 height 12
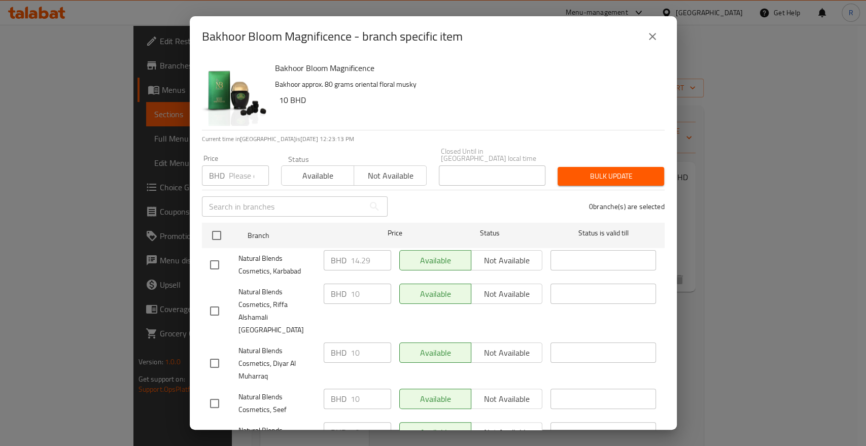
click at [239, 171] on input "number" at bounding box center [249, 175] width 40 height 20
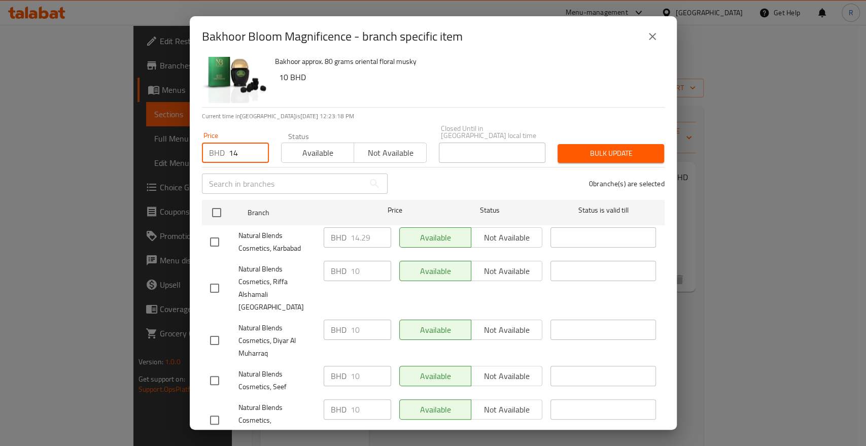
scroll to position [30, 0]
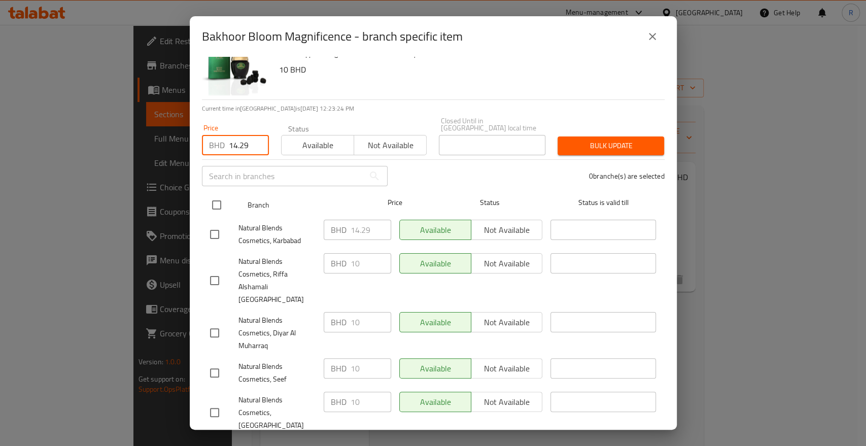
click at [216, 198] on input "checkbox" at bounding box center [216, 204] width 21 height 21
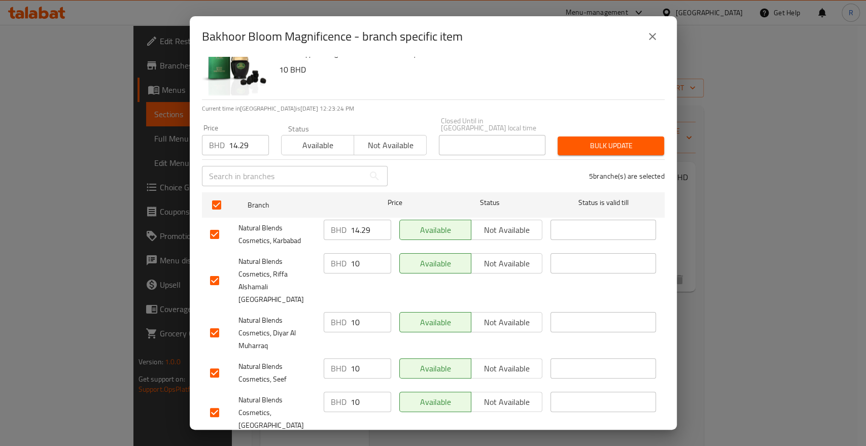
click at [612, 144] on span "Bulk update" at bounding box center [611, 145] width 90 height 13
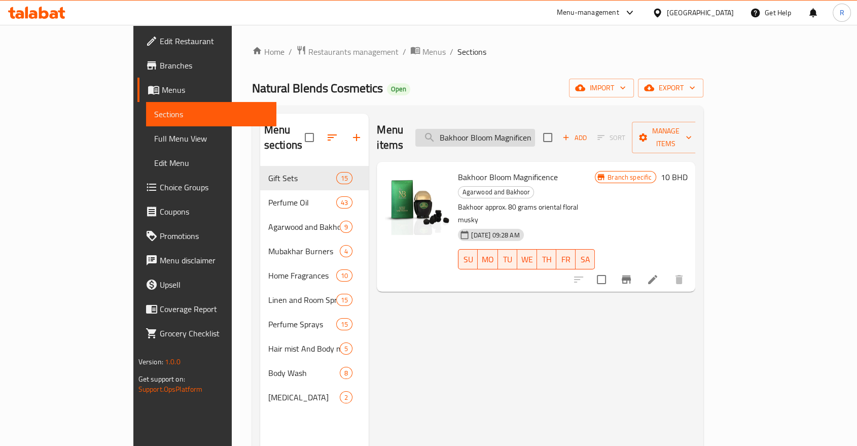
click at [514, 129] on input "Bakhoor Bloom Magnificence" at bounding box center [475, 138] width 120 height 18
paste input "Heritag"
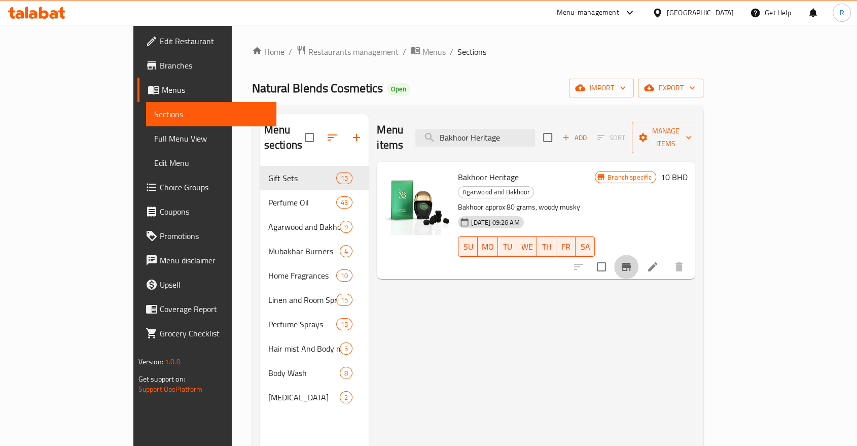
click at [631, 263] on icon "Branch-specific-item" at bounding box center [626, 267] width 9 height 8
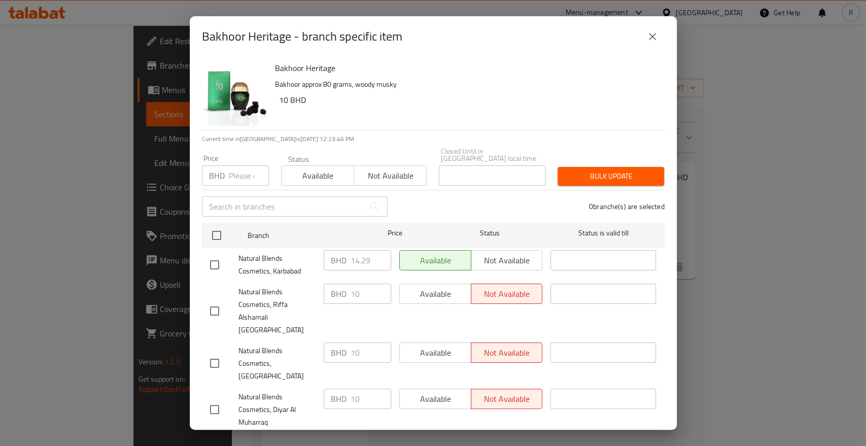
click at [243, 172] on input "number" at bounding box center [249, 175] width 40 height 20
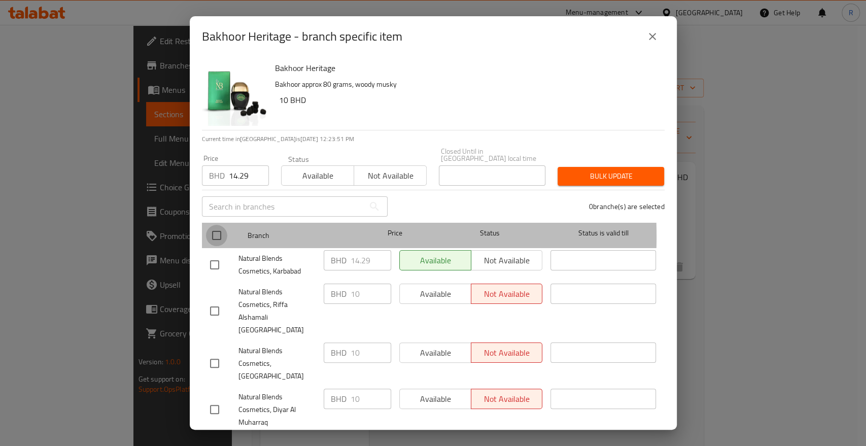
click at [224, 229] on input "checkbox" at bounding box center [216, 235] width 21 height 21
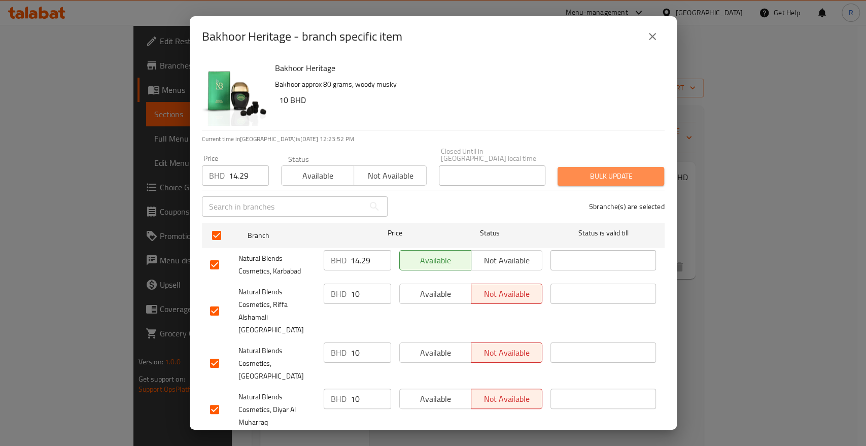
click at [621, 170] on span "Bulk update" at bounding box center [611, 176] width 90 height 13
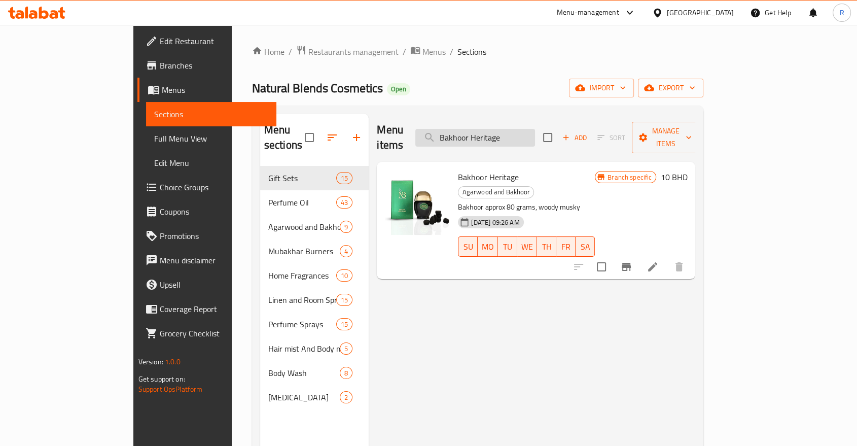
click at [535, 130] on input "Bakhoor Heritage" at bounding box center [475, 138] width 120 height 18
paste input "Roses Oud"
click at [632, 261] on icon "Branch-specific-item" at bounding box center [626, 267] width 12 height 12
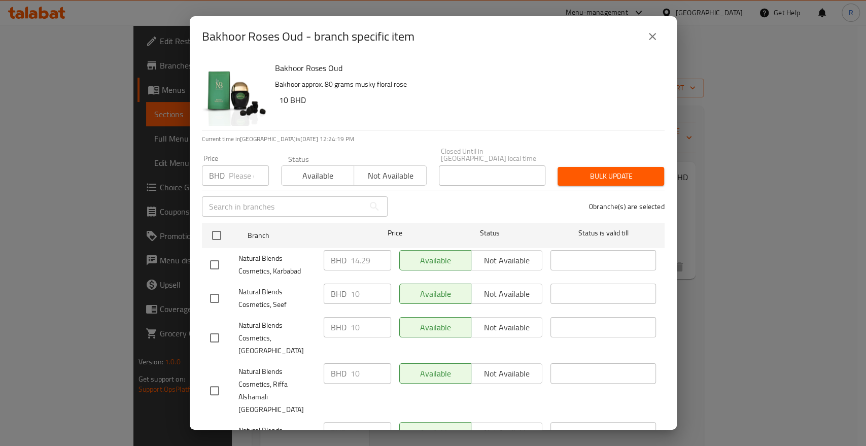
click at [227, 167] on div "BHD Price" at bounding box center [235, 175] width 67 height 20
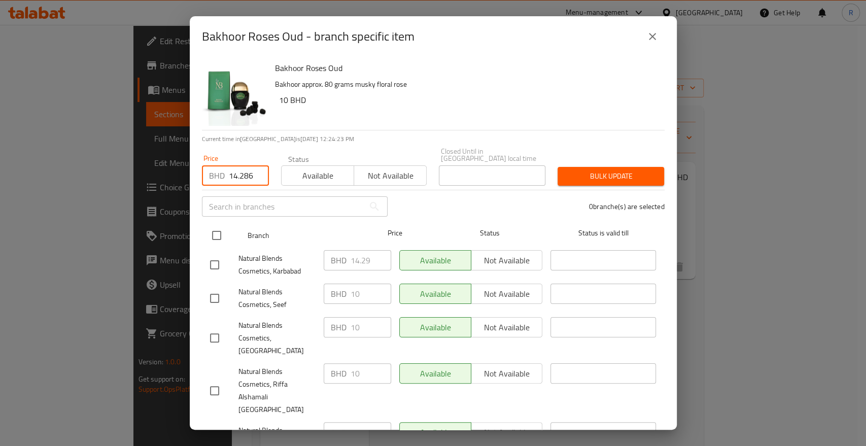
click at [217, 229] on input "checkbox" at bounding box center [216, 235] width 21 height 21
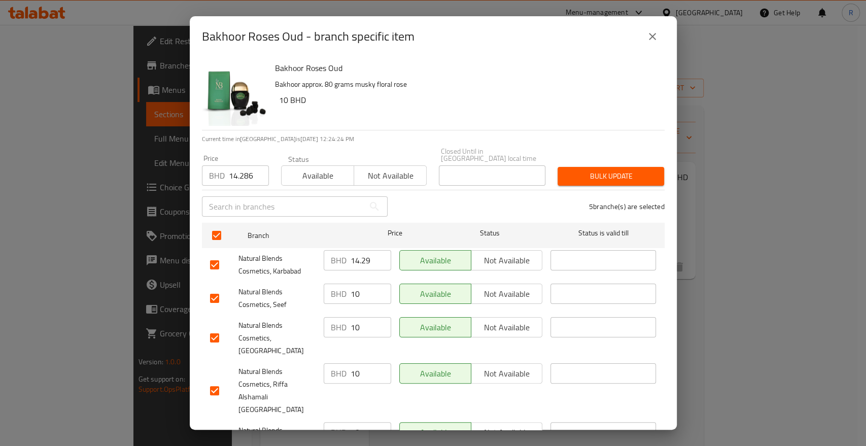
click at [596, 170] on span "Bulk update" at bounding box center [611, 176] width 90 height 13
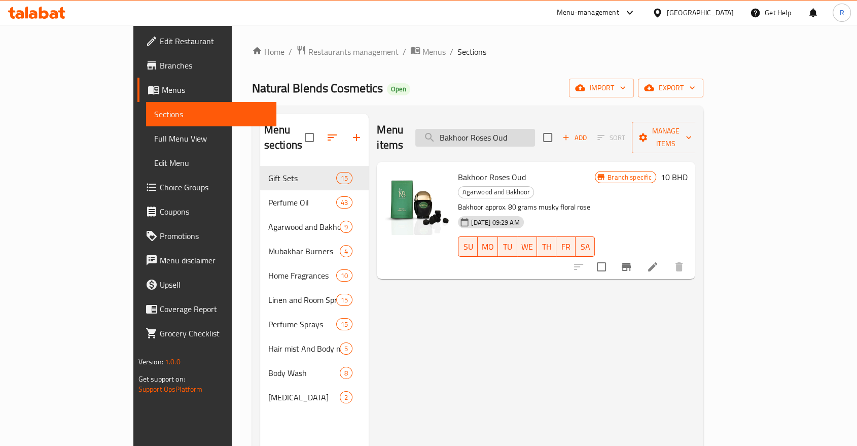
click at [535, 132] on input "Bakhoor Roses Oud" at bounding box center [475, 138] width 120 height 18
paste input "Natural Incense Smart Oud Giftset"
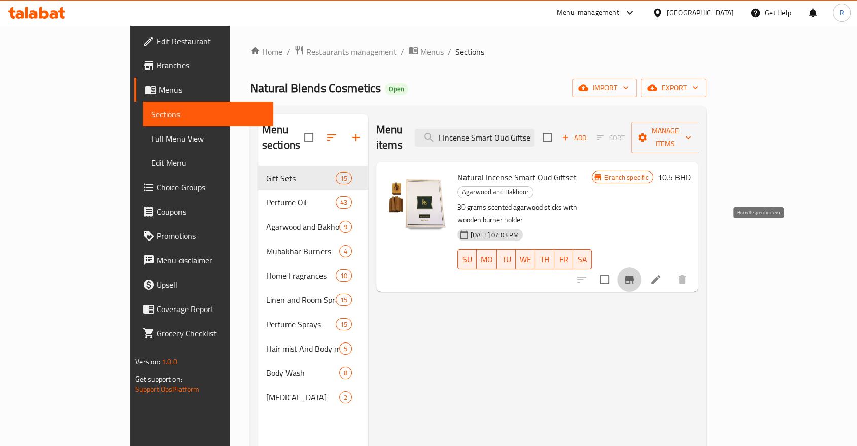
click at [634, 275] on icon "Branch-specific-item" at bounding box center [629, 279] width 9 height 8
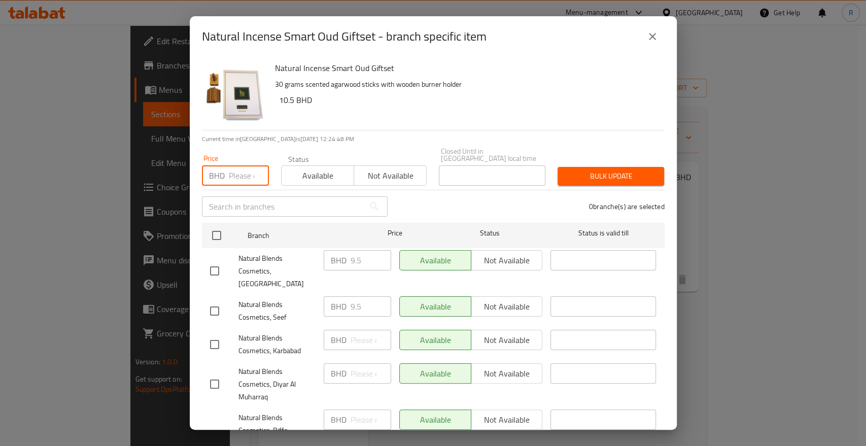
click at [230, 169] on input "number" at bounding box center [249, 175] width 40 height 20
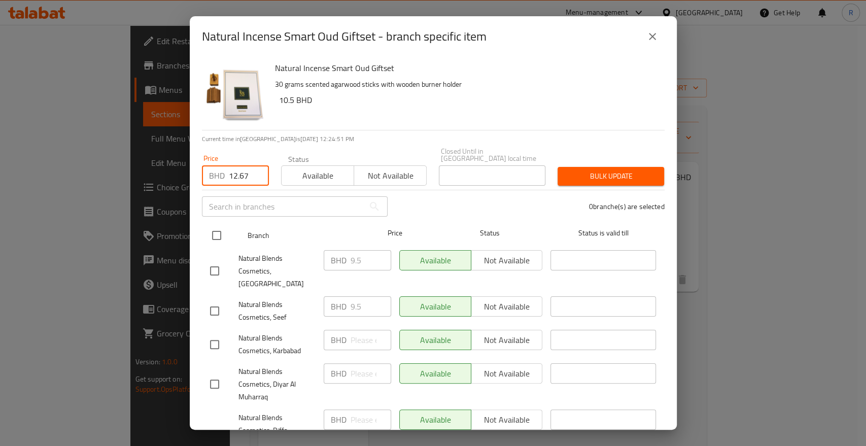
click at [218, 225] on input "checkbox" at bounding box center [216, 235] width 21 height 21
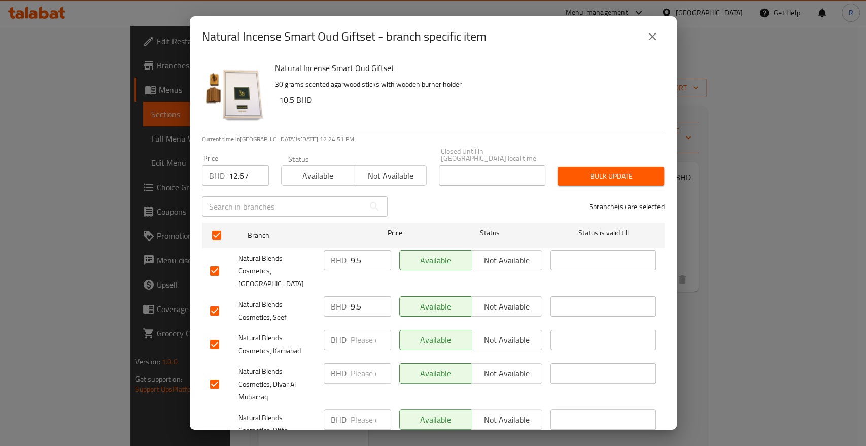
click at [603, 170] on span "Bulk update" at bounding box center [611, 176] width 90 height 13
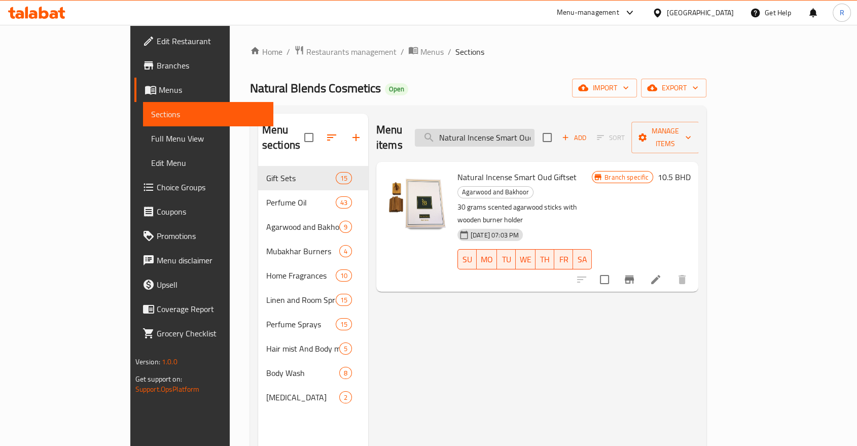
click at [507, 129] on input "Natural Incense Smart Oud Giftset" at bounding box center [475, 138] width 120 height 18
paste input "Solo"
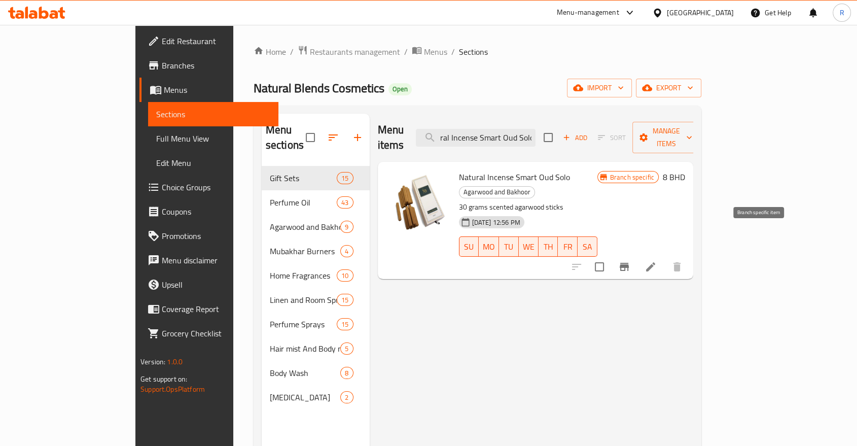
click at [629, 263] on icon "Branch-specific-item" at bounding box center [624, 267] width 9 height 8
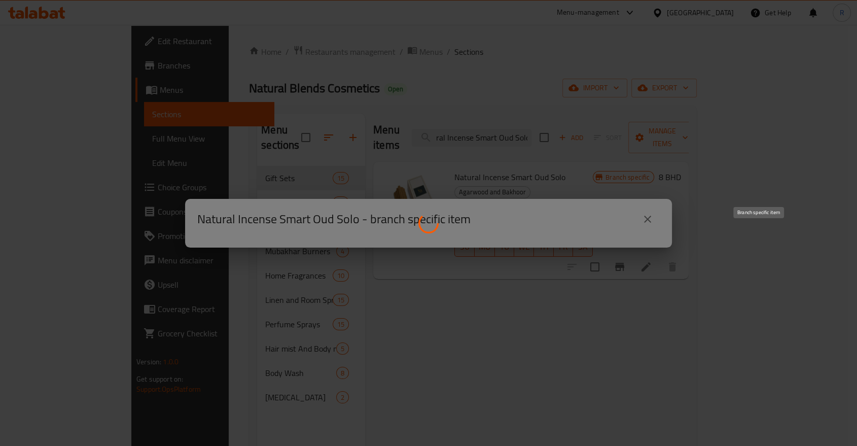
scroll to position [0, 0]
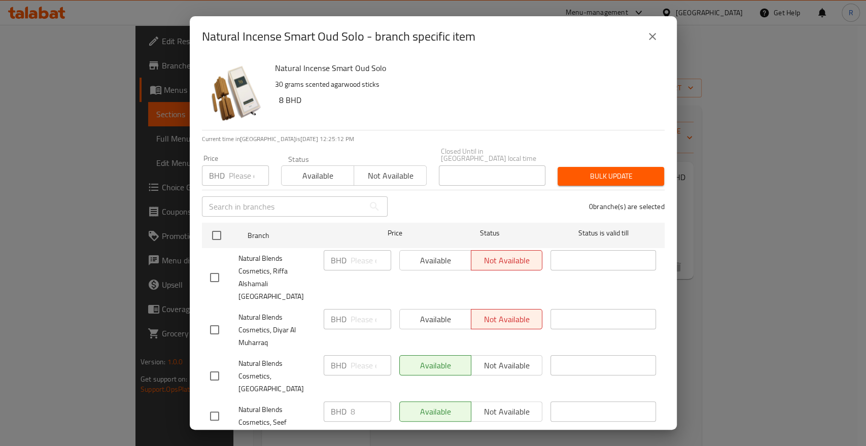
click at [231, 171] on input "number" at bounding box center [249, 175] width 40 height 20
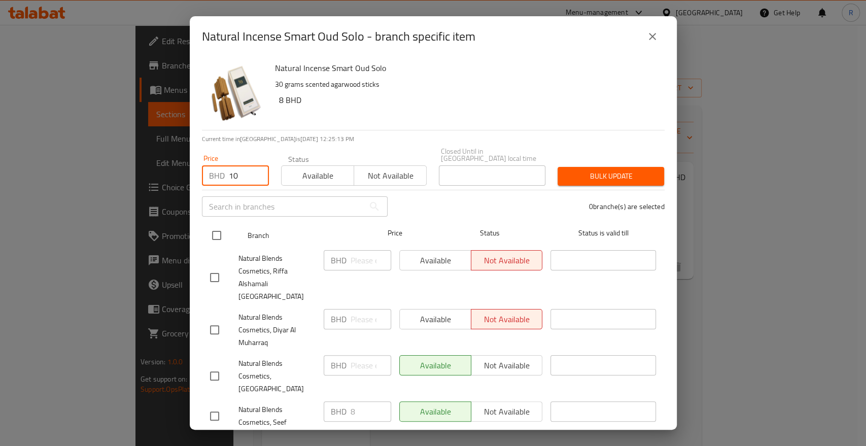
click at [214, 225] on input "checkbox" at bounding box center [216, 235] width 21 height 21
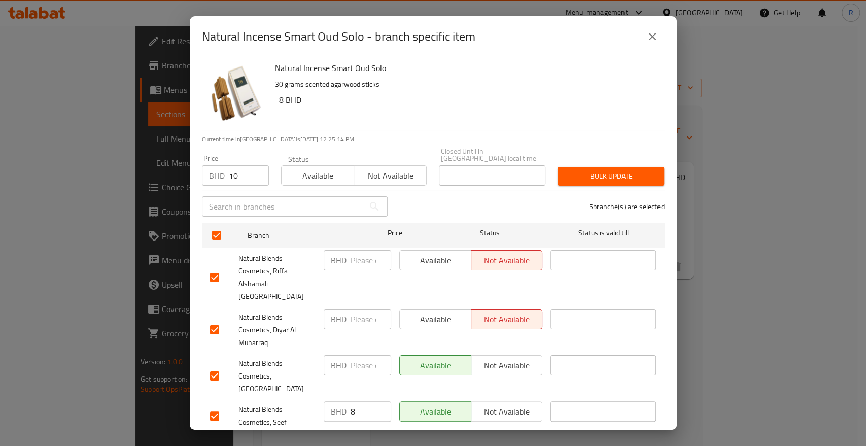
click at [604, 176] on button "Bulk update" at bounding box center [610, 176] width 107 height 19
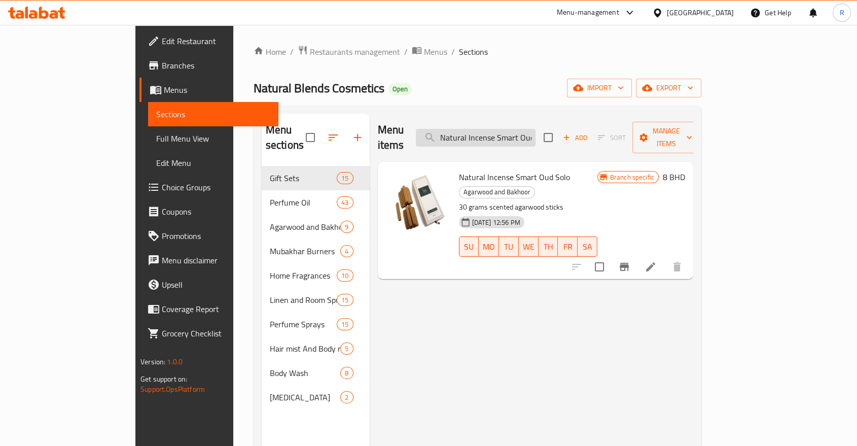
click at [516, 137] on input "Natural Incense Smart Oud Solo" at bounding box center [476, 138] width 120 height 18
paste input "Prestige Natural Smart Oud Giftset"
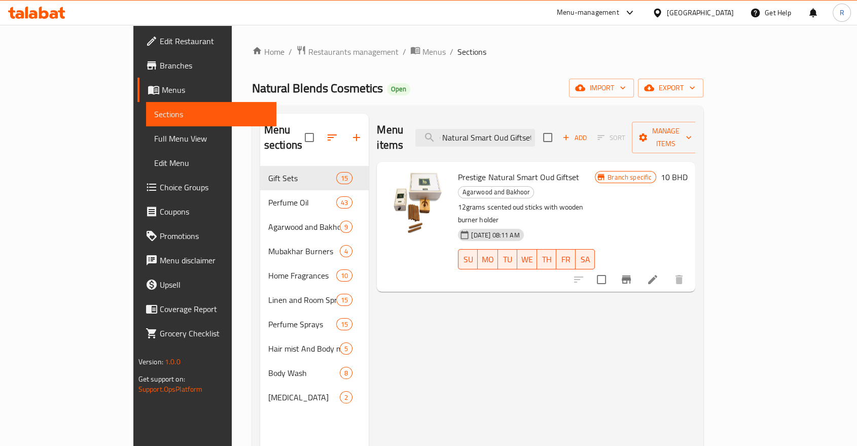
click at [632, 273] on icon "Branch-specific-item" at bounding box center [626, 279] width 12 height 12
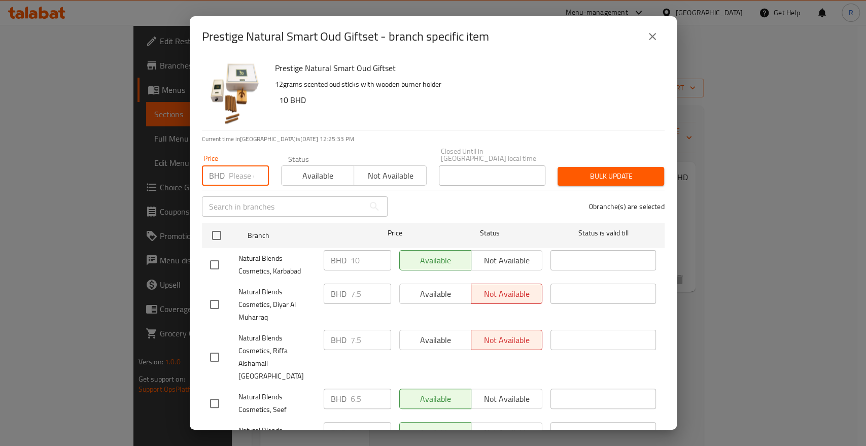
click at [236, 168] on input "number" at bounding box center [249, 175] width 40 height 20
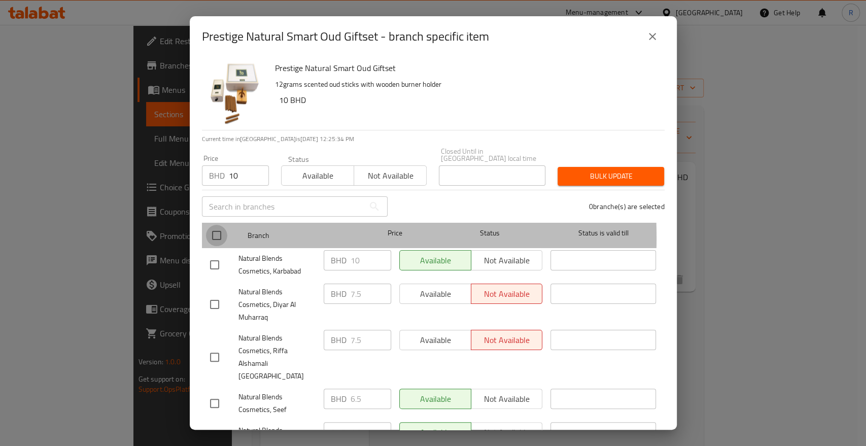
drag, startPoint x: 207, startPoint y: 230, endPoint x: 357, endPoint y: 219, distance: 150.6
click at [207, 229] on input "checkbox" at bounding box center [216, 235] width 21 height 21
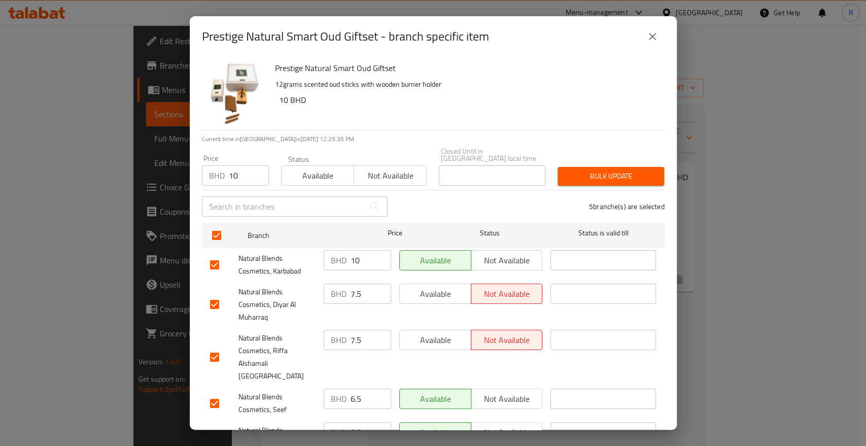
click at [576, 176] on button "Bulk update" at bounding box center [610, 176] width 107 height 19
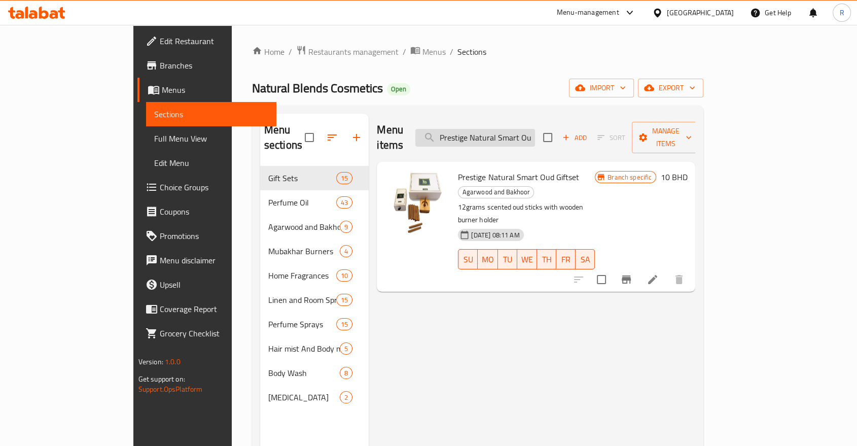
click at [535, 130] on input "Prestige Natural Smart Oud Giftset" at bounding box center [475, 138] width 120 height 18
paste input "Solo"
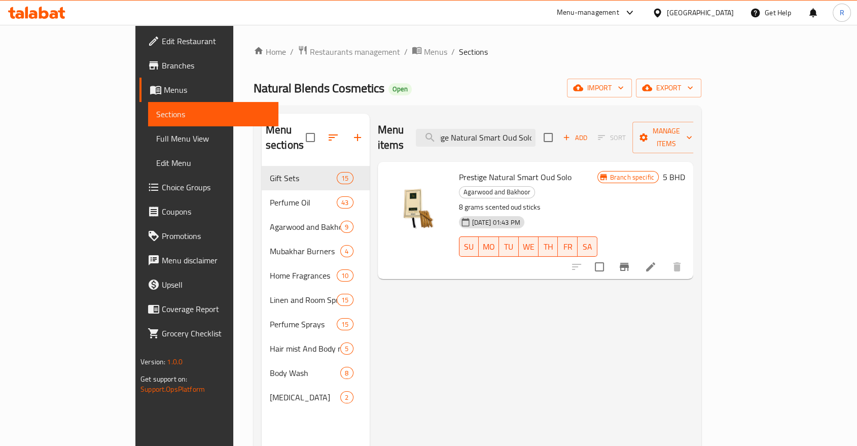
click at [637, 255] on button "Branch-specific-item" at bounding box center [624, 267] width 24 height 24
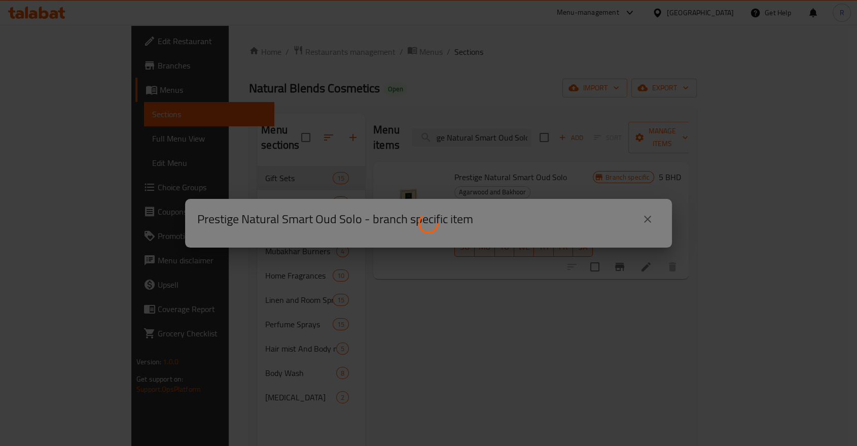
scroll to position [0, 0]
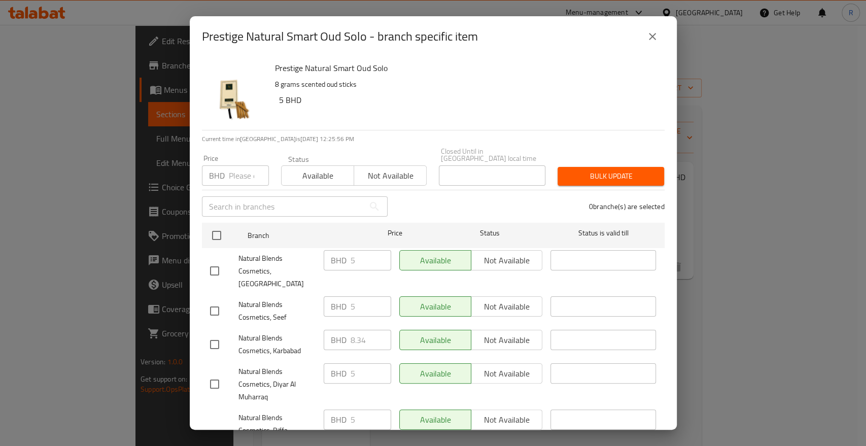
click at [256, 179] on div "Price BHD Price" at bounding box center [235, 170] width 79 height 43
click at [252, 172] on input "number" at bounding box center [249, 175] width 40 height 20
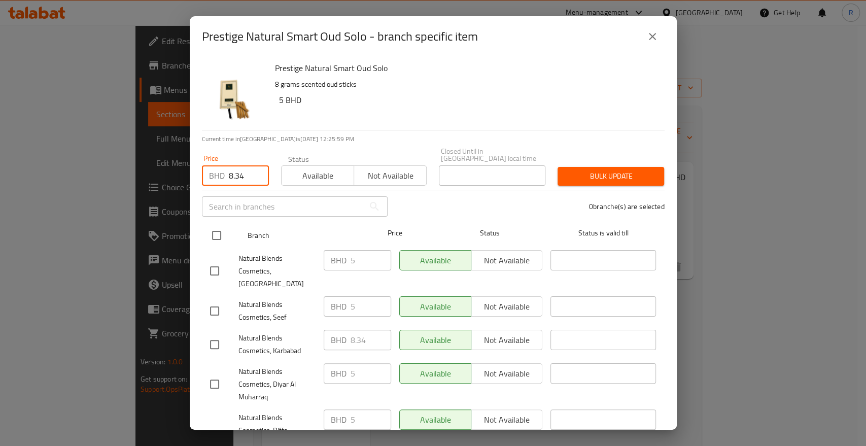
click at [204, 226] on div "Branch Price Status Status is valid till" at bounding box center [433, 235] width 463 height 25
click at [215, 228] on input "checkbox" at bounding box center [216, 235] width 21 height 21
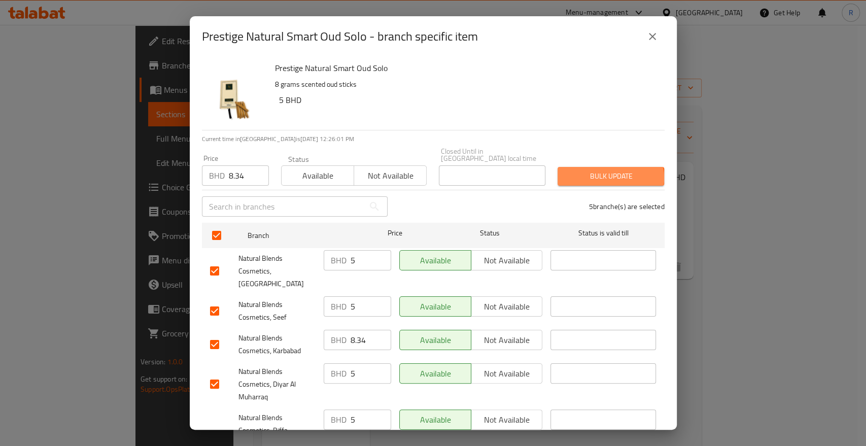
click at [599, 171] on span "Bulk update" at bounding box center [611, 176] width 90 height 13
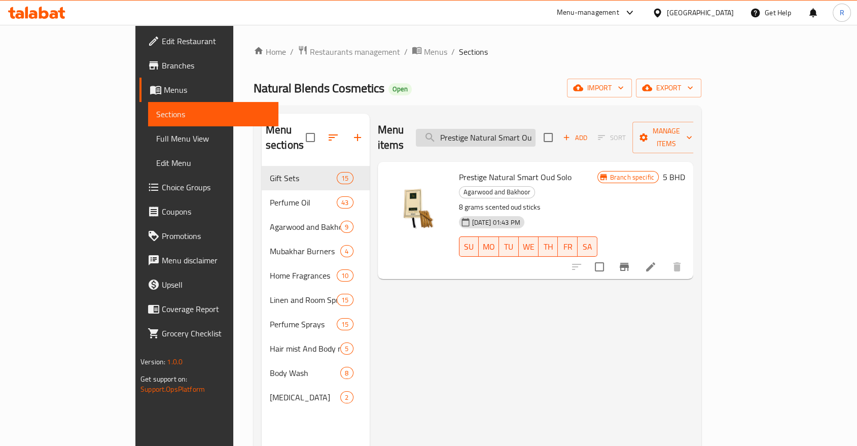
click at [535, 131] on input "Prestige Natural Smart Oud Solo" at bounding box center [476, 138] width 120 height 18
paste input "Laboratory Giftset"
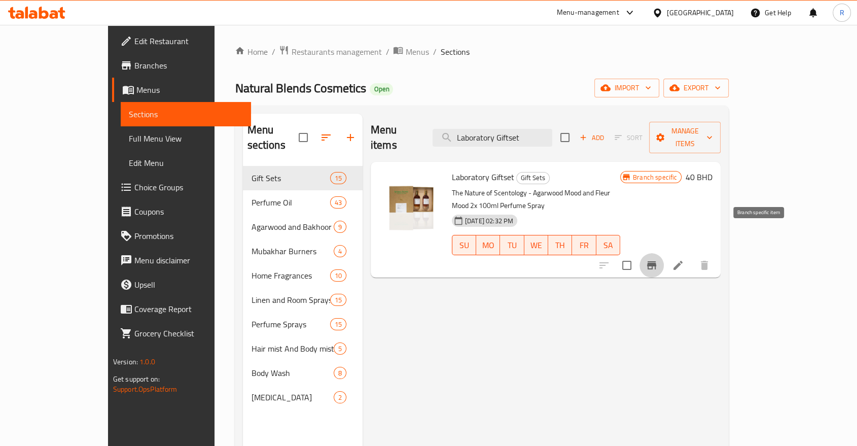
click at [656, 261] on icon "Branch-specific-item" at bounding box center [651, 265] width 9 height 8
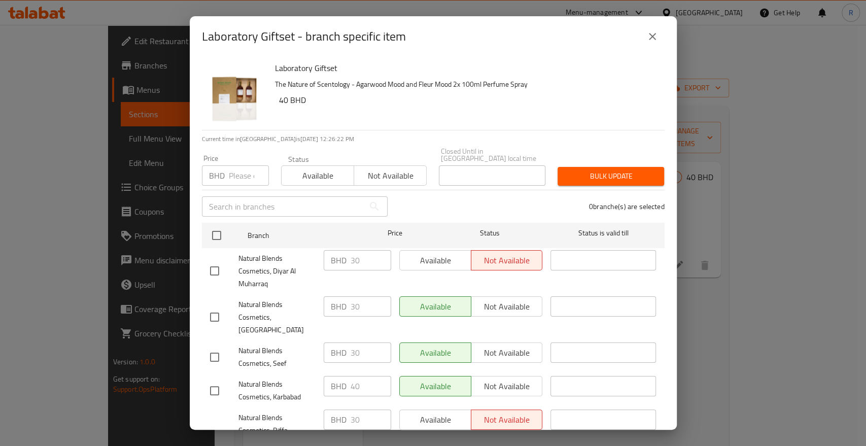
click at [237, 173] on input "number" at bounding box center [249, 175] width 40 height 20
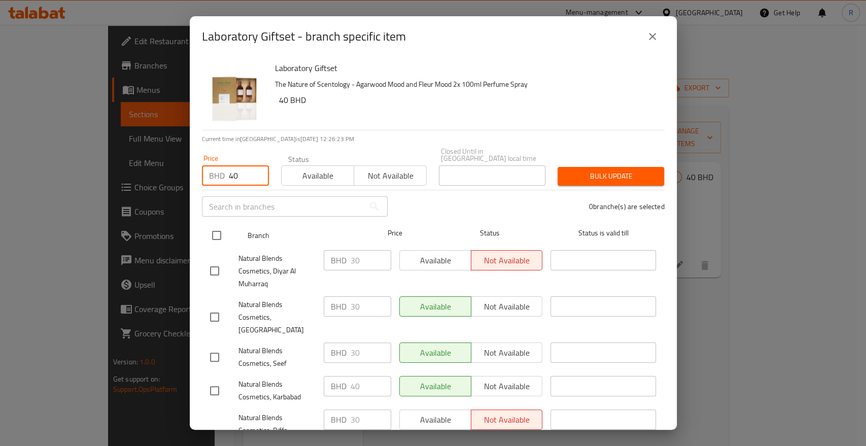
drag, startPoint x: 217, startPoint y: 226, endPoint x: 303, endPoint y: 219, distance: 86.1
click at [218, 226] on input "checkbox" at bounding box center [216, 235] width 21 height 21
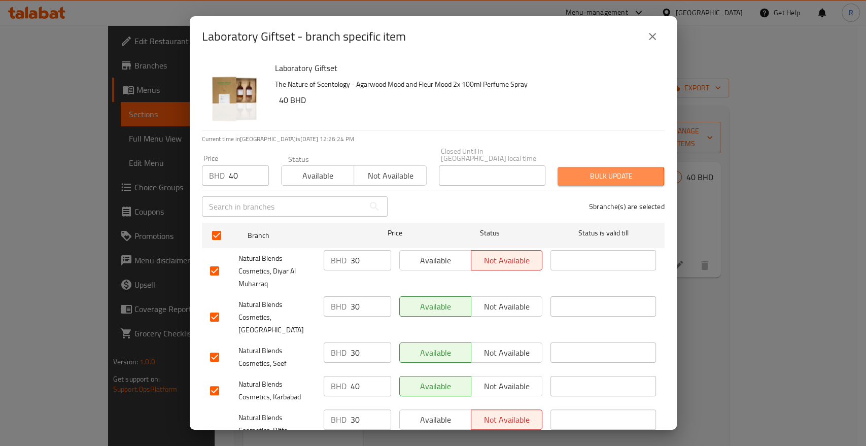
click at [588, 170] on span "Bulk update" at bounding box center [611, 176] width 90 height 13
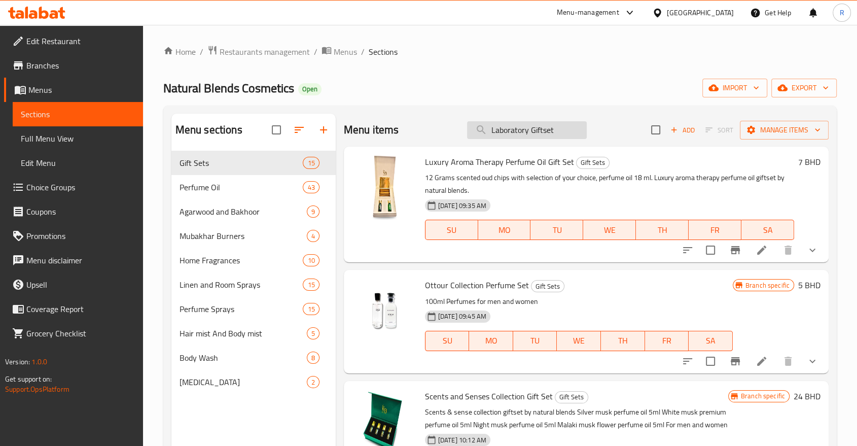
click at [507, 125] on input "Laboratory Giftset" at bounding box center [527, 130] width 120 height 18
paste input "Natural Magic Scent Collection"
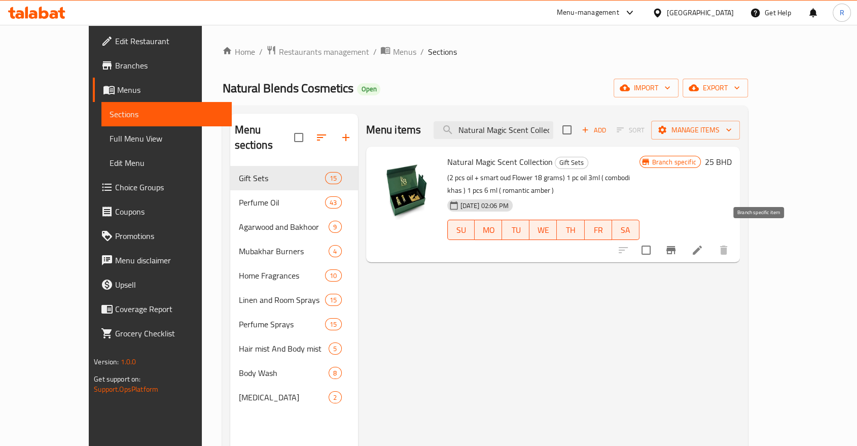
click at [677, 244] on icon "Branch-specific-item" at bounding box center [671, 250] width 12 height 12
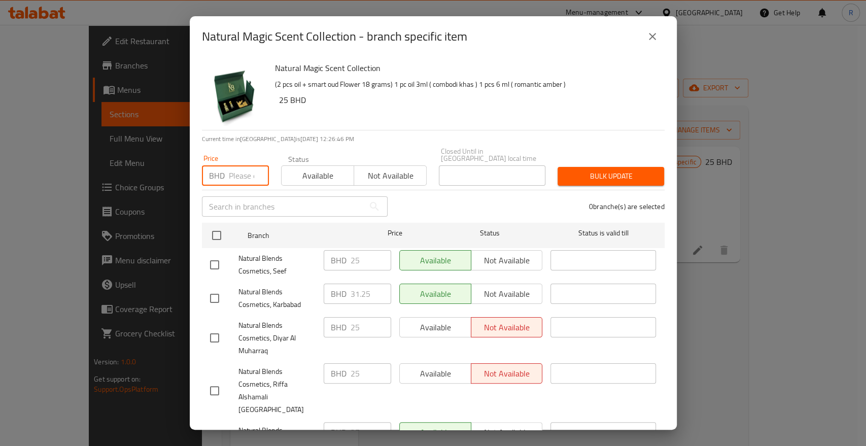
click at [243, 170] on input "number" at bounding box center [249, 175] width 40 height 20
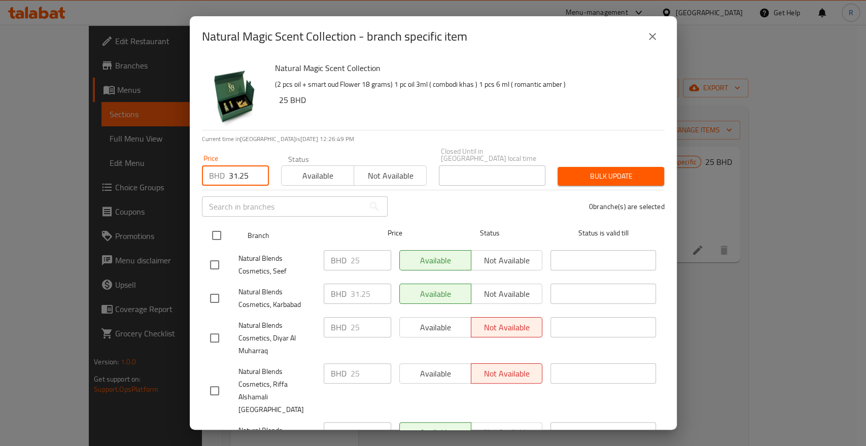
click at [224, 231] on input "checkbox" at bounding box center [216, 235] width 21 height 21
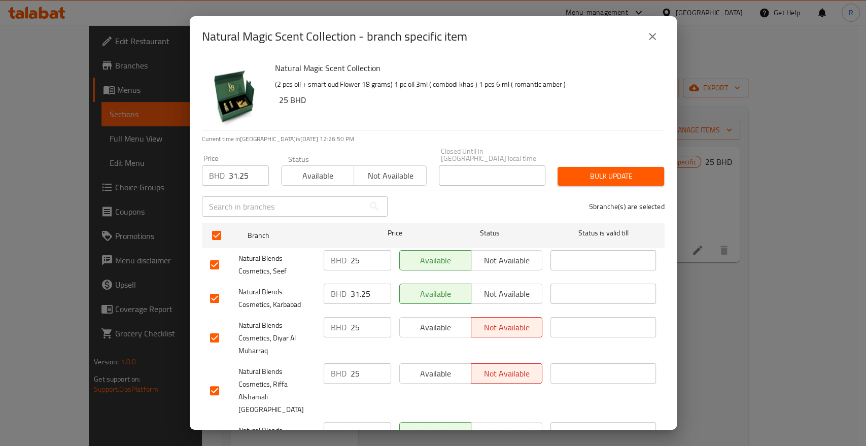
click at [587, 170] on span "Bulk update" at bounding box center [611, 176] width 90 height 13
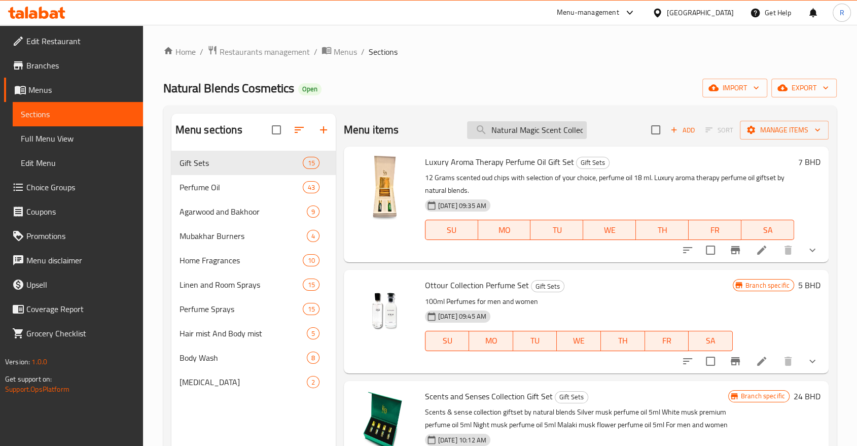
click at [555, 130] on input "Natural Magic Scent Collection" at bounding box center [527, 130] width 120 height 18
paste input "b Niche Collection Gift Set"
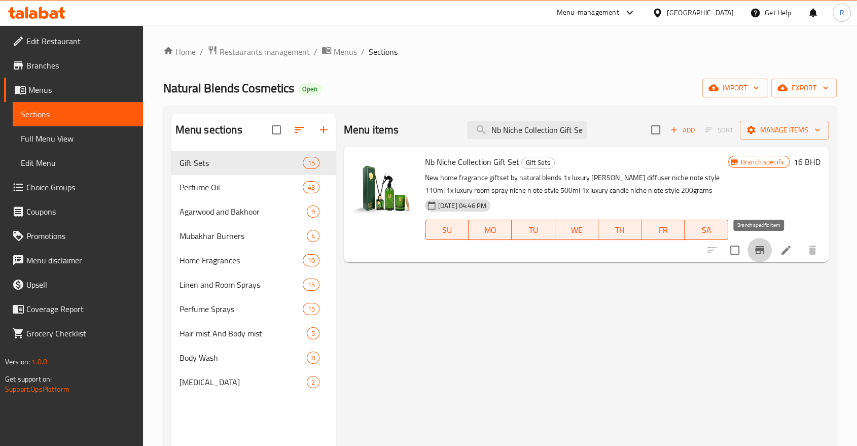
click at [757, 253] on icon "Branch-specific-item" at bounding box center [759, 250] width 9 height 8
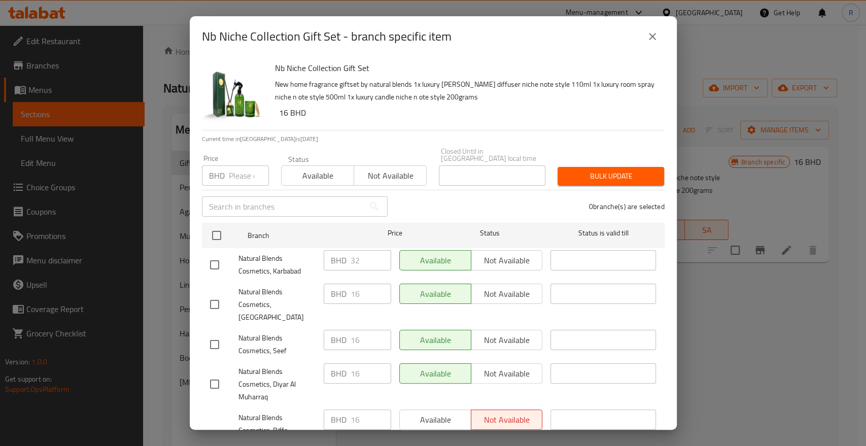
click at [239, 169] on input "number" at bounding box center [249, 175] width 40 height 20
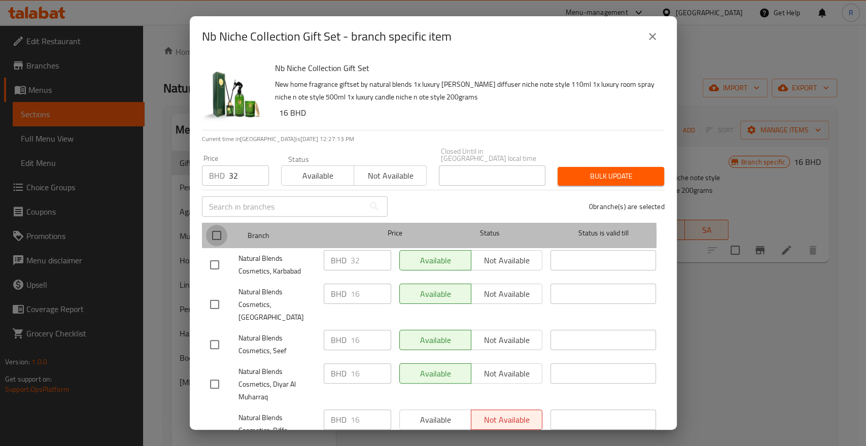
drag, startPoint x: 218, startPoint y: 229, endPoint x: 220, endPoint y: 223, distance: 6.3
click at [219, 229] on input "checkbox" at bounding box center [216, 235] width 21 height 21
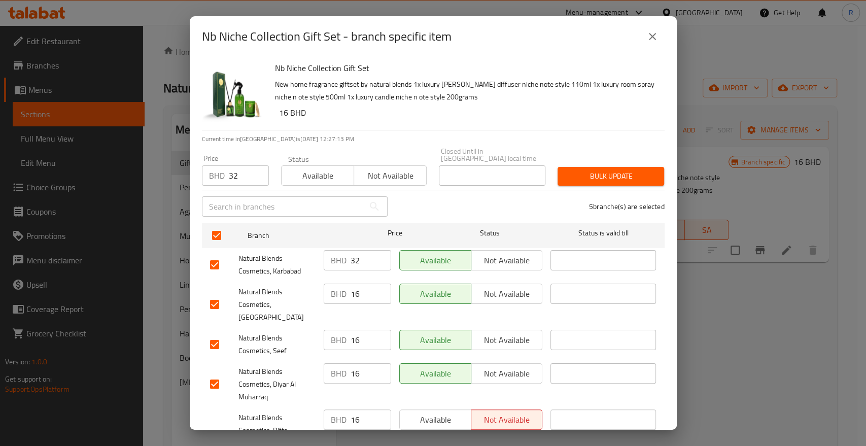
click at [608, 170] on span "Bulk update" at bounding box center [611, 176] width 90 height 13
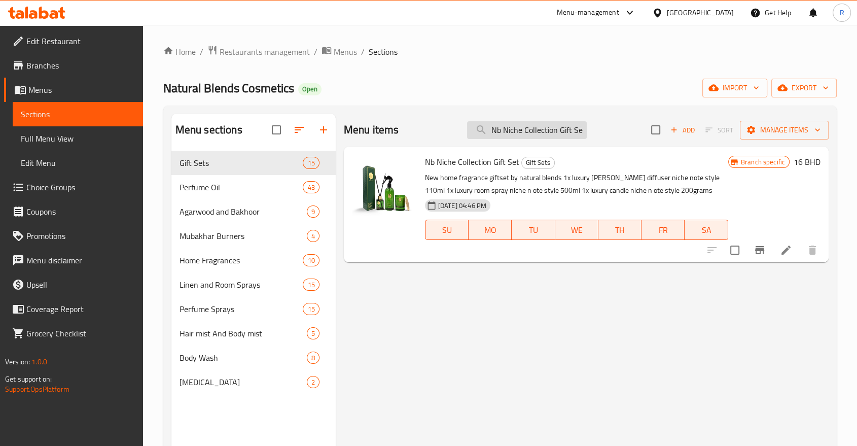
click at [547, 132] on input "Nb Niche Collection Gift Set" at bounding box center [527, 130] width 120 height 18
paste input "B Special Giftset"
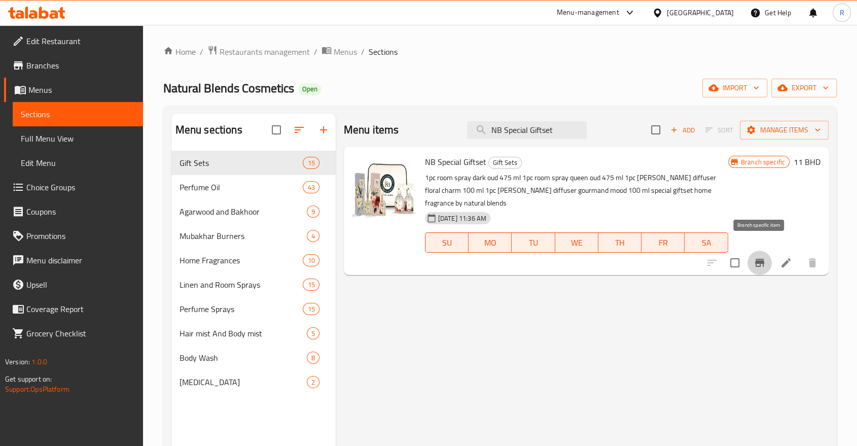
click at [763, 259] on icon "Branch-specific-item" at bounding box center [759, 263] width 9 height 8
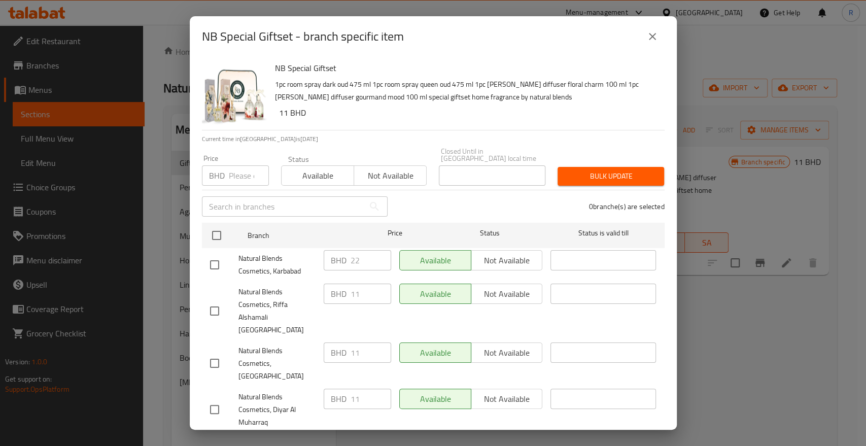
click at [241, 172] on input "number" at bounding box center [249, 175] width 40 height 20
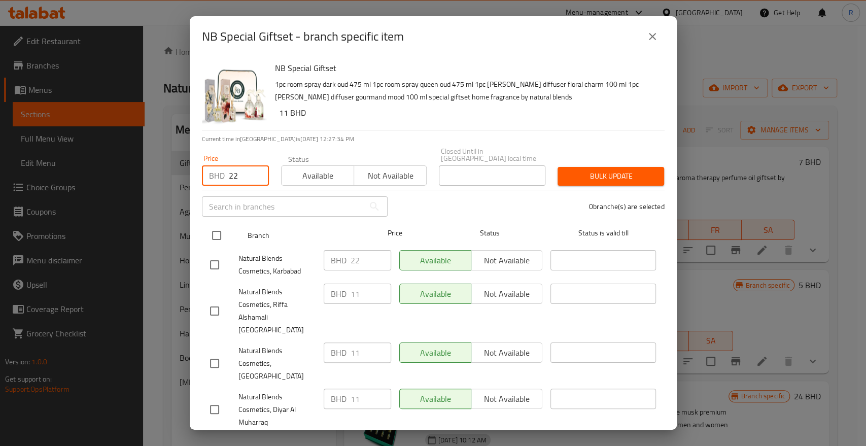
click at [225, 226] on input "checkbox" at bounding box center [216, 235] width 21 height 21
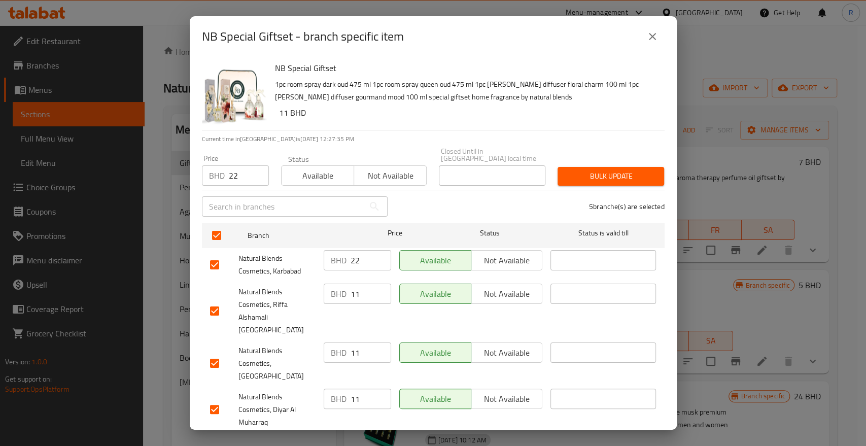
click at [593, 170] on span "Bulk update" at bounding box center [611, 176] width 90 height 13
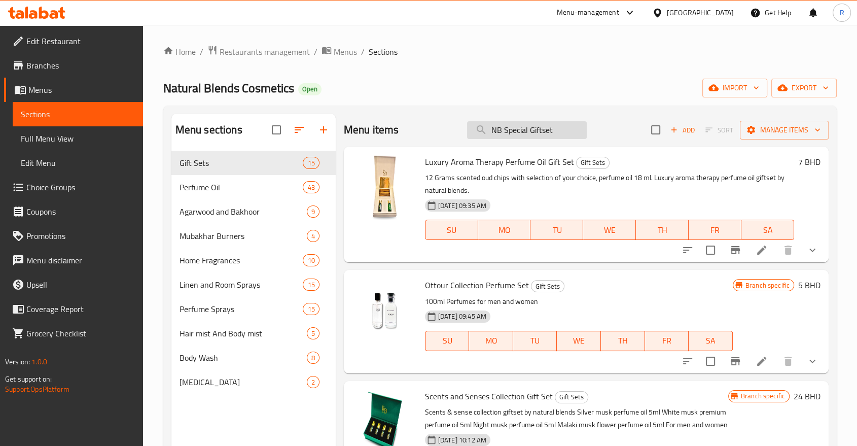
click at [512, 131] on input "NB Special Giftset" at bounding box center [527, 130] width 120 height 18
paste input "Lavender Perfume Oil"
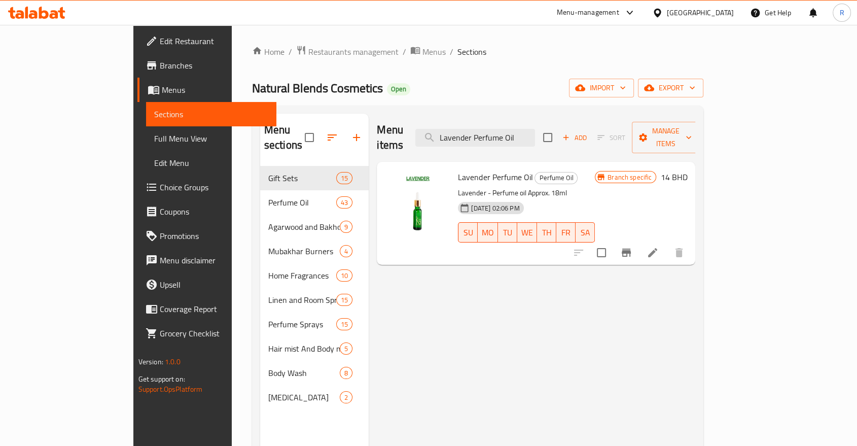
click at [631, 249] on icon "Branch-specific-item" at bounding box center [626, 253] width 9 height 8
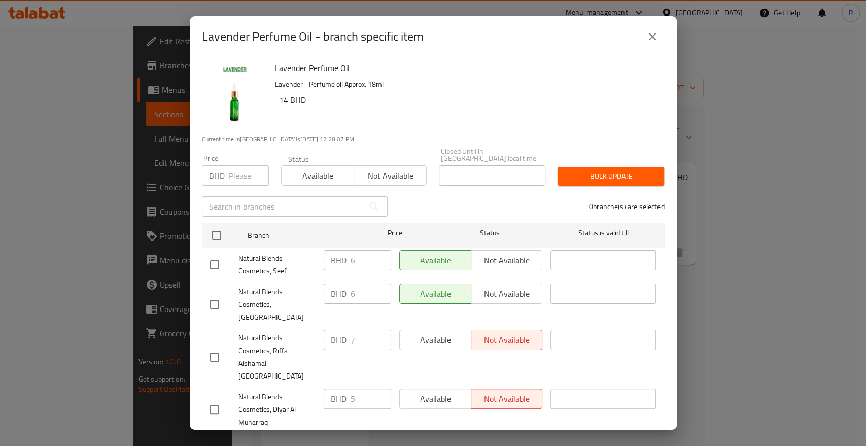
click at [235, 172] on input "number" at bounding box center [249, 175] width 40 height 20
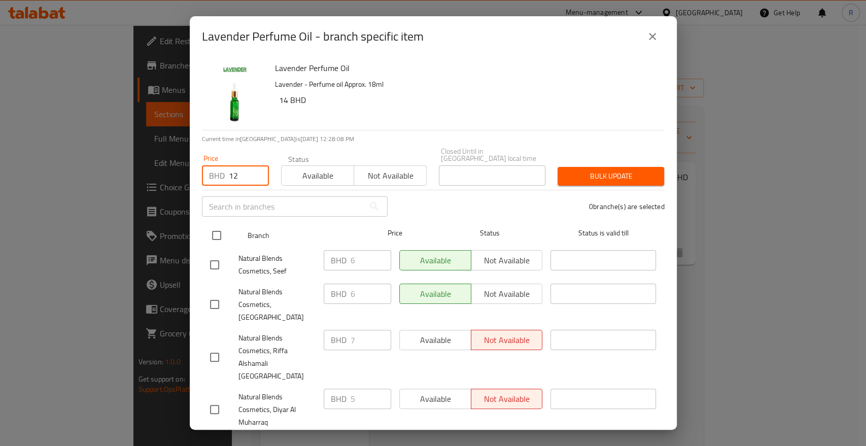
click at [222, 225] on input "checkbox" at bounding box center [216, 235] width 21 height 21
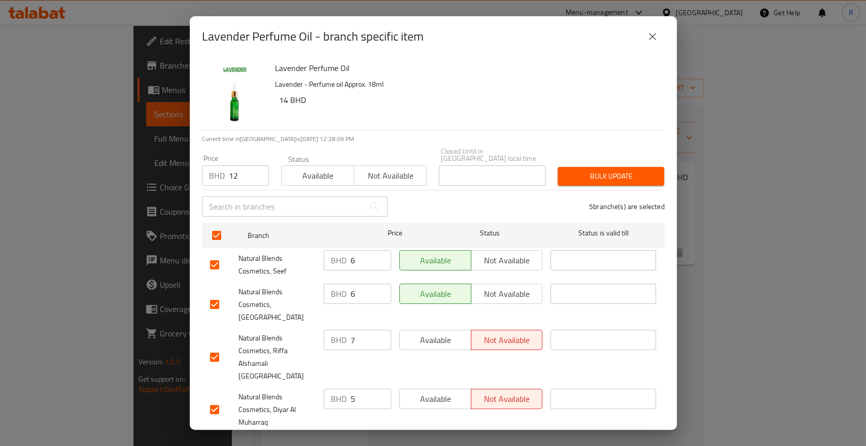
click at [615, 170] on span "Bulk update" at bounding box center [611, 176] width 90 height 13
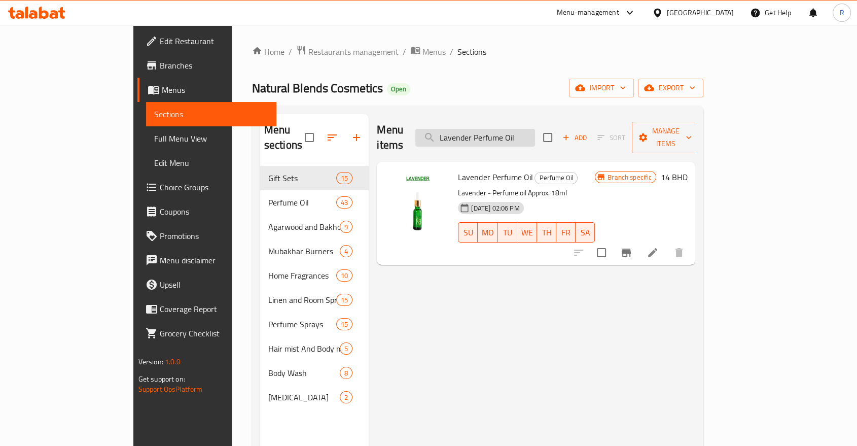
click at [535, 133] on input "Lavender Perfume Oil" at bounding box center [475, 138] width 120 height 18
paste input "Musk Taif Pe"
click at [631, 249] on icon "Branch-specific-item" at bounding box center [626, 253] width 9 height 8
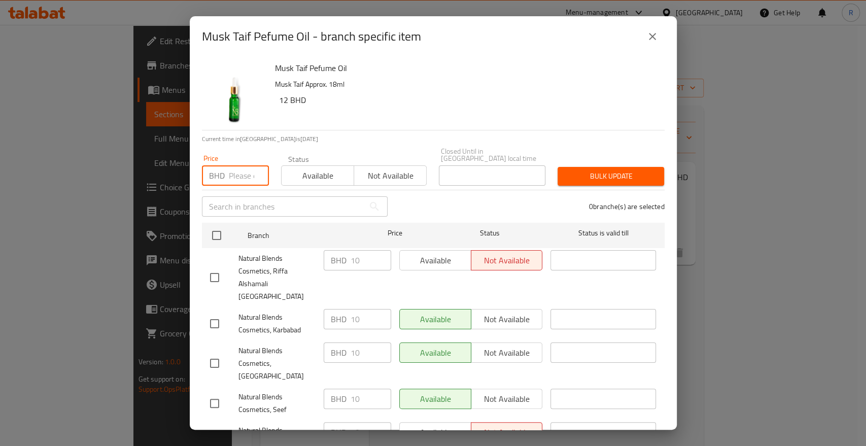
click at [241, 171] on input "number" at bounding box center [249, 175] width 40 height 20
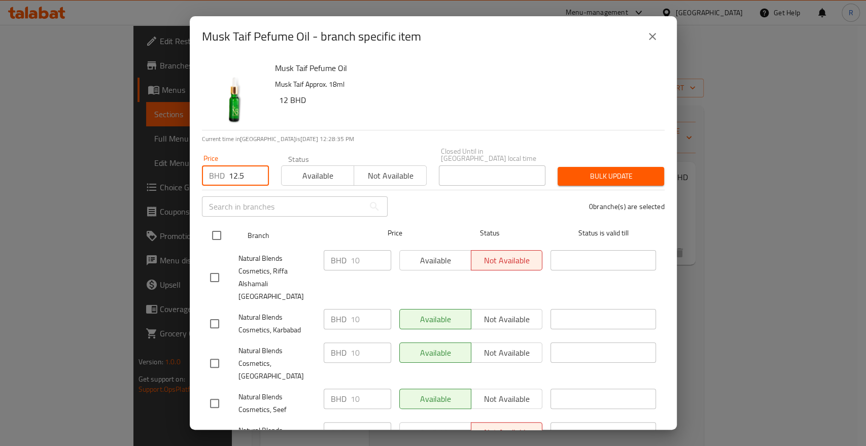
click at [219, 229] on input "checkbox" at bounding box center [216, 235] width 21 height 21
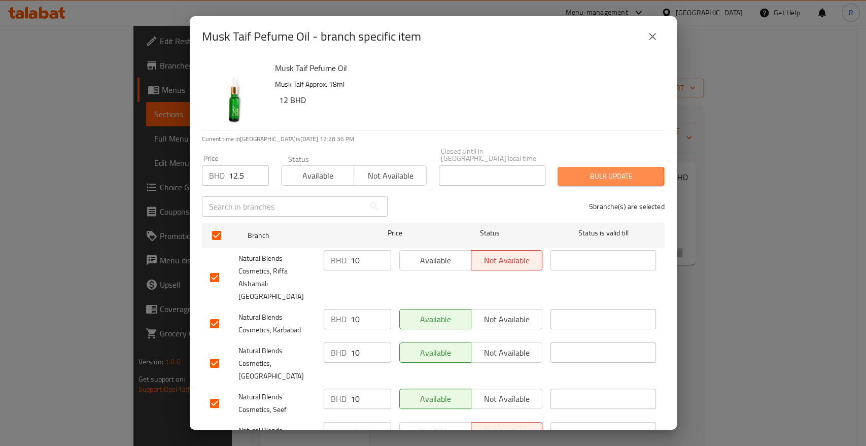
click at [566, 170] on span "Bulk update" at bounding box center [611, 176] width 90 height 13
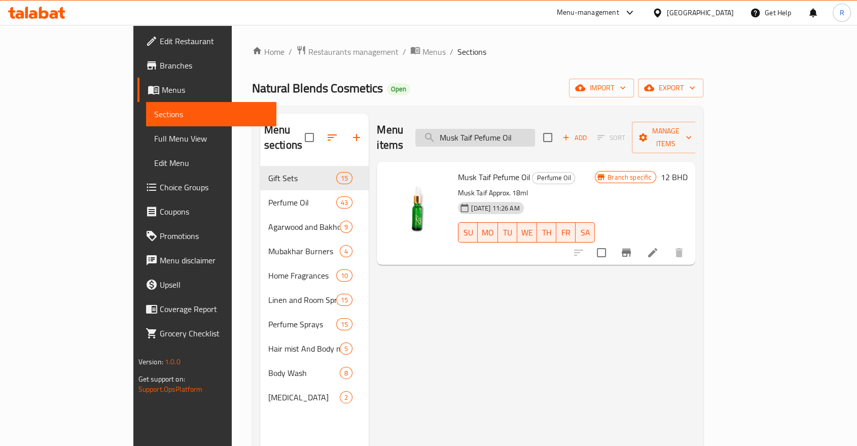
click at [535, 133] on input "Musk Taif Pefume Oil" at bounding box center [475, 138] width 120 height 18
paste input "Night Scent Per"
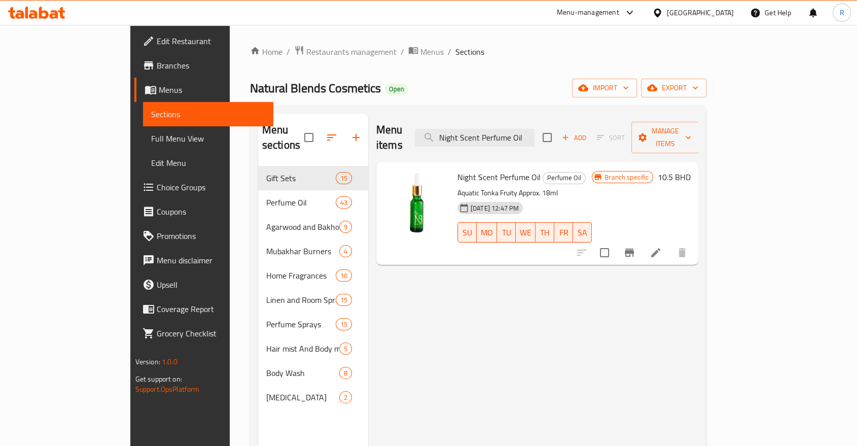
click at [636, 246] on icon "Branch-specific-item" at bounding box center [629, 252] width 12 height 12
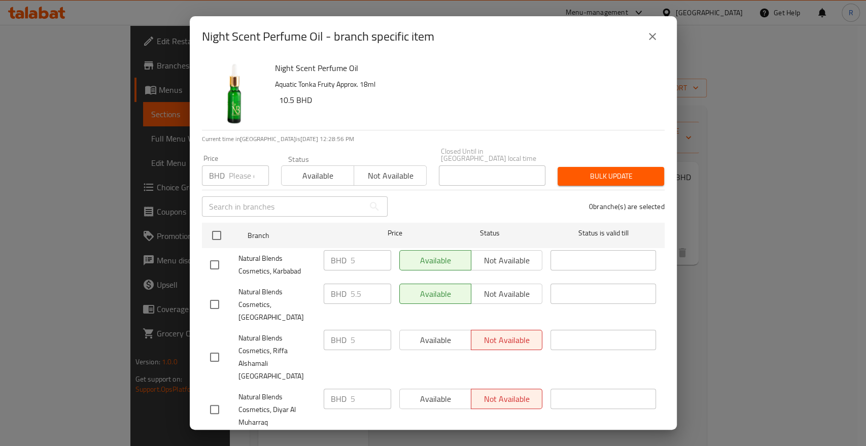
click at [234, 168] on input "number" at bounding box center [249, 175] width 40 height 20
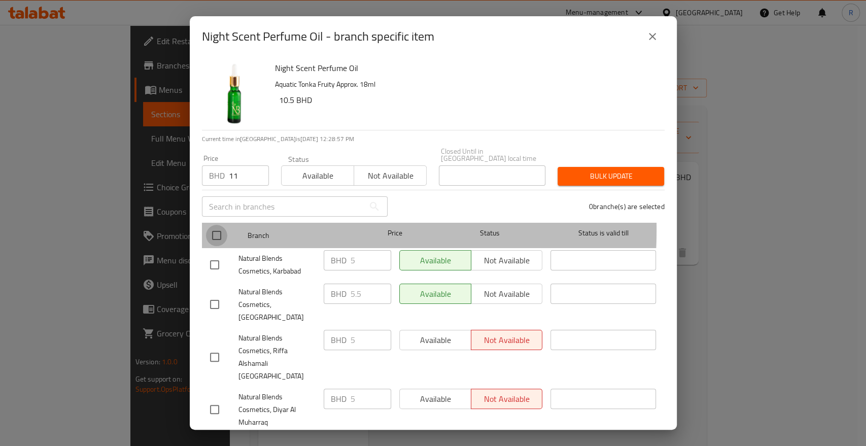
click at [220, 225] on input "checkbox" at bounding box center [216, 235] width 21 height 21
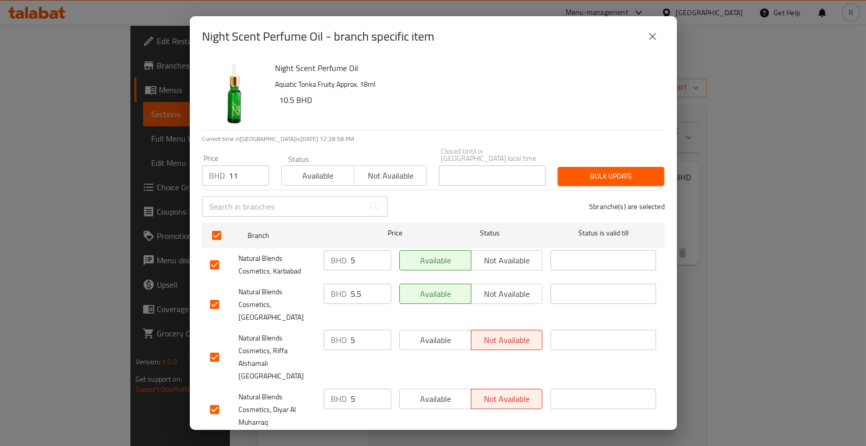
click at [596, 172] on span "Bulk update" at bounding box center [611, 176] width 90 height 13
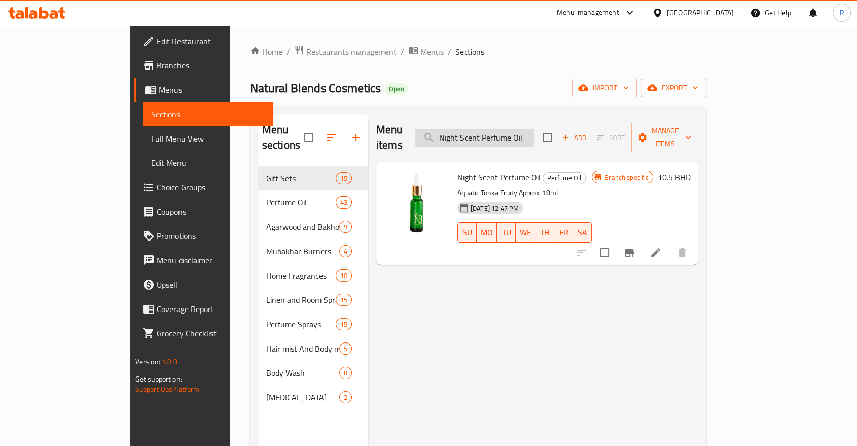
click at [535, 130] on input "Night Scent Perfume Oil" at bounding box center [475, 138] width 120 height 18
paste input "Oud And Musk"
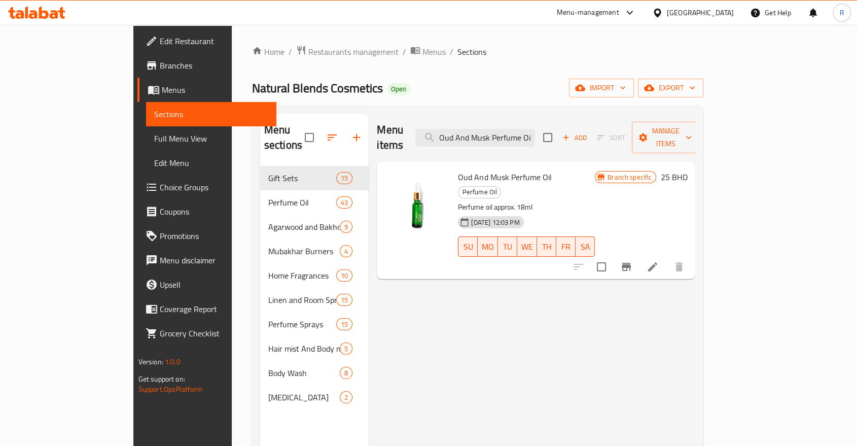
click at [639, 255] on button "Branch-specific-item" at bounding box center [626, 267] width 24 height 24
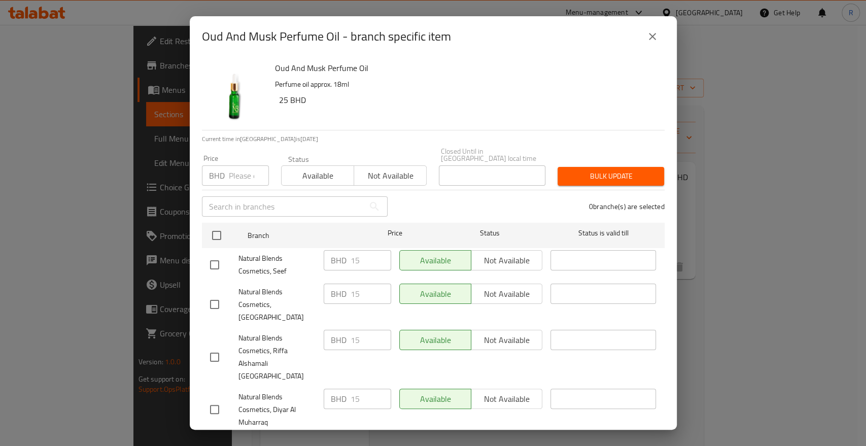
click at [237, 172] on input "number" at bounding box center [249, 175] width 40 height 20
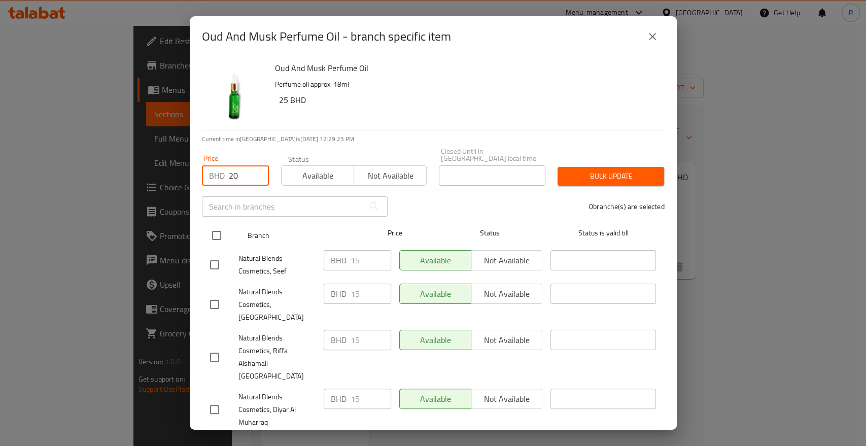
click at [215, 230] on input "checkbox" at bounding box center [216, 235] width 21 height 21
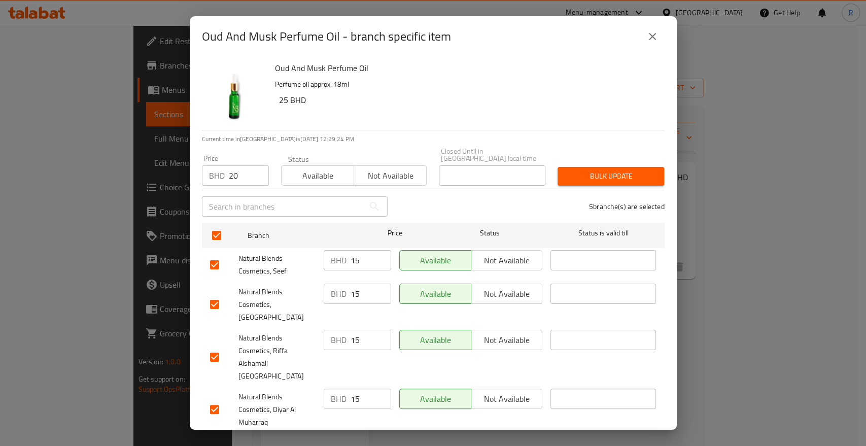
click at [606, 174] on span "Bulk update" at bounding box center [611, 176] width 90 height 13
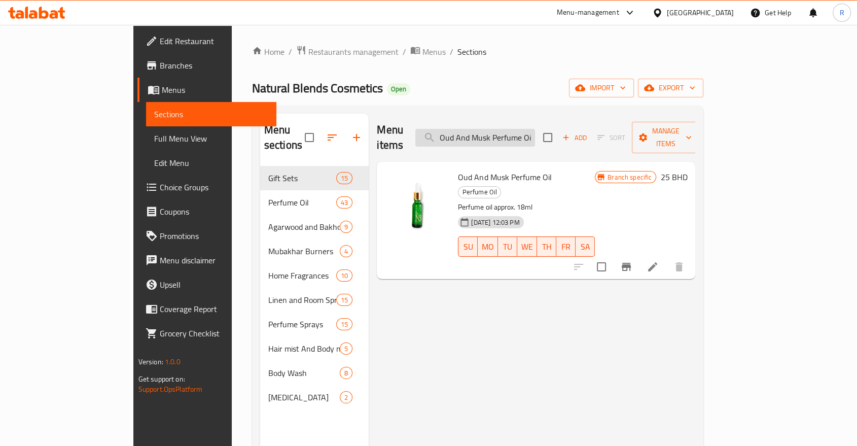
click at [535, 129] on input "Oud And Musk Perfume Oil" at bounding box center [475, 138] width 120 height 18
paste input "Combodi"
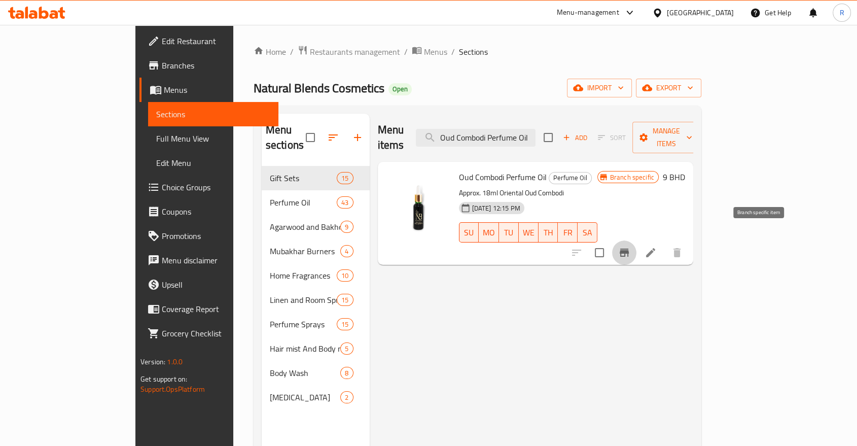
click at [629, 249] on icon "Branch-specific-item" at bounding box center [624, 253] width 9 height 8
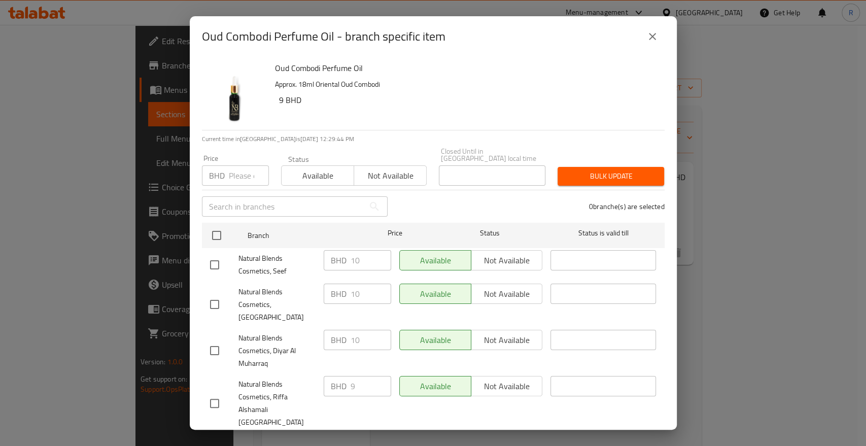
click at [238, 169] on input "number" at bounding box center [249, 175] width 40 height 20
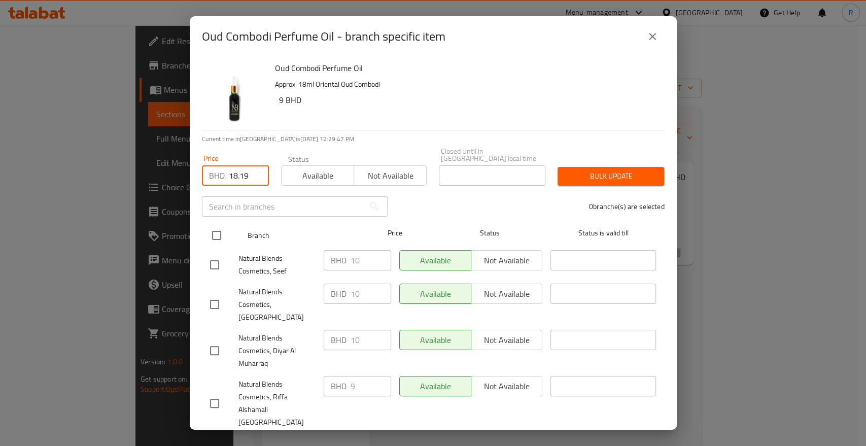
click at [215, 234] on input "checkbox" at bounding box center [216, 235] width 21 height 21
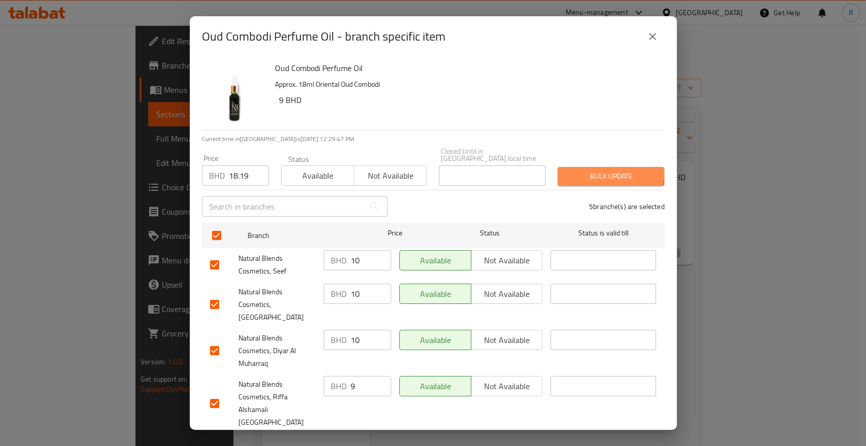
click at [596, 170] on span "Bulk update" at bounding box center [611, 176] width 90 height 13
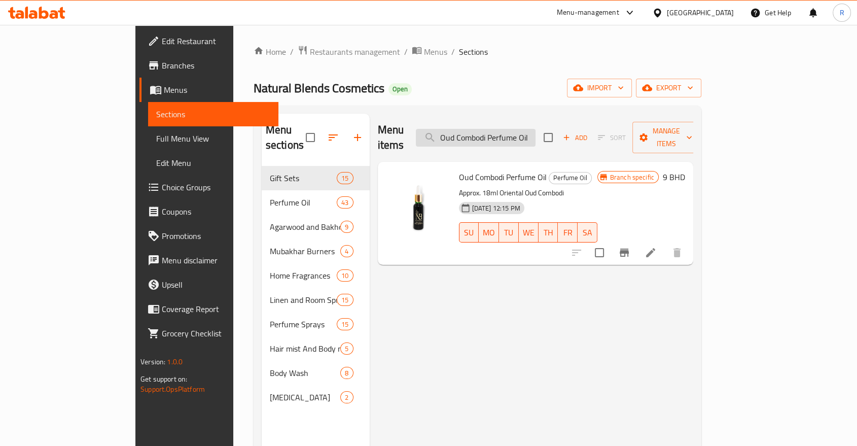
click at [536, 129] on input "Oud Combodi Perfume Oil" at bounding box center [476, 138] width 120 height 18
paste input "Malak"
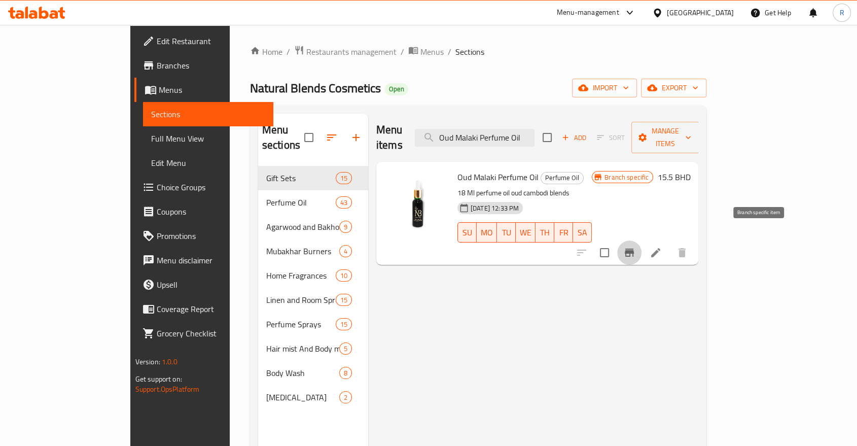
click at [636, 246] on icon "Branch-specific-item" at bounding box center [629, 252] width 12 height 12
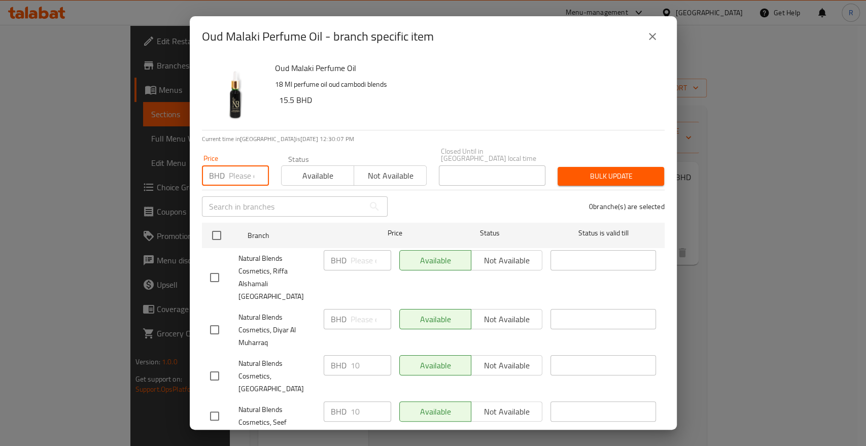
click at [243, 168] on input "number" at bounding box center [249, 175] width 40 height 20
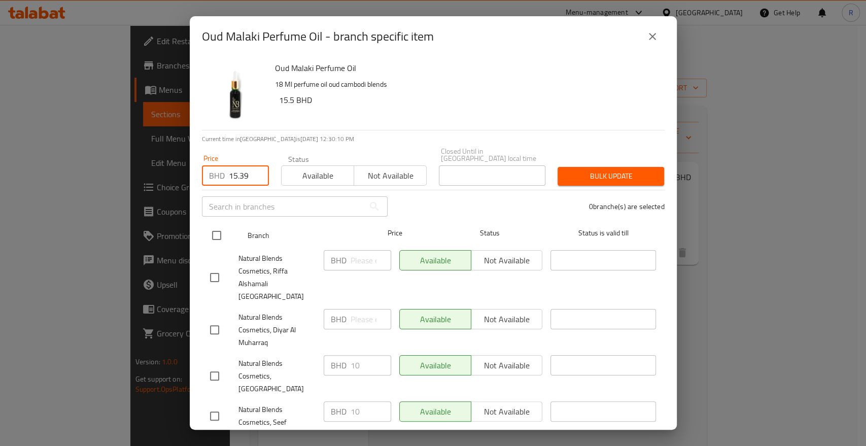
drag, startPoint x: 221, startPoint y: 227, endPoint x: 240, endPoint y: 223, distance: 19.2
click at [223, 226] on input "checkbox" at bounding box center [216, 235] width 21 height 21
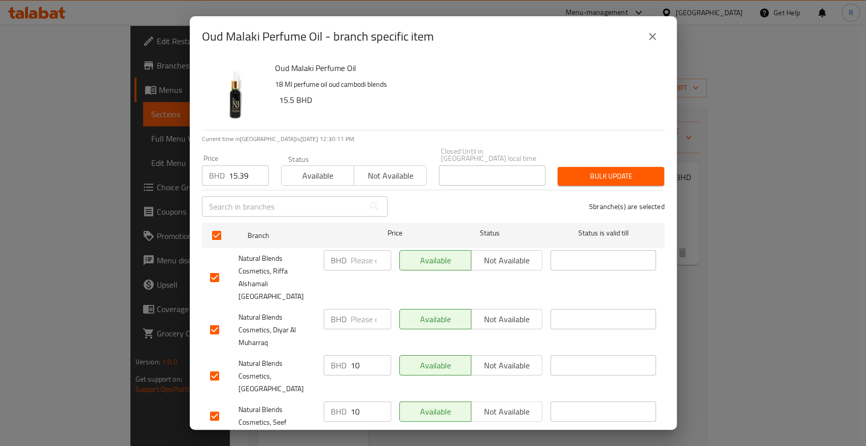
click at [569, 170] on span "Bulk update" at bounding box center [611, 176] width 90 height 13
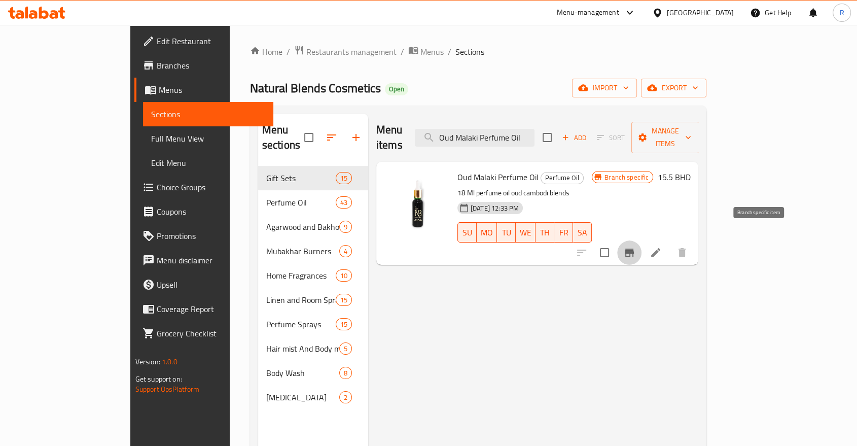
click at [634, 249] on icon "Branch-specific-item" at bounding box center [629, 253] width 9 height 8
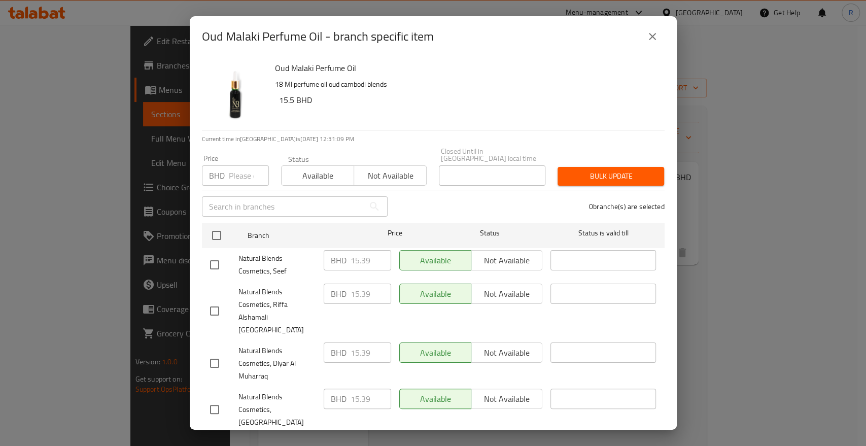
click at [653, 37] on icon "close" at bounding box center [652, 36] width 7 height 7
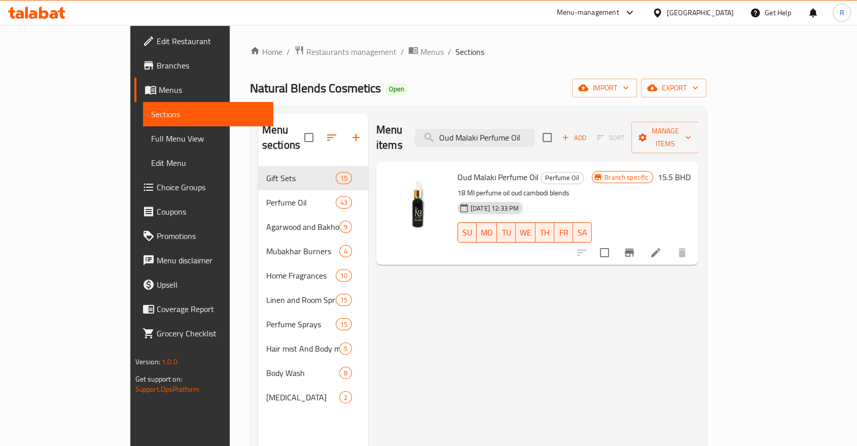
click at [634, 249] on icon "Branch-specific-item" at bounding box center [629, 253] width 9 height 8
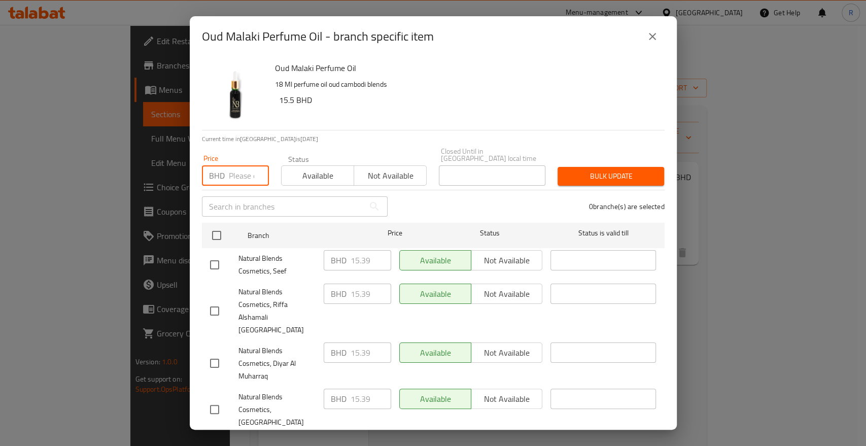
click at [239, 169] on input "number" at bounding box center [249, 175] width 40 height 20
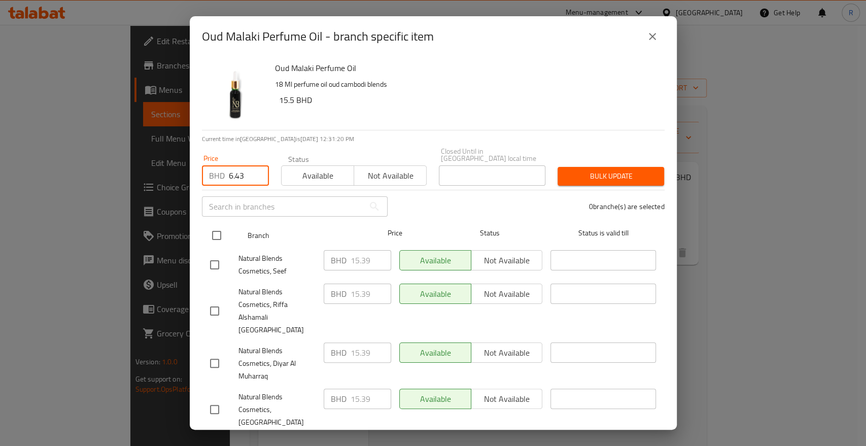
click at [219, 229] on input "checkbox" at bounding box center [216, 235] width 21 height 21
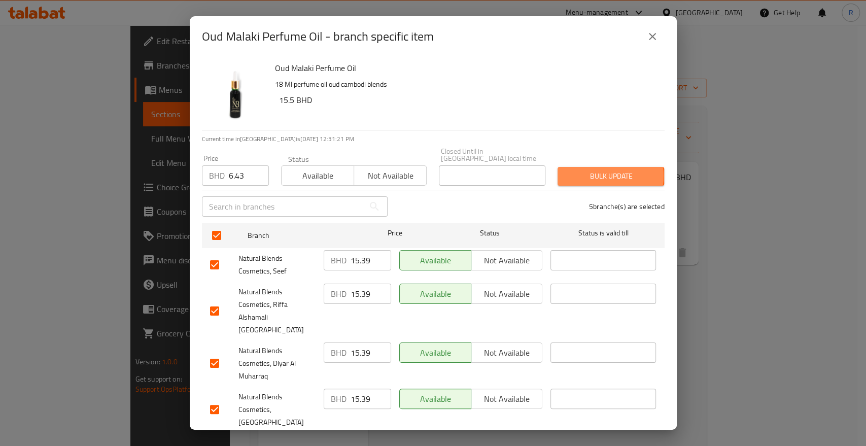
click at [580, 170] on span "Bulk update" at bounding box center [611, 176] width 90 height 13
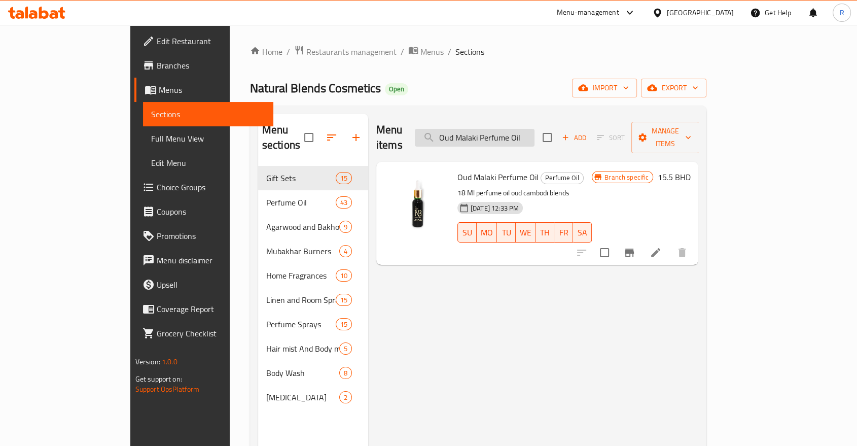
click at [511, 136] on input "Oud Malaki Perfume Oil" at bounding box center [475, 138] width 120 height 18
paste input "Room Spray Oud Bloom"
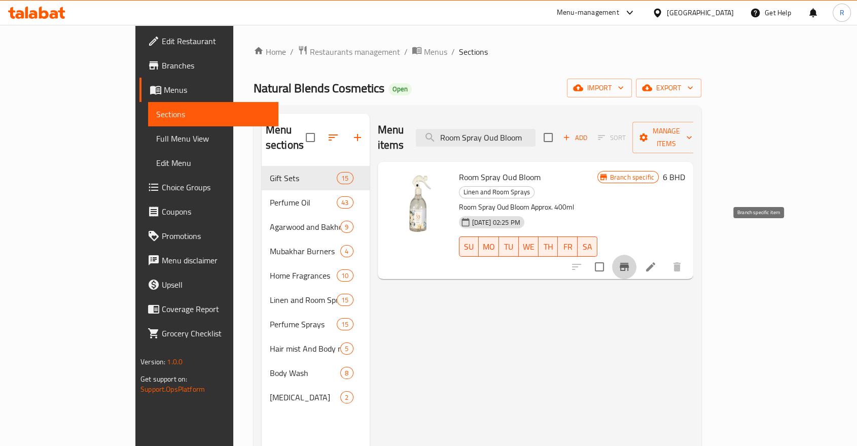
click at [637, 255] on button "Branch-specific-item" at bounding box center [624, 267] width 24 height 24
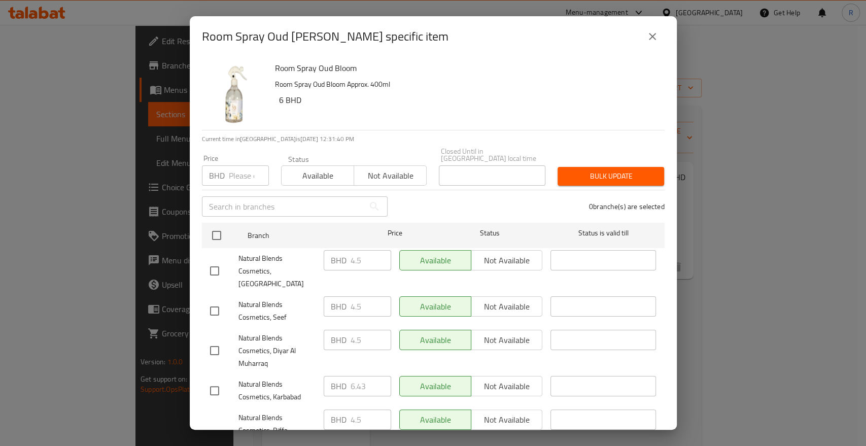
click at [236, 170] on input "number" at bounding box center [249, 175] width 40 height 20
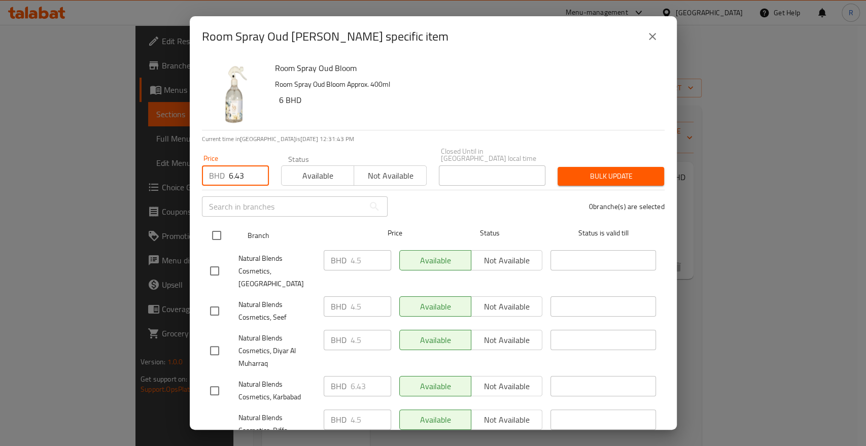
click at [218, 226] on input "checkbox" at bounding box center [216, 235] width 21 height 21
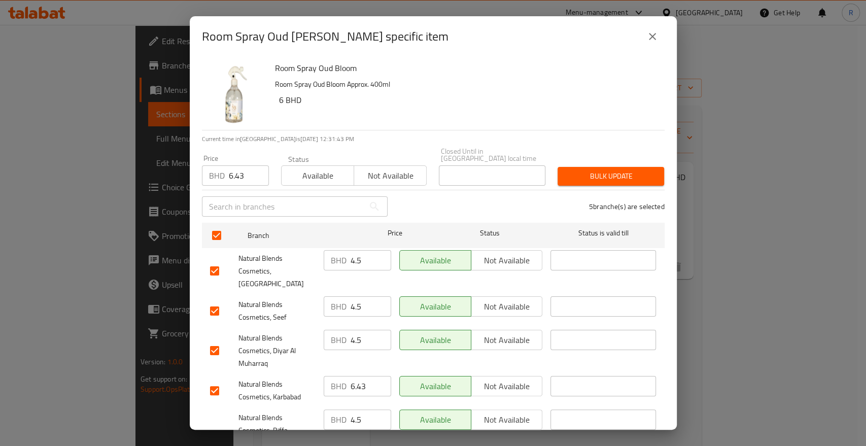
click at [623, 175] on span "Bulk update" at bounding box center [611, 176] width 90 height 13
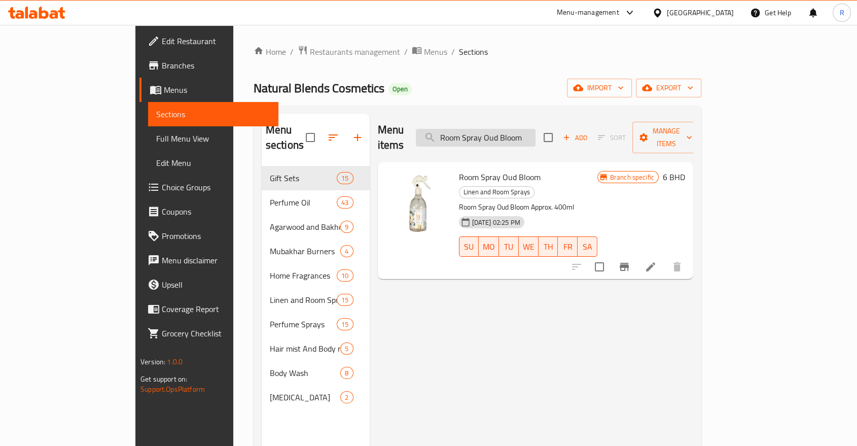
click at [530, 131] on input "Room Spray Oud Bloom" at bounding box center [476, 138] width 120 height 18
paste input "Queen Oud"
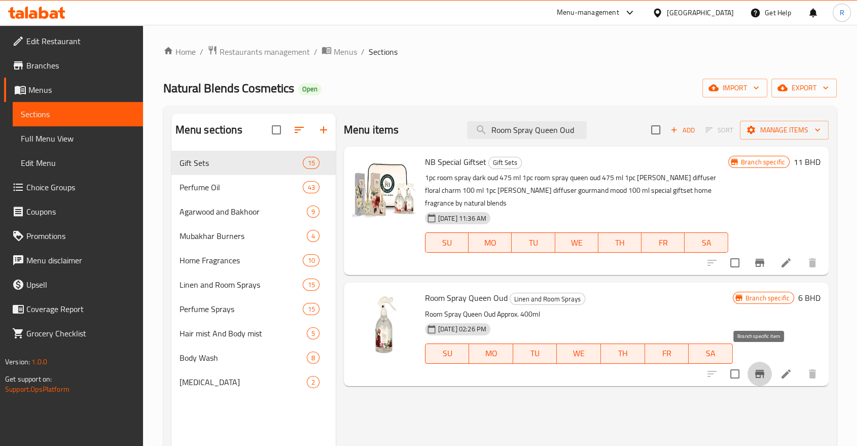
click at [763, 370] on icon "Branch-specific-item" at bounding box center [759, 374] width 9 height 8
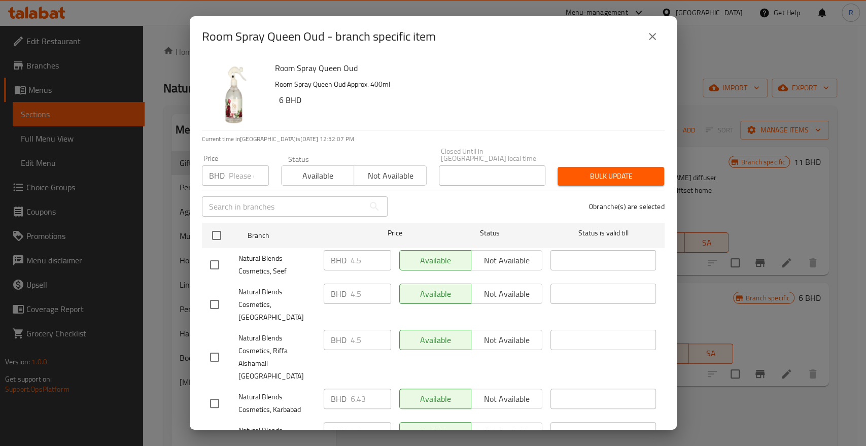
click at [245, 169] on input "number" at bounding box center [249, 175] width 40 height 20
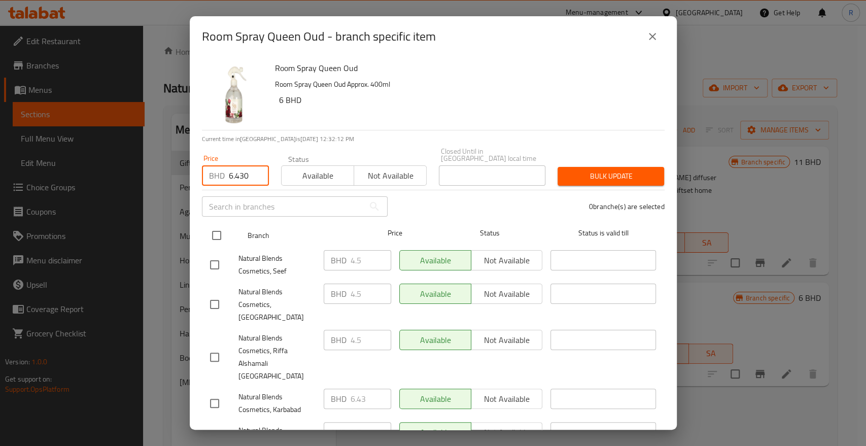
click at [213, 227] on input "checkbox" at bounding box center [216, 235] width 21 height 21
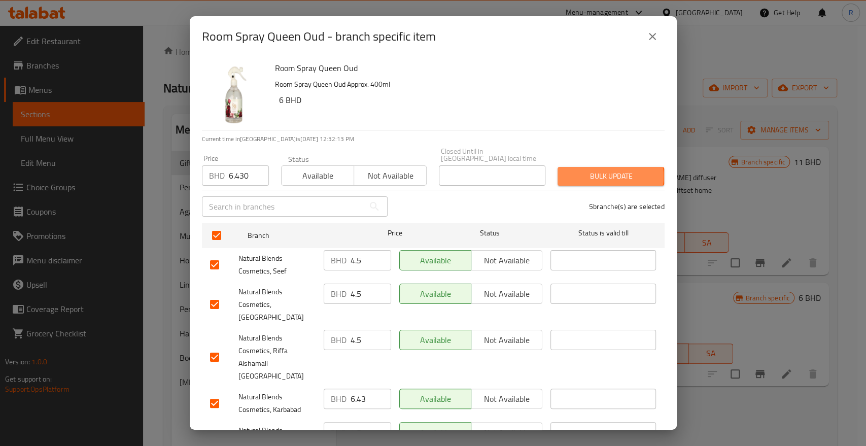
click at [583, 170] on span "Bulk update" at bounding box center [611, 176] width 90 height 13
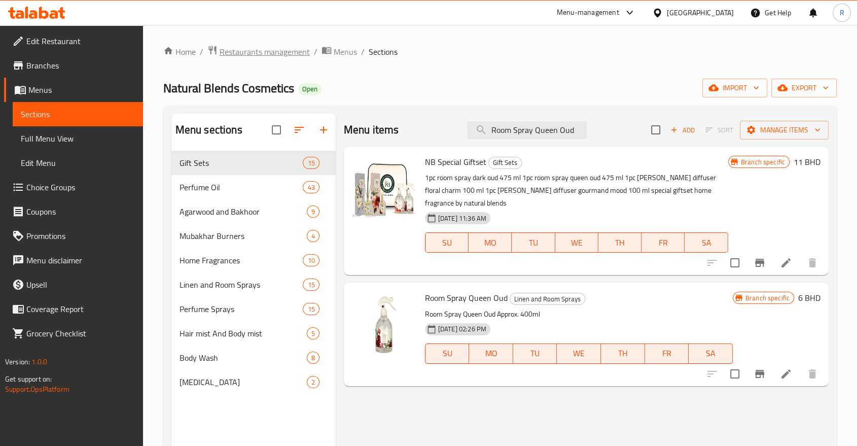
click at [256, 50] on span "Restaurants management" at bounding box center [265, 52] width 90 height 12
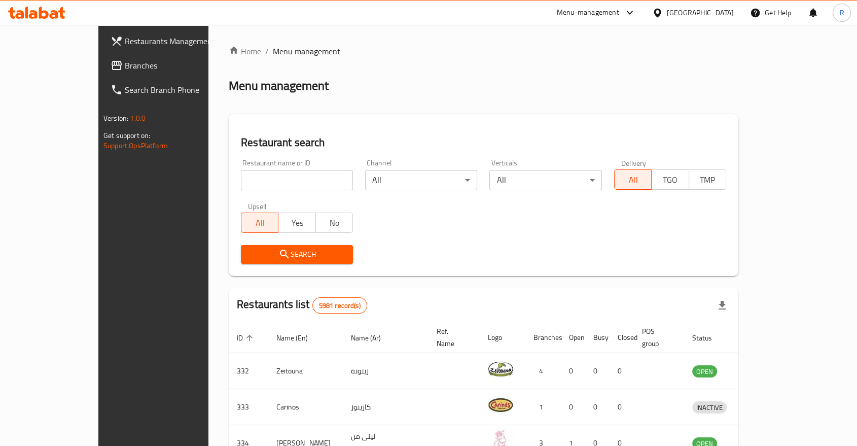
click at [243, 187] on input "search" at bounding box center [297, 180] width 112 height 20
click button "Search" at bounding box center [297, 254] width 112 height 19
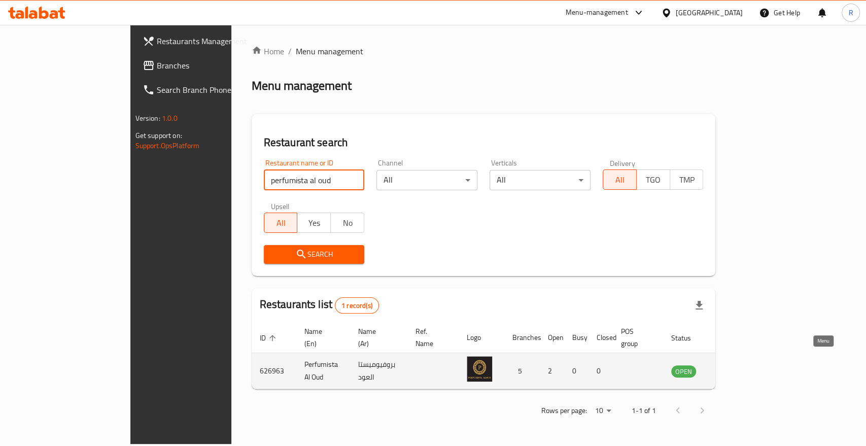
click at [743, 365] on link "enhanced table" at bounding box center [733, 371] width 19 height 12
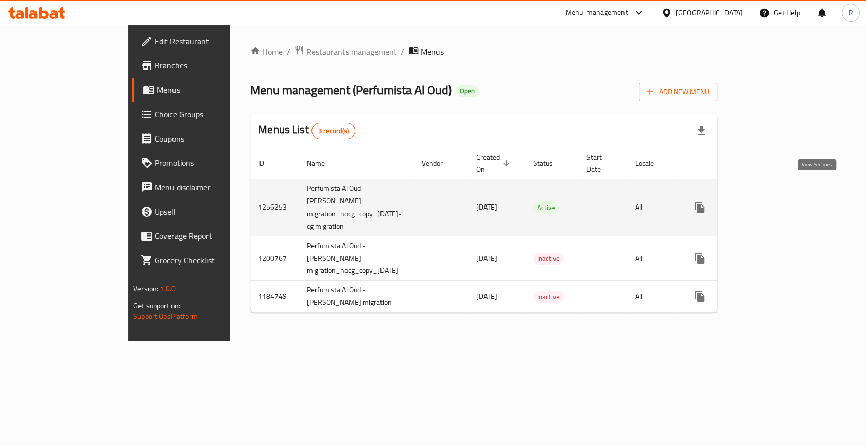
click at [785, 195] on link "enhanced table" at bounding box center [772, 207] width 24 height 24
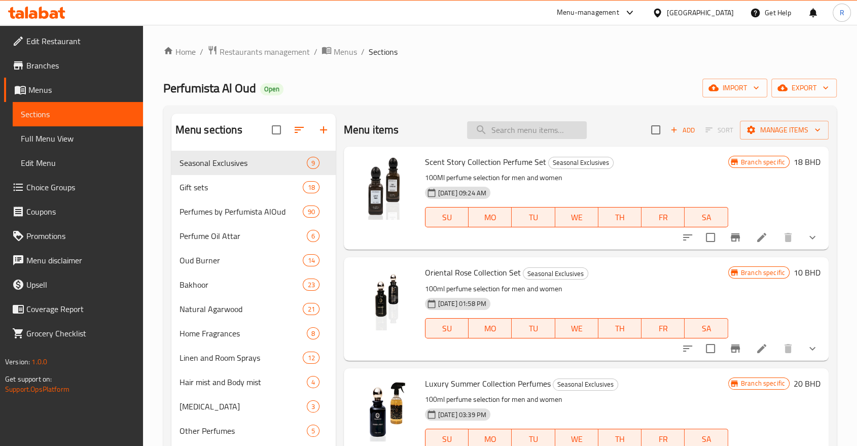
click at [511, 132] on input "search" at bounding box center [527, 130] width 120 height 18
paste input "Incense Oud Symphony"
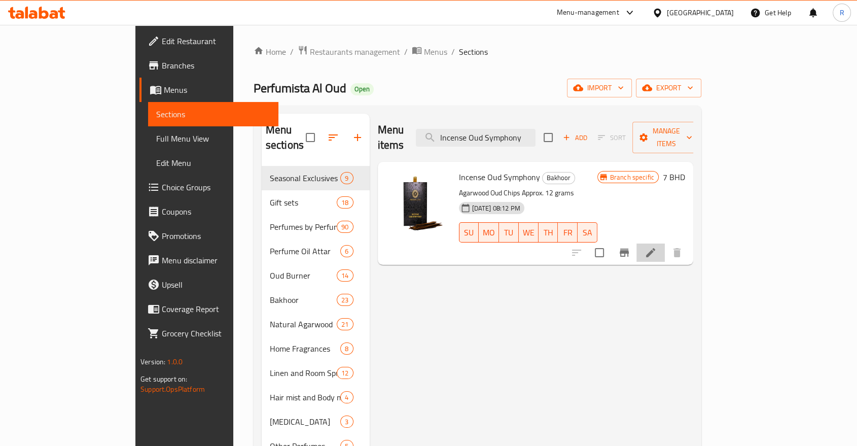
click at [657, 246] on icon at bounding box center [651, 252] width 12 height 12
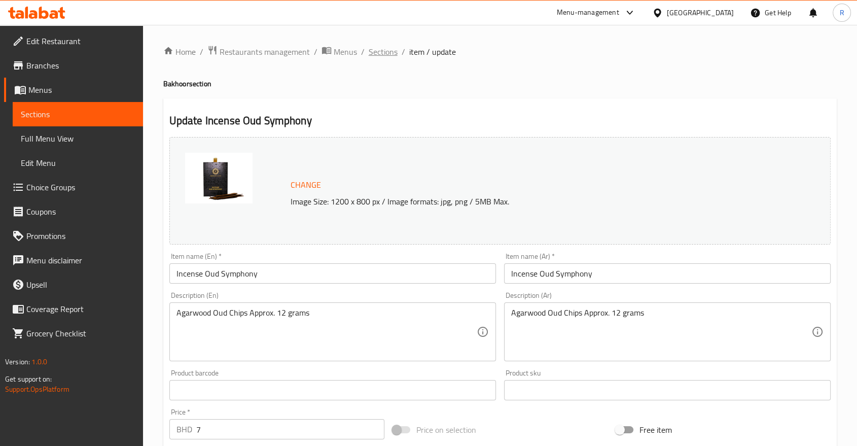
click at [391, 49] on span "Sections" at bounding box center [383, 52] width 29 height 12
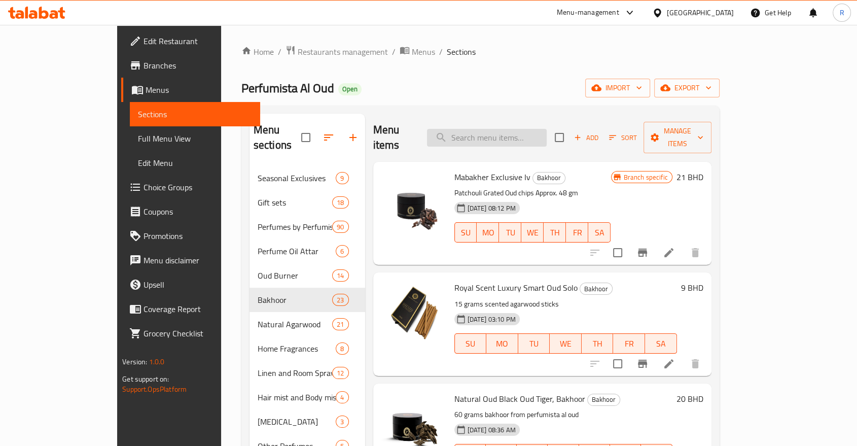
click at [498, 129] on input "search" at bounding box center [487, 138] width 120 height 18
paste input "Incense Oud Symphony"
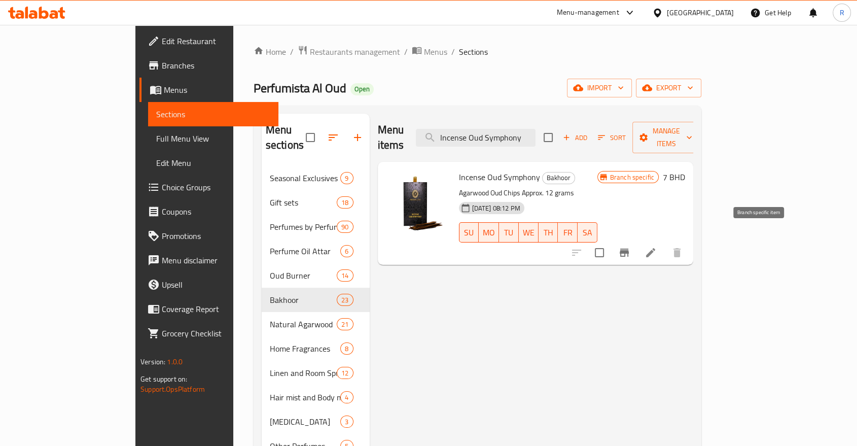
click at [630, 246] on icon "Branch-specific-item" at bounding box center [624, 252] width 12 height 12
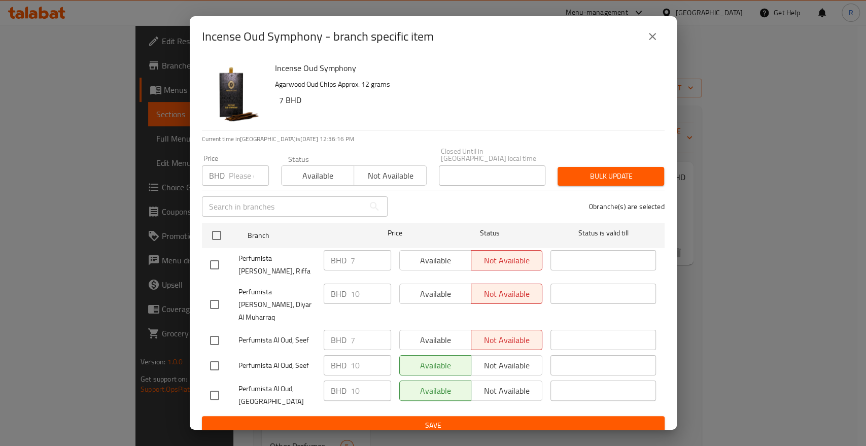
click at [239, 179] on input "number" at bounding box center [249, 175] width 40 height 20
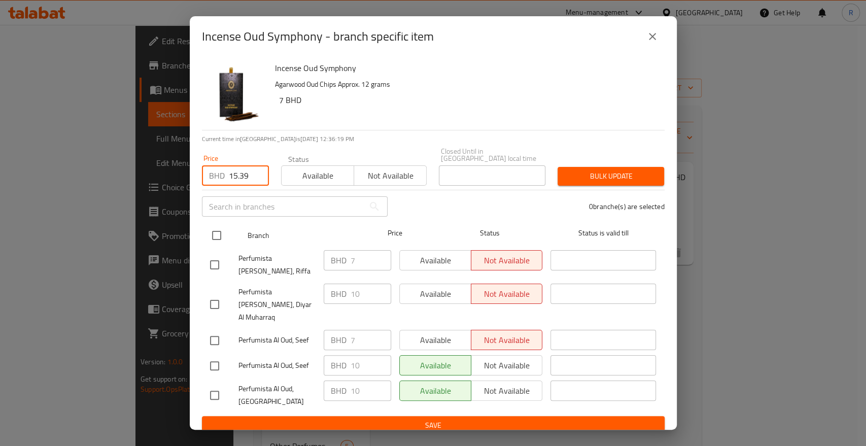
click at [220, 239] on input "checkbox" at bounding box center [216, 235] width 21 height 21
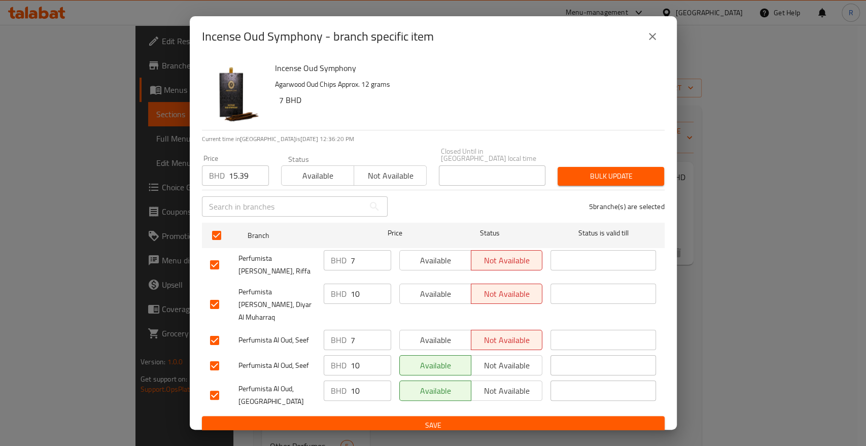
click at [597, 194] on div "5 branche(s) are selected" at bounding box center [532, 206] width 277 height 37
click at [599, 183] on span "Bulk update" at bounding box center [611, 176] width 90 height 13
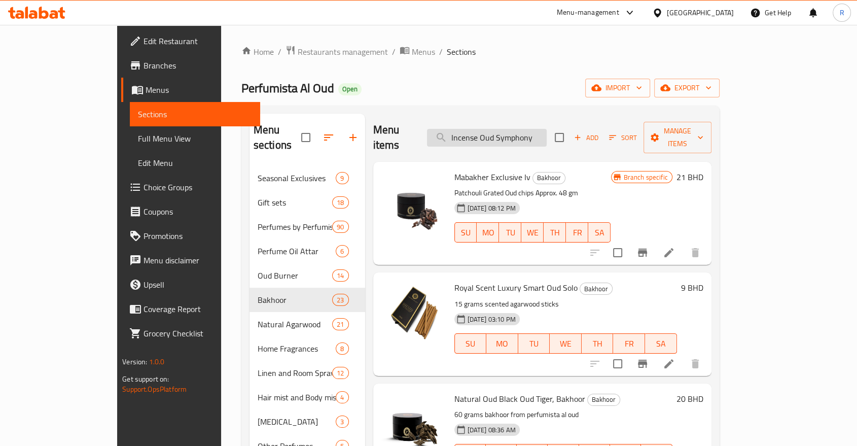
click at [547, 129] on input "Incense Oud Symphony" at bounding box center [487, 138] width 120 height 18
paste input "Mubakhar Oud Private"
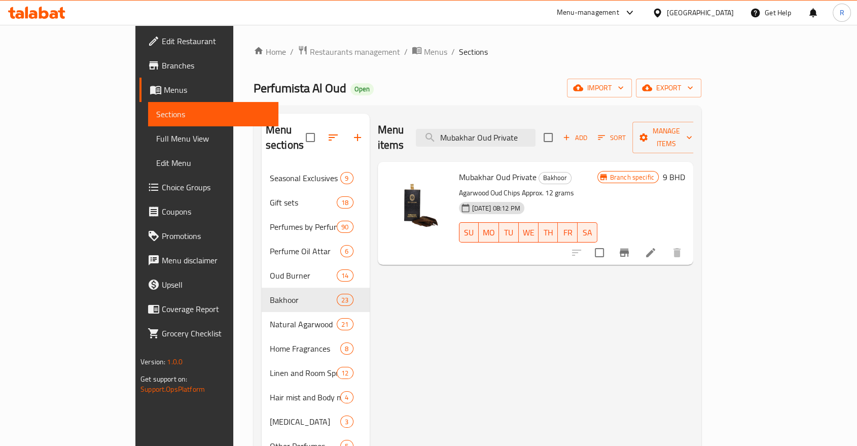
click at [630, 246] on icon "Branch-specific-item" at bounding box center [624, 252] width 12 height 12
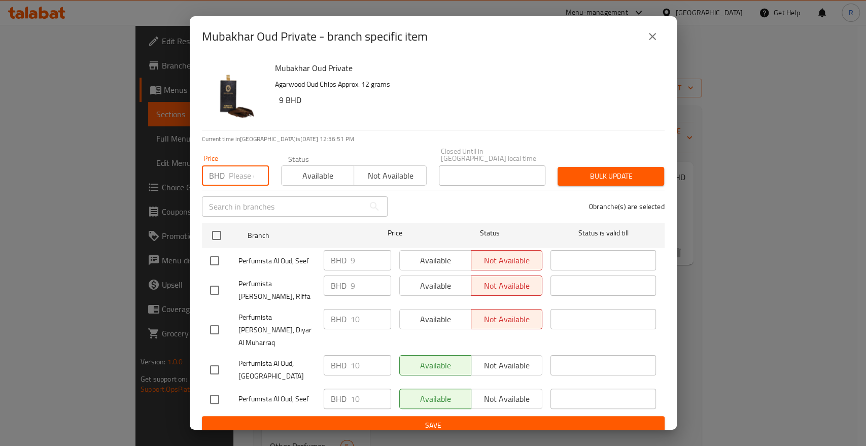
drag, startPoint x: 237, startPoint y: 182, endPoint x: 233, endPoint y: 190, distance: 8.9
click at [236, 182] on input "number" at bounding box center [249, 175] width 40 height 20
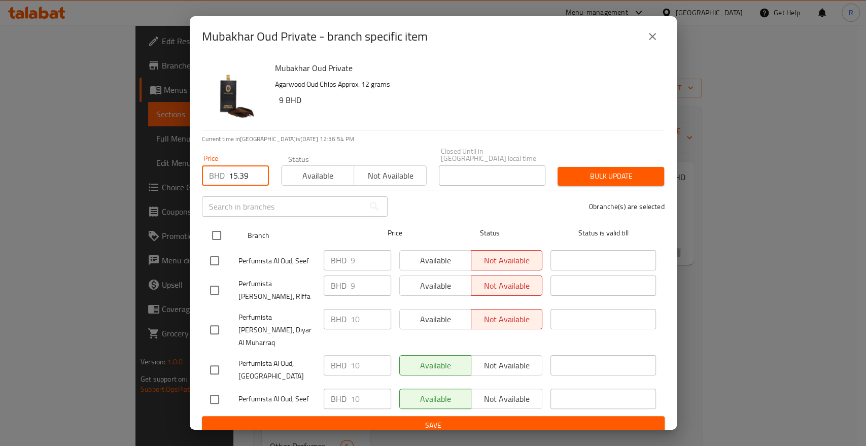
drag, startPoint x: 217, startPoint y: 240, endPoint x: 230, endPoint y: 241, distance: 13.2
click at [217, 240] on input "checkbox" at bounding box center [216, 235] width 21 height 21
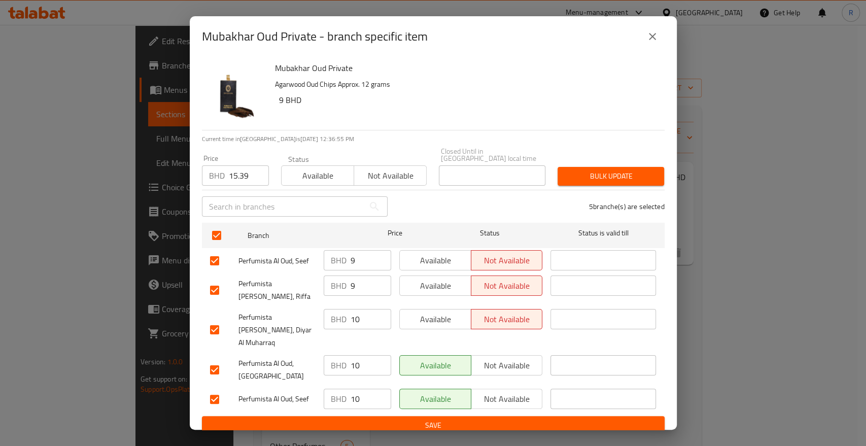
click at [622, 181] on span "Bulk update" at bounding box center [611, 176] width 90 height 13
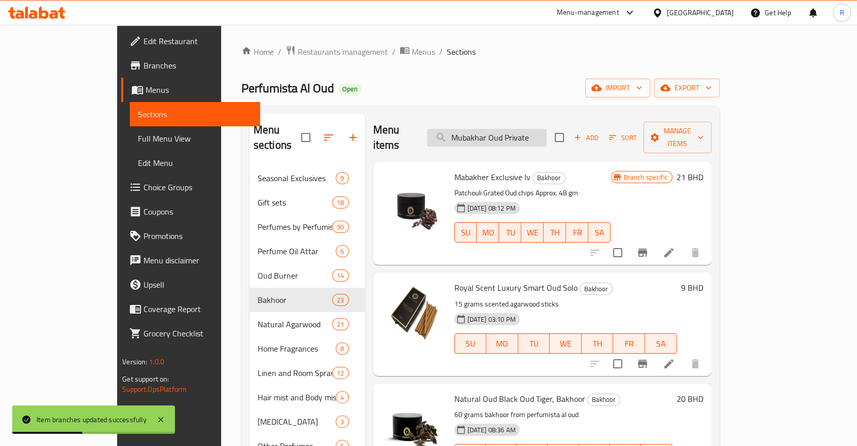
click at [530, 132] on input "Mubakhar Oud Private" at bounding box center [487, 138] width 120 height 18
paste input "Hair Mist Oud For Lov"
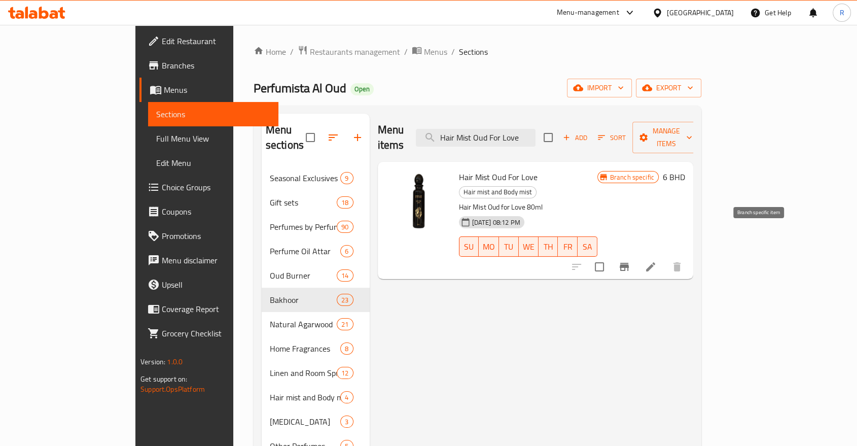
click at [637, 255] on button "Branch-specific-item" at bounding box center [624, 267] width 24 height 24
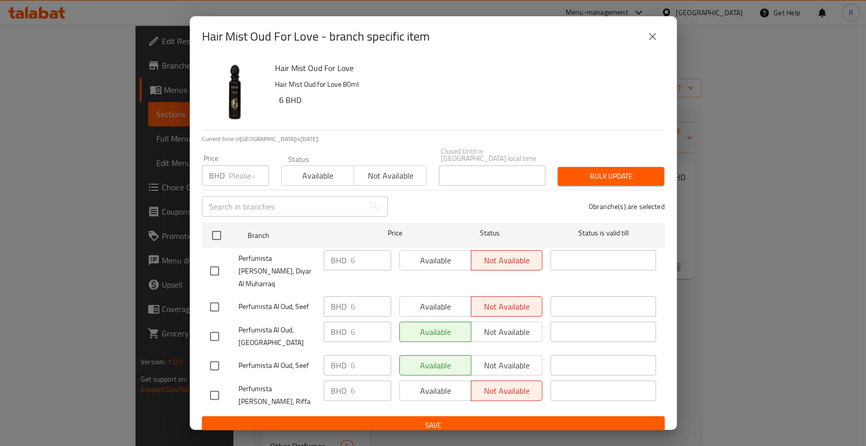
click at [243, 185] on input "number" at bounding box center [249, 175] width 40 height 20
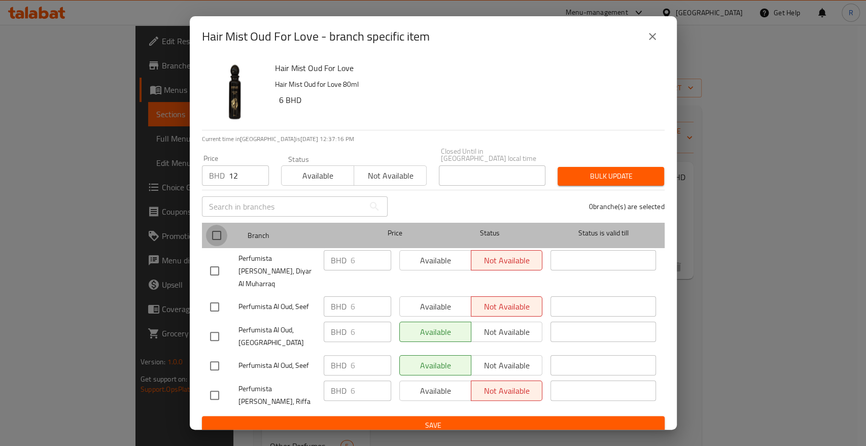
click at [218, 244] on input "checkbox" at bounding box center [216, 235] width 21 height 21
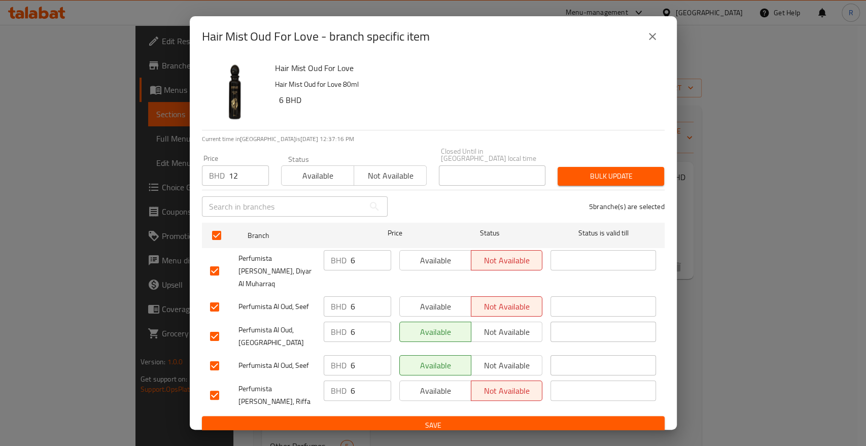
click at [610, 173] on button "Bulk update" at bounding box center [610, 176] width 107 height 19
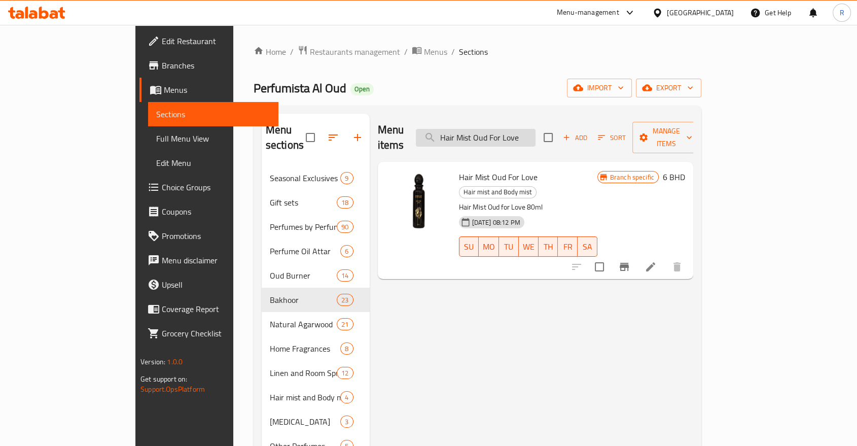
click at [536, 131] on input "Hair Mist Oud For Love" at bounding box center [476, 138] width 120 height 18
paste input "Art Skirt Style Brown Burner No.Vii"
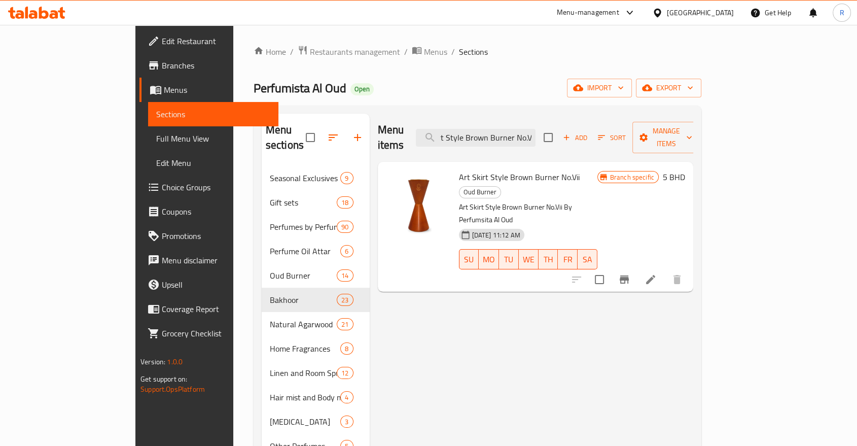
click at [629, 275] on icon "Branch-specific-item" at bounding box center [624, 279] width 9 height 8
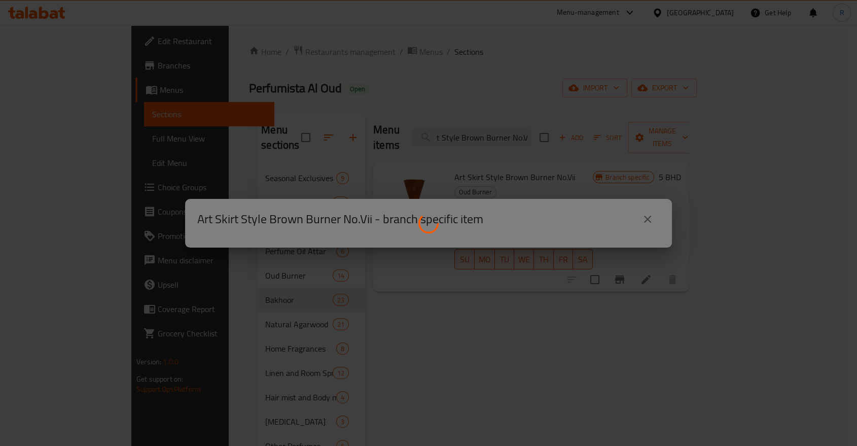
scroll to position [0, 0]
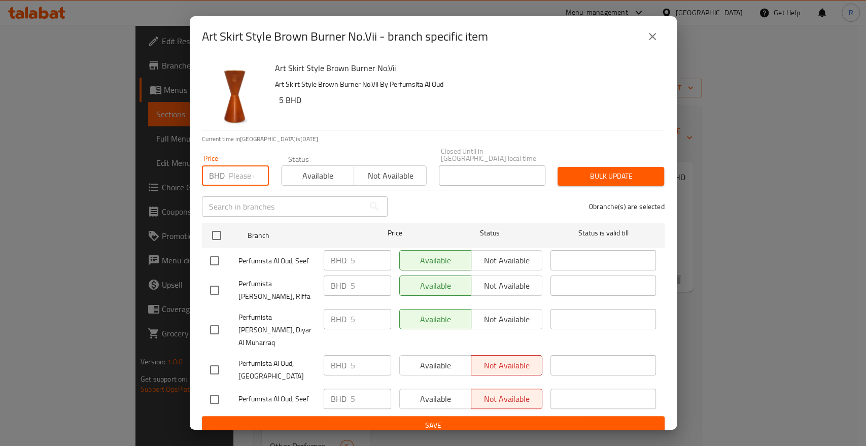
click at [229, 184] on input "number" at bounding box center [249, 175] width 40 height 20
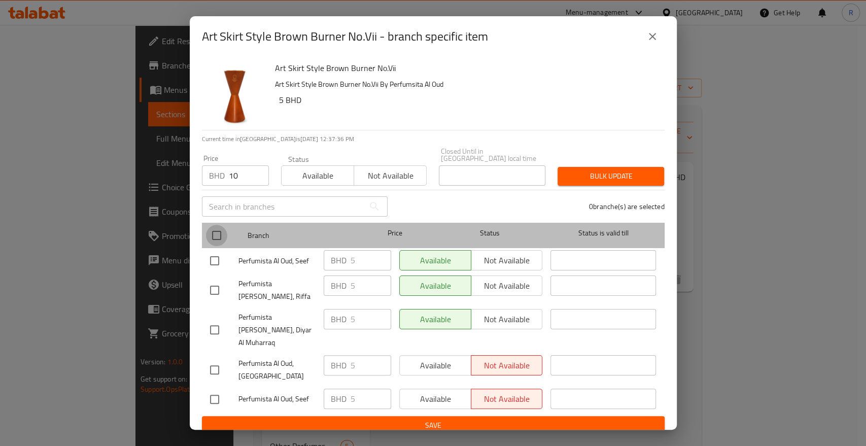
click at [209, 238] on input "checkbox" at bounding box center [216, 235] width 21 height 21
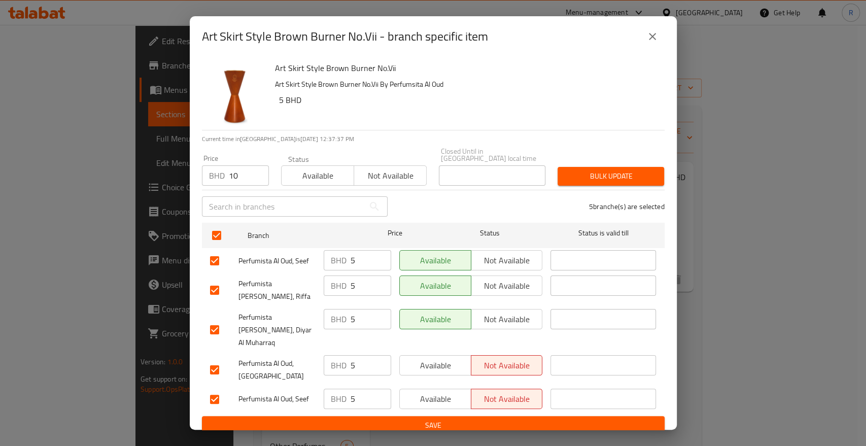
drag, startPoint x: 584, startPoint y: 181, endPoint x: 577, endPoint y: 179, distance: 7.3
click at [584, 180] on span "Bulk update" at bounding box center [611, 176] width 90 height 13
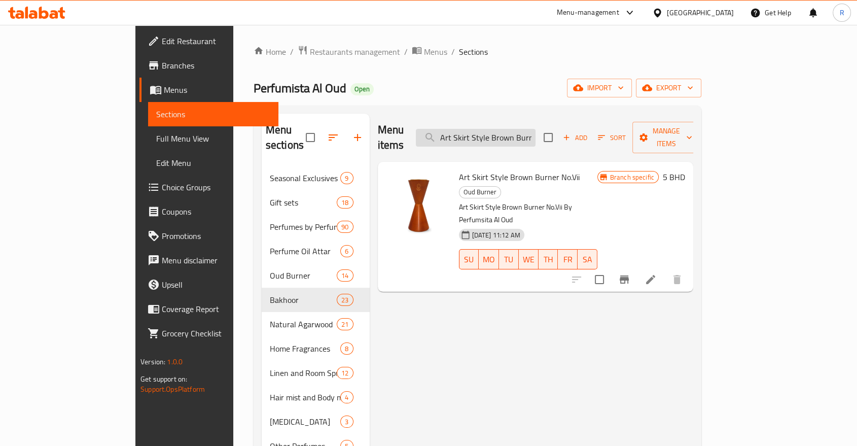
click at [514, 130] on input "Art Skirt Style Brown Burner No.Vii" at bounding box center [476, 138] width 120 height 18
paste input "Classic Burner Marble Black"
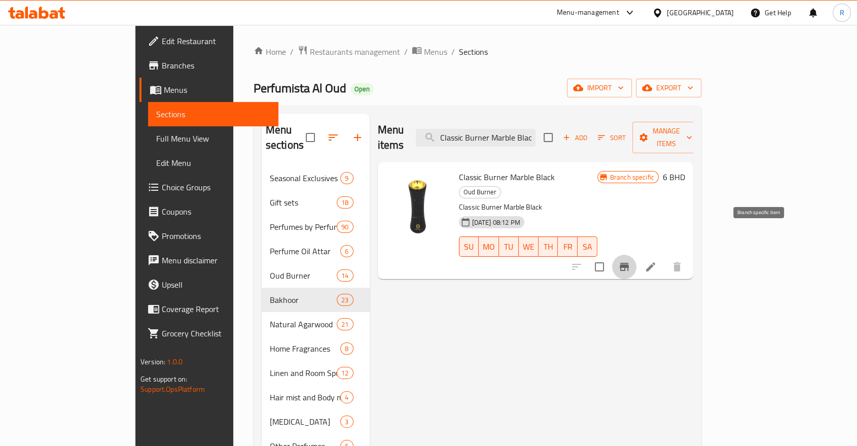
click at [629, 263] on icon "Branch-specific-item" at bounding box center [624, 267] width 9 height 8
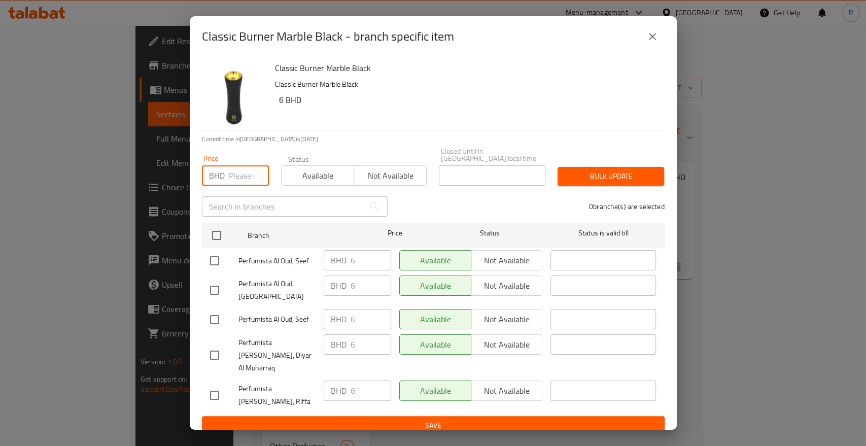
click at [241, 179] on input "number" at bounding box center [249, 175] width 40 height 20
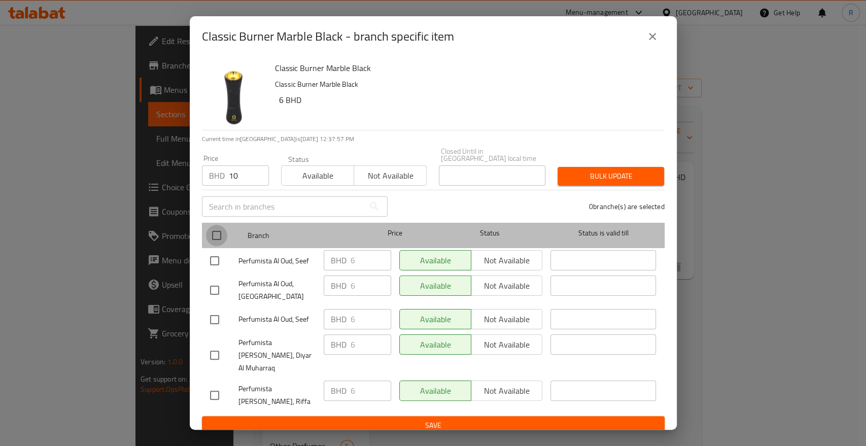
drag, startPoint x: 218, startPoint y: 242, endPoint x: 351, endPoint y: 217, distance: 136.3
click at [218, 241] on input "checkbox" at bounding box center [216, 235] width 21 height 21
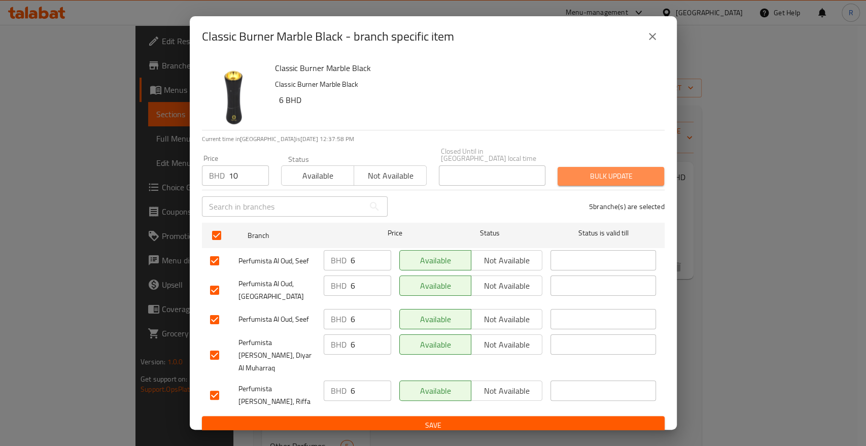
click at [598, 183] on span "Bulk update" at bounding box center [611, 176] width 90 height 13
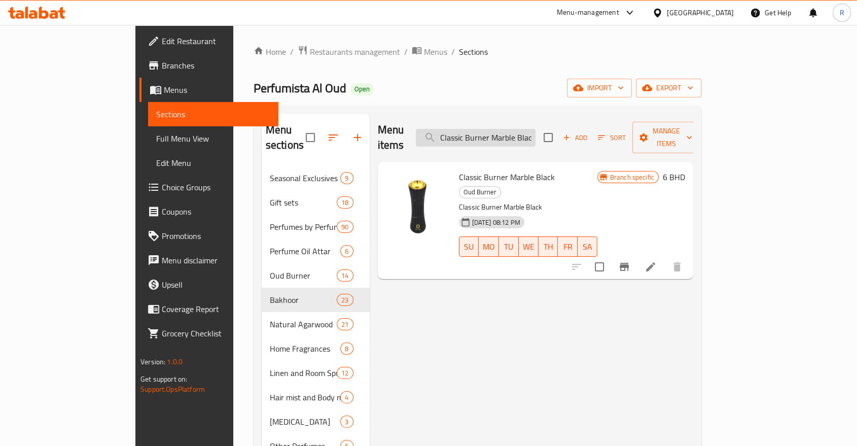
click at [536, 134] on input "Classic Burner Marble Black" at bounding box center [476, 138] width 120 height 18
paste input "PO Luxury Home Fragrance Giftset"
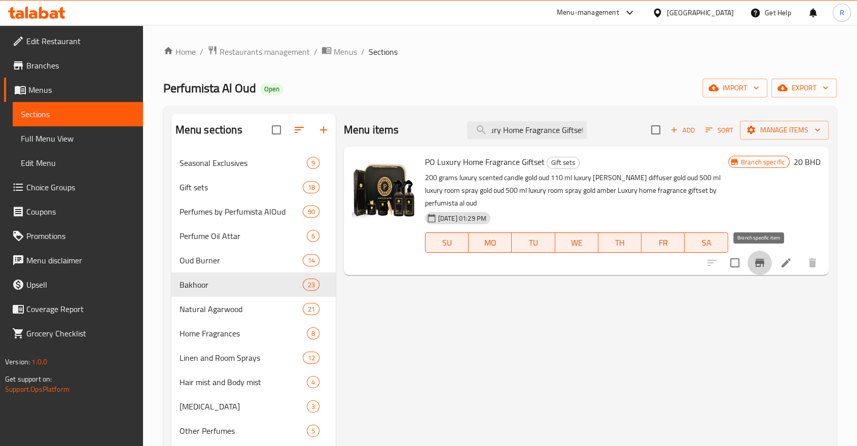
click at [762, 266] on icon "Branch-specific-item" at bounding box center [760, 263] width 12 height 12
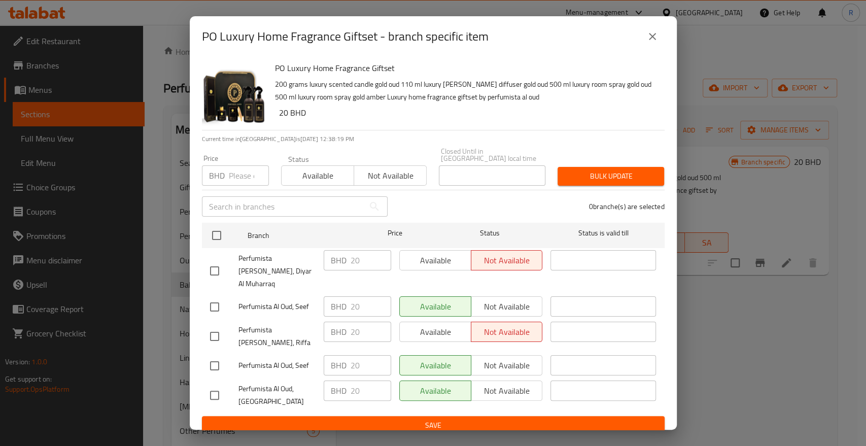
click at [236, 186] on input "number" at bounding box center [249, 175] width 40 height 20
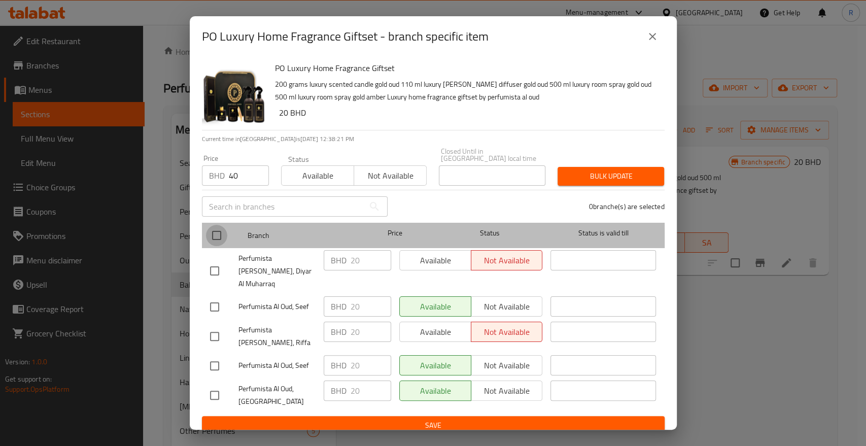
click at [219, 246] on input "checkbox" at bounding box center [216, 235] width 21 height 21
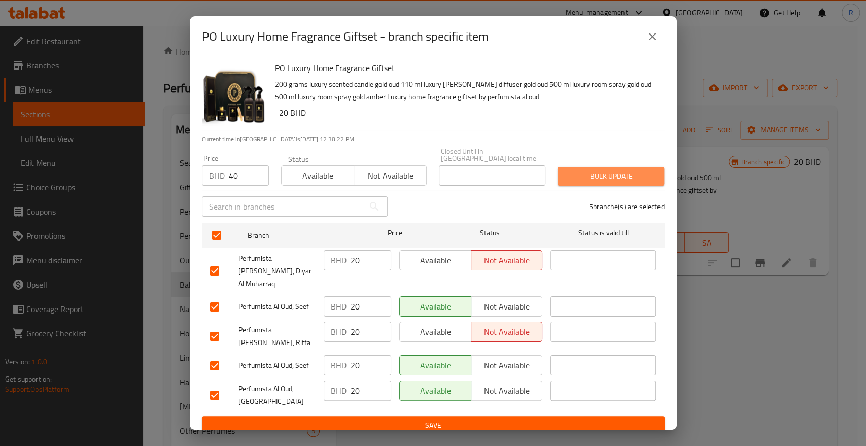
click at [637, 181] on span "Bulk update" at bounding box center [611, 176] width 90 height 13
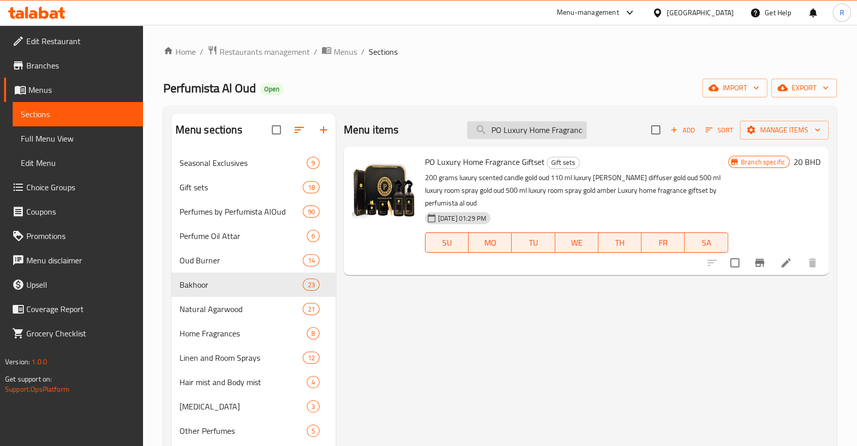
click at [548, 124] on input "PO Luxury Home Fragrance Giftset" at bounding box center [527, 130] width 120 height 18
paste input "Luxury Vetiver [PERSON_NAME] Perfume Luxury Niche Collection"
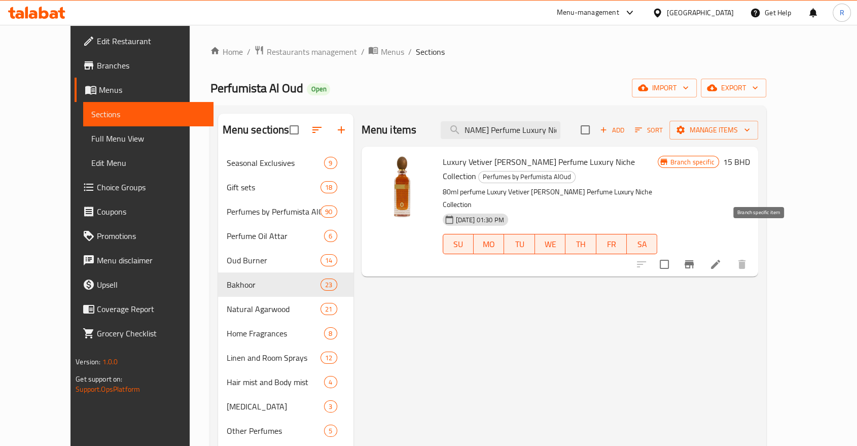
click at [694, 260] on icon "Branch-specific-item" at bounding box center [689, 264] width 9 height 8
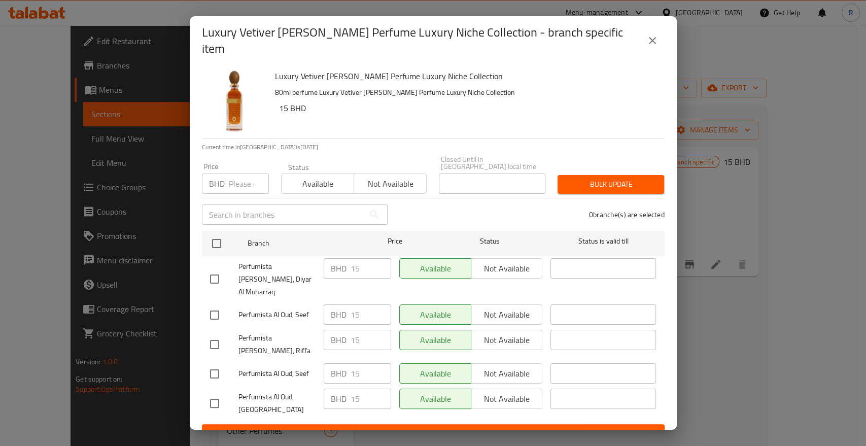
click at [238, 182] on input "number" at bounding box center [249, 183] width 40 height 20
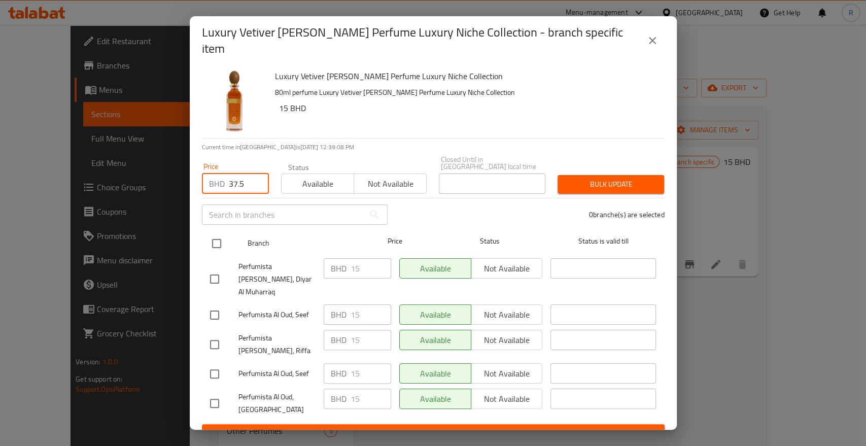
click at [210, 243] on input "checkbox" at bounding box center [216, 243] width 21 height 21
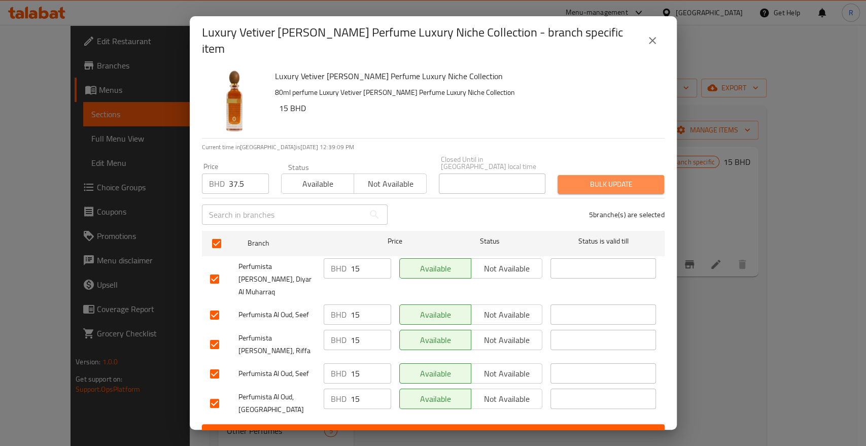
drag, startPoint x: 601, startPoint y: 185, endPoint x: 593, endPoint y: 185, distance: 7.1
click at [600, 185] on span "Bulk update" at bounding box center [611, 184] width 90 height 13
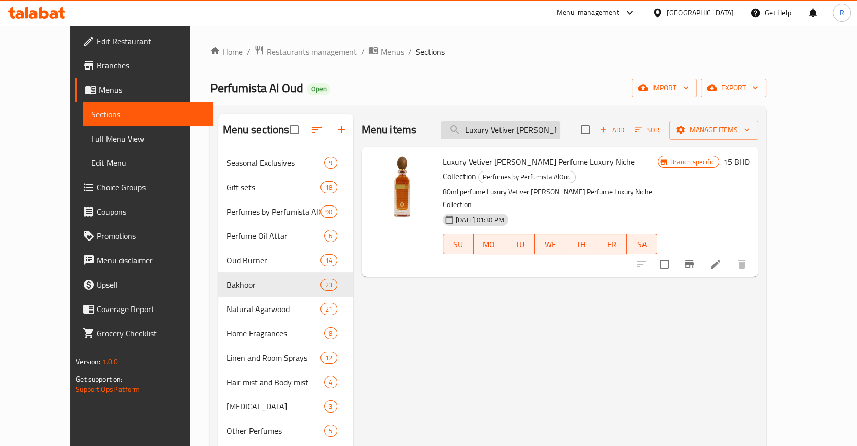
click at [504, 133] on input "Luxury Vetiver [PERSON_NAME] Perfume Luxury Niche Collection" at bounding box center [501, 130] width 120 height 18
paste input "Royal Midnight Limited Perfume Oriental"
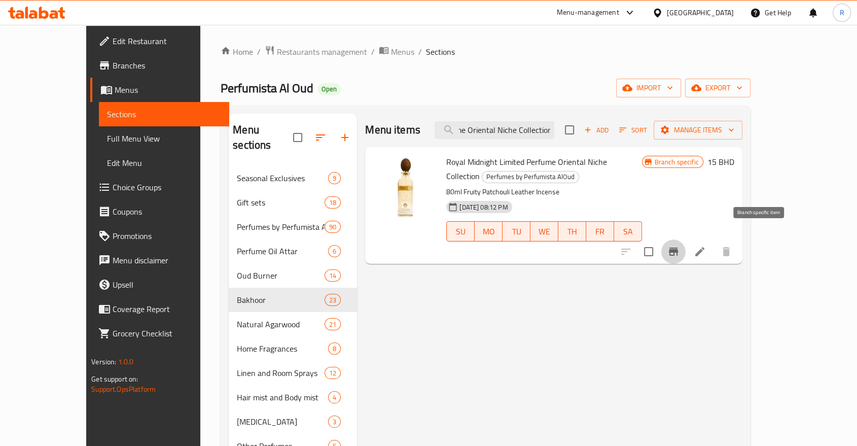
click at [680, 245] on icon "Branch-specific-item" at bounding box center [673, 251] width 12 height 12
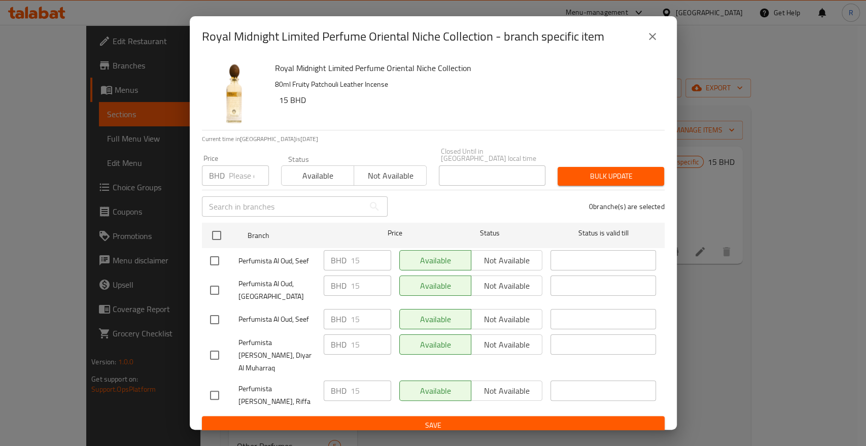
click at [243, 186] on input "number" at bounding box center [249, 175] width 40 height 20
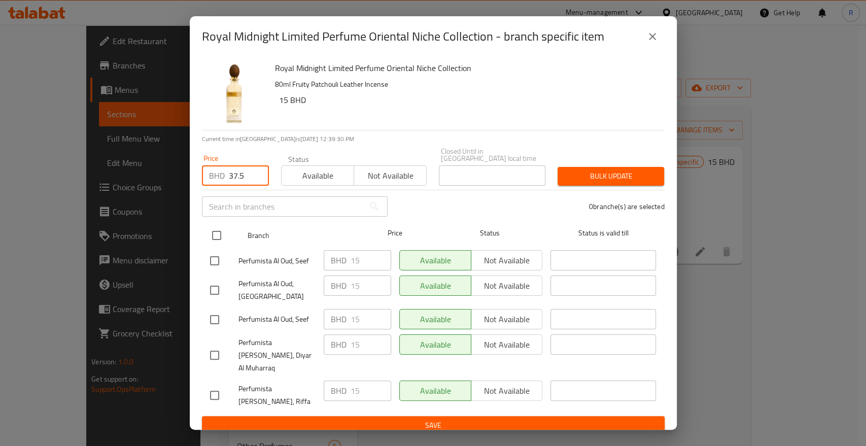
click at [220, 242] on input "checkbox" at bounding box center [216, 235] width 21 height 21
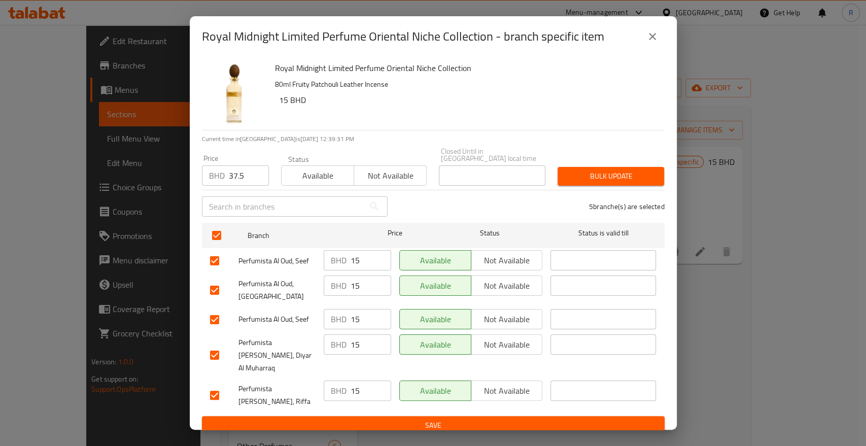
click at [632, 196] on div "5 branche(s) are selected" at bounding box center [532, 206] width 277 height 37
click at [633, 183] on span "Bulk update" at bounding box center [611, 176] width 90 height 13
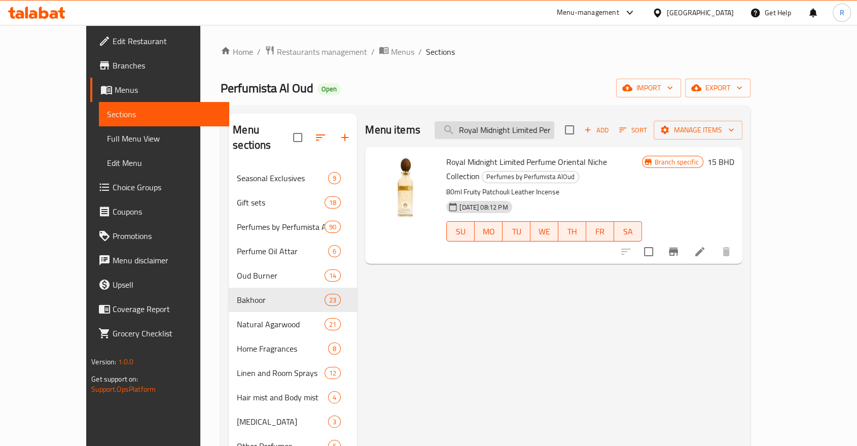
click at [537, 128] on input "Royal Midnight Limited Perfume Oriental Niche Collection" at bounding box center [495, 130] width 120 height 18
paste input "Shumukh Collection Gift Set"
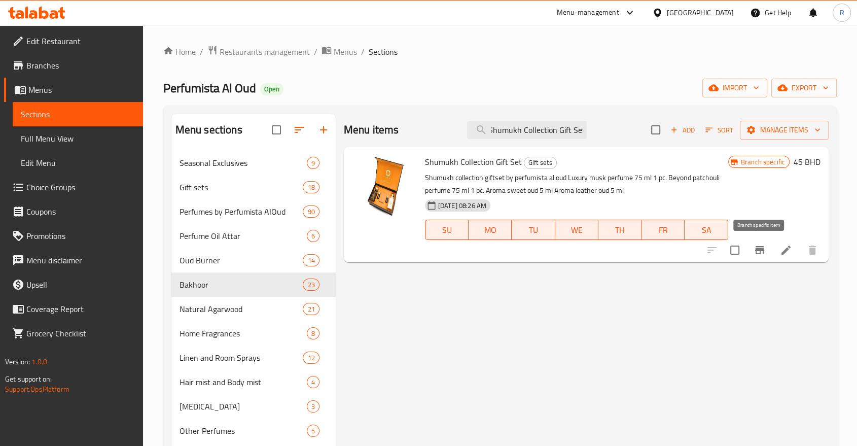
click at [763, 245] on icon "Branch-specific-item" at bounding box center [760, 250] width 12 height 12
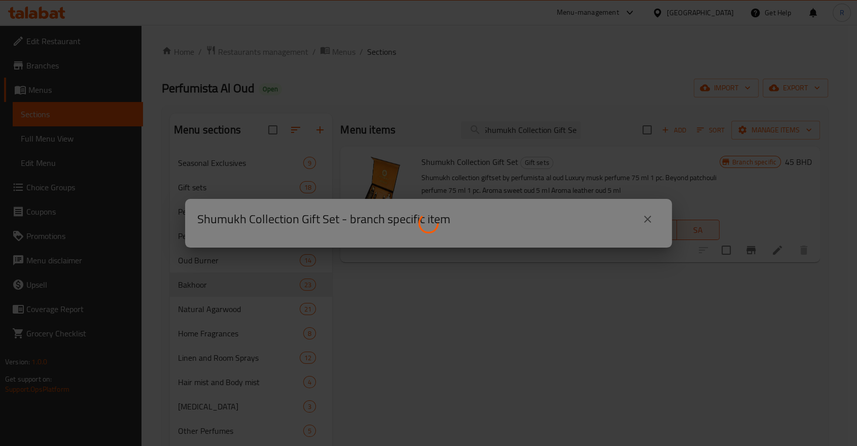
scroll to position [0, 0]
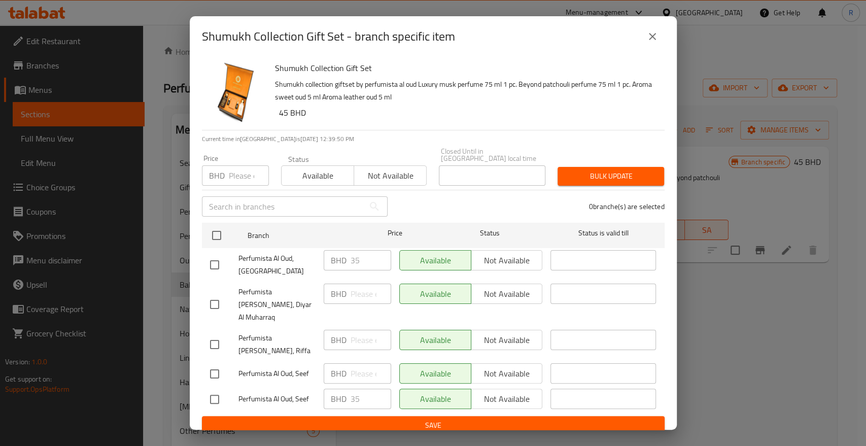
click at [234, 180] on input "number" at bounding box center [249, 175] width 40 height 20
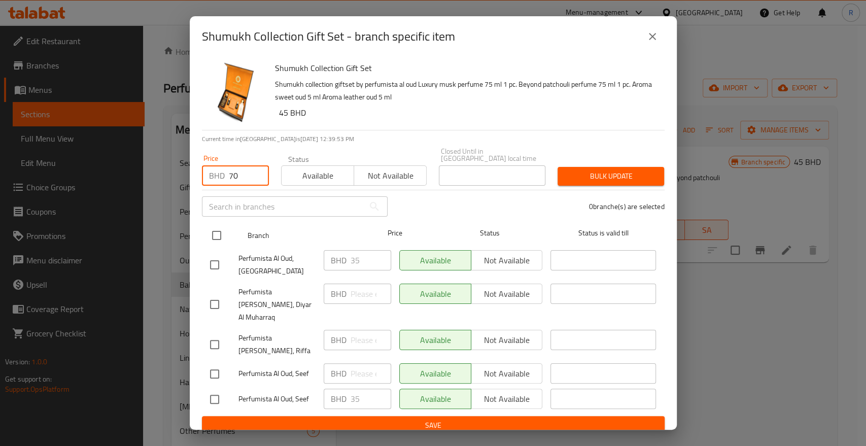
click at [219, 242] on input "checkbox" at bounding box center [216, 235] width 21 height 21
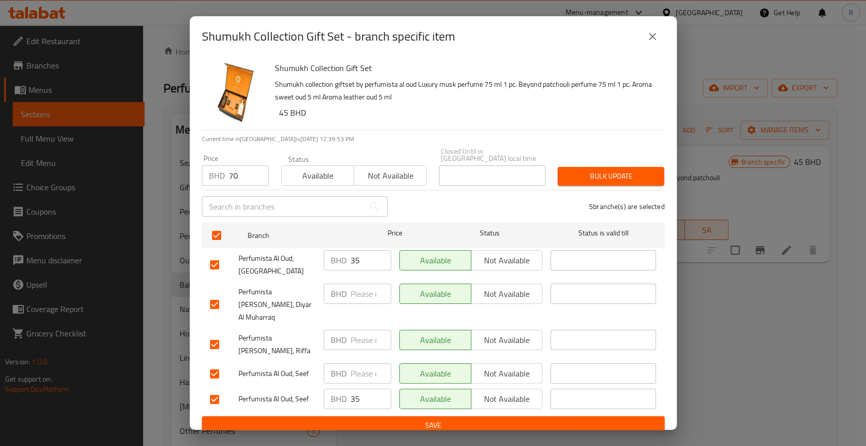
click at [621, 173] on button "Bulk update" at bounding box center [610, 176] width 107 height 19
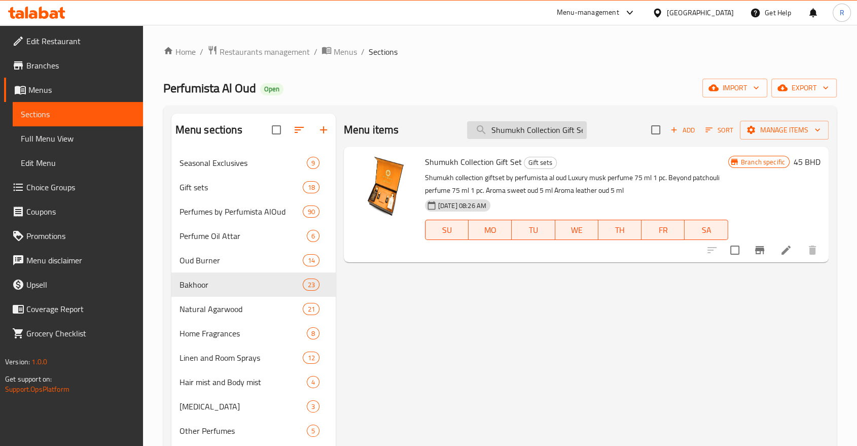
click at [535, 134] on input "Shumukh Collection Gift Set" at bounding box center [527, 130] width 120 height 18
paste input "Hair Mist Rose For Love"
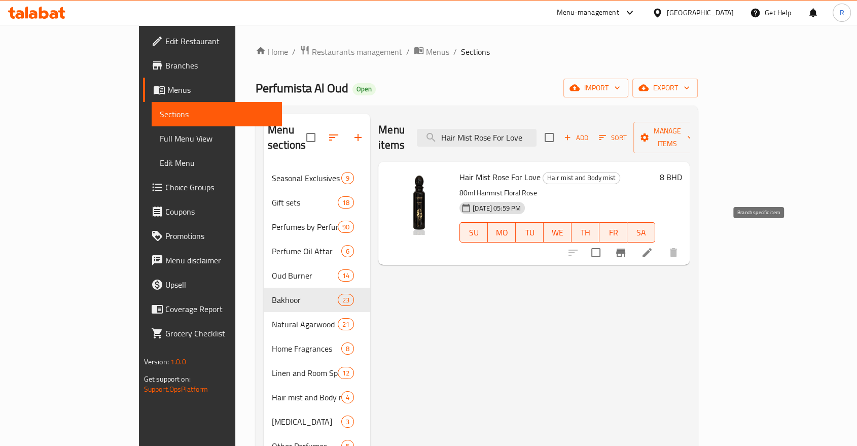
click at [625, 249] on icon "Branch-specific-item" at bounding box center [620, 253] width 9 height 8
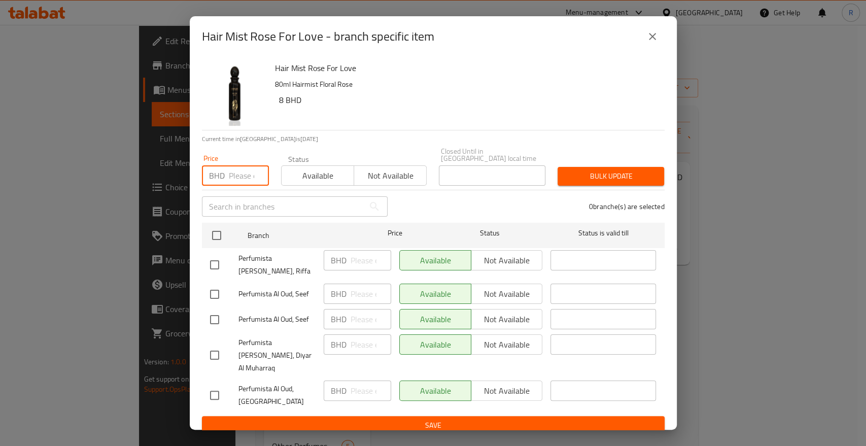
click at [229, 182] on input "number" at bounding box center [249, 175] width 40 height 20
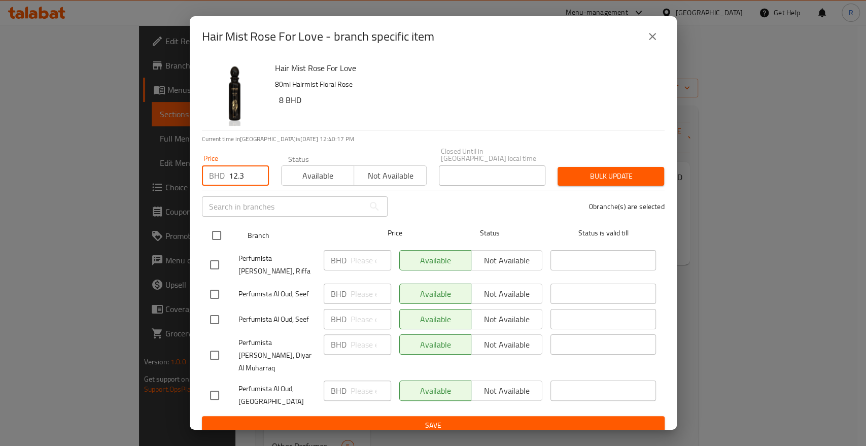
click at [212, 240] on input "checkbox" at bounding box center [216, 235] width 21 height 21
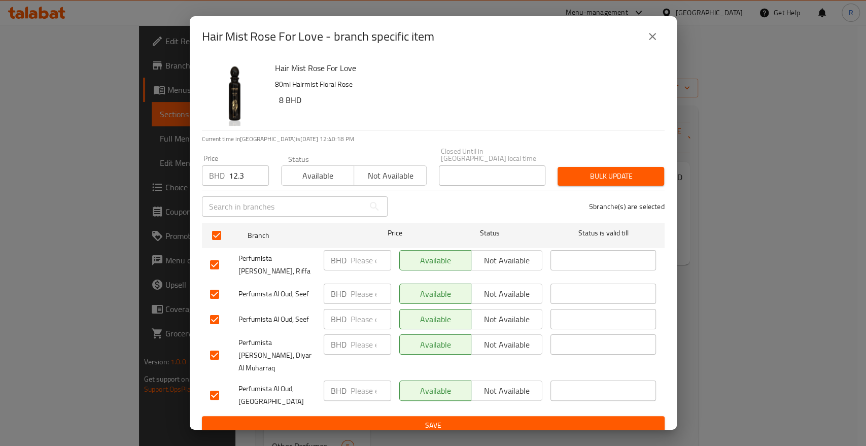
click at [608, 183] on span "Bulk update" at bounding box center [611, 176] width 90 height 13
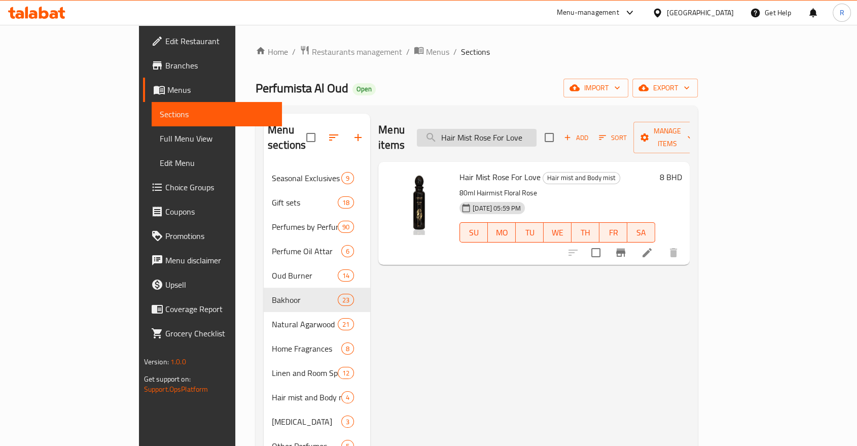
click at [537, 131] on input "Hair Mist Rose For Love" at bounding box center [477, 138] width 120 height 18
paste input "Rose Oud Perfum"
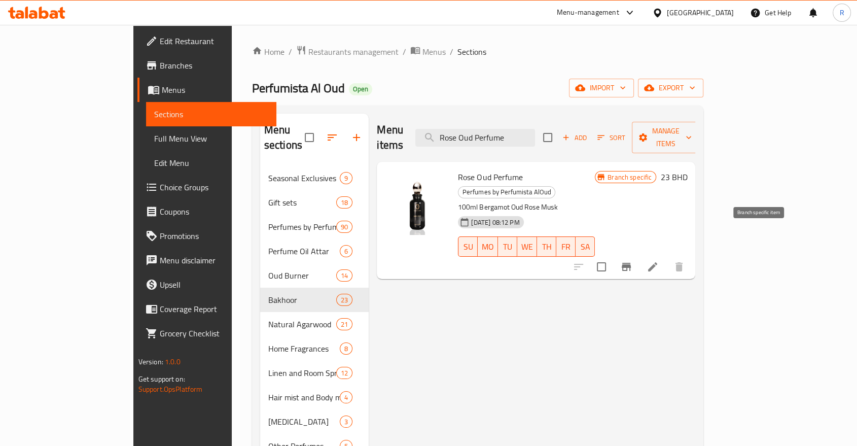
click at [632, 261] on icon "Branch-specific-item" at bounding box center [626, 267] width 12 height 12
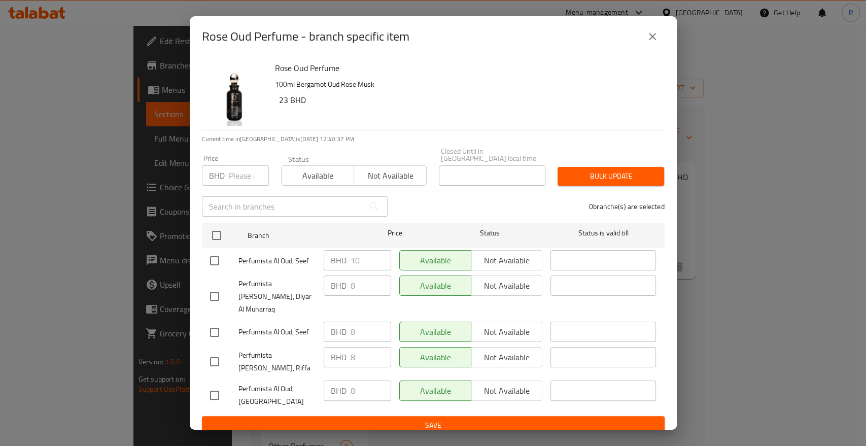
click at [225, 181] on div "BHD Price" at bounding box center [235, 175] width 67 height 20
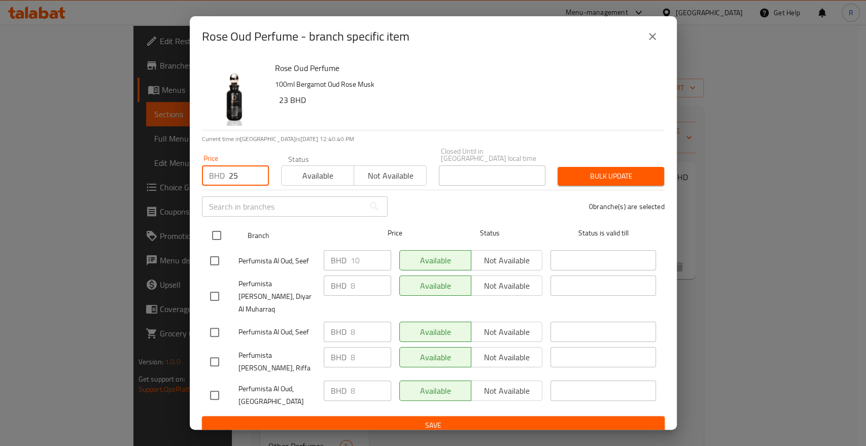
click at [206, 242] on input "checkbox" at bounding box center [216, 235] width 21 height 21
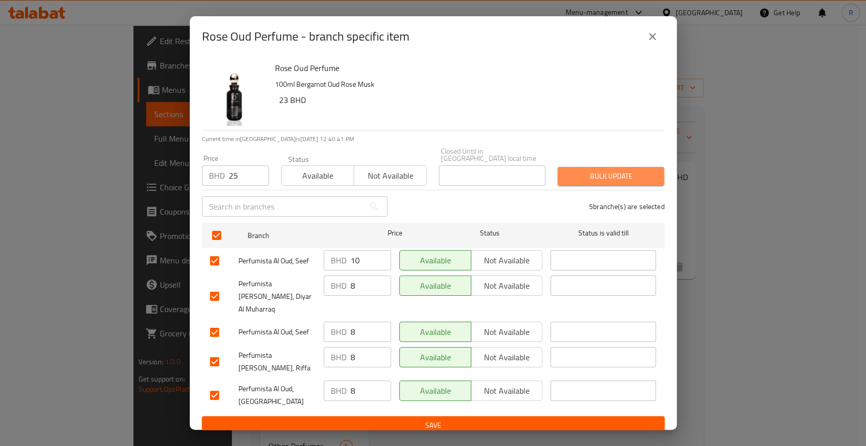
click at [609, 178] on span "Bulk update" at bounding box center [611, 176] width 90 height 13
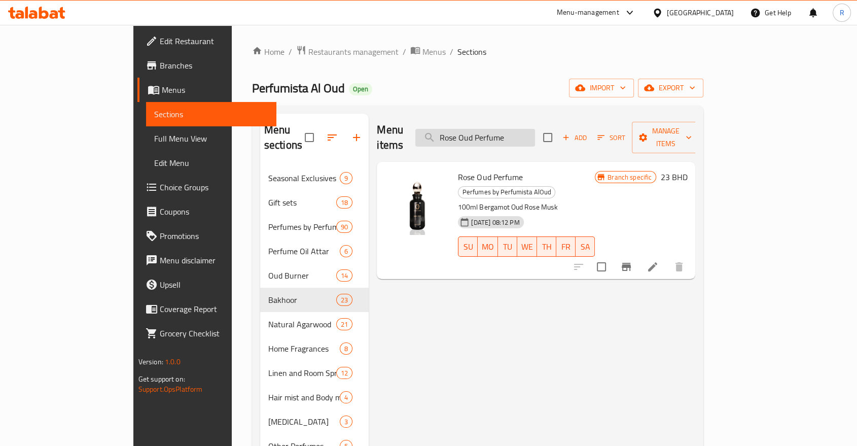
click at [520, 135] on input "Rose Oud Perfume" at bounding box center [475, 138] width 120 height 18
paste input "Musk"
click at [639, 255] on button "Branch-specific-item" at bounding box center [626, 267] width 24 height 24
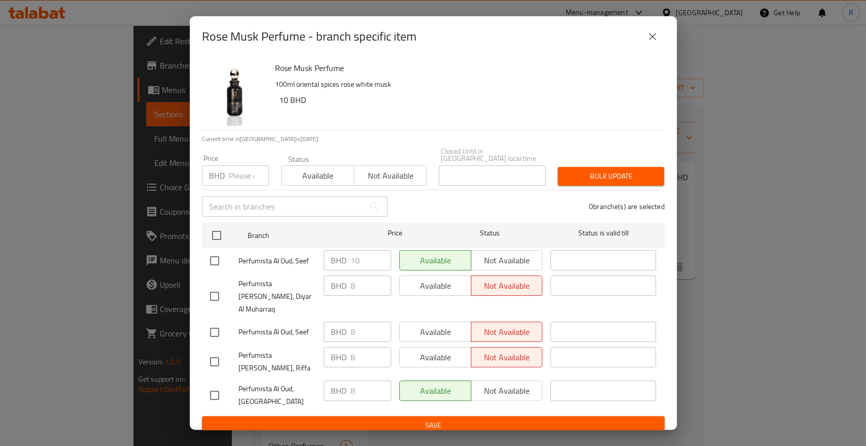
click at [238, 186] on input "number" at bounding box center [249, 175] width 40 height 20
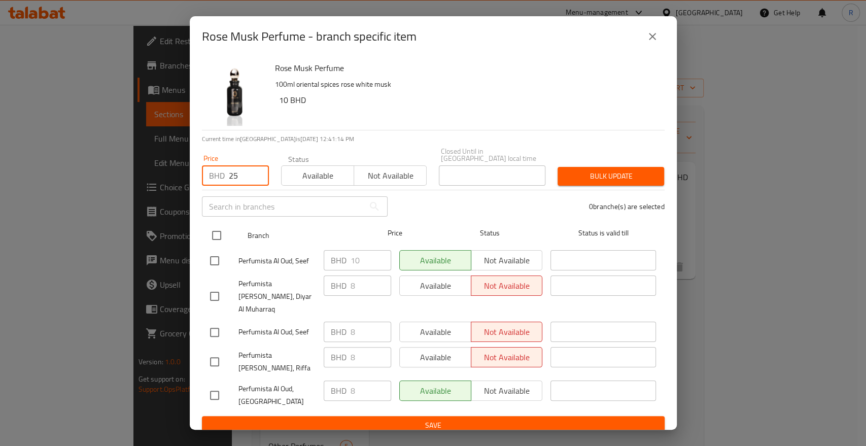
click at [211, 241] on input "checkbox" at bounding box center [216, 235] width 21 height 21
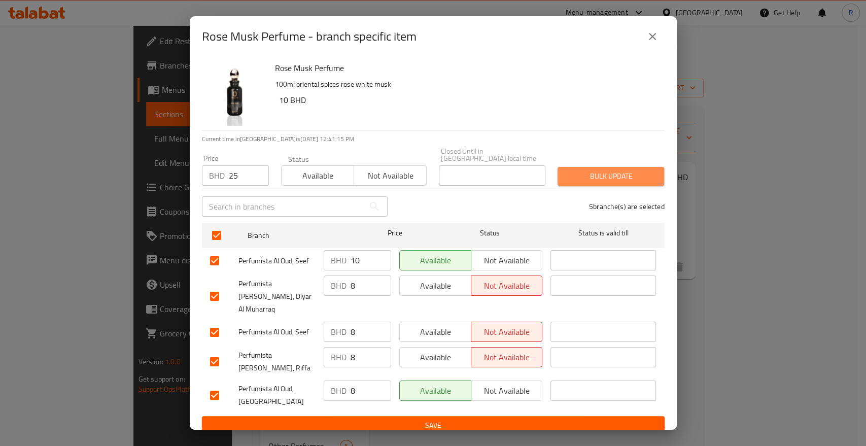
click at [591, 183] on span "Bulk update" at bounding box center [611, 176] width 90 height 13
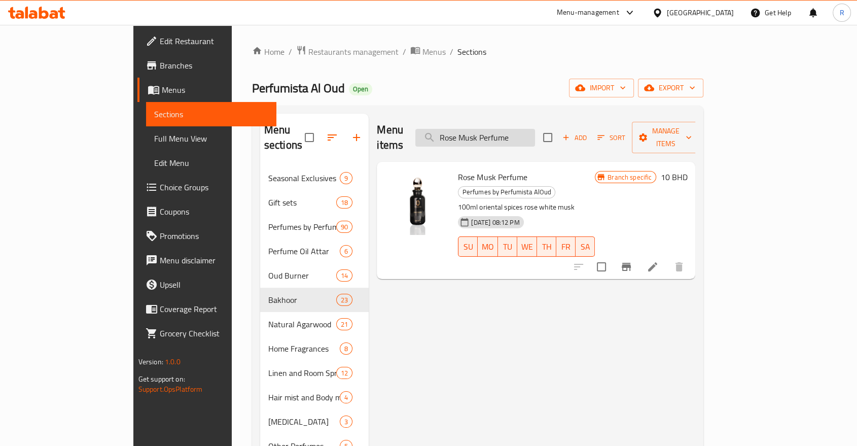
click at [535, 132] on input "Rose Musk Perfume" at bounding box center [475, 138] width 120 height 18
paste input "Bakhoor Desert Amber"
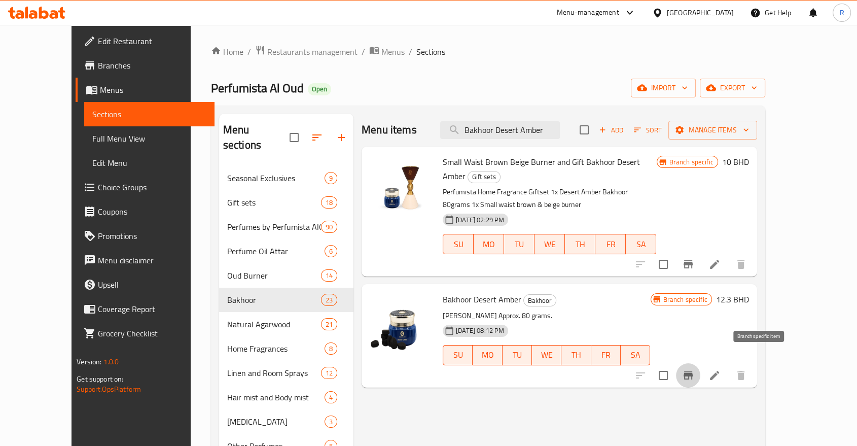
click at [694, 369] on icon "Branch-specific-item" at bounding box center [688, 375] width 12 height 12
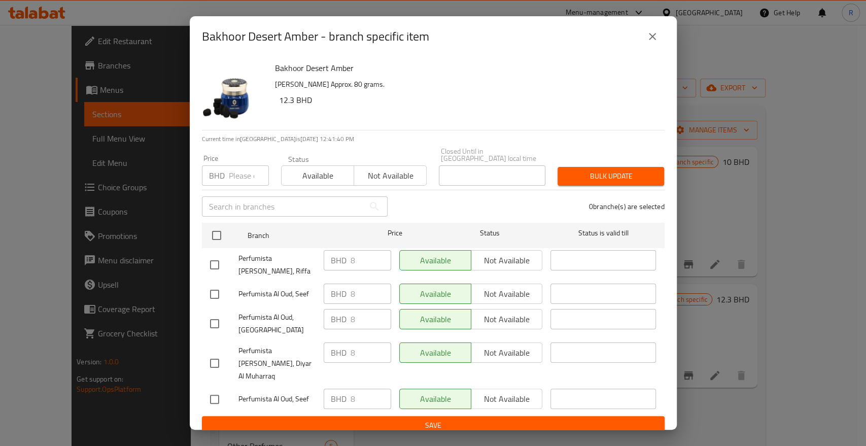
click at [235, 181] on input "number" at bounding box center [249, 175] width 40 height 20
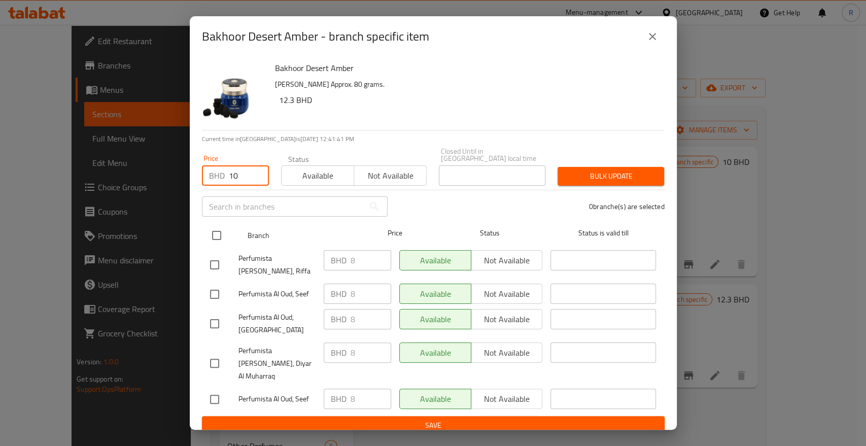
click at [215, 244] on input "checkbox" at bounding box center [216, 235] width 21 height 21
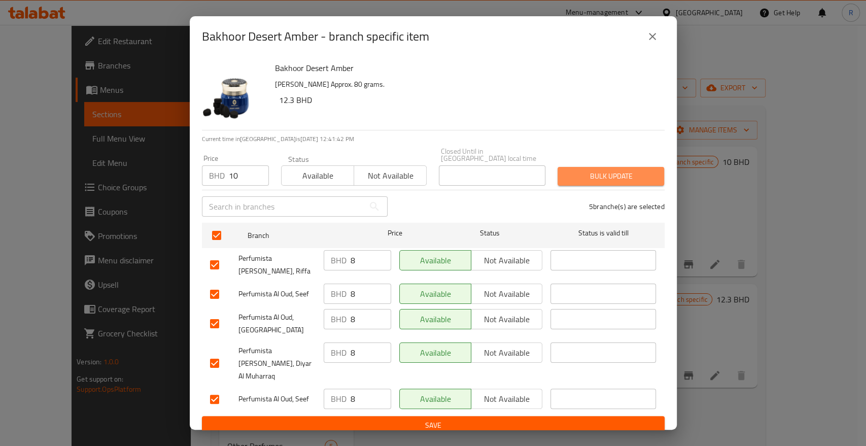
click at [597, 176] on span "Bulk update" at bounding box center [611, 176] width 90 height 13
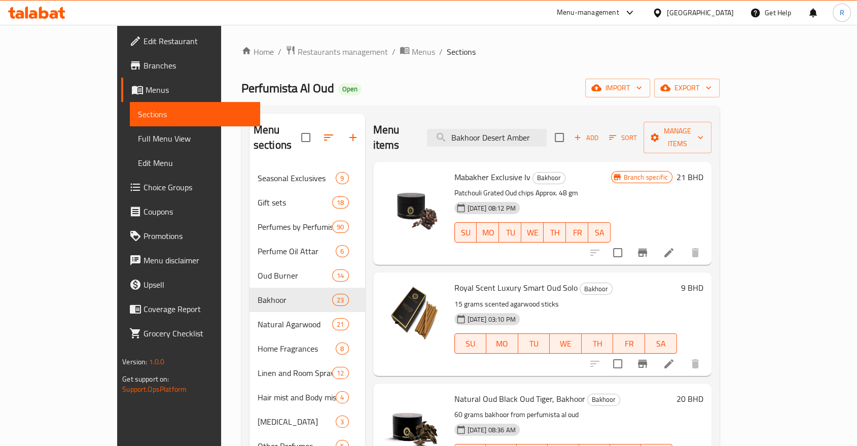
click at [521, 121] on div "Menu items Bakhoor Desert Amber Add Sort Manage items" at bounding box center [542, 138] width 338 height 48
click at [514, 133] on input "Bakhoor Desert Amber" at bounding box center [487, 138] width 120 height 18
paste input "Rose"
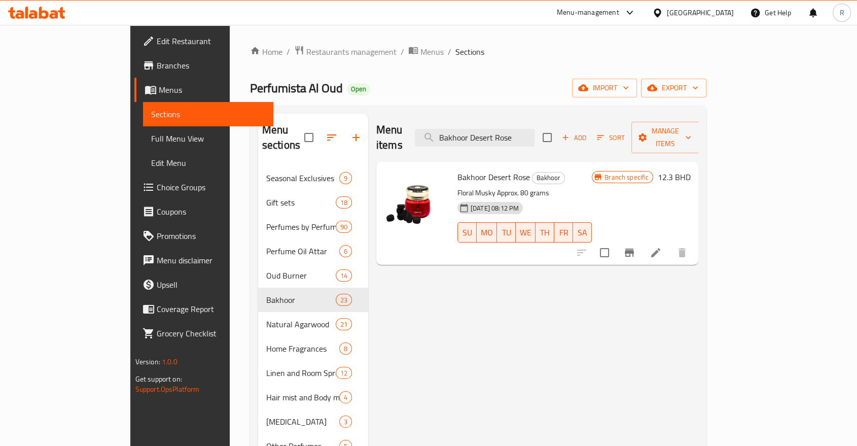
click at [634, 249] on icon "Branch-specific-item" at bounding box center [629, 253] width 9 height 8
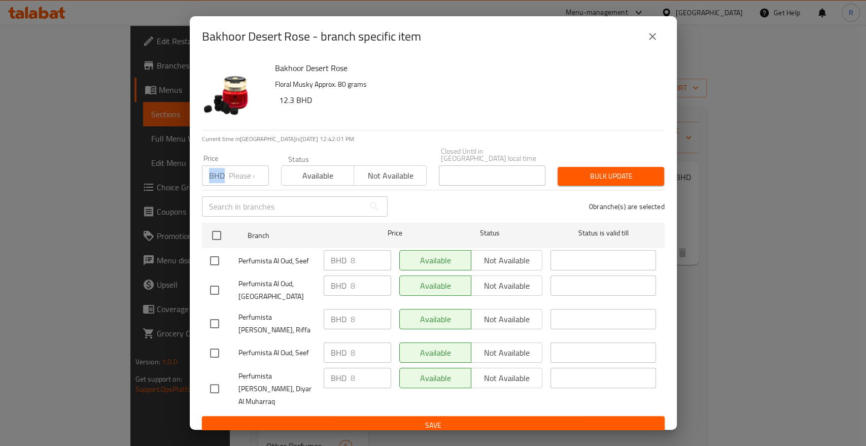
click at [244, 192] on div "Price BHD Price" at bounding box center [235, 170] width 79 height 43
click at [242, 181] on input "number" at bounding box center [249, 175] width 40 height 20
drag, startPoint x: 402, startPoint y: 148, endPoint x: 286, endPoint y: 159, distance: 116.7
click at [402, 144] on p "Current time in [GEOGRAPHIC_DATA] is [DATE] 12:42:04 PM" at bounding box center [433, 138] width 463 height 9
click at [241, 183] on input "number" at bounding box center [249, 175] width 40 height 20
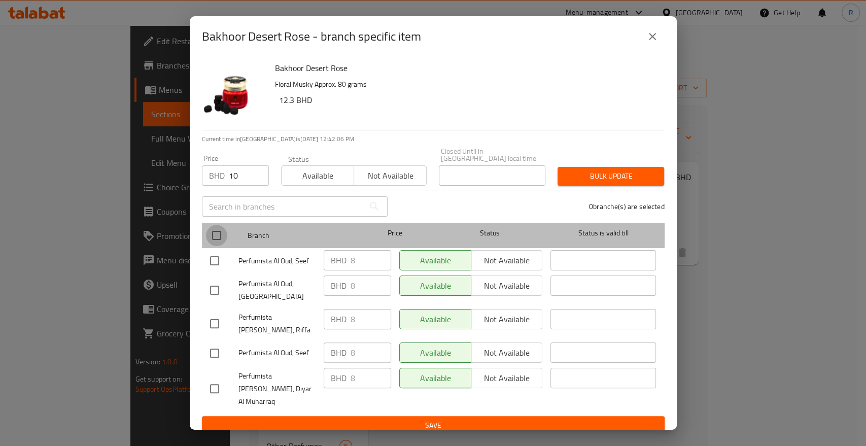
click at [217, 237] on input "checkbox" at bounding box center [216, 235] width 21 height 21
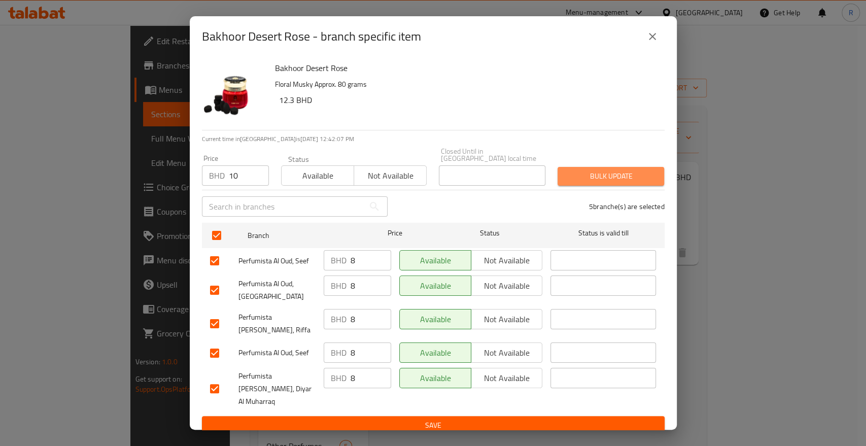
click at [629, 183] on span "Bulk update" at bounding box center [611, 176] width 90 height 13
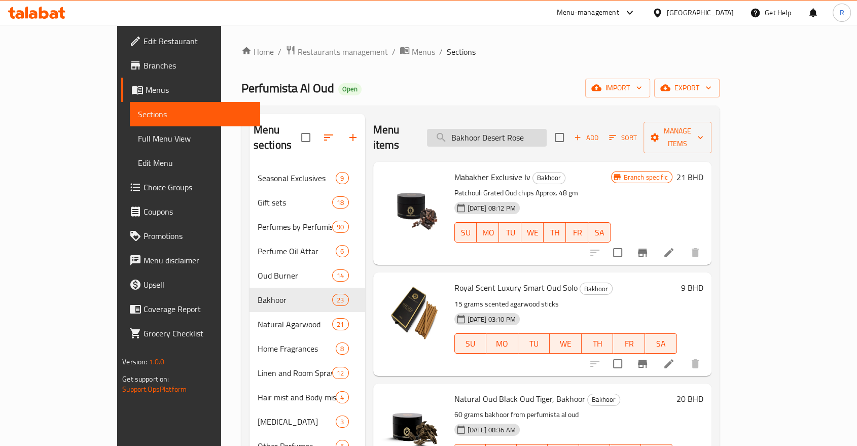
click at [508, 134] on input "Bakhoor Desert Rose" at bounding box center [487, 138] width 120 height 18
paste input "Oud"
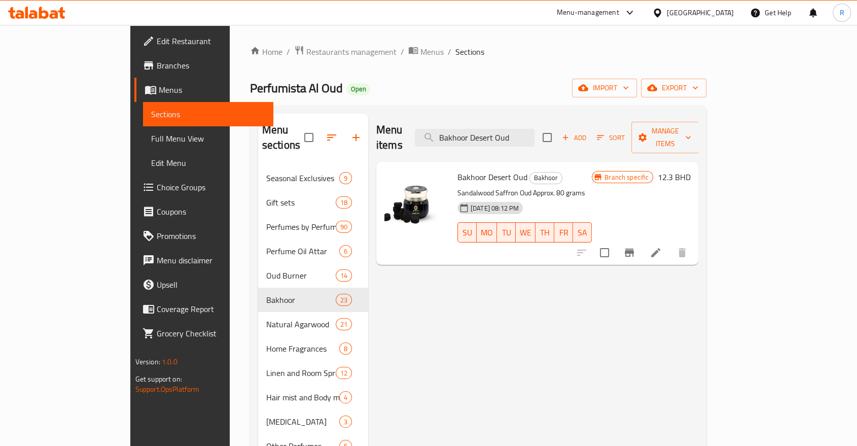
click at [634, 249] on icon "Branch-specific-item" at bounding box center [629, 253] width 9 height 8
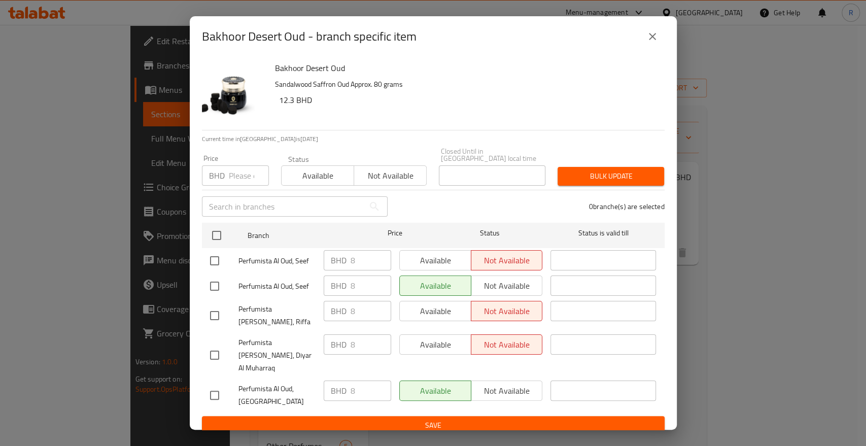
click at [235, 178] on input "number" at bounding box center [249, 175] width 40 height 20
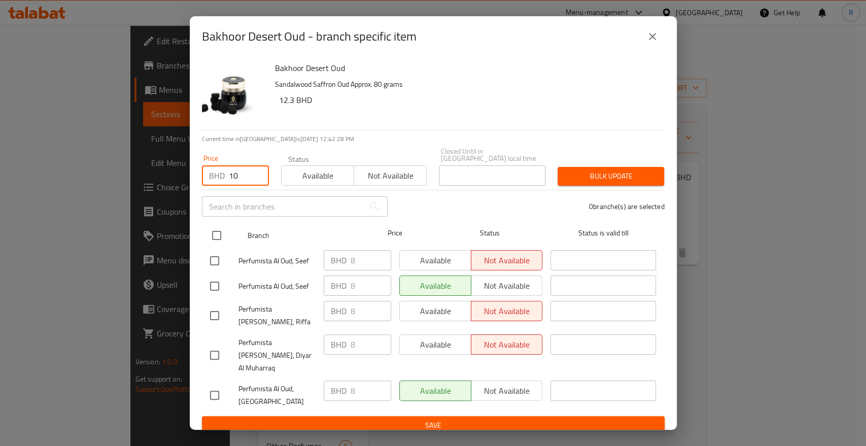
click at [217, 244] on input "checkbox" at bounding box center [216, 235] width 21 height 21
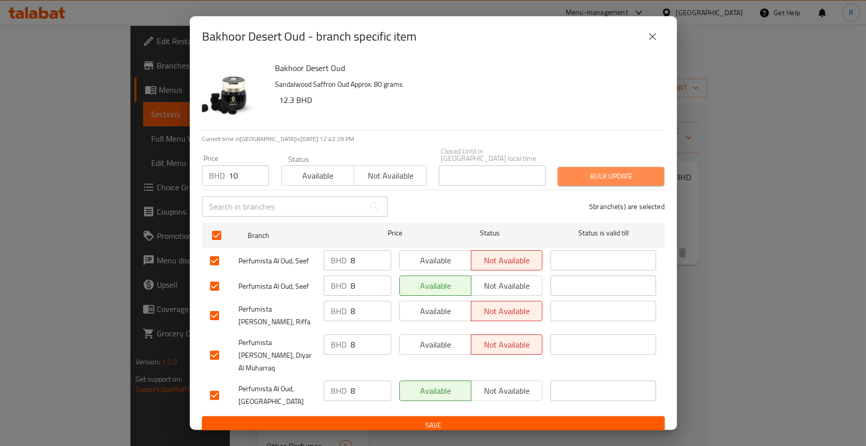
click at [625, 182] on span "Bulk update" at bounding box center [611, 176] width 90 height 13
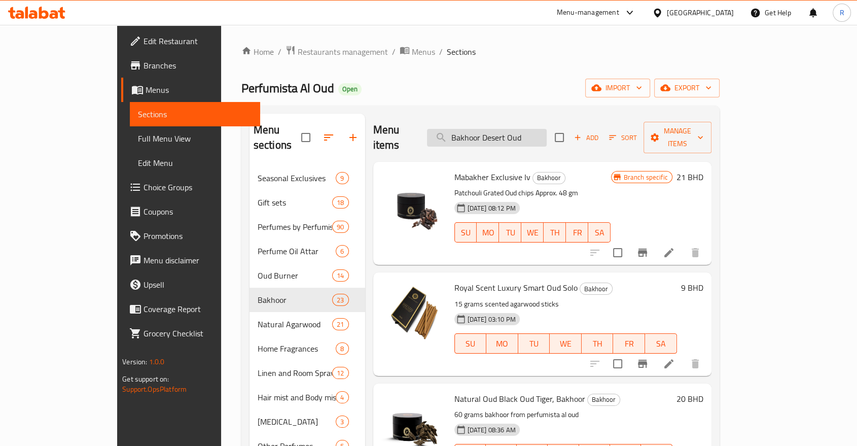
click at [533, 134] on input "Bakhoor Desert Oud" at bounding box center [487, 138] width 120 height 18
paste input "Flower"
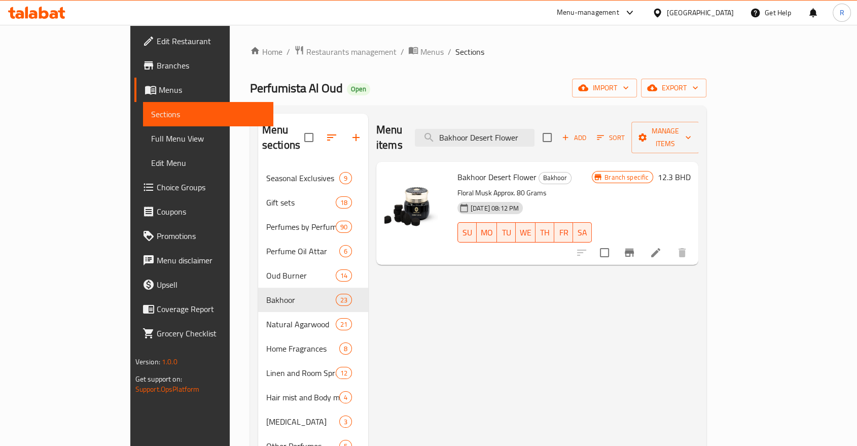
click at [636, 246] on icon "Branch-specific-item" at bounding box center [629, 252] width 12 height 12
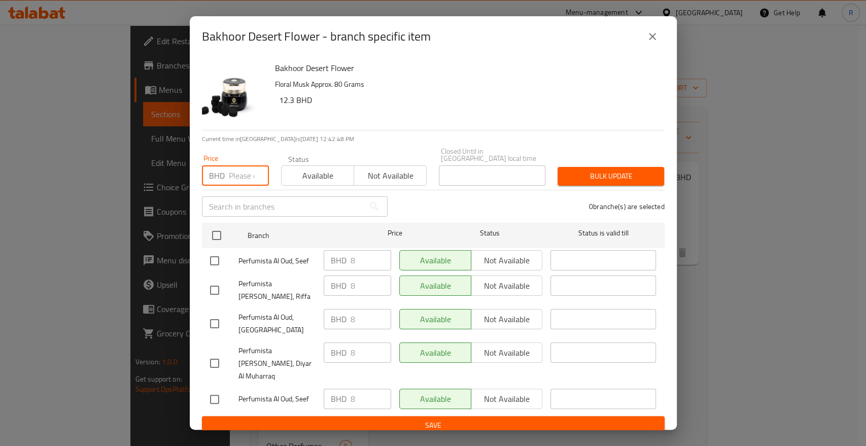
click at [229, 175] on input "number" at bounding box center [249, 175] width 40 height 20
drag, startPoint x: 215, startPoint y: 239, endPoint x: 333, endPoint y: 222, distance: 119.4
click at [218, 238] on input "checkbox" at bounding box center [216, 235] width 21 height 21
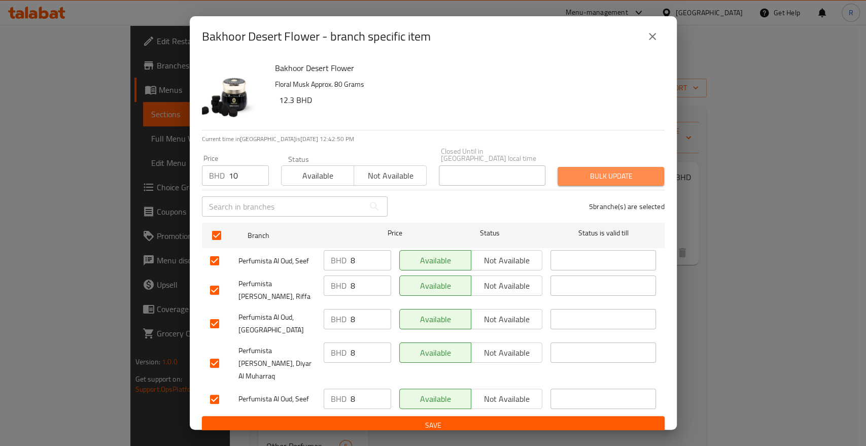
click at [598, 183] on span "Bulk update" at bounding box center [611, 176] width 90 height 13
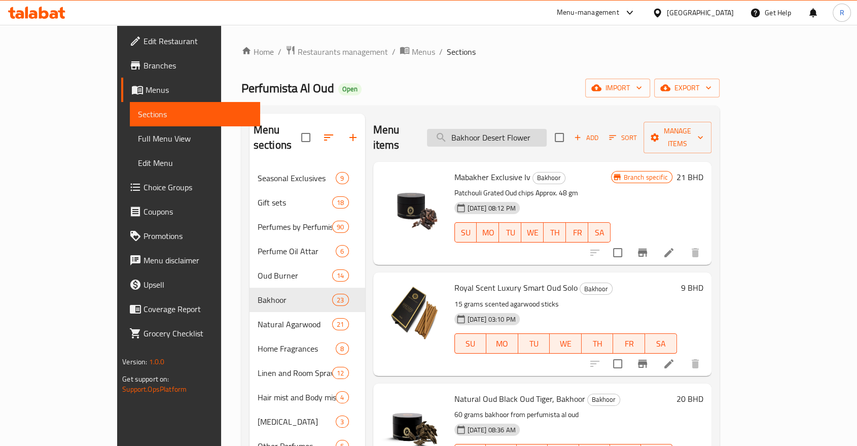
click at [540, 129] on input "Bakhoor Desert Flower" at bounding box center [487, 138] width 120 height 18
paste input "Garden"
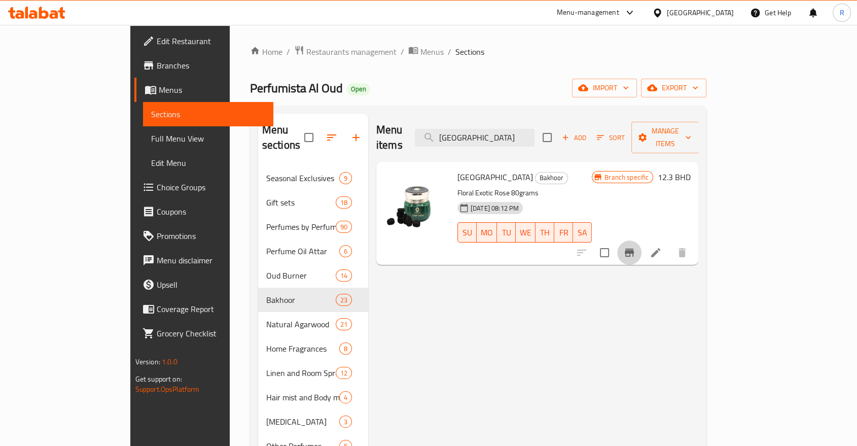
click at [642, 240] on button "Branch-specific-item" at bounding box center [629, 252] width 24 height 24
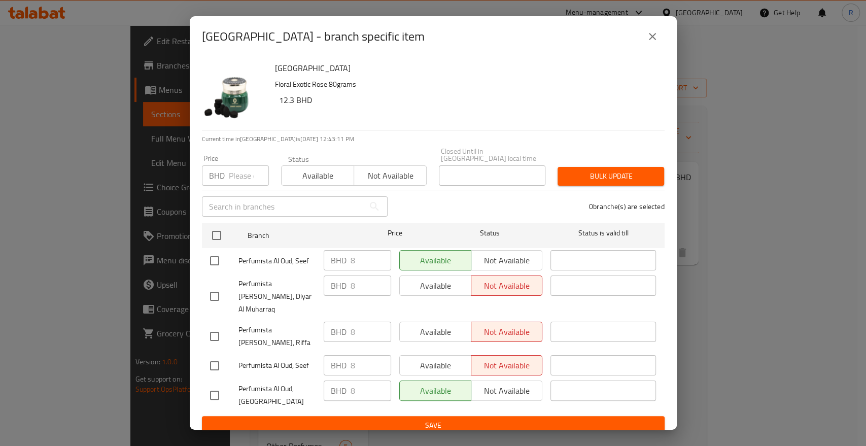
click at [232, 179] on input "number" at bounding box center [249, 175] width 40 height 20
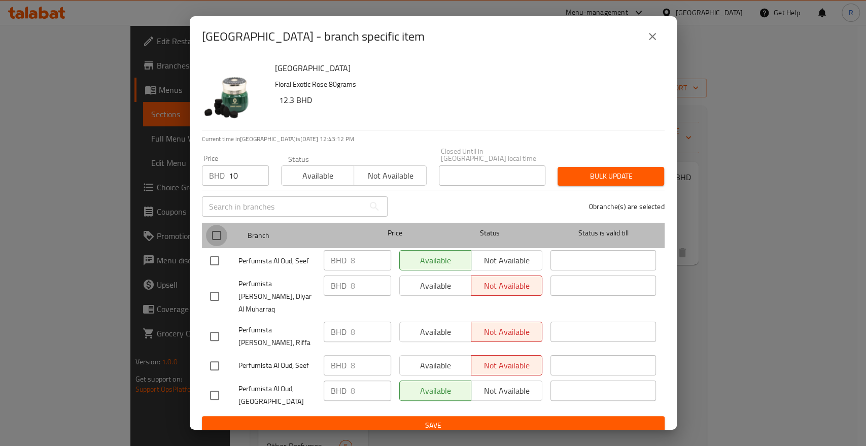
click at [211, 239] on input "checkbox" at bounding box center [216, 235] width 21 height 21
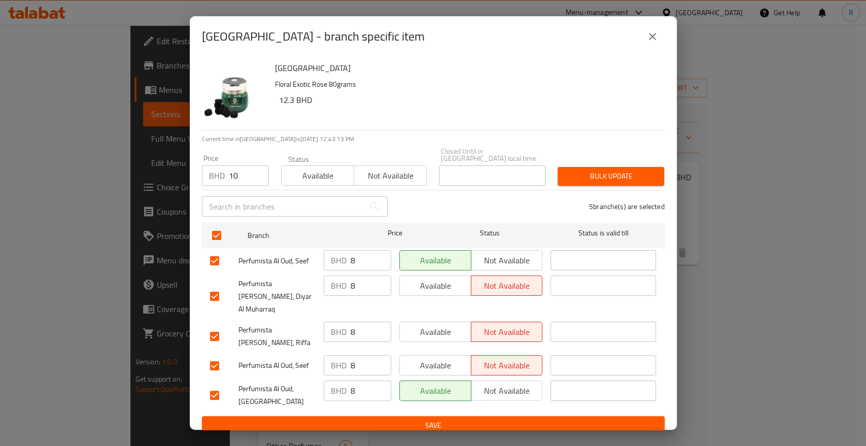
click at [614, 183] on span "Bulk update" at bounding box center [611, 176] width 90 height 13
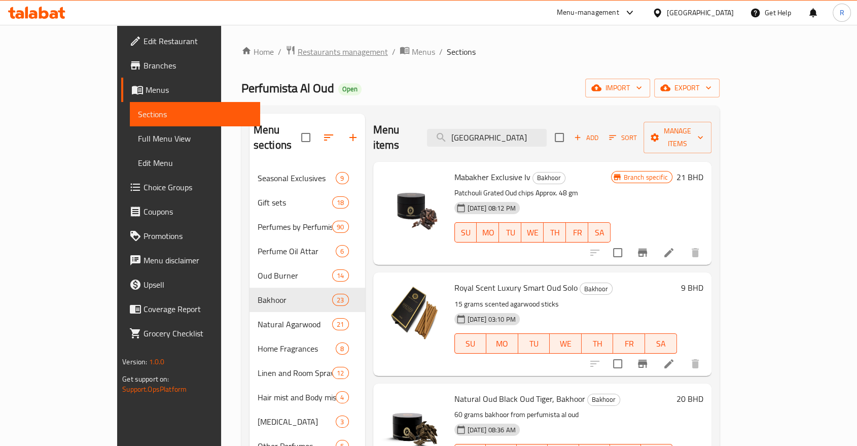
click at [298, 53] on span "Restaurants management" at bounding box center [343, 52] width 90 height 12
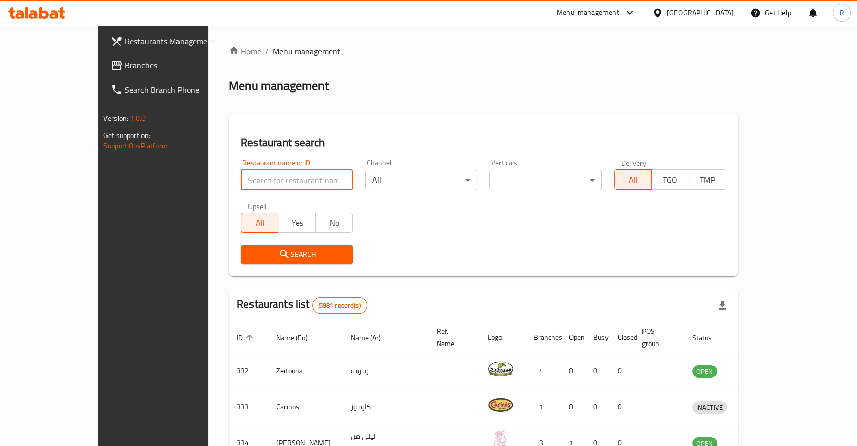
click at [256, 180] on input "search" at bounding box center [297, 180] width 112 height 20
type input "reehat al"
click button "Search" at bounding box center [297, 254] width 112 height 19
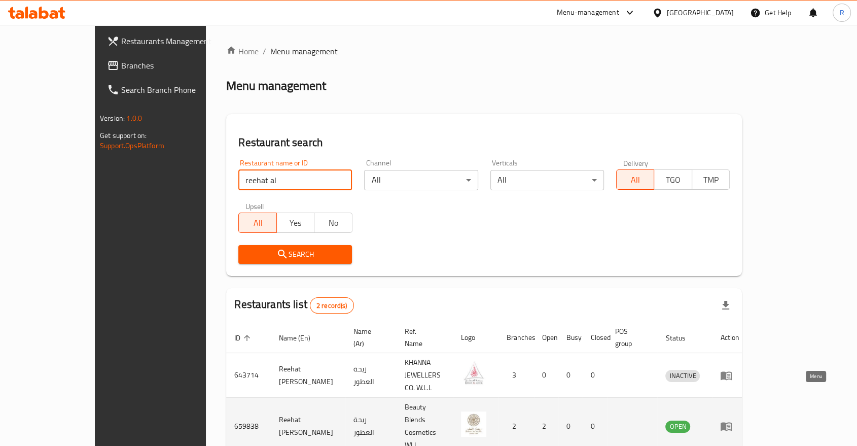
click at [732, 422] on icon "enhanced table" at bounding box center [726, 426] width 11 height 9
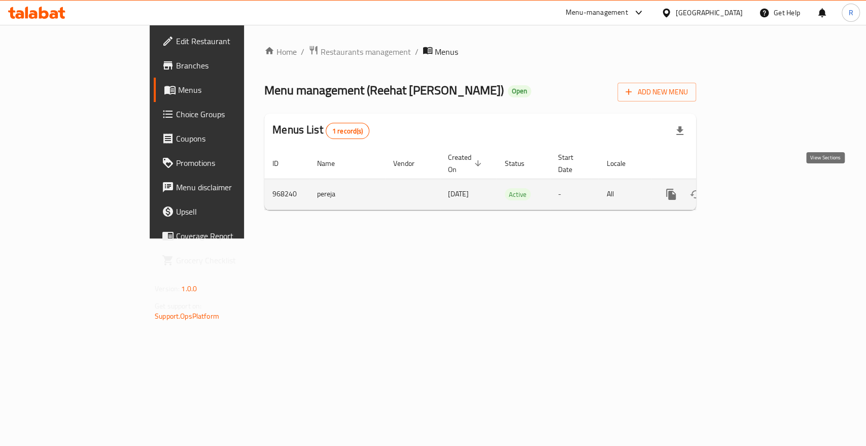
click at [750, 188] on icon "enhanced table" at bounding box center [744, 194] width 12 height 12
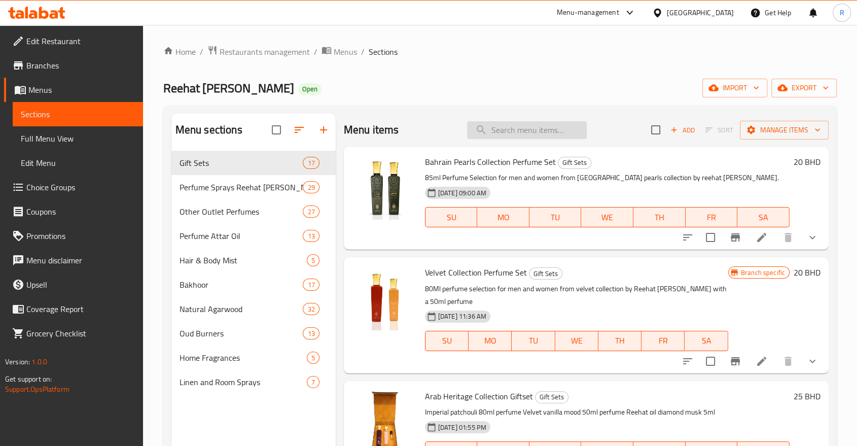
click at [517, 135] on input "search" at bounding box center [527, 130] width 120 height 18
paste input "Elite Oud Perfume Naqsh Collection"
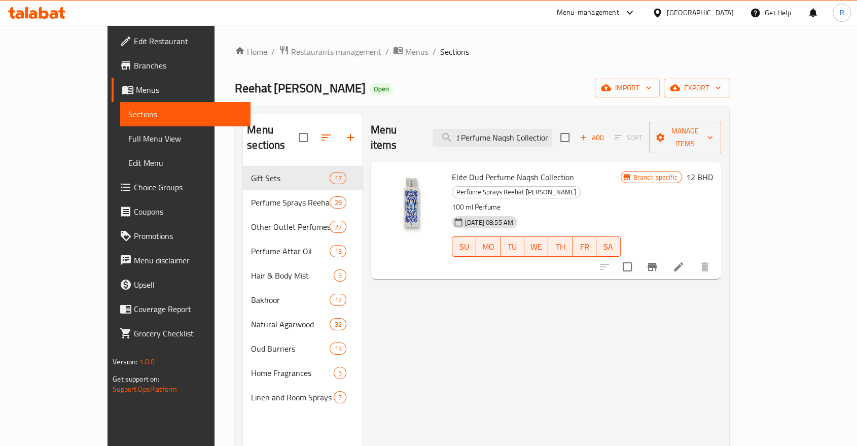
type input "Elite Oud Perfume Naqsh Collection"
click at [658, 261] on icon "Branch-specific-item" at bounding box center [652, 267] width 12 height 12
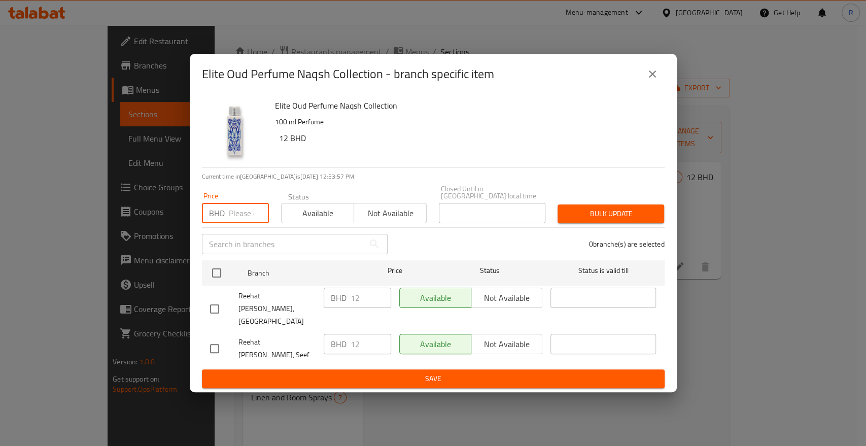
drag, startPoint x: 243, startPoint y: 227, endPoint x: 252, endPoint y: 222, distance: 9.8
click at [248, 222] on input "number" at bounding box center [249, 213] width 40 height 20
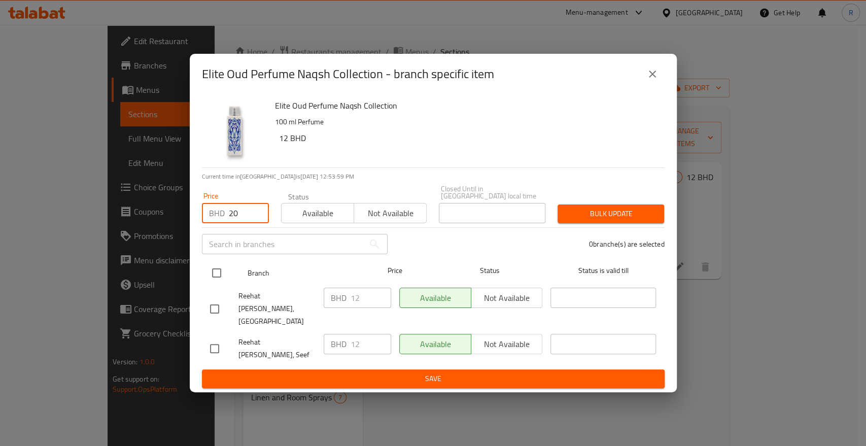
type input "20"
click at [213, 284] on input "checkbox" at bounding box center [216, 272] width 21 height 21
checkbox input "true"
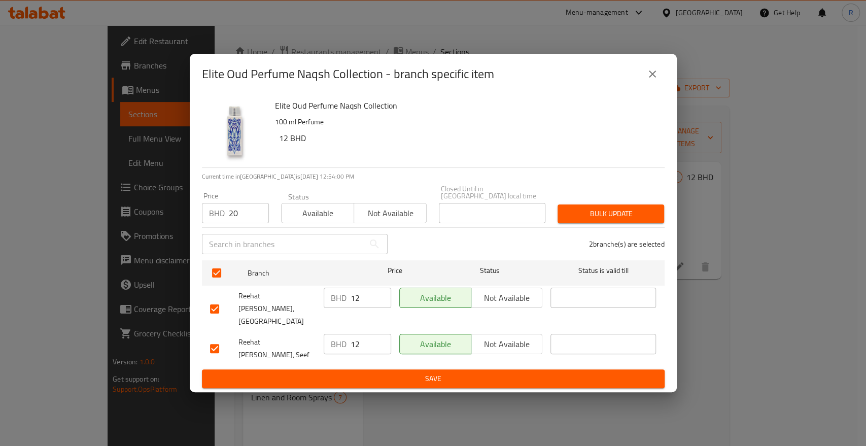
drag, startPoint x: 616, startPoint y: 213, endPoint x: 615, endPoint y: 219, distance: 6.7
click at [616, 214] on div "Bulk update" at bounding box center [610, 213] width 119 height 31
click at [616, 220] on span "Bulk update" at bounding box center [611, 213] width 90 height 13
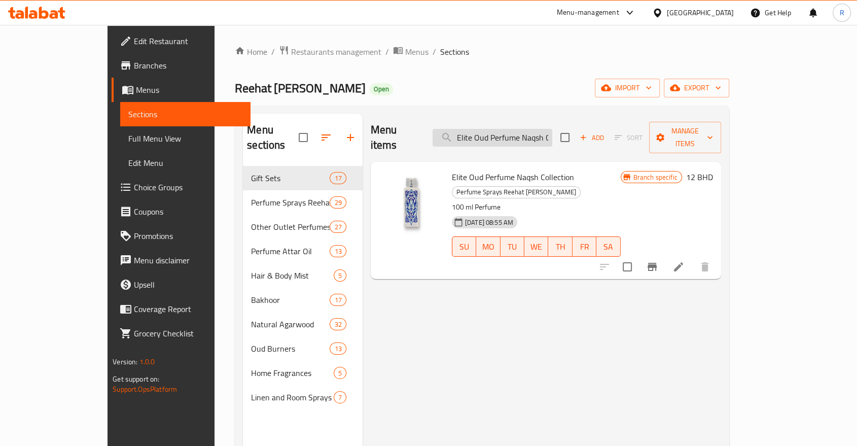
click at [552, 132] on input "Elite Oud Perfume Naqsh Collection" at bounding box center [493, 138] width 120 height 18
paste input "Mubakhar Lovers"
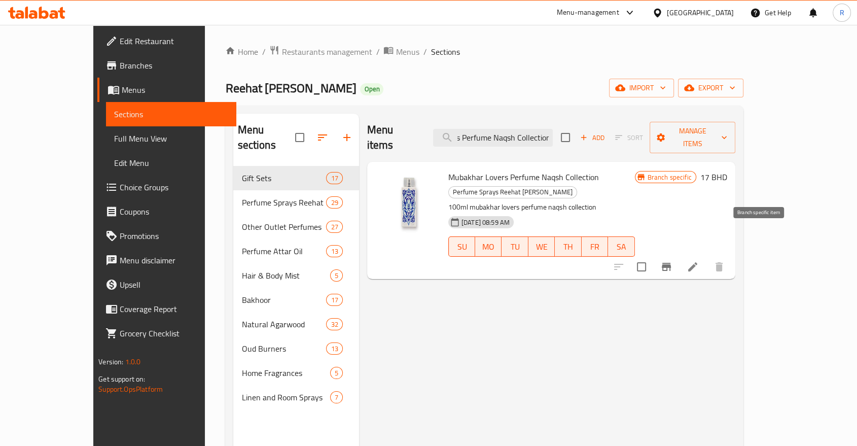
type input "Mubakhar Lovers Perfume Naqsh Collection"
click at [673, 261] on icon "Branch-specific-item" at bounding box center [666, 267] width 12 height 12
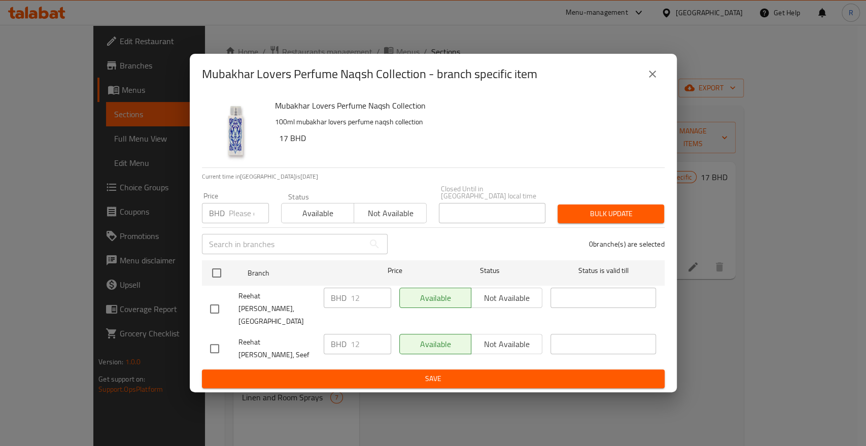
click at [228, 223] on div "BHD Price" at bounding box center [235, 213] width 67 height 20
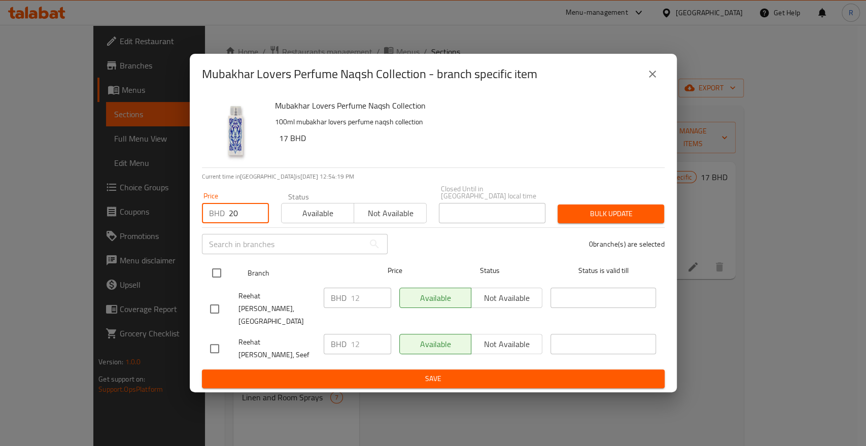
type input "20"
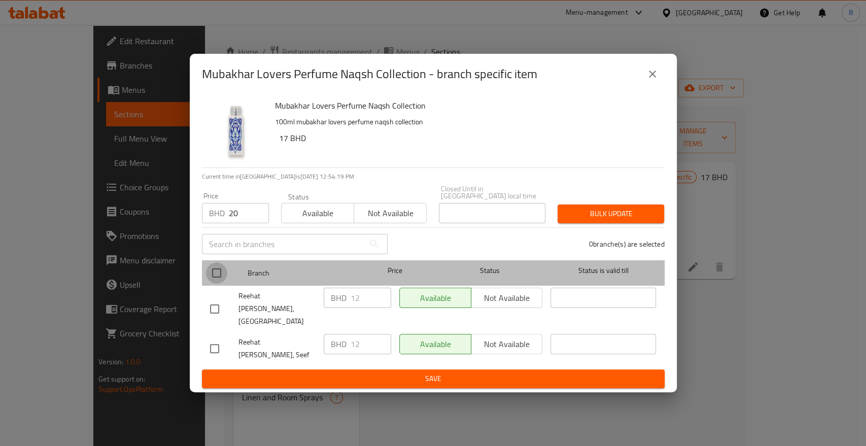
click at [218, 284] on input "checkbox" at bounding box center [216, 272] width 21 height 21
checkbox input "true"
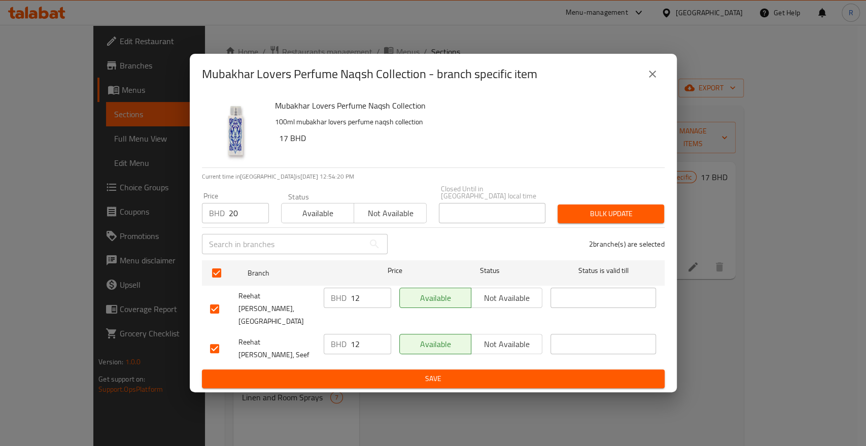
click at [600, 219] on span "Bulk update" at bounding box center [611, 213] width 90 height 13
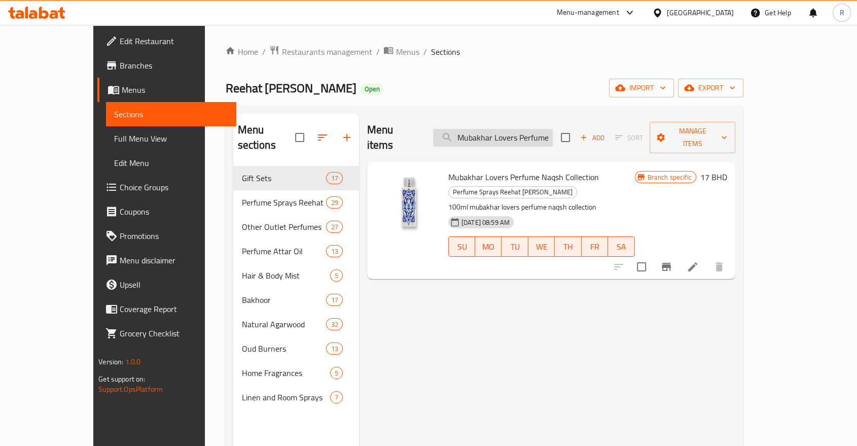
click at [537, 134] on input "Mubakhar Lovers Perfume Naqsh Collection" at bounding box center [493, 138] width 120 height 18
paste input "Oriental"
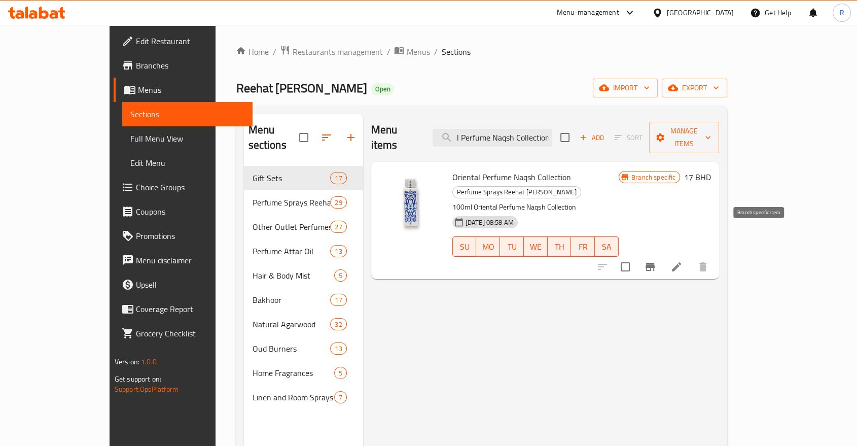
type input "Oriental Perfume Naqsh Collection"
click at [656, 261] on icon "Branch-specific-item" at bounding box center [650, 267] width 12 height 12
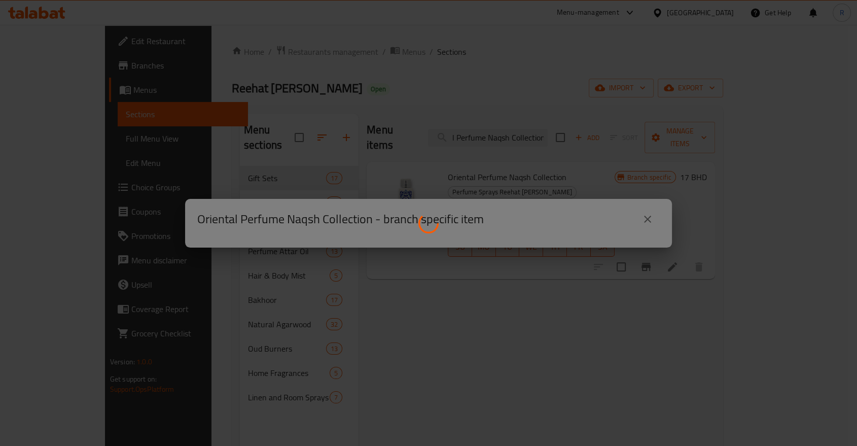
scroll to position [0, 0]
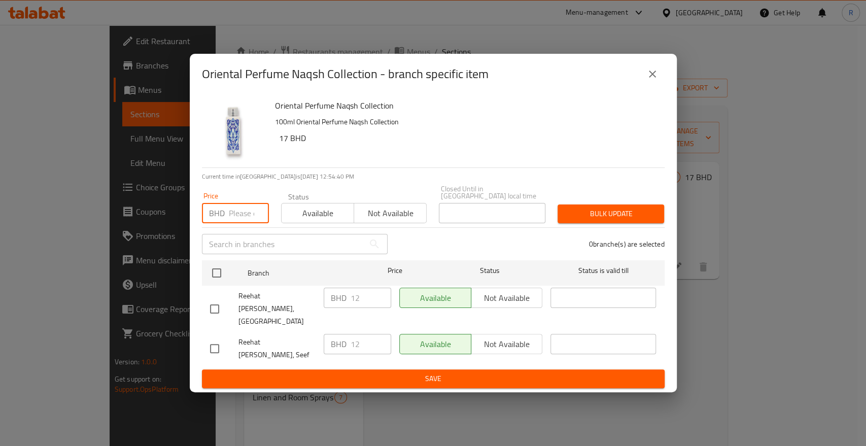
click at [247, 222] on input "number" at bounding box center [249, 213] width 40 height 20
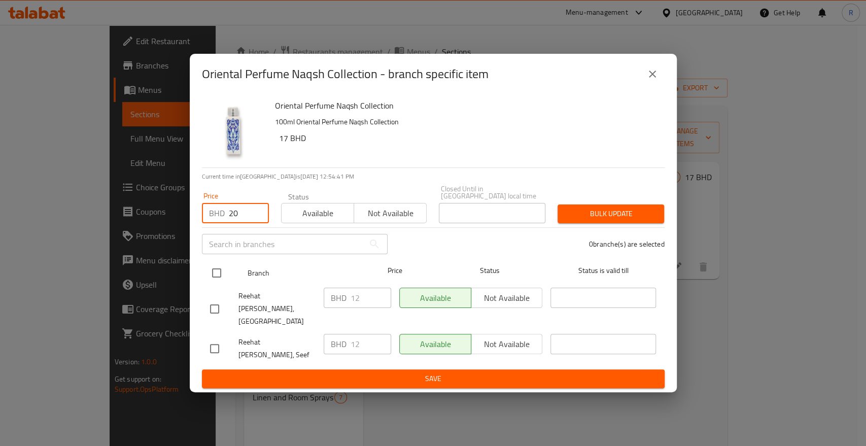
type input "20"
click at [214, 283] on input "checkbox" at bounding box center [216, 272] width 21 height 21
checkbox input "true"
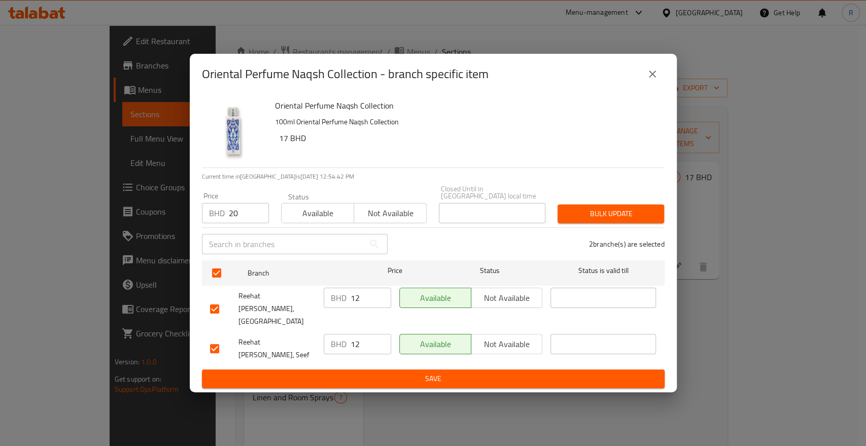
click at [611, 220] on span "Bulk update" at bounding box center [611, 213] width 90 height 13
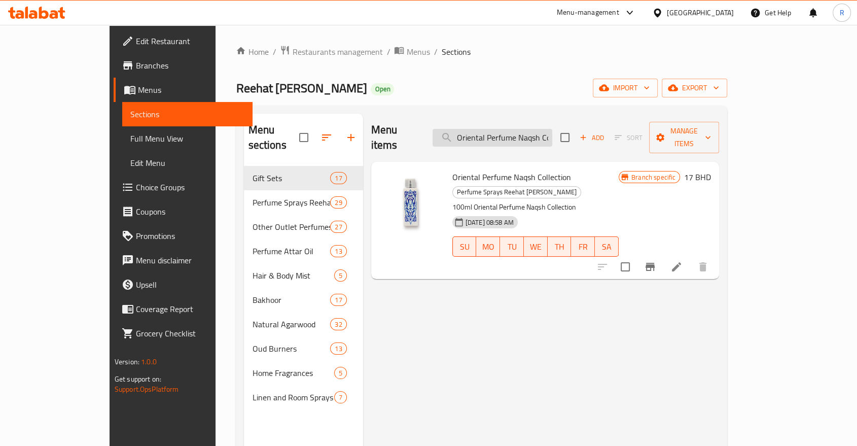
click at [552, 129] on input "Oriental Perfume Naqsh Collection" at bounding box center [493, 138] width 120 height 18
paste input "Pride"
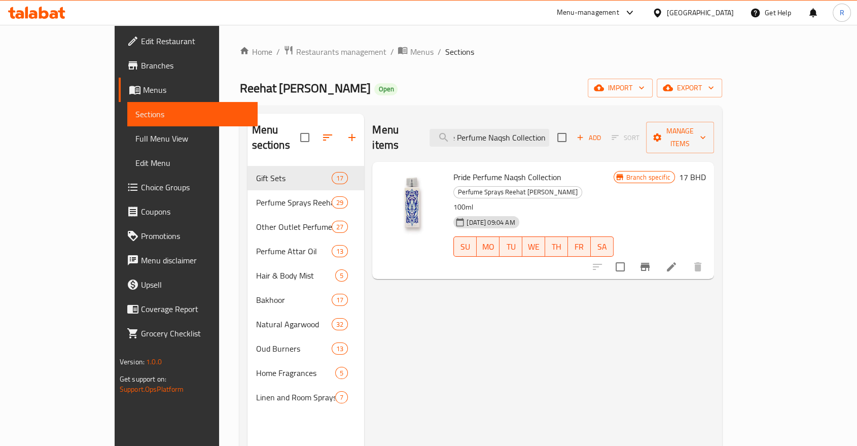
type input "Pride Perfume Naqsh Collection"
click at [651, 261] on icon "Branch-specific-item" at bounding box center [645, 267] width 12 height 12
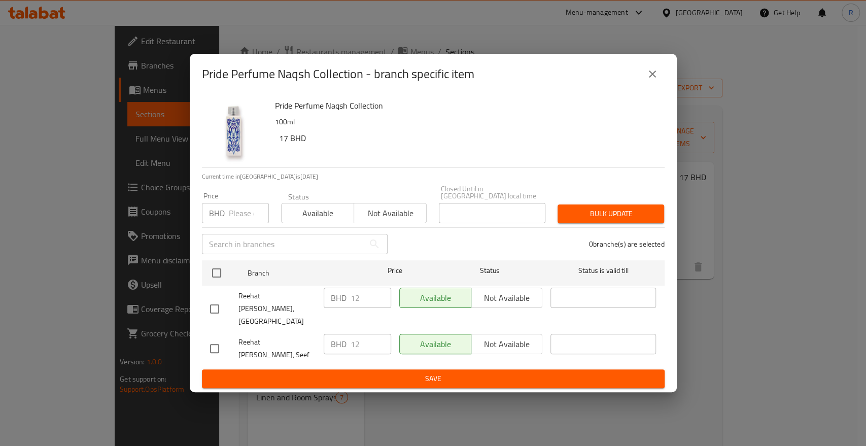
drag, startPoint x: 234, startPoint y: 227, endPoint x: 214, endPoint y: 231, distance: 20.7
click at [221, 223] on div "BHD Price" at bounding box center [235, 213] width 67 height 20
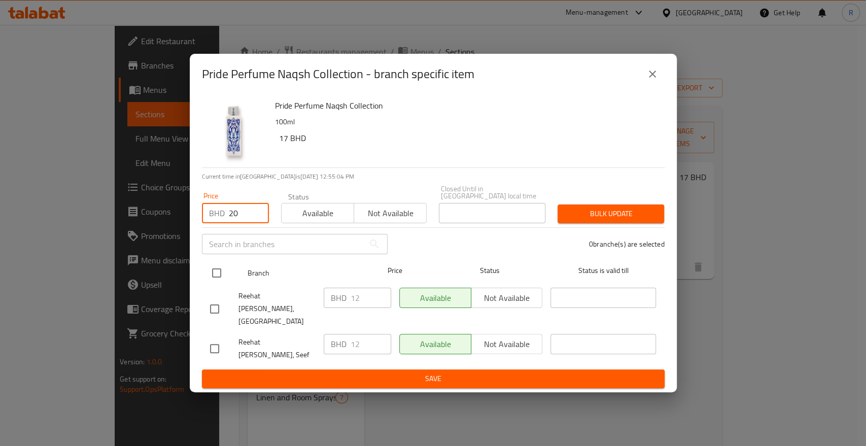
type input "20"
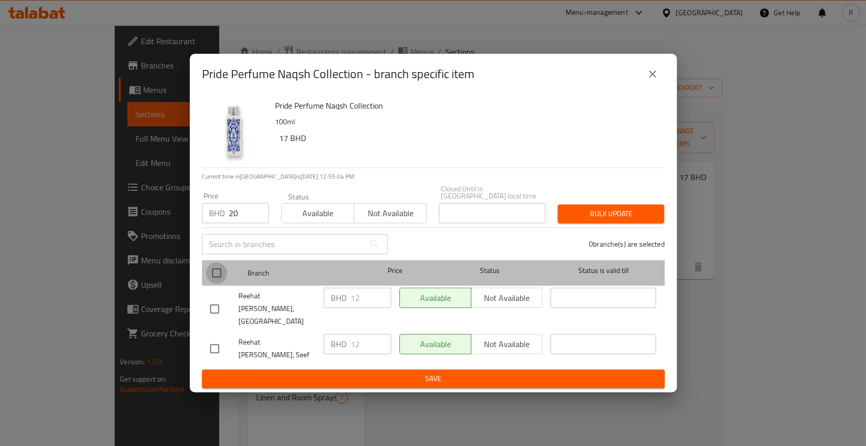
click at [220, 282] on input "checkbox" at bounding box center [216, 272] width 21 height 21
checkbox input "true"
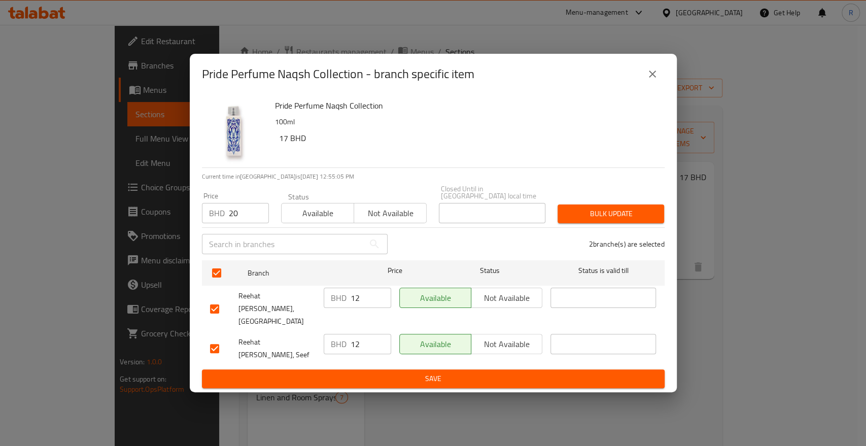
click at [629, 219] on span "Bulk update" at bounding box center [611, 213] width 90 height 13
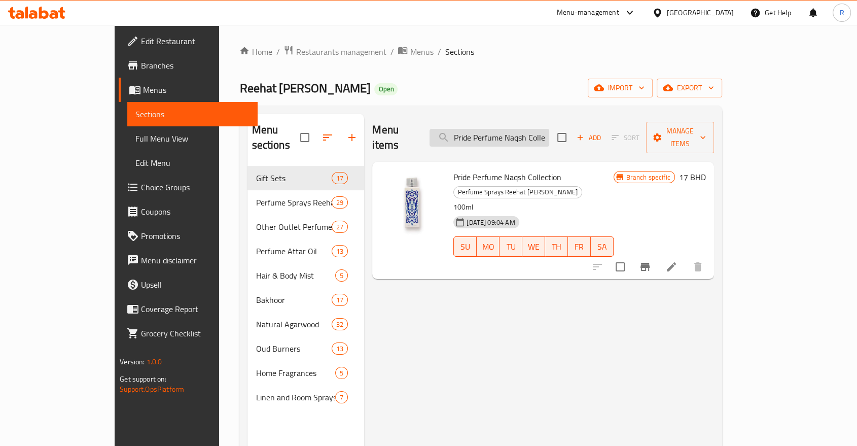
click at [549, 129] on input "Pride Perfume Naqsh Collection" at bounding box center [490, 138] width 120 height 18
paste input "Royal Sensation"
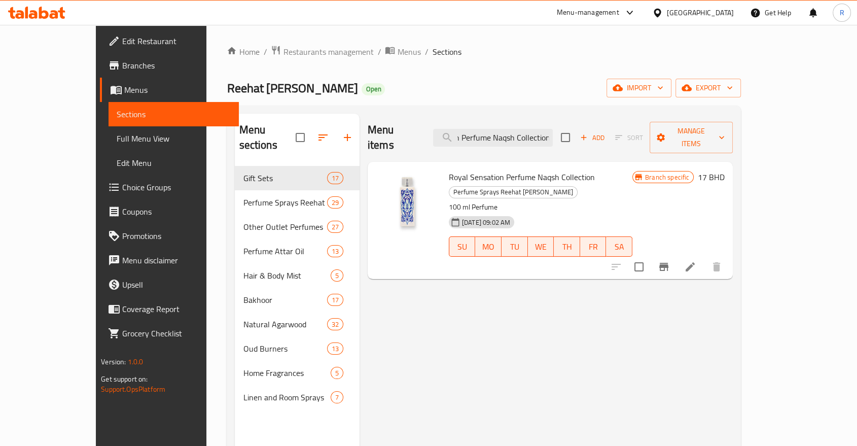
type input "Royal Sensation Perfume Naqsh Collection"
click at [676, 255] on button "Branch-specific-item" at bounding box center [664, 267] width 24 height 24
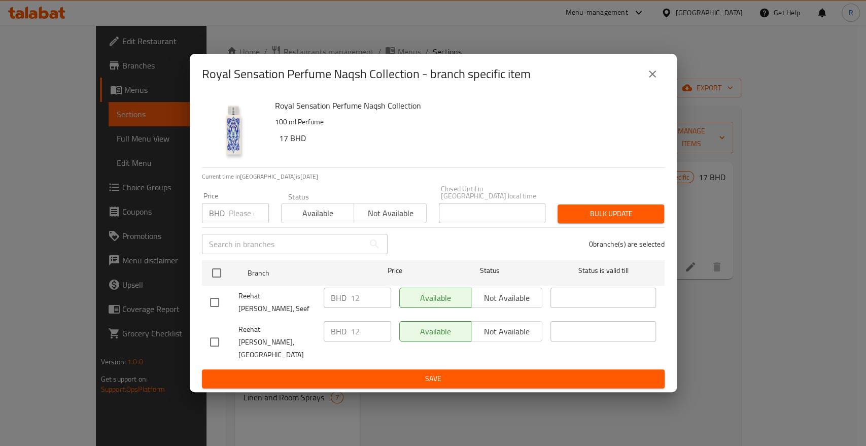
click at [218, 219] on p "BHD" at bounding box center [217, 213] width 16 height 12
click at [231, 220] on input "number" at bounding box center [249, 213] width 40 height 20
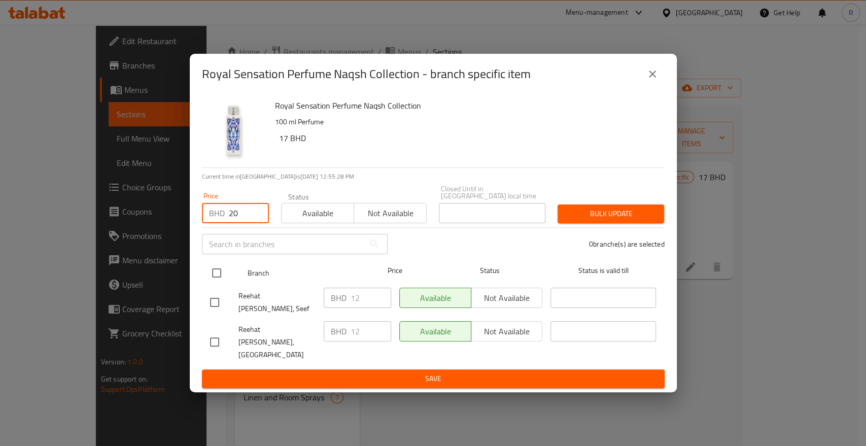
type input "20"
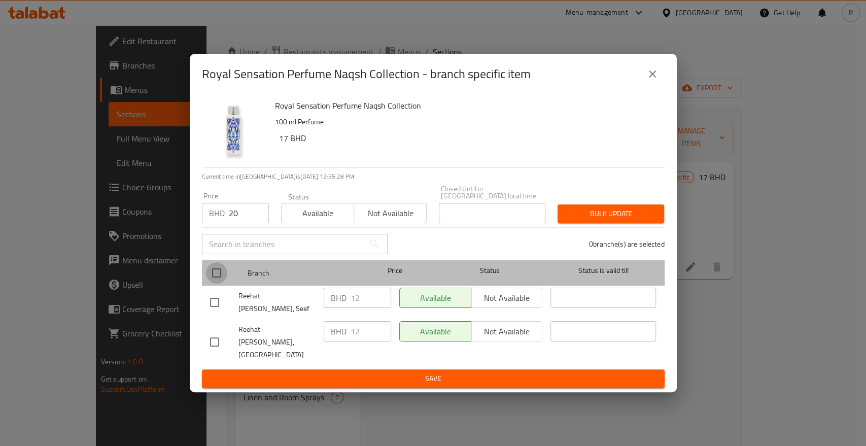
click at [214, 284] on input "checkbox" at bounding box center [216, 272] width 21 height 21
checkbox input "true"
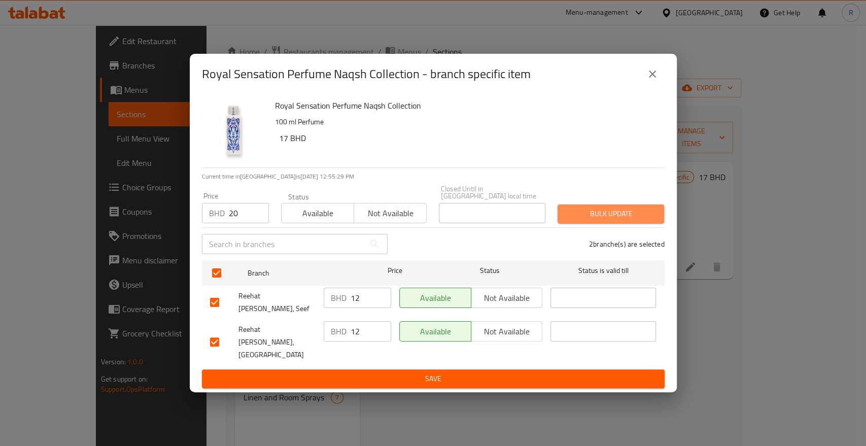
click at [614, 220] on span "Bulk update" at bounding box center [611, 213] width 90 height 13
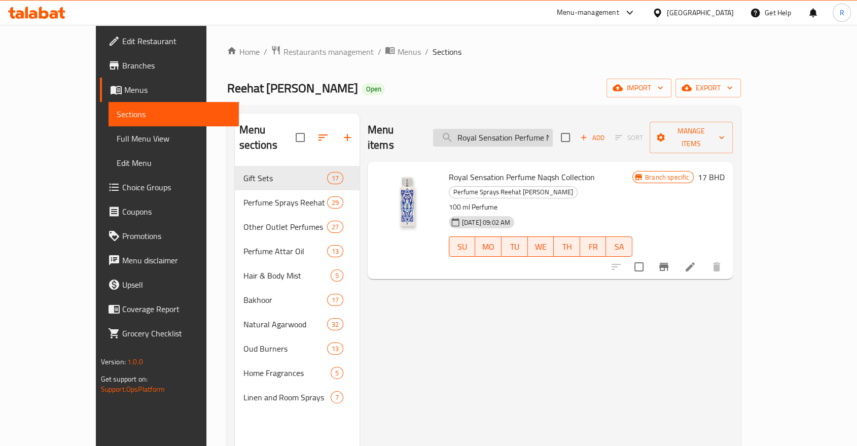
click at [547, 129] on input "Royal Sensation Perfume Naqsh Collection" at bounding box center [493, 138] width 120 height 18
click at [676, 255] on button "Branch-specific-item" at bounding box center [664, 267] width 24 height 24
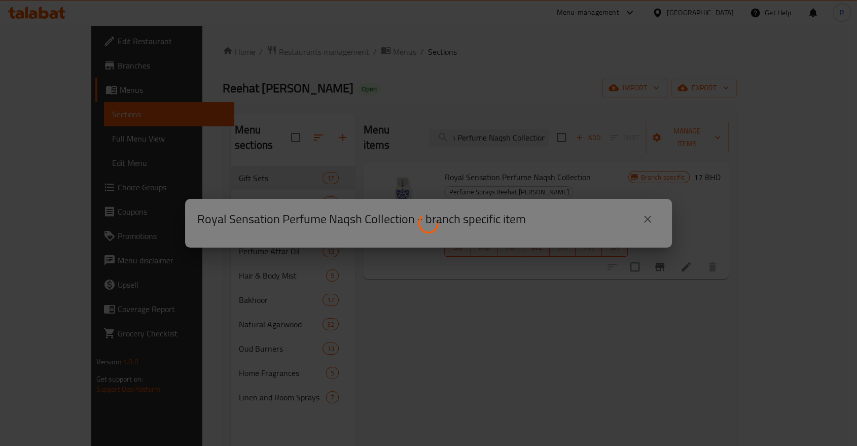
scroll to position [0, 0]
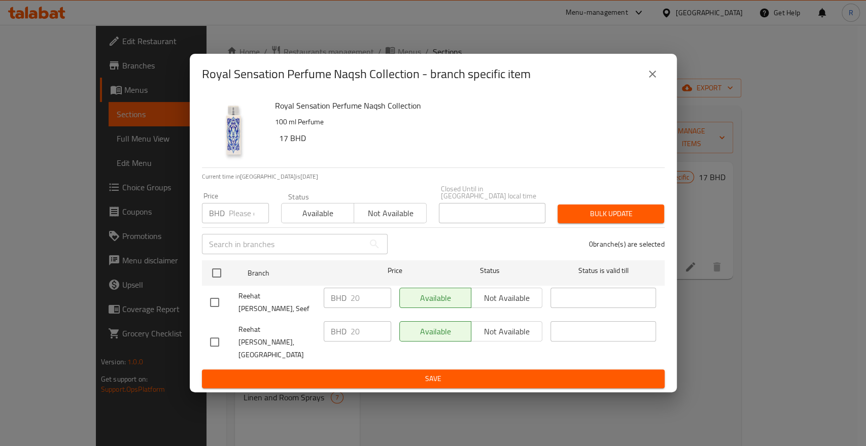
drag, startPoint x: 235, startPoint y: 223, endPoint x: 240, endPoint y: 230, distance: 8.7
click at [236, 223] on input "number" at bounding box center [249, 213] width 40 height 20
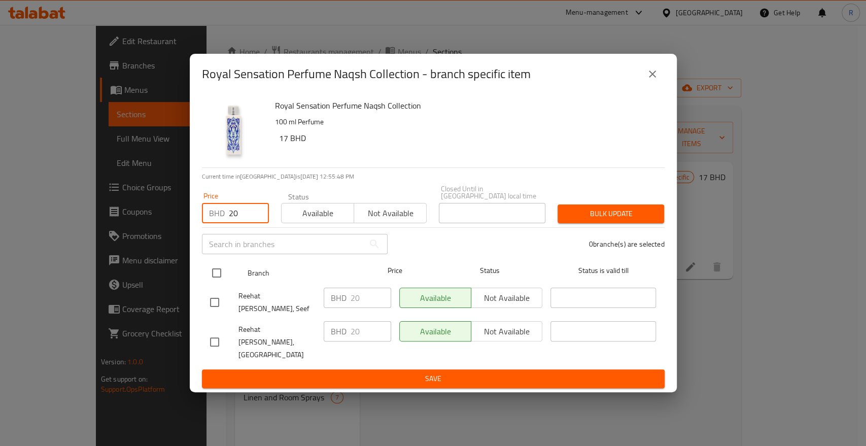
type input "20"
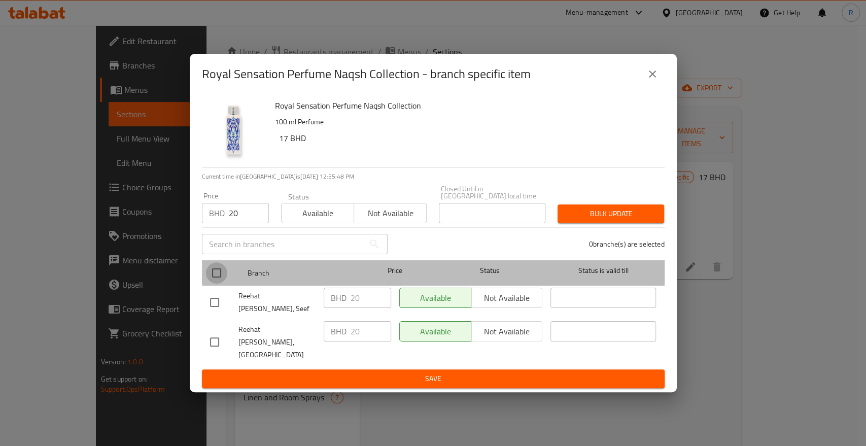
click at [221, 284] on input "checkbox" at bounding box center [216, 272] width 21 height 21
checkbox input "true"
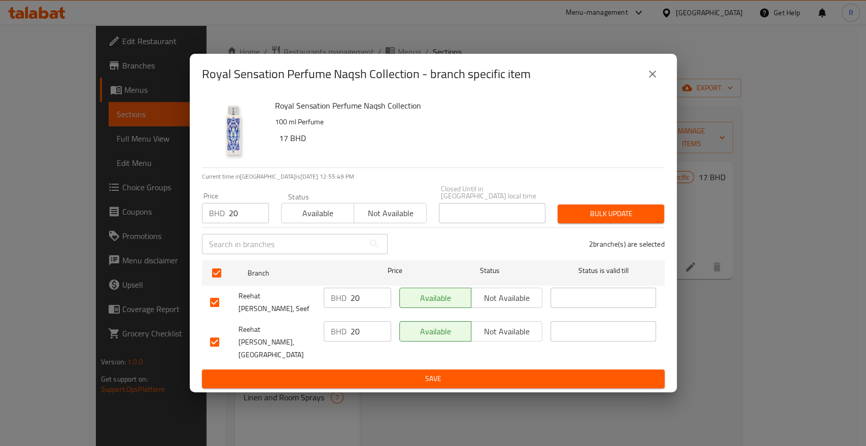
click at [614, 220] on span "Bulk update" at bounding box center [611, 213] width 90 height 13
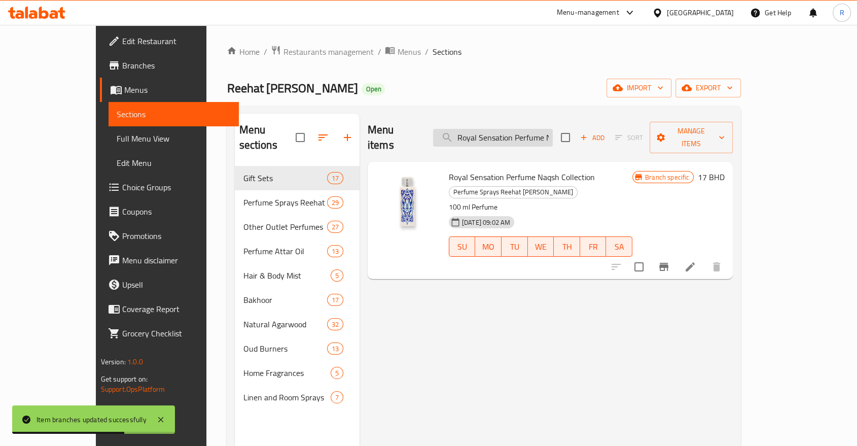
click at [552, 130] on input "Royal Sensation Perfume Naqsh Collection" at bounding box center [493, 138] width 120 height 18
paste input "Bakhoor Al Danah"
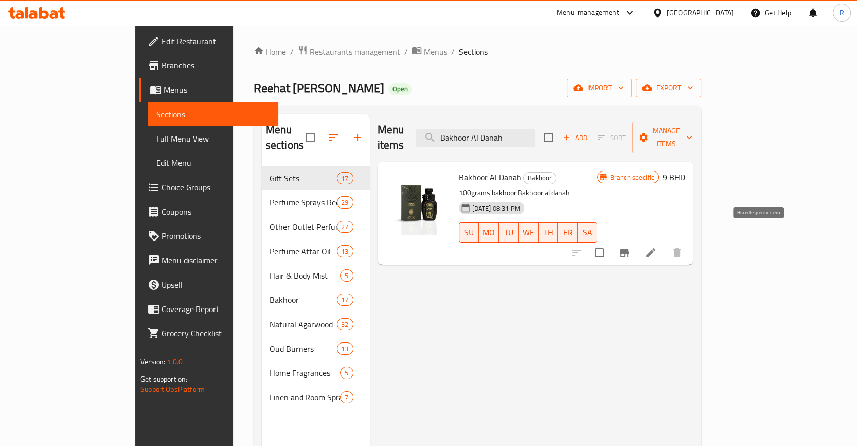
type input "Bakhoor Al Danah"
click at [629, 249] on icon "Branch-specific-item" at bounding box center [624, 253] width 9 height 8
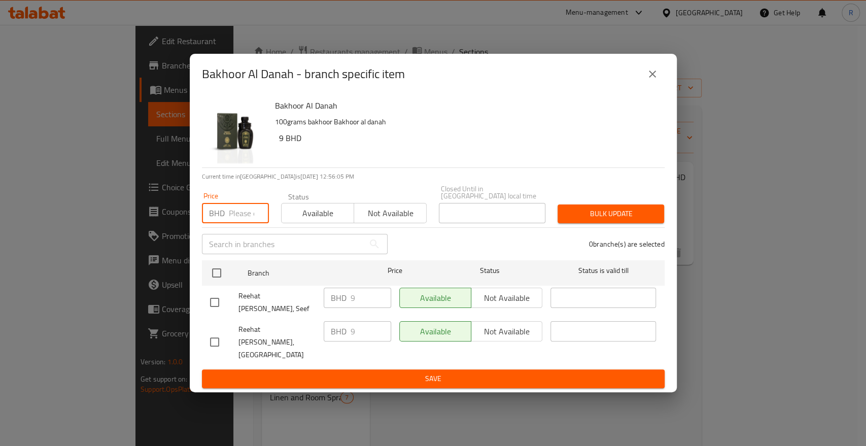
click at [234, 223] on input "number" at bounding box center [249, 213] width 40 height 20
type input "15"
click at [198, 285] on div "Bakhoor Al Danah 100grams bakhoor Bakhoor al danah 9 BHD Current time in Bahrai…" at bounding box center [433, 243] width 487 height 298
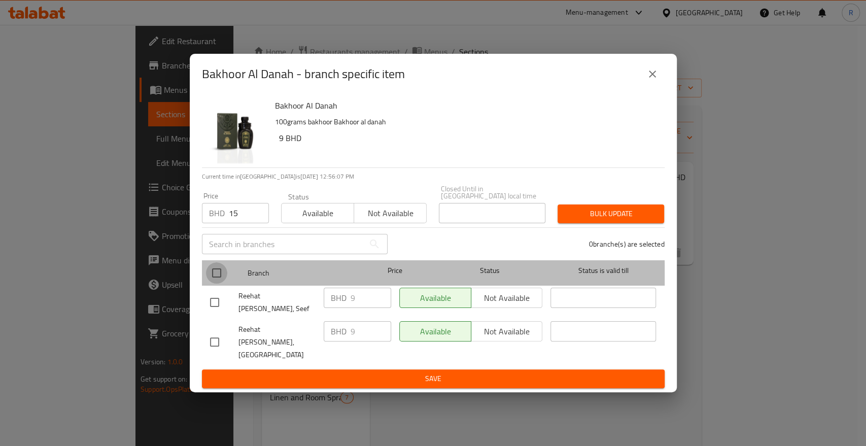
click at [225, 284] on input "checkbox" at bounding box center [216, 272] width 21 height 21
checkbox input "true"
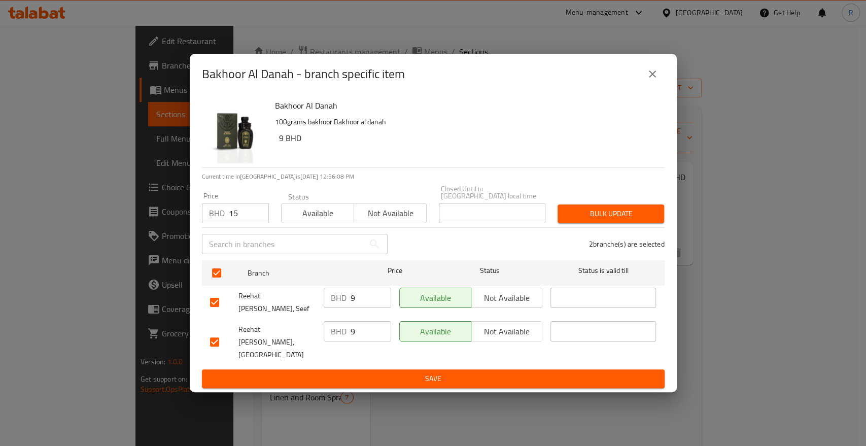
click at [624, 220] on span "Bulk update" at bounding box center [611, 213] width 90 height 13
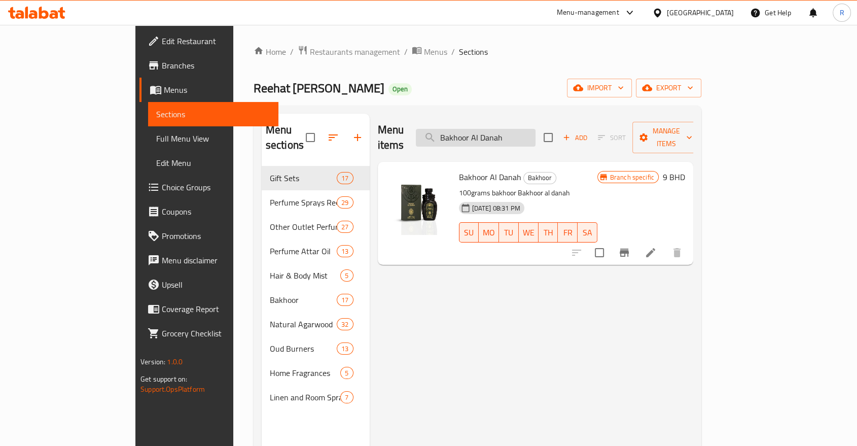
click at [536, 132] on input "Bakhoor Al Danah" at bounding box center [476, 138] width 120 height 18
paste input "Reem"
type input "Bakhoor Al Reem"
click at [629, 249] on icon "Branch-specific-item" at bounding box center [624, 253] width 9 height 8
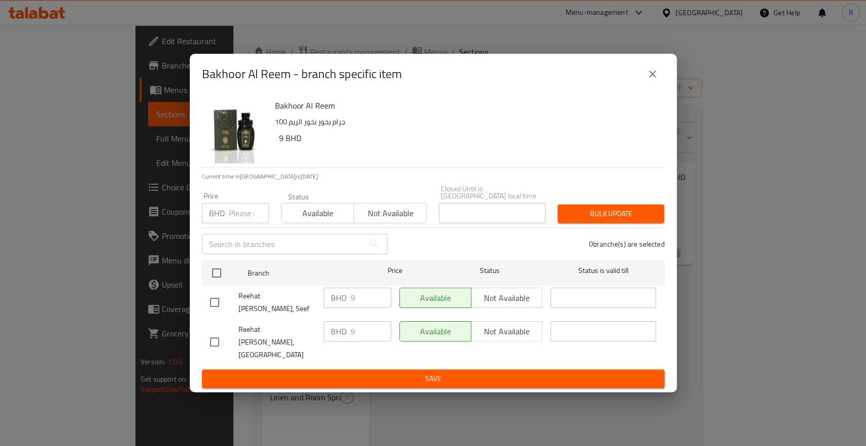
click at [246, 223] on input "number" at bounding box center [249, 213] width 40 height 20
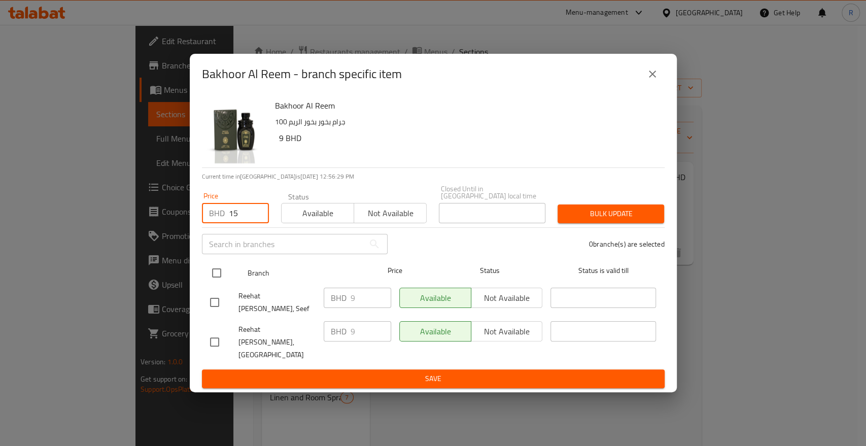
type input "15"
click at [220, 284] on input "checkbox" at bounding box center [216, 272] width 21 height 21
checkbox input "true"
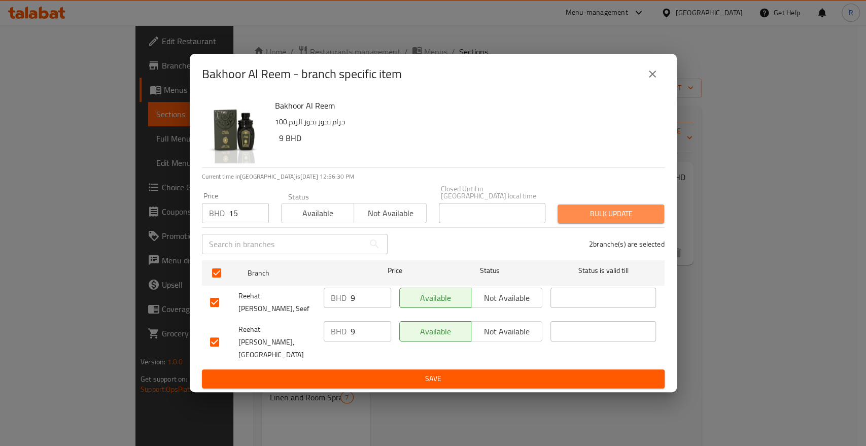
click at [594, 223] on button "Bulk update" at bounding box center [610, 213] width 107 height 19
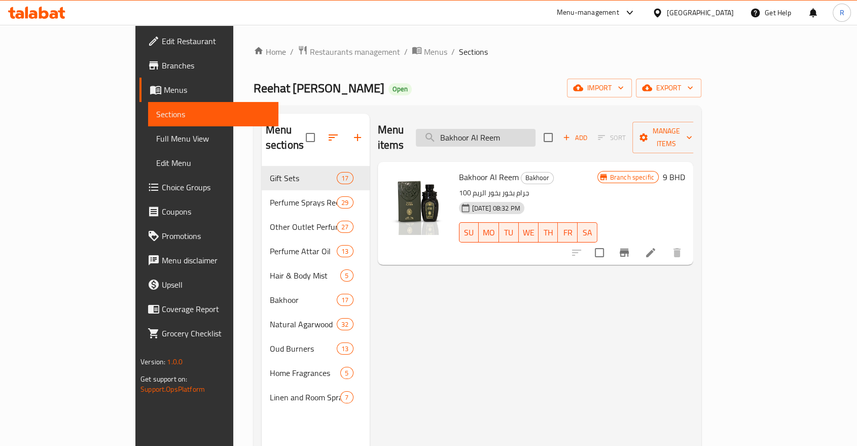
click at [536, 130] on input "Bakhoor Al Reem" at bounding box center [476, 138] width 120 height 18
paste input "Anood"
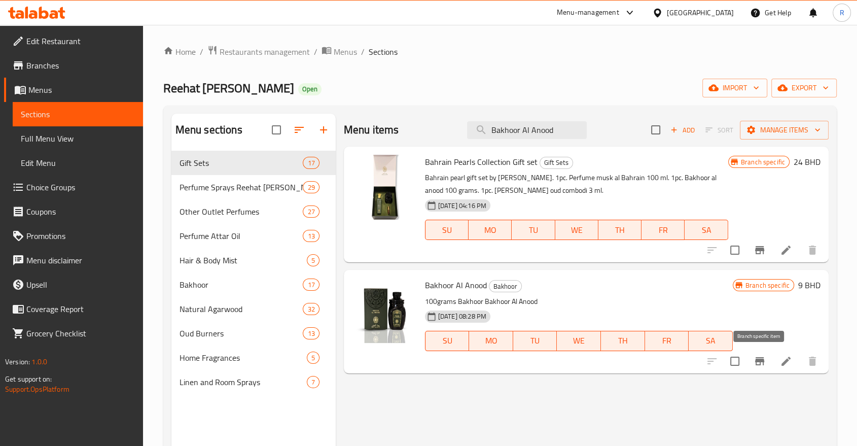
type input "Bakhoor Al Anood"
click at [765, 361] on icon "Branch-specific-item" at bounding box center [760, 361] width 12 height 12
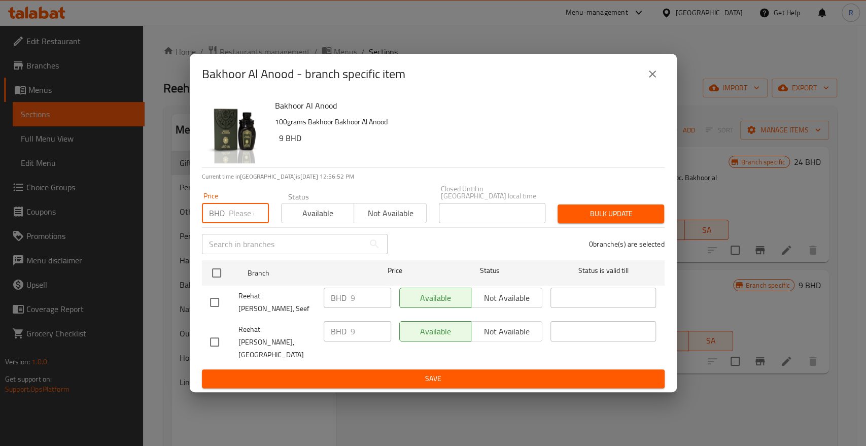
drag, startPoint x: 238, startPoint y: 226, endPoint x: 226, endPoint y: 242, distance: 20.3
click at [237, 223] on input "number" at bounding box center [249, 213] width 40 height 20
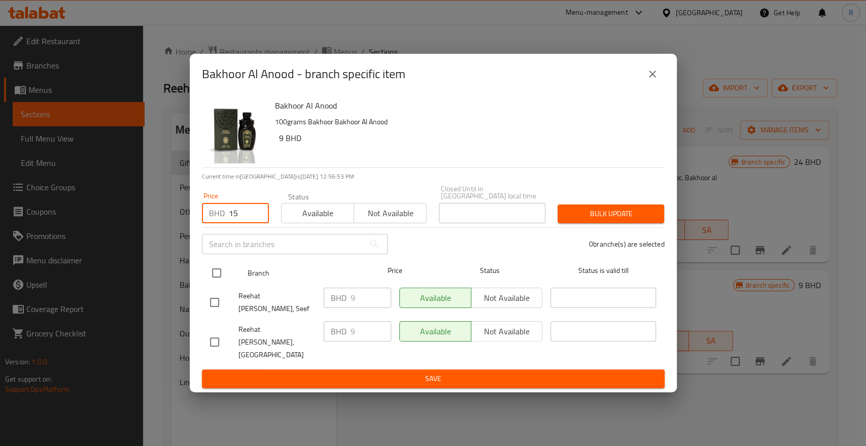
type input "15"
click at [220, 284] on input "checkbox" at bounding box center [216, 272] width 21 height 21
checkbox input "true"
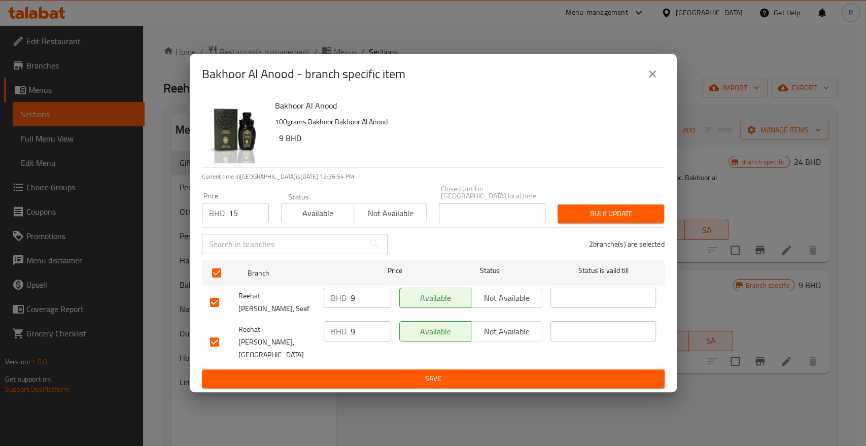
click at [662, 223] on button "Bulk update" at bounding box center [610, 213] width 107 height 19
